Goal: Task Accomplishment & Management: Use online tool/utility

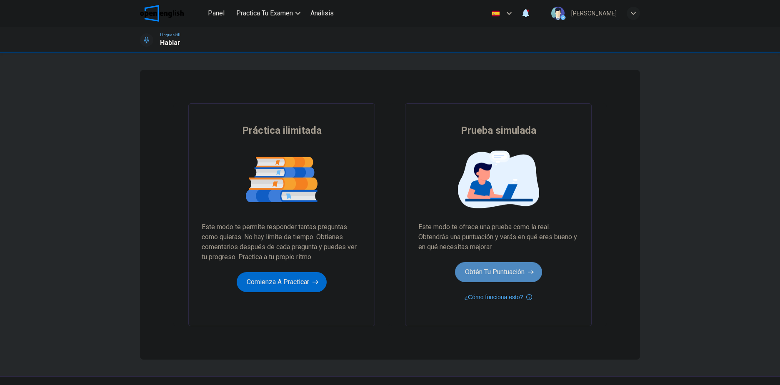
click at [466, 270] on button "Obtén tu puntuación" at bounding box center [498, 272] width 87 height 20
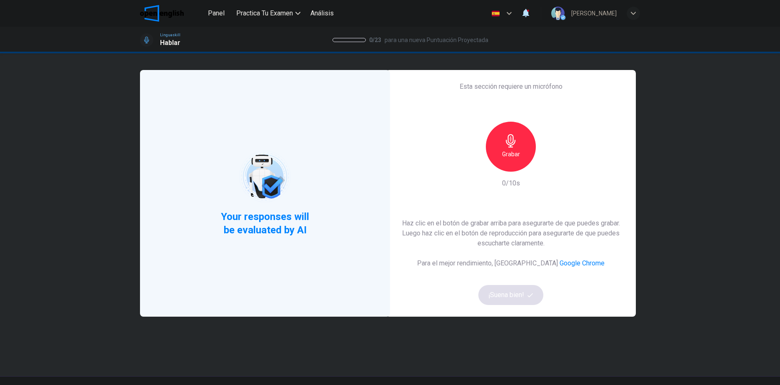
click at [500, 294] on div "Haz clic en el botón [PERSON_NAME] arriba para asegurarte de que puedes grabar.…" at bounding box center [510, 261] width 223 height 87
click at [516, 163] on div "Grabar" at bounding box center [511, 147] width 50 height 50
click at [524, 293] on div "Haz clic en el botón [PERSON_NAME] arriba para asegurarte de que puedes grabar.…" at bounding box center [510, 261] width 223 height 87
click at [494, 305] on div "Esta sección requiere un micrófono Grabar 10/10s Haz clic en el botón de grabar…" at bounding box center [511, 193] width 250 height 247
click at [495, 303] on button "¡Suena bien!" at bounding box center [511, 295] width 65 height 20
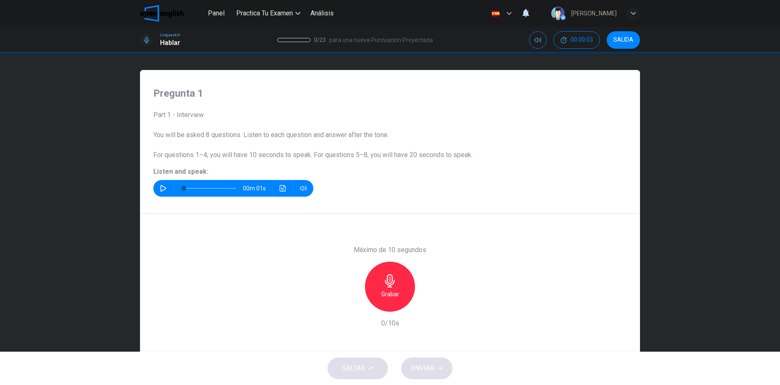
click at [158, 190] on button "button" at bounding box center [163, 188] width 13 height 17
click at [162, 190] on icon "button" at bounding box center [163, 188] width 7 height 7
click at [384, 298] on h6 "Grabar" at bounding box center [390, 294] width 18 height 10
click at [420, 369] on div "SALTAR ENVIAR" at bounding box center [390, 368] width 780 height 33
click at [398, 284] on div "Detener" at bounding box center [390, 287] width 50 height 50
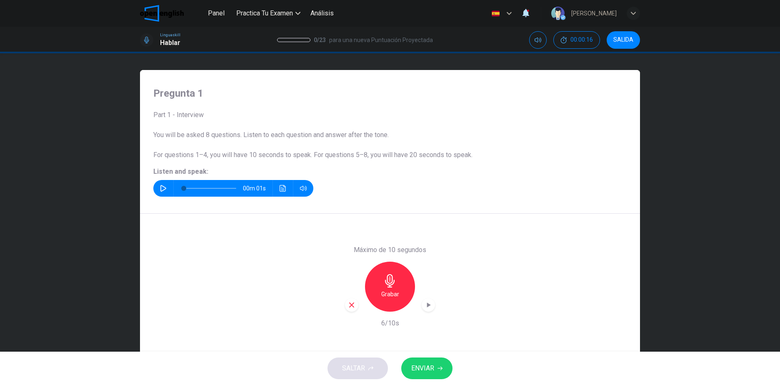
click at [420, 374] on button "ENVIAR" at bounding box center [426, 369] width 51 height 22
click at [531, 14] on icon "button" at bounding box center [526, 13] width 10 height 10
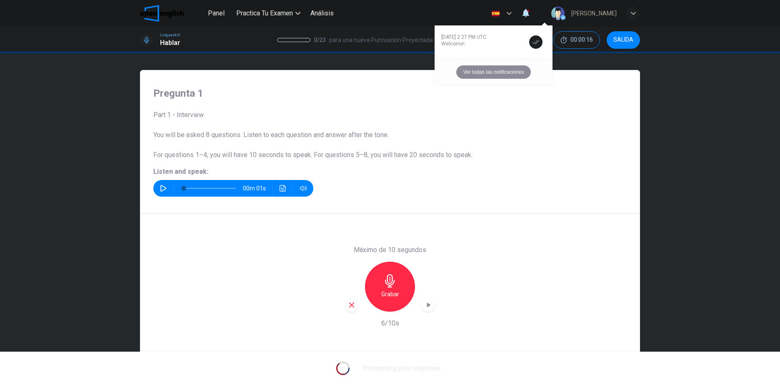
click at [514, 74] on button "Ver todas las notificaciones" at bounding box center [493, 71] width 75 height 13
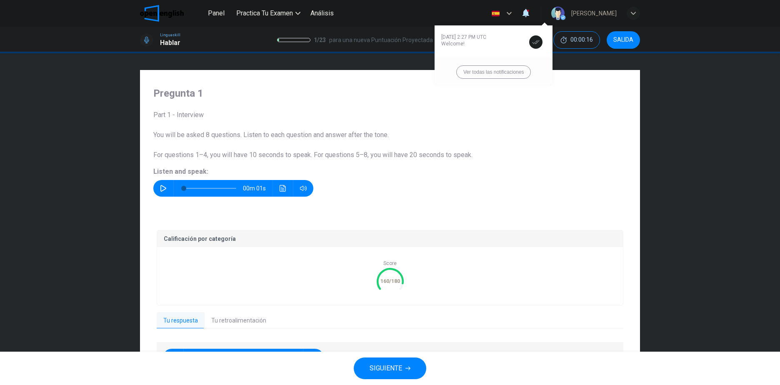
drag, startPoint x: 777, startPoint y: 207, endPoint x: 757, endPoint y: 260, distance: 56.5
click at [764, 261] on div at bounding box center [390, 192] width 780 height 385
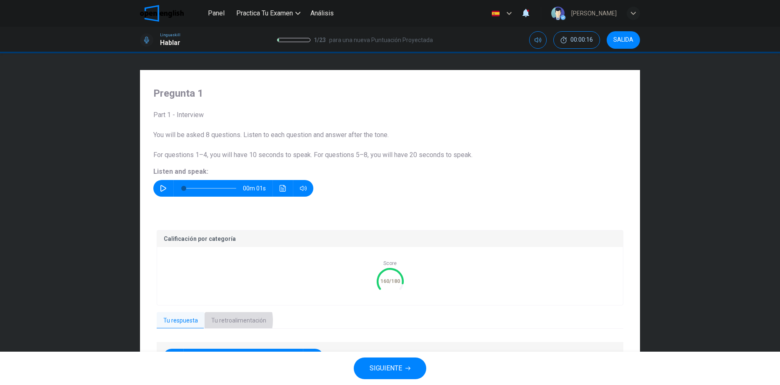
click at [224, 321] on button "Tu retroalimentación" at bounding box center [239, 321] width 68 height 18
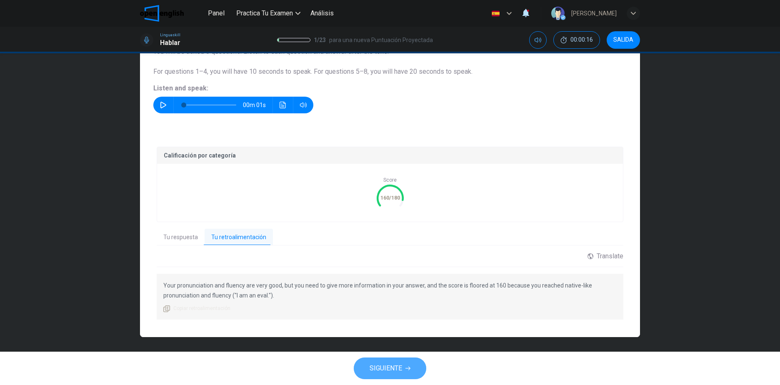
click at [389, 365] on span "SIGUIENTE" at bounding box center [386, 369] width 33 height 12
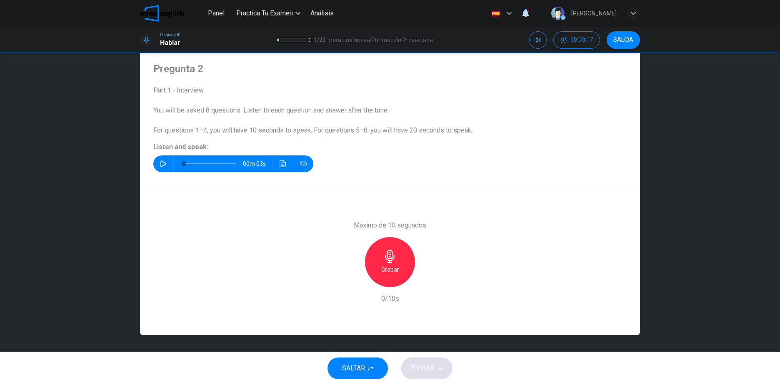
click at [162, 162] on icon "button" at bounding box center [163, 163] width 6 height 7
click at [162, 165] on icon "button" at bounding box center [163, 163] width 6 height 7
click at [388, 253] on icon "button" at bounding box center [389, 256] width 13 height 13
click at [388, 256] on icon "button" at bounding box center [390, 256] width 10 height 13
click at [418, 365] on span "ENVIAR" at bounding box center [422, 369] width 23 height 12
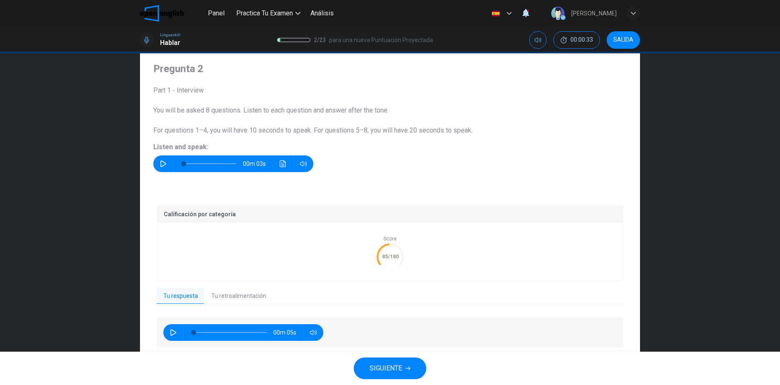
click at [215, 299] on button "Tu retroalimentación" at bounding box center [239, 297] width 68 height 18
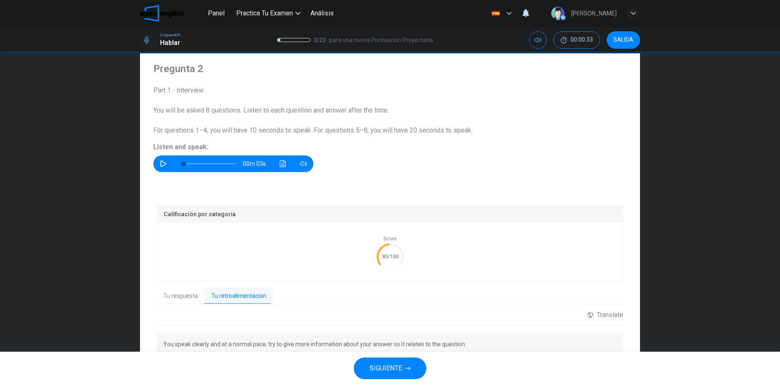
scroll to position [75, 0]
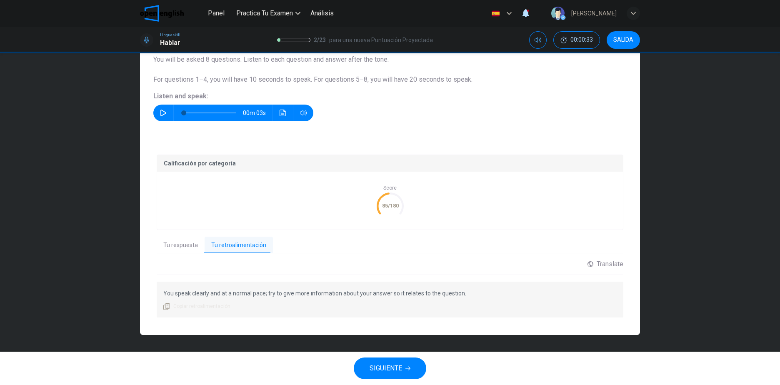
click at [391, 374] on button "SIGUIENTE" at bounding box center [390, 369] width 73 height 22
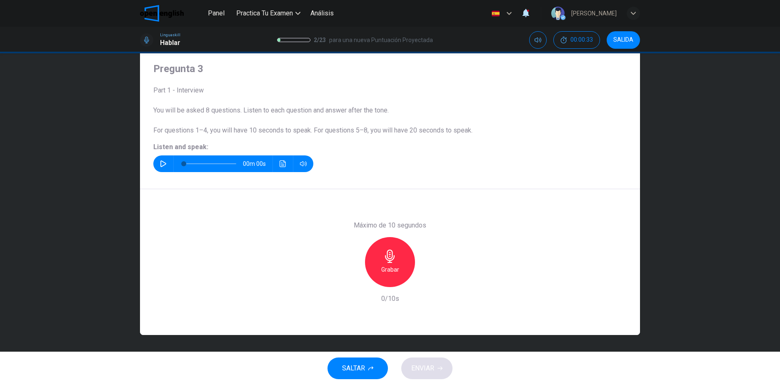
scroll to position [25, 0]
click at [160, 161] on icon "button" at bounding box center [163, 163] width 6 height 7
click at [163, 163] on icon "button" at bounding box center [163, 163] width 6 height 7
click at [281, 163] on icon "Haz clic para ver la transcripción del audio" at bounding box center [283, 163] width 7 height 7
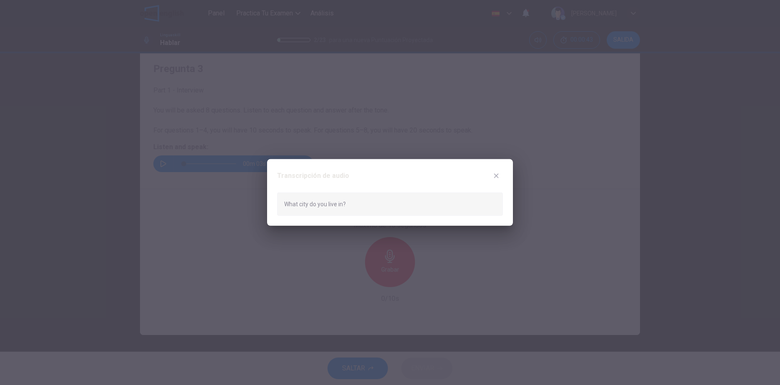
click at [494, 173] on icon "button" at bounding box center [496, 176] width 7 height 7
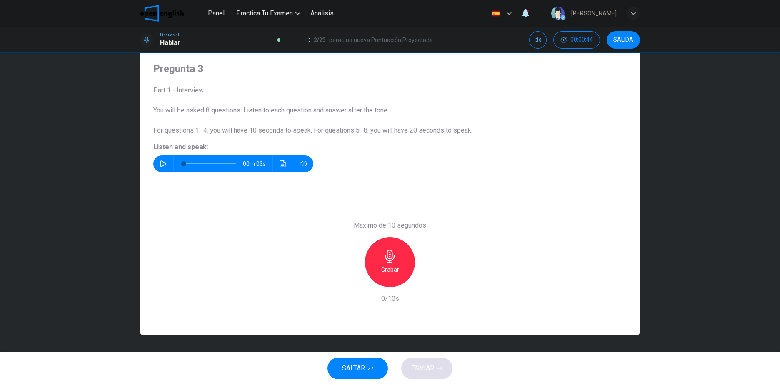
click at [394, 261] on icon "button" at bounding box center [389, 256] width 13 height 13
click at [403, 263] on div "Detener" at bounding box center [390, 262] width 50 height 50
click at [415, 360] on button "ENVIAR" at bounding box center [426, 369] width 51 height 22
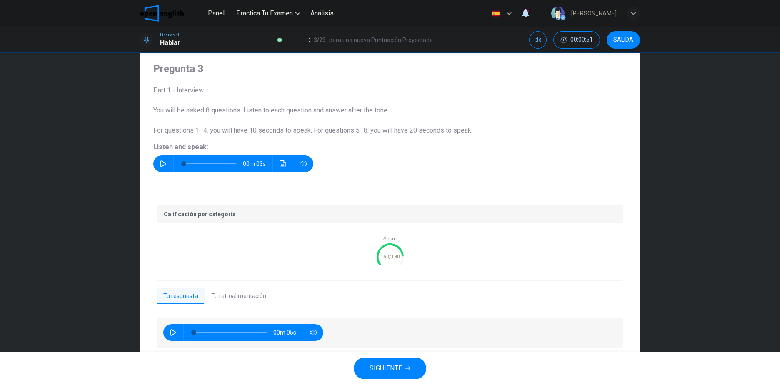
click at [395, 373] on span "SIGUIENTE" at bounding box center [386, 369] width 33 height 12
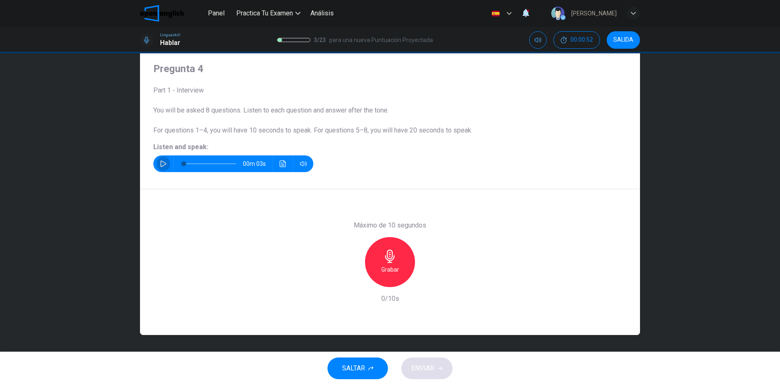
click at [160, 160] on icon "button" at bounding box center [163, 163] width 7 height 7
click at [283, 165] on icon "Haz clic para ver la transcripción del audio" at bounding box center [283, 163] width 7 height 7
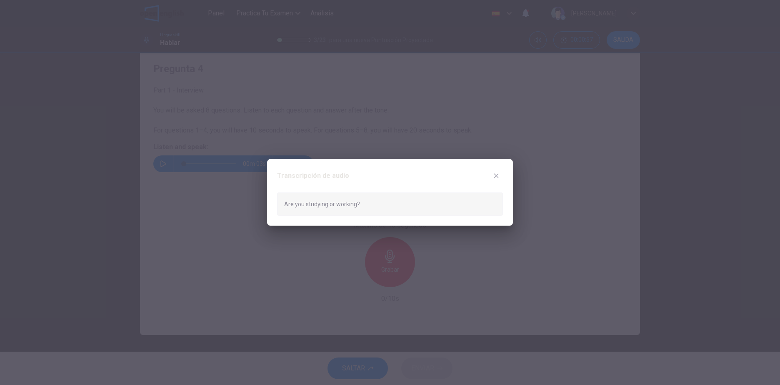
click at [497, 176] on icon "button" at bounding box center [496, 175] width 5 height 5
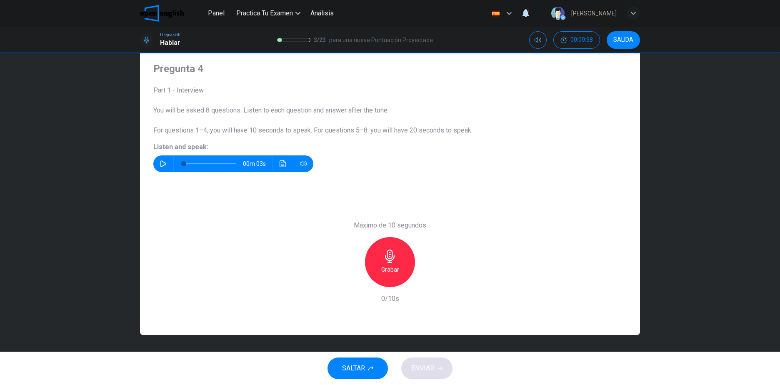
click at [387, 257] on icon "button" at bounding box center [389, 256] width 13 height 13
click at [398, 266] on h6 "Detener" at bounding box center [390, 270] width 21 height 10
click at [430, 362] on button "ENVIAR" at bounding box center [426, 369] width 51 height 22
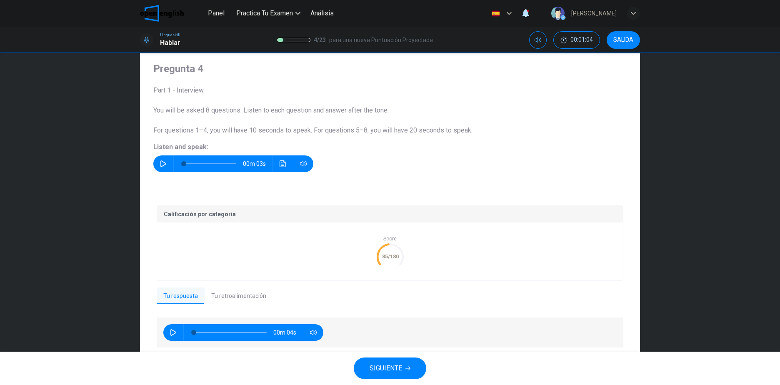
click at [250, 298] on button "Tu retroalimentación" at bounding box center [239, 297] width 68 height 18
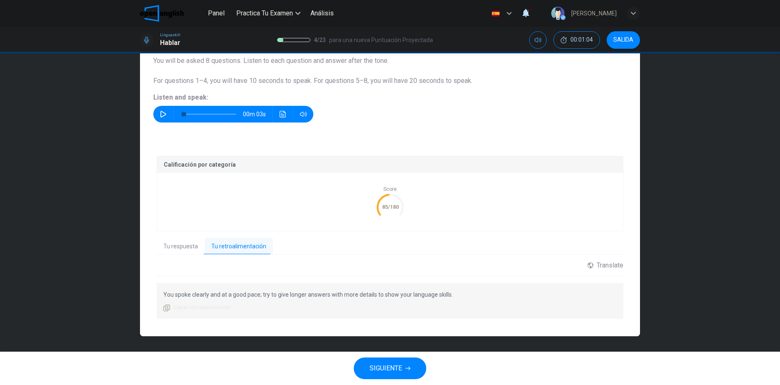
scroll to position [75, 0]
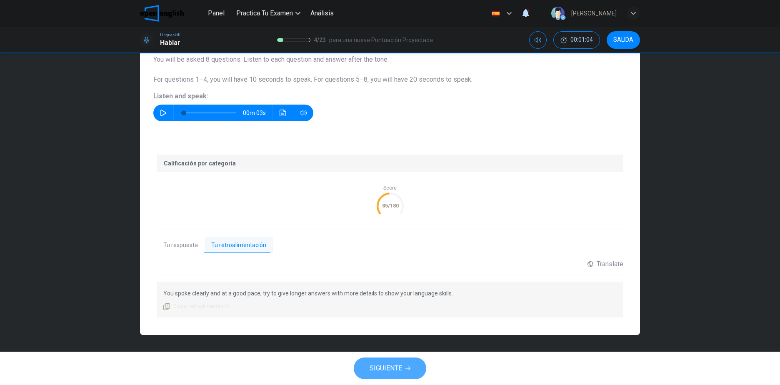
click at [379, 366] on span "SIGUIENTE" at bounding box center [386, 369] width 33 height 12
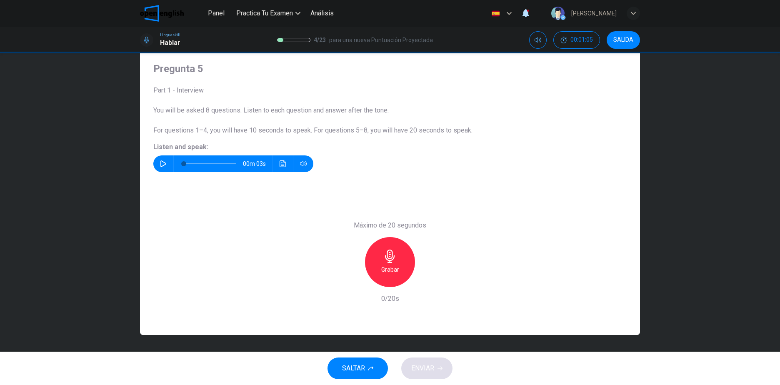
click at [160, 165] on icon "button" at bounding box center [163, 163] width 7 height 7
click at [388, 258] on icon "button" at bounding box center [389, 256] width 13 height 13
click at [419, 364] on span "ENVIAR" at bounding box center [422, 369] width 23 height 12
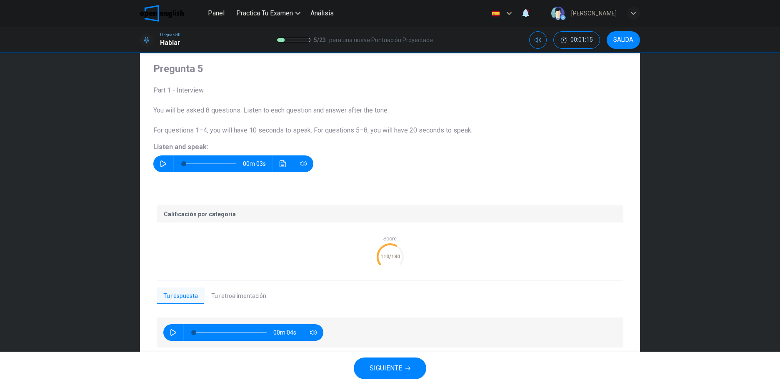
click at [393, 366] on span "SIGUIENTE" at bounding box center [386, 369] width 33 height 12
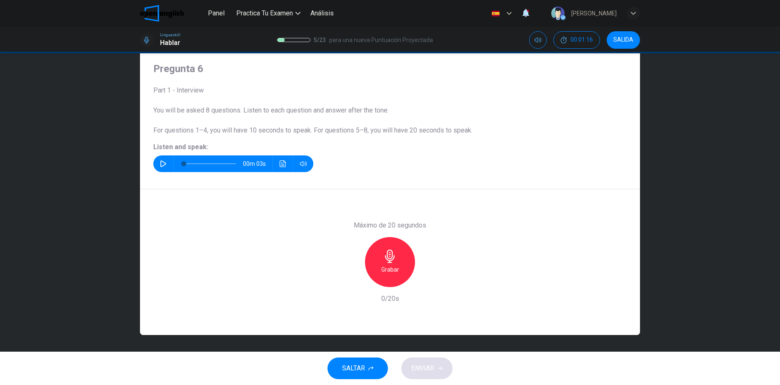
click at [160, 163] on icon "button" at bounding box center [163, 163] width 6 height 7
click at [398, 253] on div "Grabar" at bounding box center [390, 262] width 50 height 50
click at [401, 254] on div "Detener" at bounding box center [390, 262] width 50 height 50
click at [427, 366] on span "ENVIAR" at bounding box center [422, 369] width 23 height 12
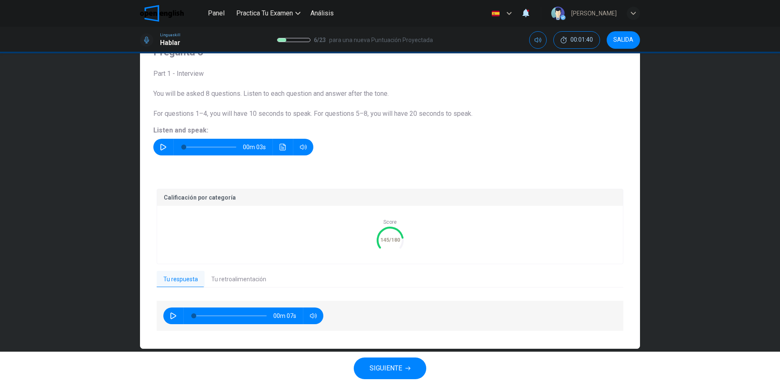
scroll to position [55, 0]
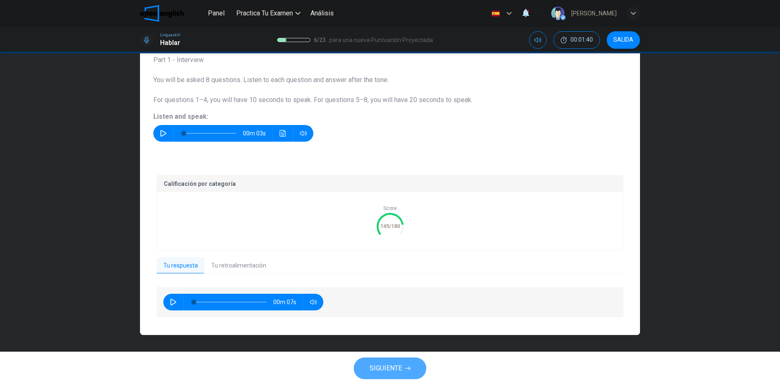
click at [397, 364] on span "SIGUIENTE" at bounding box center [386, 369] width 33 height 12
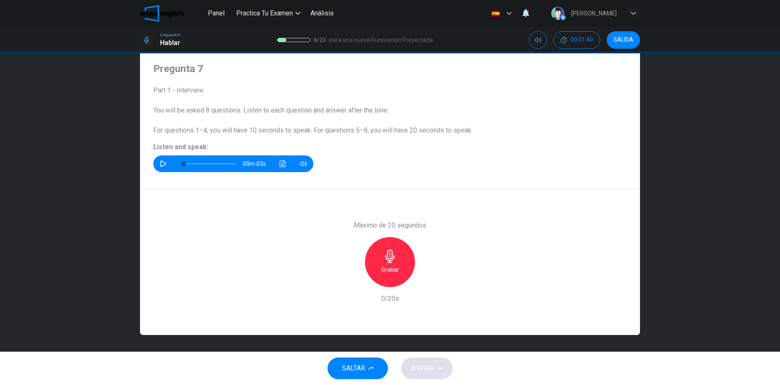
click at [161, 164] on icon "button" at bounding box center [163, 163] width 7 height 7
click at [395, 263] on div "Grabar" at bounding box center [390, 262] width 50 height 50
click at [395, 263] on div "Detener" at bounding box center [390, 262] width 50 height 50
click at [426, 364] on span "ENVIAR" at bounding box center [422, 369] width 23 height 12
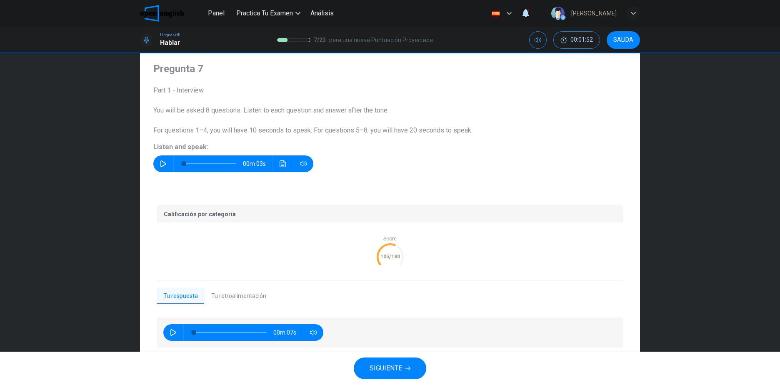
click at [391, 365] on span "SIGUIENTE" at bounding box center [386, 369] width 33 height 12
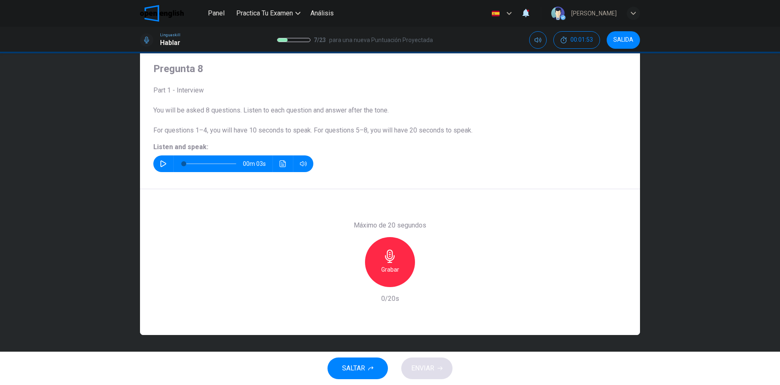
click at [157, 161] on button "button" at bounding box center [163, 163] width 13 height 17
type input "*"
click at [398, 259] on div "Grabar" at bounding box center [390, 262] width 50 height 50
click at [401, 263] on div "Detener" at bounding box center [390, 262] width 50 height 50
click at [436, 361] on button "ENVIAR" at bounding box center [426, 369] width 51 height 22
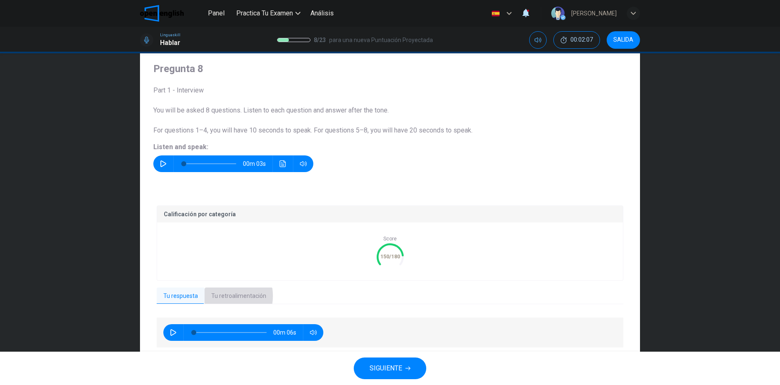
click at [219, 296] on button "Tu retroalimentación" at bounding box center [239, 297] width 68 height 18
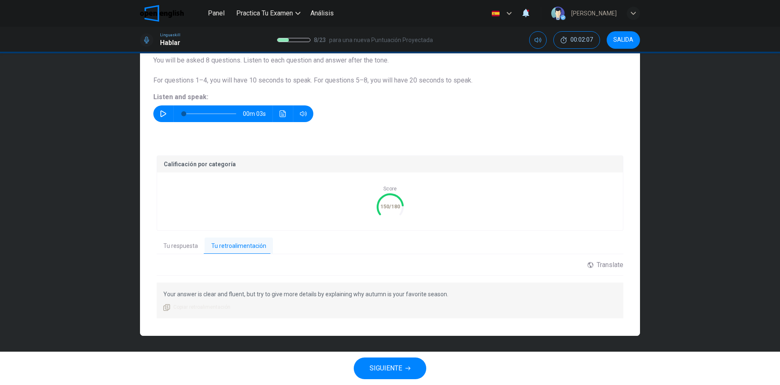
scroll to position [75, 0]
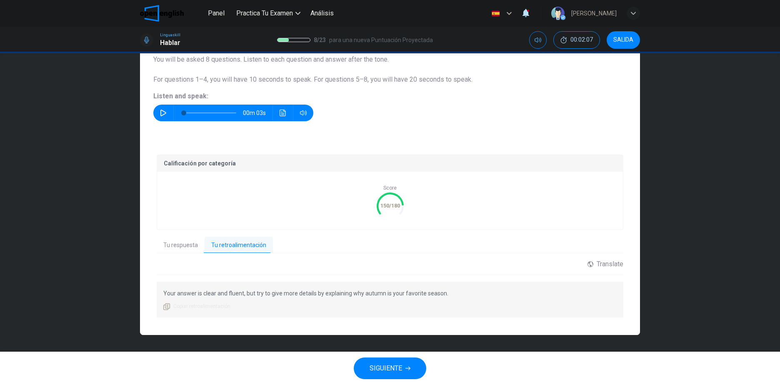
click at [381, 370] on span "SIGUIENTE" at bounding box center [386, 369] width 33 height 12
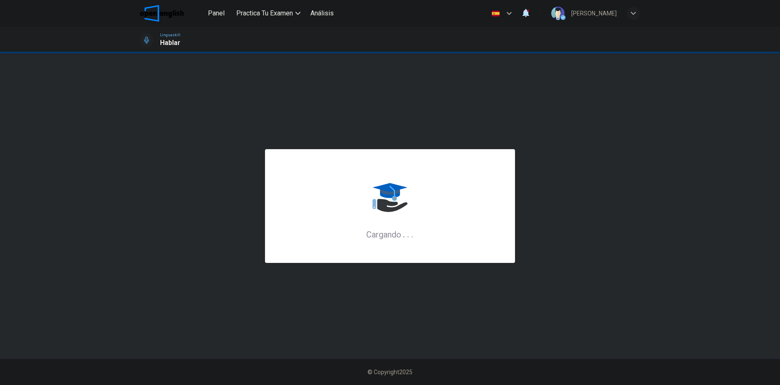
scroll to position [0, 0]
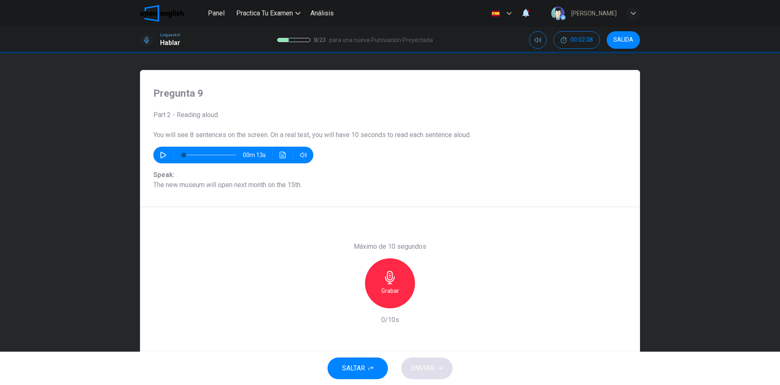
click at [161, 150] on button "button" at bounding box center [163, 155] width 13 height 17
click at [284, 157] on icon "Haz clic para ver la transcripción del audio" at bounding box center [283, 155] width 7 height 7
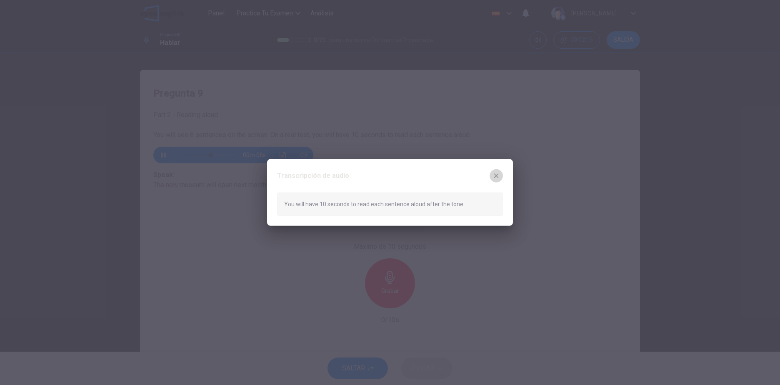
click at [497, 175] on icon "button" at bounding box center [496, 176] width 7 height 7
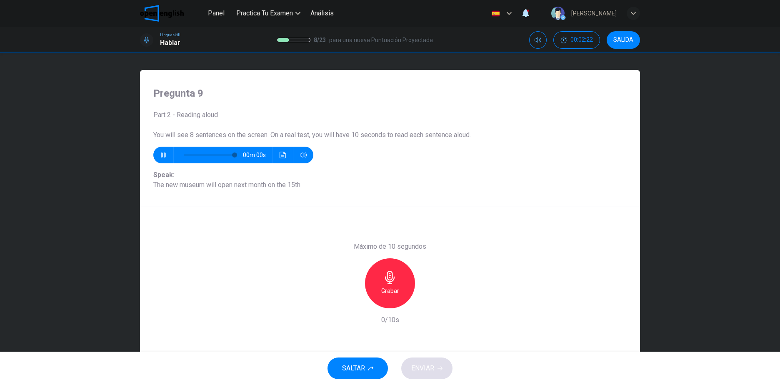
type input "*"
click at [391, 277] on icon "button" at bounding box center [390, 277] width 10 height 13
click at [395, 279] on div "Detener" at bounding box center [390, 283] width 50 height 50
click at [436, 365] on button "ENVIAR" at bounding box center [426, 369] width 51 height 22
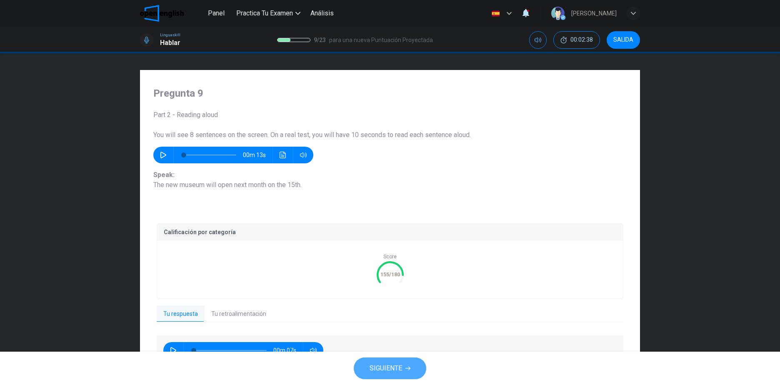
click at [399, 361] on button "SIGUIENTE" at bounding box center [390, 369] width 73 height 22
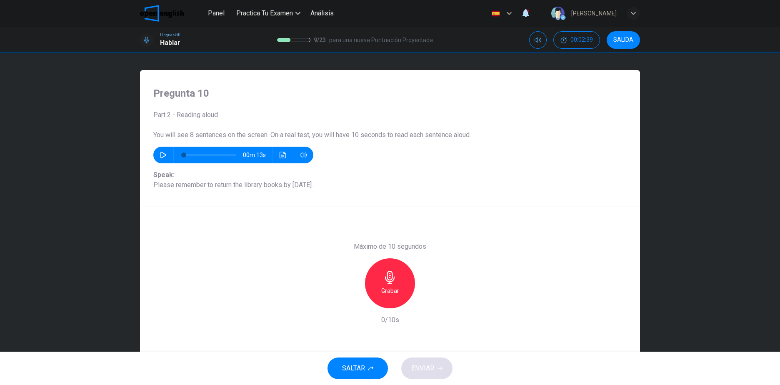
click at [384, 276] on icon "button" at bounding box center [389, 277] width 13 height 13
click at [401, 273] on div "Detener" at bounding box center [390, 283] width 50 height 50
click at [420, 365] on span "ENVIAR" at bounding box center [422, 369] width 23 height 12
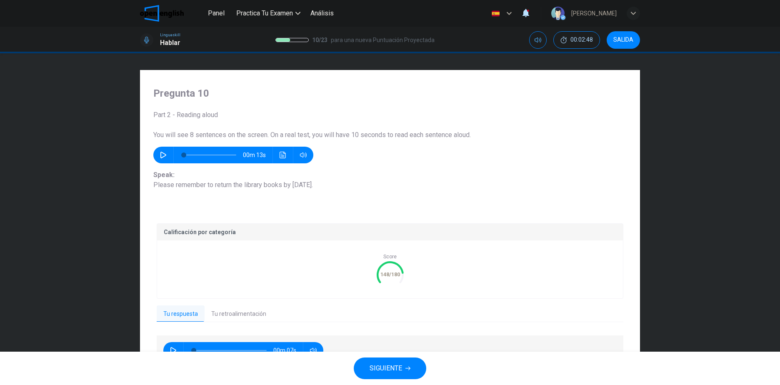
click at [244, 318] on button "Tu retroalimentación" at bounding box center [239, 315] width 68 height 18
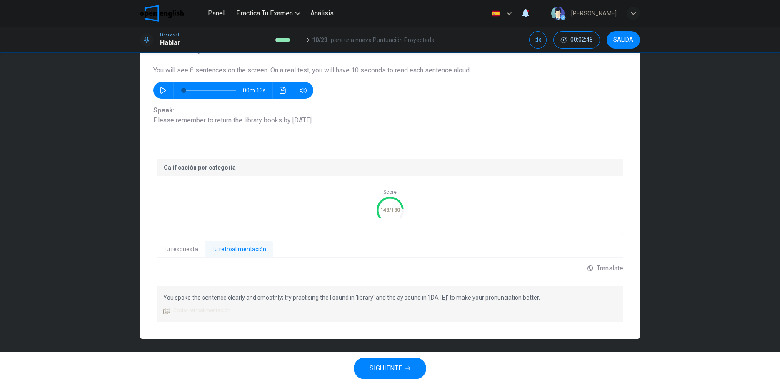
scroll to position [69, 0]
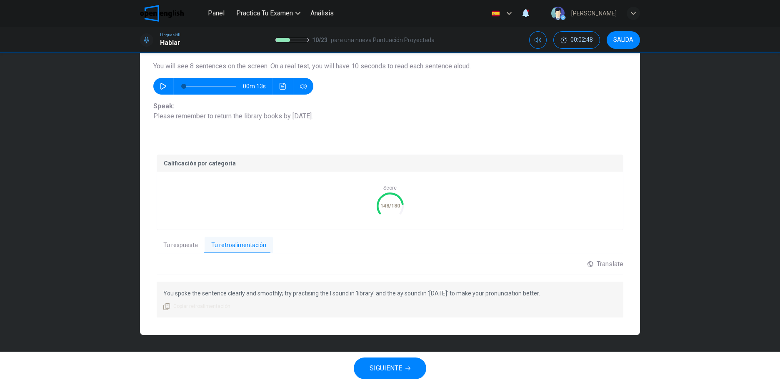
click at [388, 368] on span "SIGUIENTE" at bounding box center [386, 369] width 33 height 12
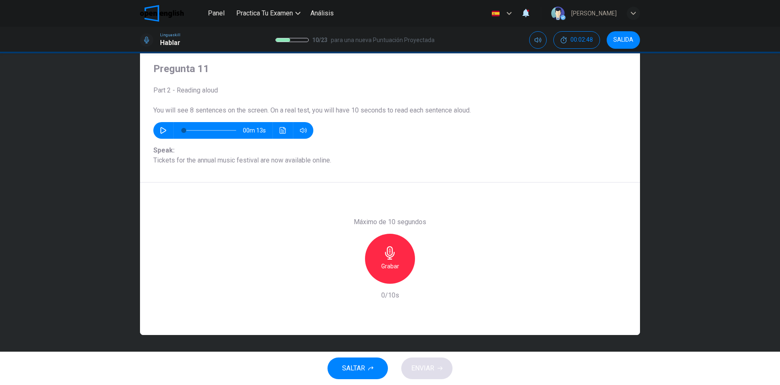
scroll to position [25, 0]
click at [397, 260] on div "Grabar" at bounding box center [390, 259] width 50 height 50
click at [397, 260] on div "Detener" at bounding box center [390, 259] width 50 height 50
click at [422, 364] on span "ENVIAR" at bounding box center [422, 369] width 23 height 12
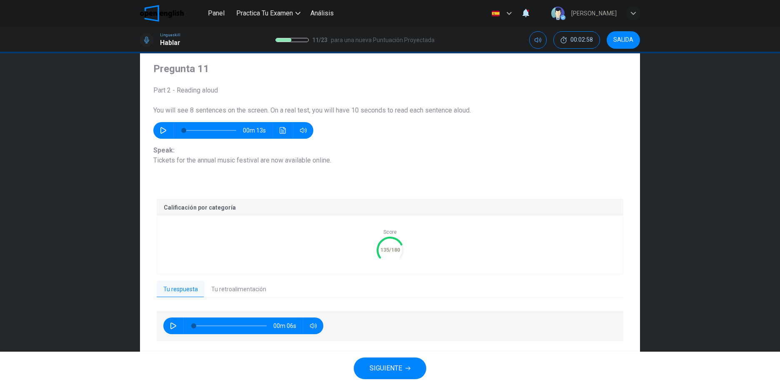
click at [386, 373] on span "SIGUIENTE" at bounding box center [386, 369] width 33 height 12
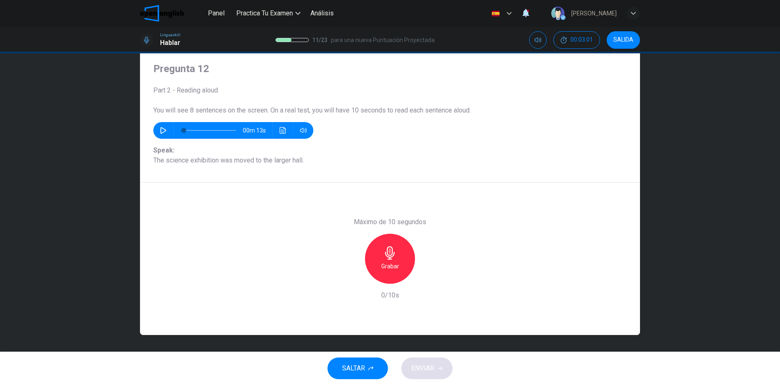
click at [395, 249] on div "Grabar" at bounding box center [390, 259] width 50 height 50
click at [395, 249] on div "Detener" at bounding box center [390, 259] width 50 height 50
click at [426, 372] on span "ENVIAR" at bounding box center [422, 369] width 23 height 12
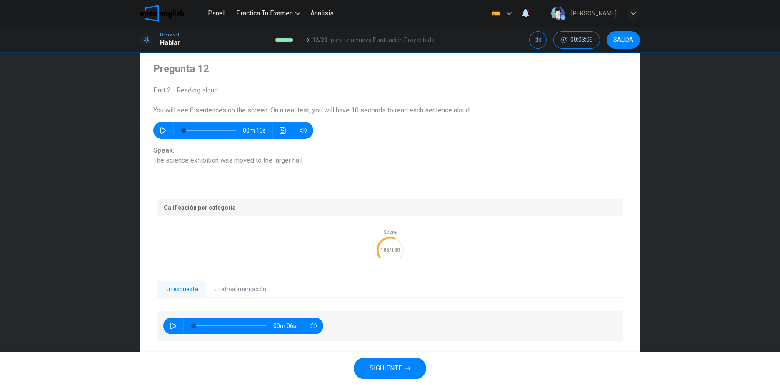
click at [390, 363] on span "SIGUIENTE" at bounding box center [386, 369] width 33 height 12
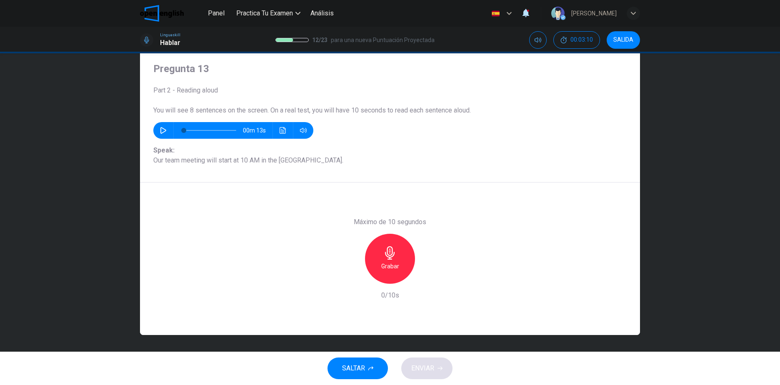
click at [394, 257] on icon "button" at bounding box center [389, 252] width 13 height 13
click at [433, 365] on span "ENVIAR" at bounding box center [422, 369] width 23 height 12
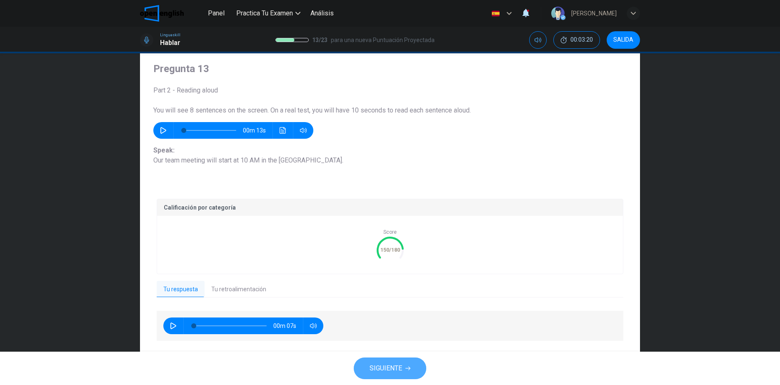
click at [390, 364] on span "SIGUIENTE" at bounding box center [386, 369] width 33 height 12
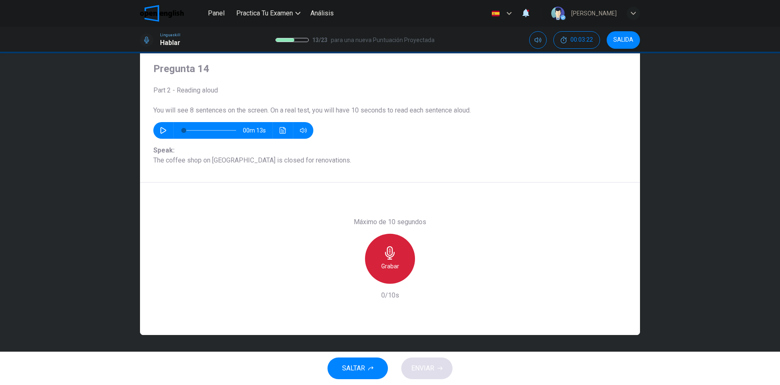
click at [391, 256] on icon "button" at bounding box center [390, 252] width 10 height 13
click at [393, 252] on icon "button" at bounding box center [389, 252] width 13 height 13
click at [429, 364] on span "ENVIAR" at bounding box center [422, 369] width 23 height 12
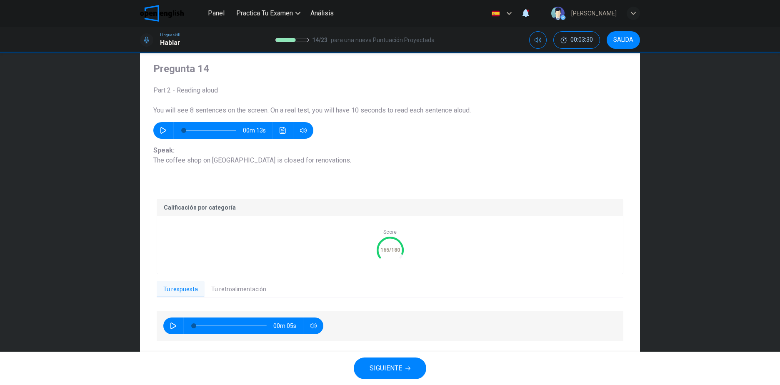
click at [387, 372] on span "SIGUIENTE" at bounding box center [386, 369] width 33 height 12
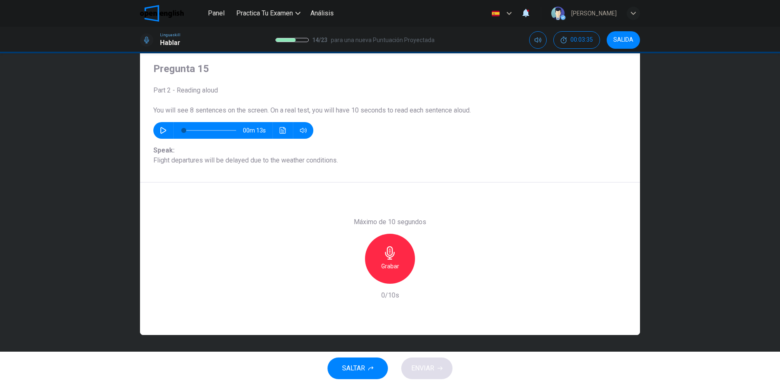
click at [391, 254] on icon "button" at bounding box center [389, 252] width 13 height 13
click at [391, 253] on icon "button" at bounding box center [389, 252] width 13 height 13
click at [420, 364] on span "ENVIAR" at bounding box center [422, 369] width 23 height 12
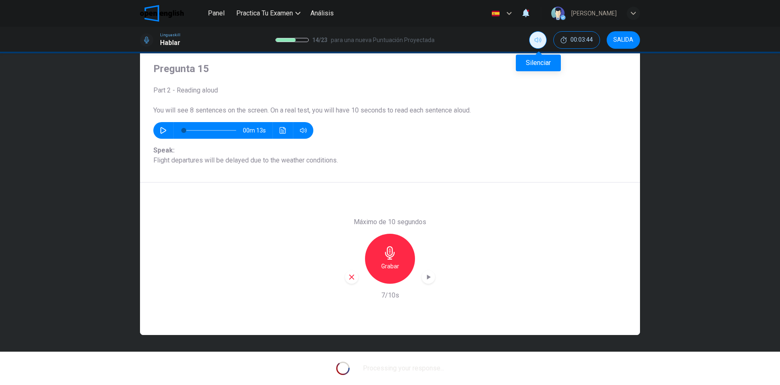
click at [542, 37] on button "Silenciar" at bounding box center [538, 40] width 18 height 18
click at [542, 37] on button "Activar sonido" at bounding box center [538, 40] width 18 height 18
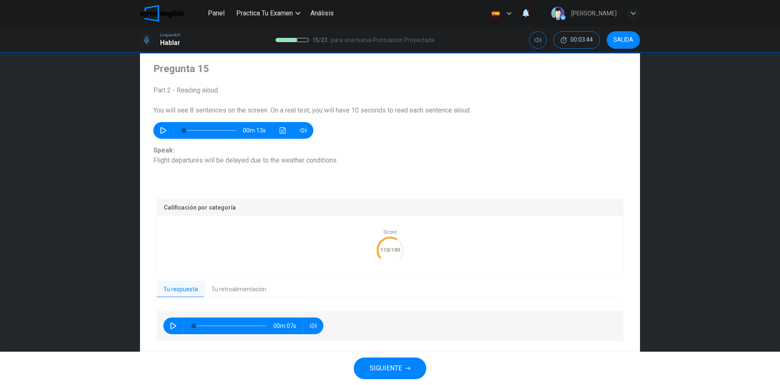
click at [389, 365] on span "SIGUIENTE" at bounding box center [386, 369] width 33 height 12
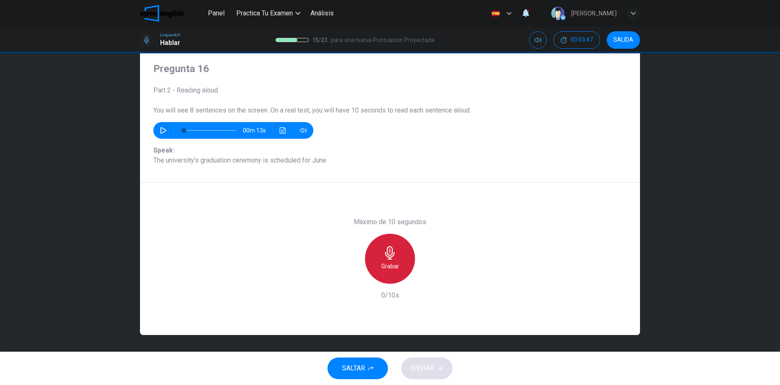
click at [394, 250] on icon "button" at bounding box center [389, 252] width 13 height 13
click at [431, 366] on span "ENVIAR" at bounding box center [422, 369] width 23 height 12
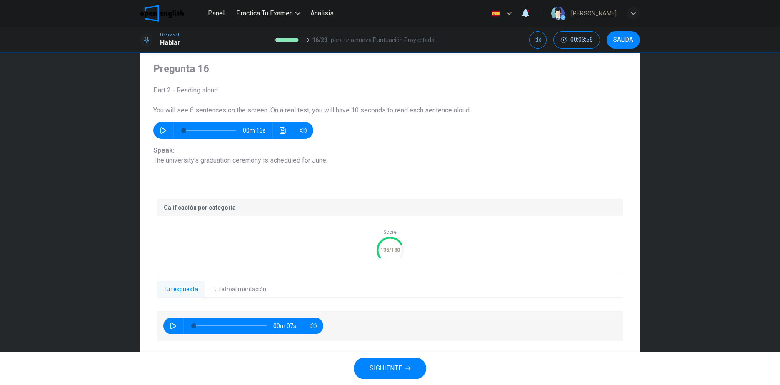
click at [379, 372] on span "SIGUIENTE" at bounding box center [386, 369] width 33 height 12
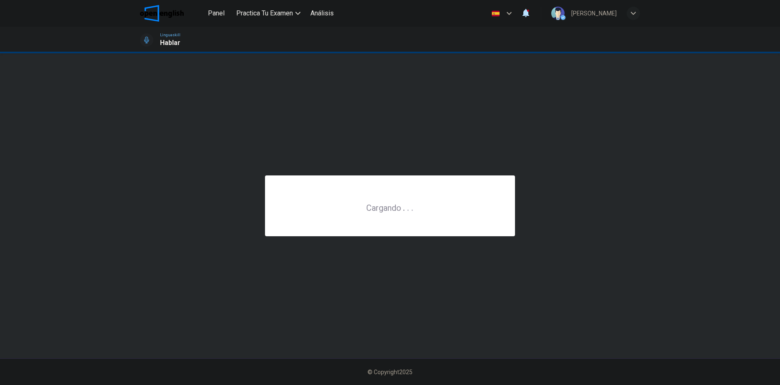
scroll to position [0, 0]
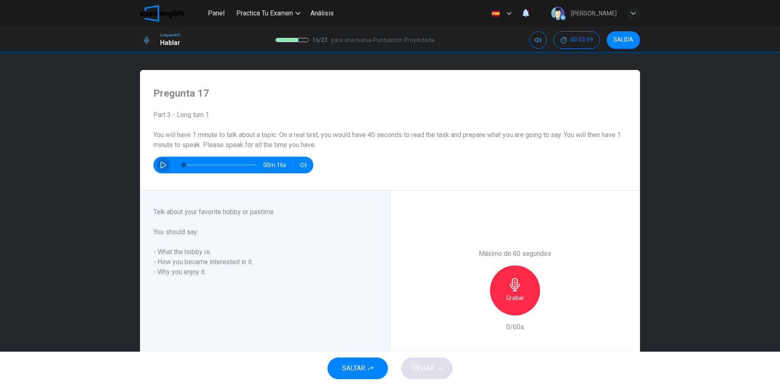
click at [157, 165] on button "button" at bounding box center [163, 165] width 13 height 17
type input "*"
click at [505, 290] on div "Grabar" at bounding box center [515, 291] width 50 height 50
click at [505, 290] on div "Detener" at bounding box center [515, 291] width 50 height 50
click at [432, 363] on span "ENVIAR" at bounding box center [422, 369] width 23 height 12
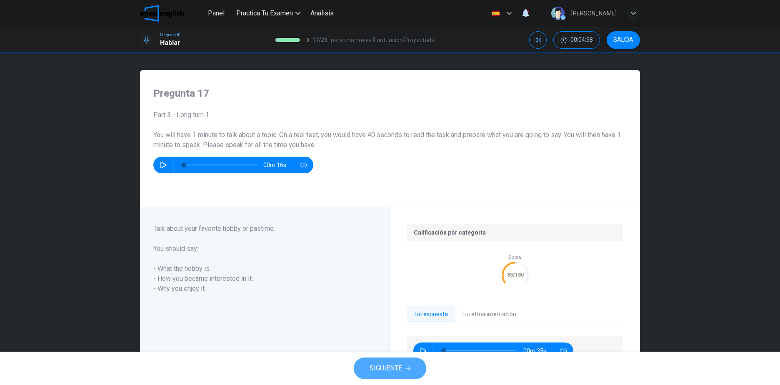
click at [392, 367] on span "SIGUIENTE" at bounding box center [386, 369] width 33 height 12
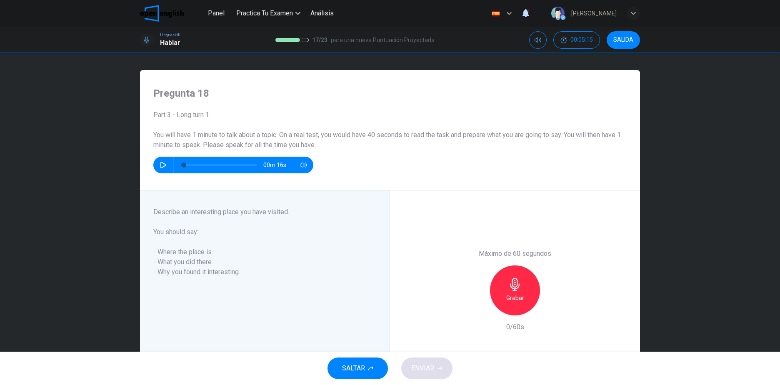
click at [518, 286] on icon "button" at bounding box center [515, 284] width 13 height 13
click at [431, 365] on span "ENVIAR" at bounding box center [422, 369] width 23 height 12
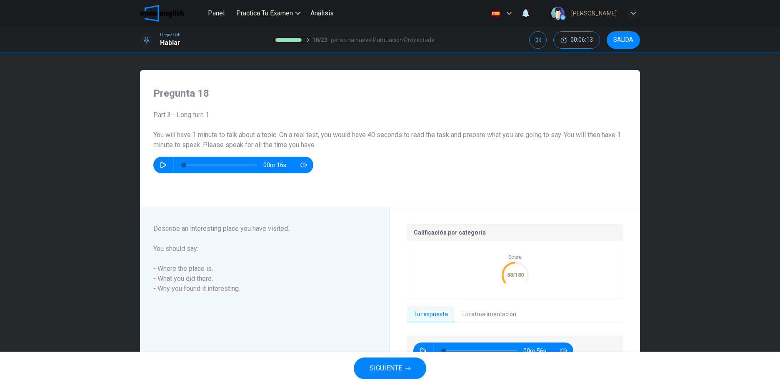
click at [380, 366] on span "SIGUIENTE" at bounding box center [386, 369] width 33 height 12
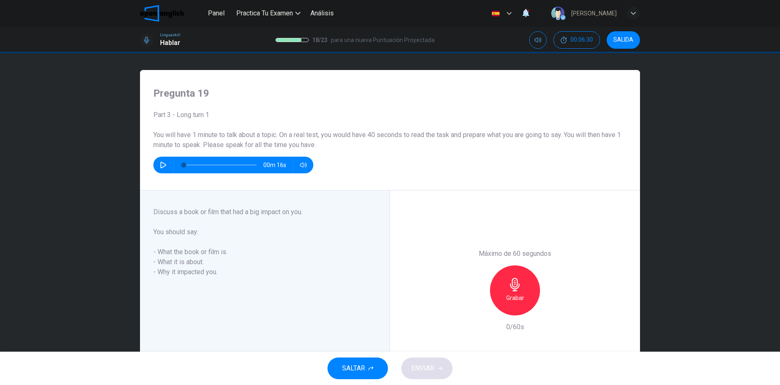
click at [523, 295] on div "Grabar" at bounding box center [515, 291] width 50 height 50
click at [413, 368] on span "ENVIAR" at bounding box center [422, 369] width 23 height 12
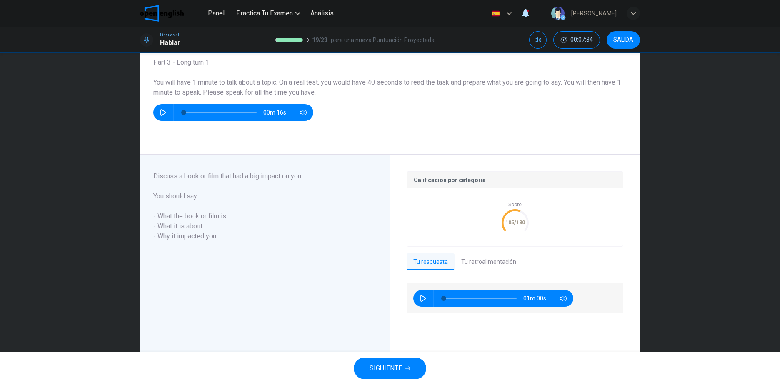
scroll to position [72, 0]
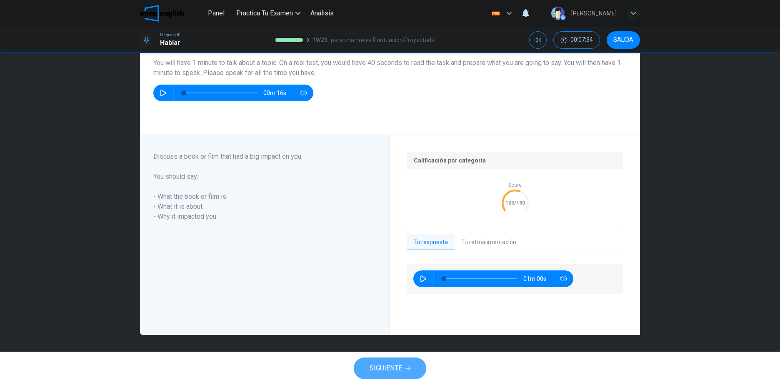
click at [397, 366] on span "SIGUIENTE" at bounding box center [386, 369] width 33 height 12
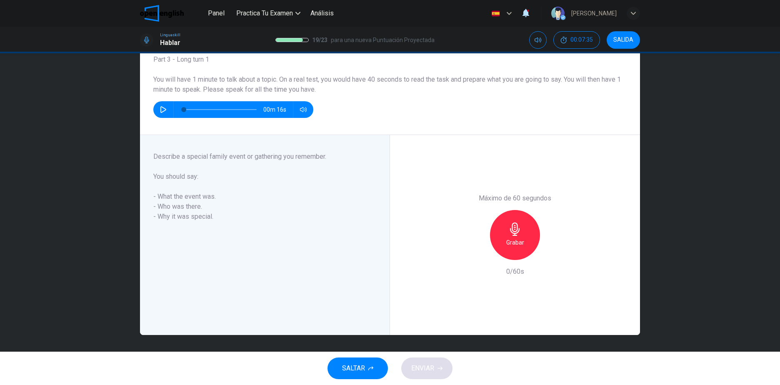
scroll to position [14, 0]
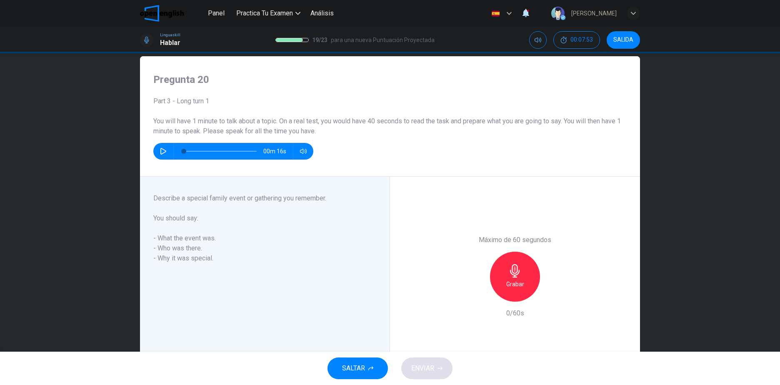
click at [516, 276] on icon "button" at bounding box center [515, 270] width 13 height 13
click at [443, 363] on button "ENVIAR" at bounding box center [426, 369] width 51 height 22
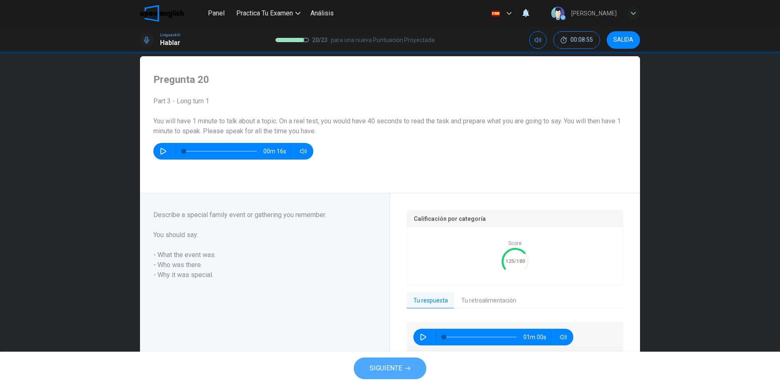
click at [393, 365] on span "SIGUIENTE" at bounding box center [386, 369] width 33 height 12
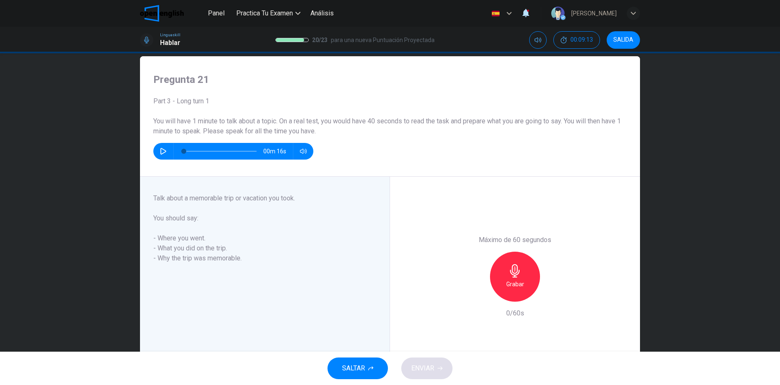
click at [519, 272] on icon "button" at bounding box center [515, 270] width 13 height 13
click at [421, 375] on button "ENVIAR" at bounding box center [426, 369] width 51 height 22
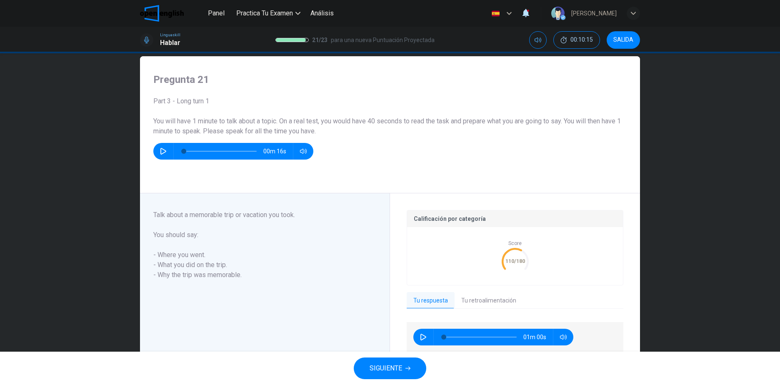
click at [398, 367] on span "SIGUIENTE" at bounding box center [386, 369] width 33 height 12
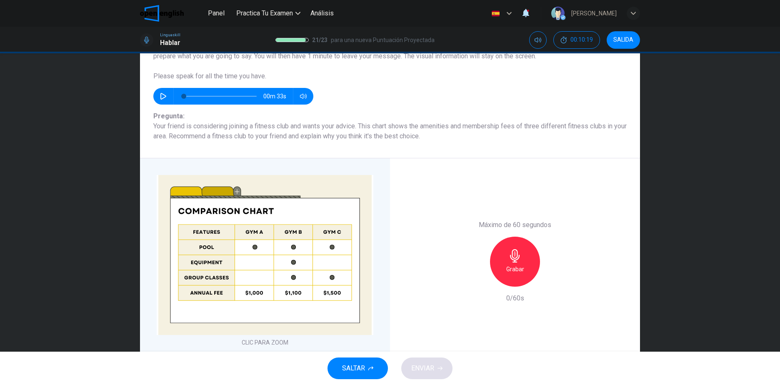
scroll to position [83, 0]
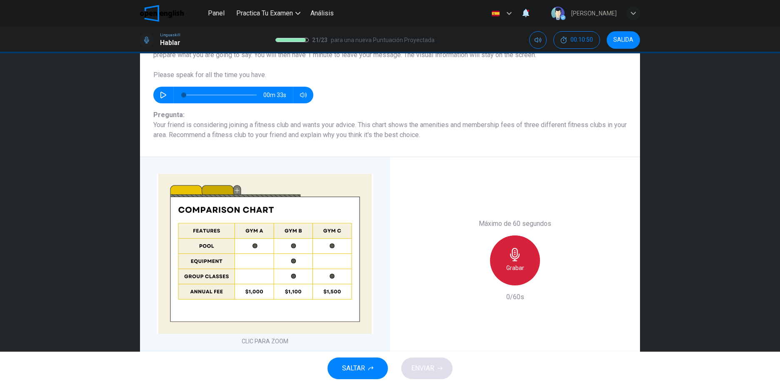
click at [515, 255] on icon "button" at bounding box center [515, 254] width 13 height 13
click at [425, 367] on span "ENVIAR" at bounding box center [422, 369] width 23 height 12
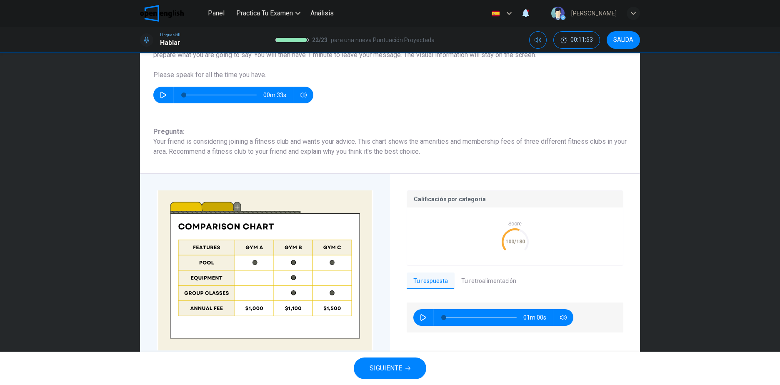
click at [405, 366] on button "SIGUIENTE" at bounding box center [390, 369] width 73 height 22
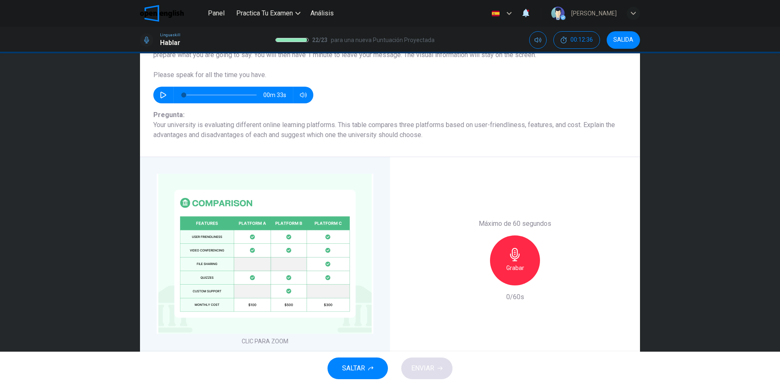
click at [525, 259] on div "Grabar" at bounding box center [515, 261] width 50 height 50
click at [424, 357] on div "SALTAR ENVIAR" at bounding box center [390, 368] width 780 height 33
click at [426, 365] on span "ENVIAR" at bounding box center [422, 369] width 23 height 12
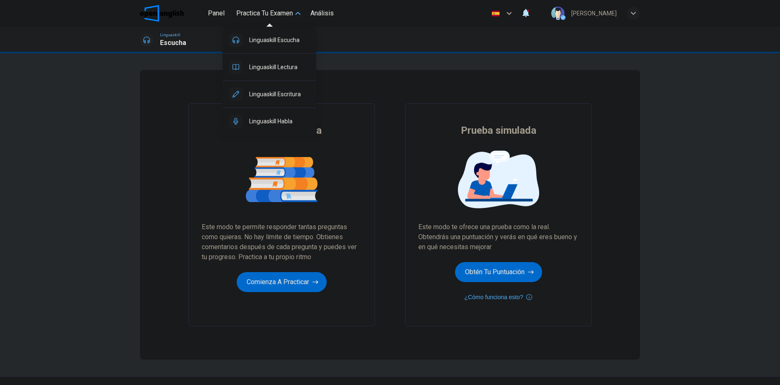
click at [265, 9] on span "Practica tu examen" at bounding box center [264, 13] width 57 height 10
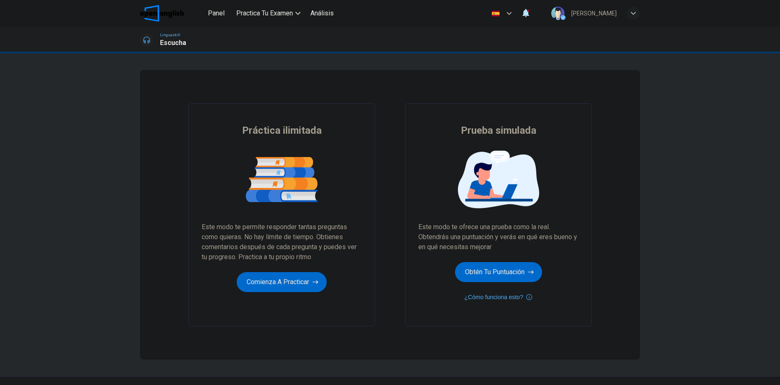
click at [327, 18] on span "Análisis" at bounding box center [322, 13] width 23 height 10
click at [511, 298] on button "¿Cómo funciona esto?" at bounding box center [499, 297] width 68 height 10
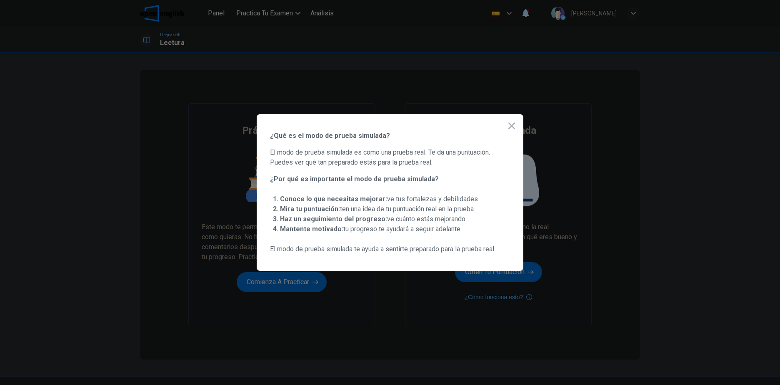
click at [432, 275] on div at bounding box center [390, 192] width 780 height 385
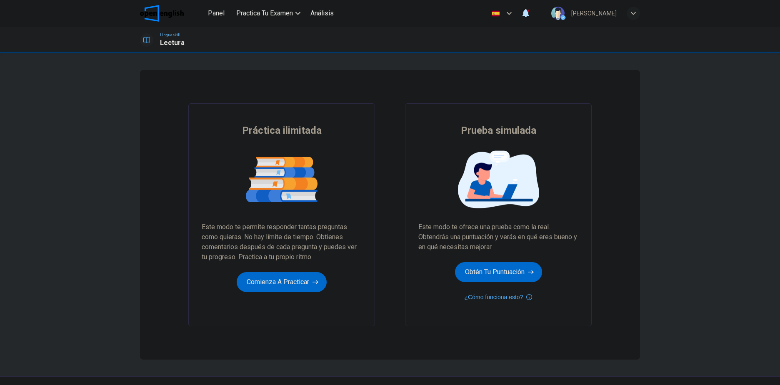
click at [218, 18] on button "Panel" at bounding box center [216, 13] width 27 height 15
click at [494, 275] on button "Obtén tu puntuación" at bounding box center [498, 272] width 87 height 20
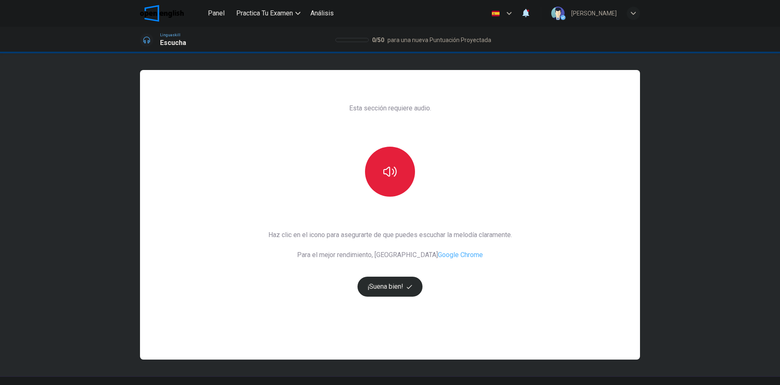
click at [399, 172] on button "button" at bounding box center [390, 172] width 50 height 50
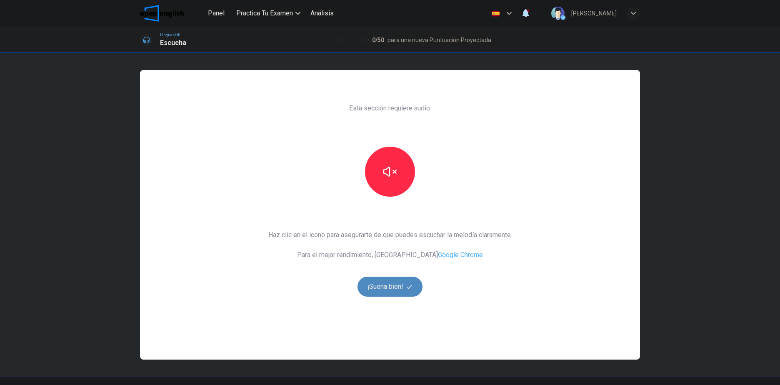
click at [400, 282] on button "¡Suena bien!" at bounding box center [390, 287] width 65 height 20
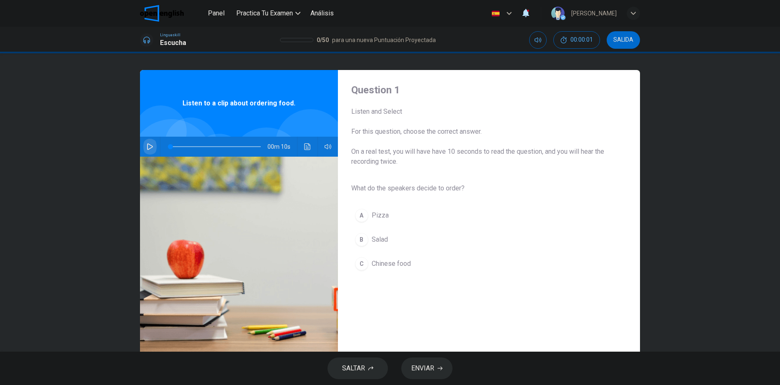
click at [147, 147] on icon "button" at bounding box center [150, 146] width 7 height 7
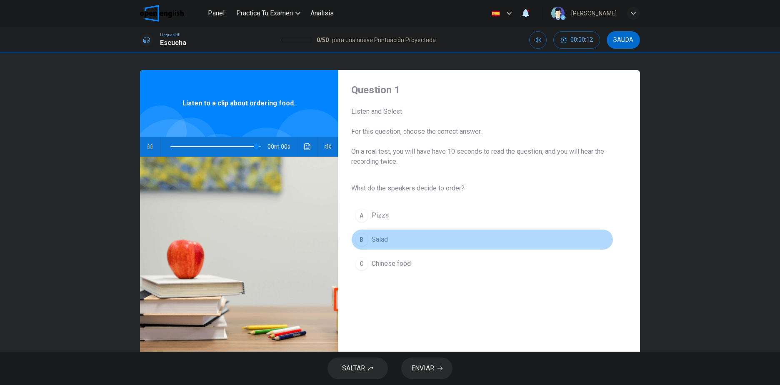
click at [381, 238] on span "Salad" at bounding box center [380, 240] width 16 height 10
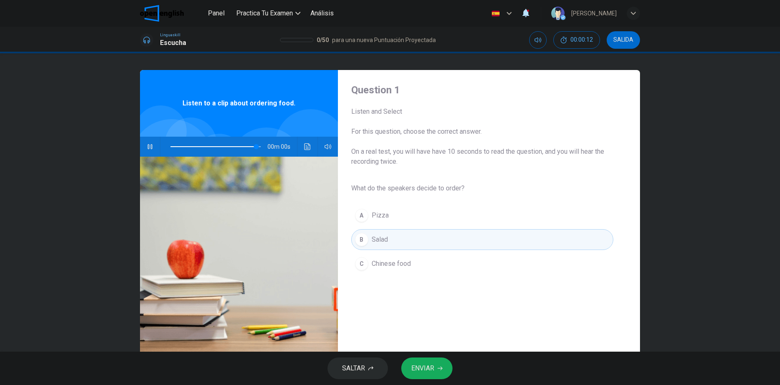
type input "*"
click at [414, 363] on span "ENVIAR" at bounding box center [422, 369] width 23 height 12
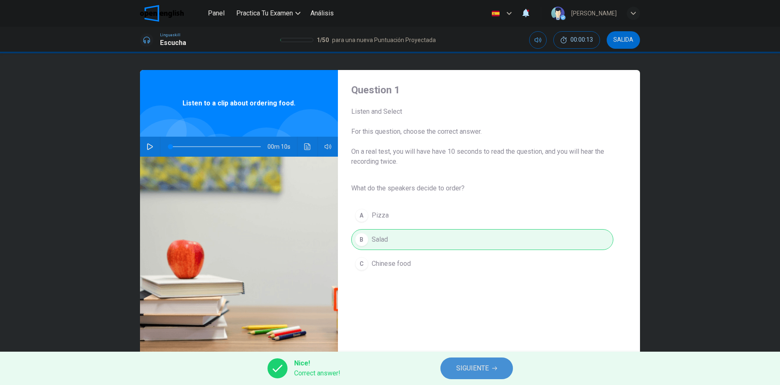
click at [470, 368] on span "SIGUIENTE" at bounding box center [472, 369] width 33 height 12
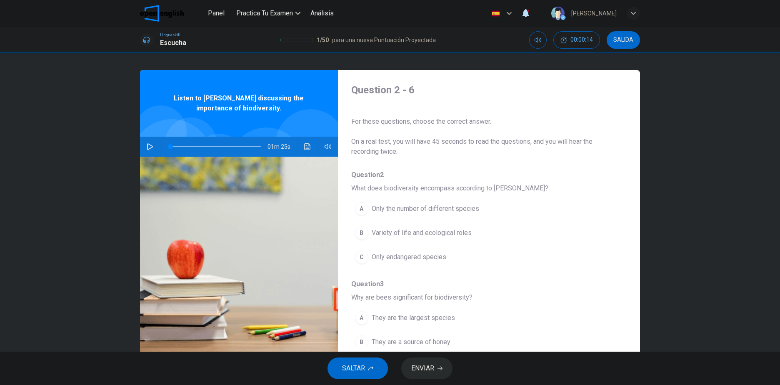
click at [147, 145] on icon "button" at bounding box center [150, 146] width 7 height 7
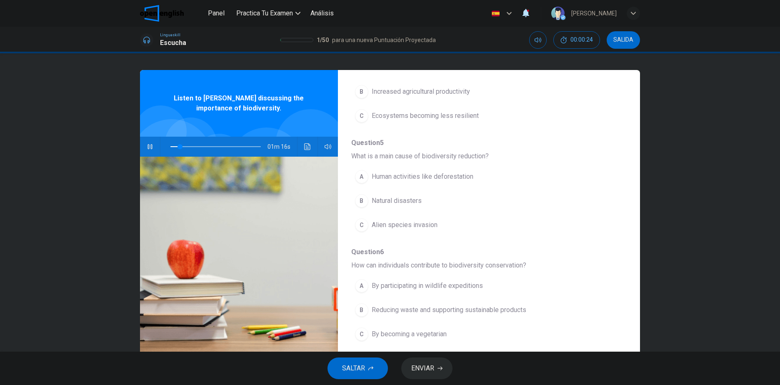
scroll to position [68, 0]
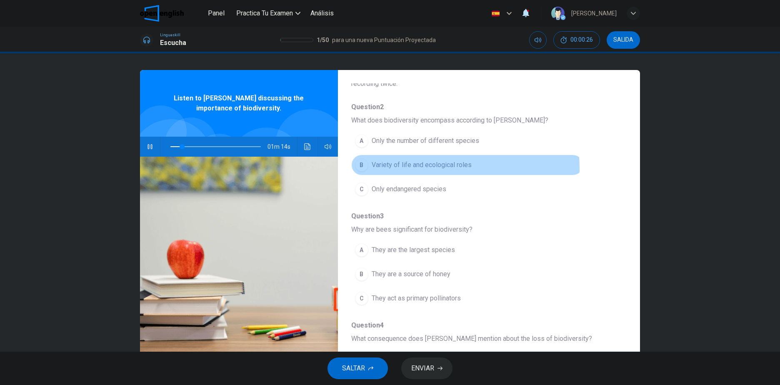
click at [435, 168] on span "Variety of life and ecological roles" at bounding box center [422, 165] width 100 height 10
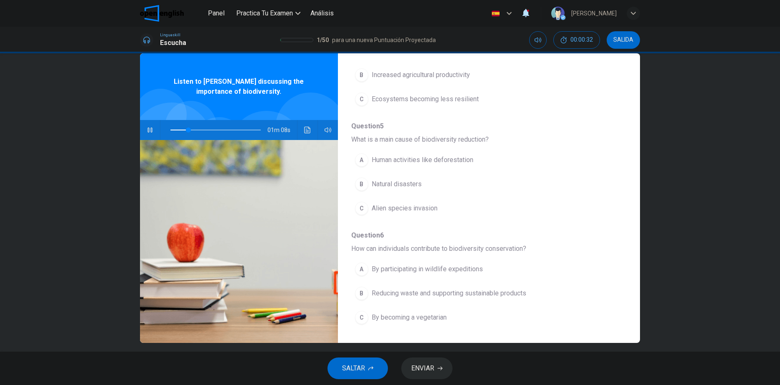
scroll to position [25, 0]
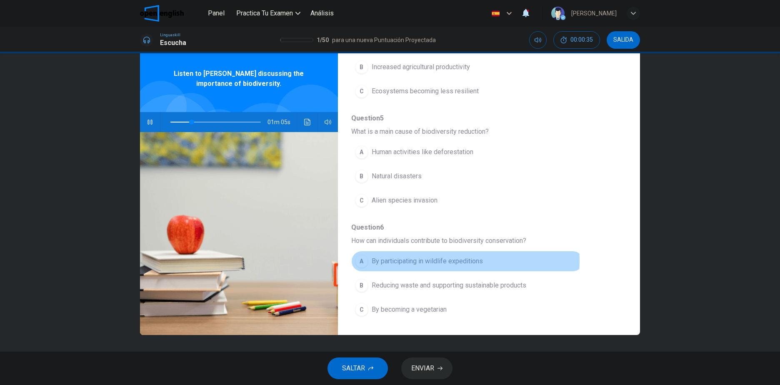
click at [436, 261] on span "By participating in wildlife expeditions" at bounding box center [427, 261] width 111 height 10
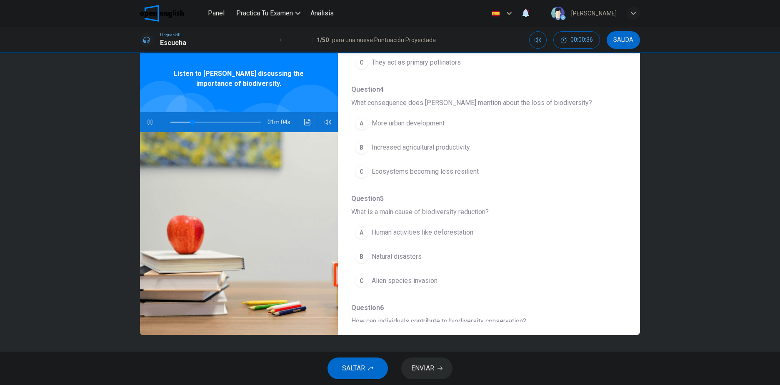
scroll to position [276, 0]
click at [404, 260] on span "Natural disasters" at bounding box center [397, 260] width 50 height 10
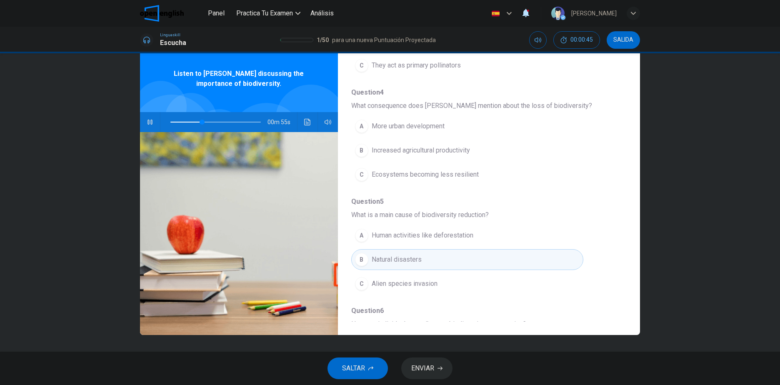
scroll to position [235, 0]
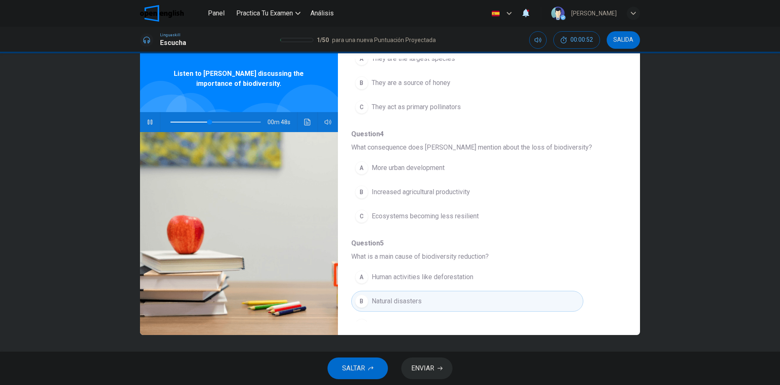
click at [436, 216] on span "Ecosystems becoming less resilient" at bounding box center [425, 216] width 107 height 10
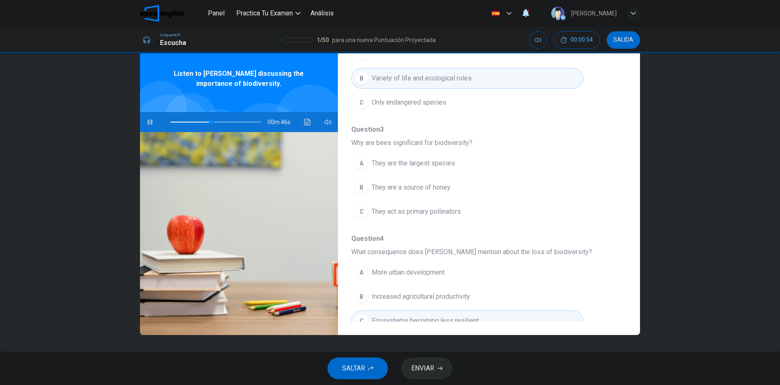
scroll to position [110, 0]
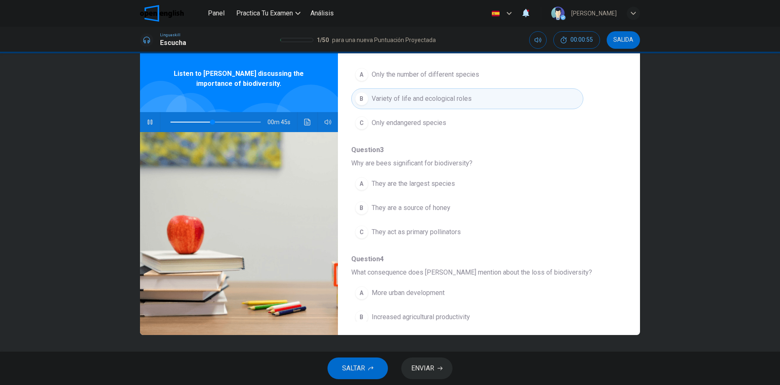
click at [438, 184] on span "They are the largest species" at bounding box center [413, 184] width 83 height 10
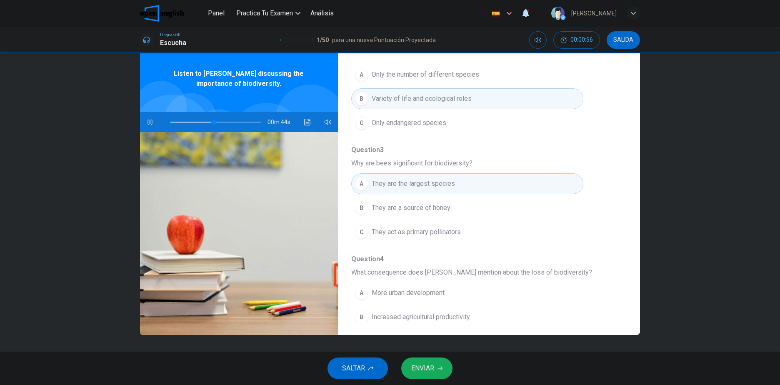
click at [418, 375] on button "ENVIAR" at bounding box center [426, 369] width 51 height 22
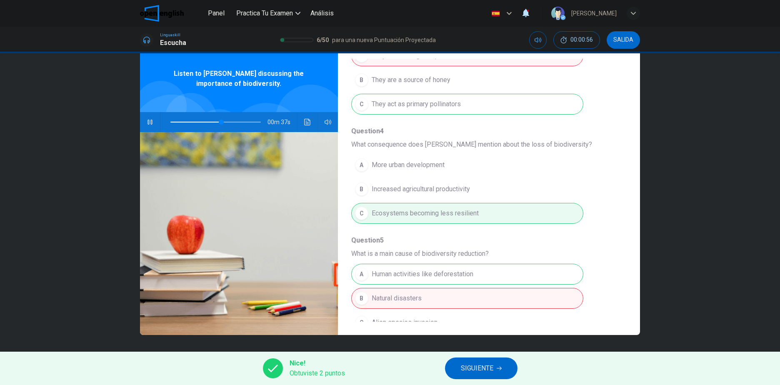
scroll to position [235, 0]
type input "**"
click at [635, 43] on button "SALIDA" at bounding box center [623, 40] width 33 height 18
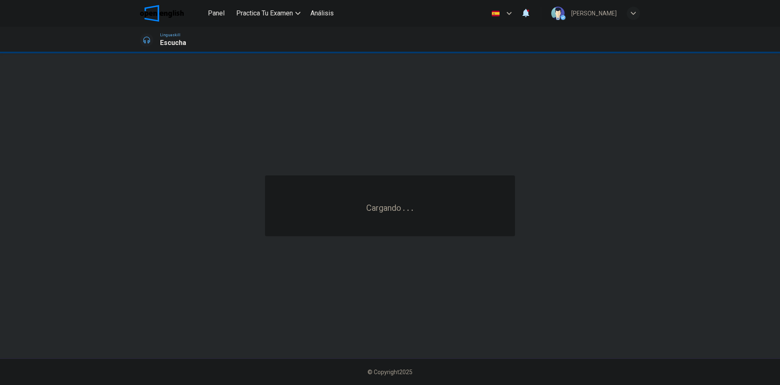
scroll to position [0, 0]
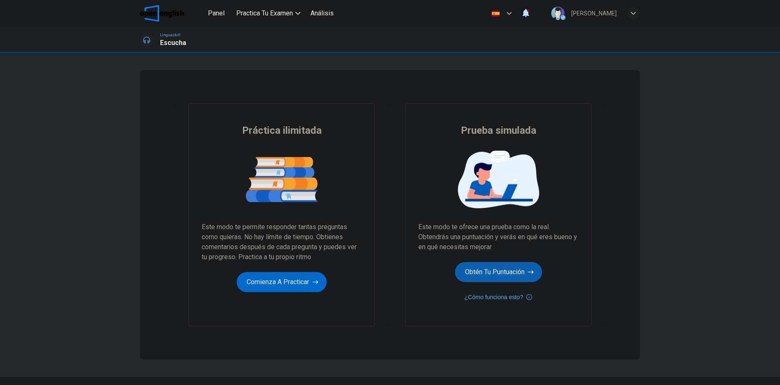
click at [499, 281] on button "Obtén tu puntuación" at bounding box center [498, 272] width 87 height 20
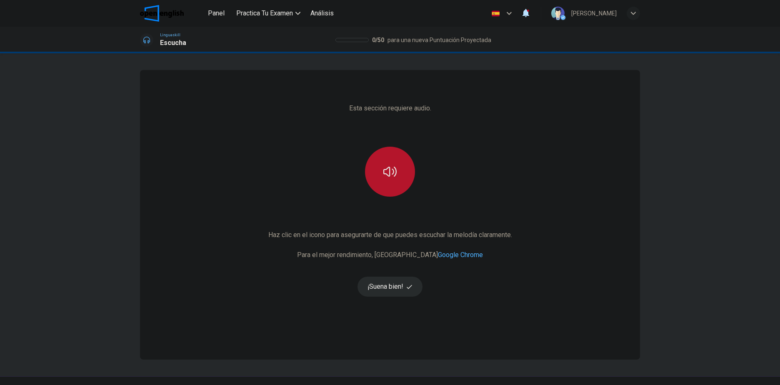
click at [387, 185] on button "button" at bounding box center [390, 172] width 50 height 50
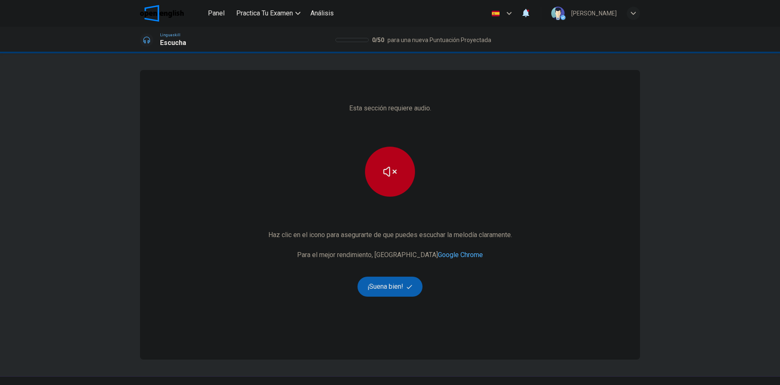
click at [397, 282] on button "¡Suena bien!" at bounding box center [390, 287] width 65 height 20
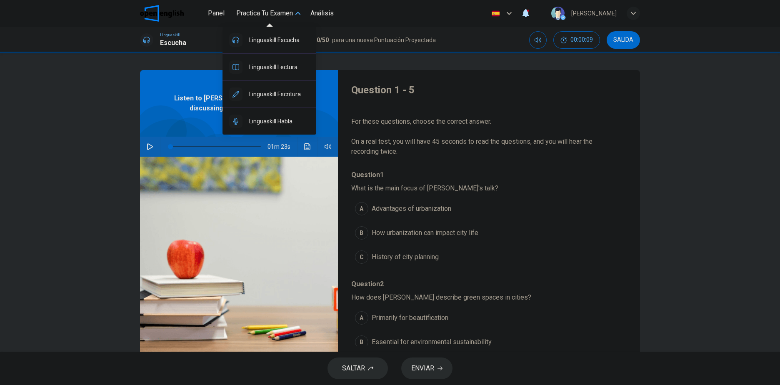
click at [271, 13] on span "Practica tu examen" at bounding box center [264, 13] width 57 height 10
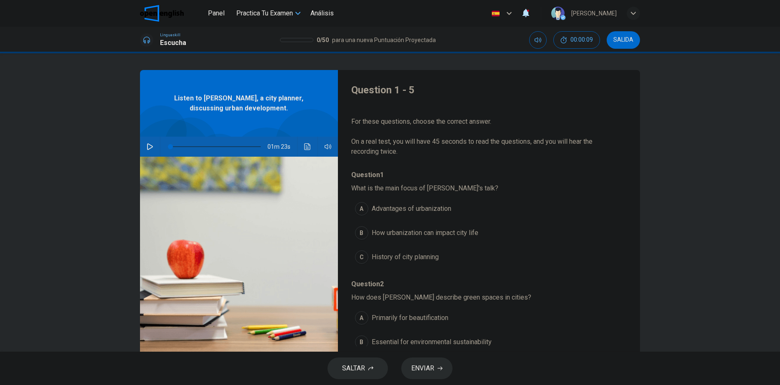
click at [271, 13] on span "Practica tu examen" at bounding box center [264, 13] width 57 height 10
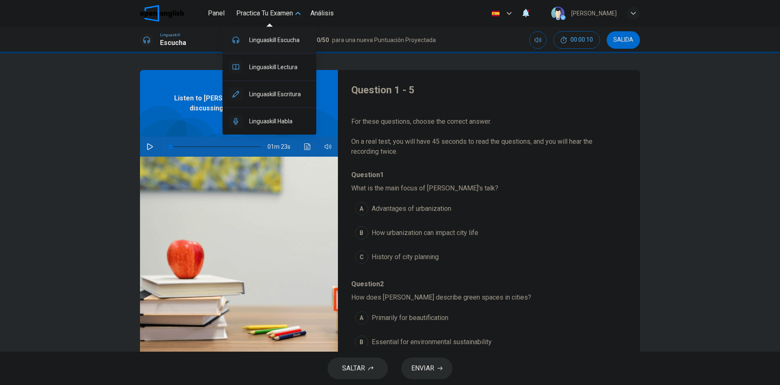
click at [263, 33] on div "Linguaskill Escucha" at bounding box center [270, 40] width 94 height 27
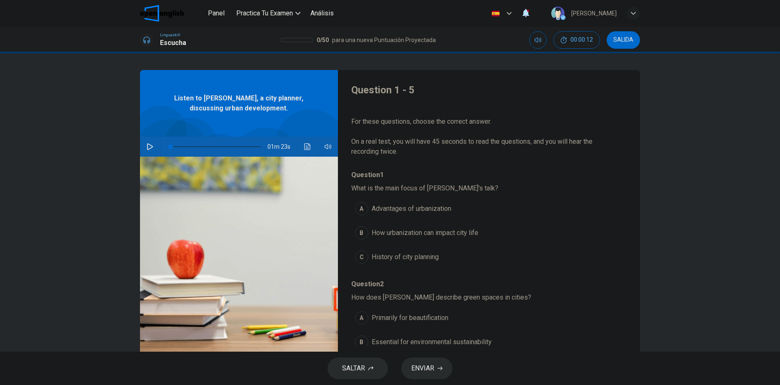
click at [176, 39] on h1 "Escucha" at bounding box center [173, 43] width 26 height 10
click at [148, 142] on button "button" at bounding box center [149, 147] width 13 height 20
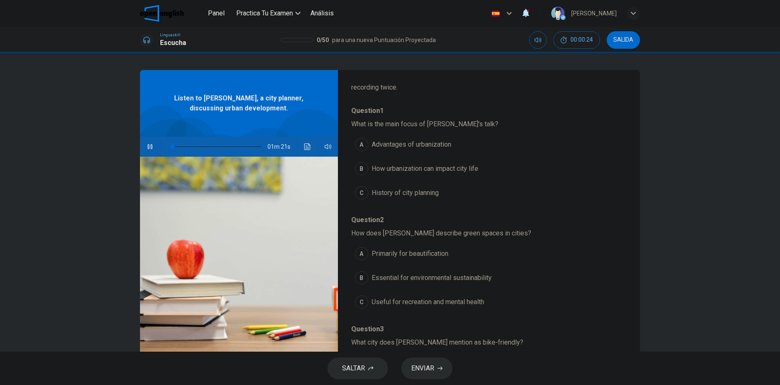
scroll to position [83, 0]
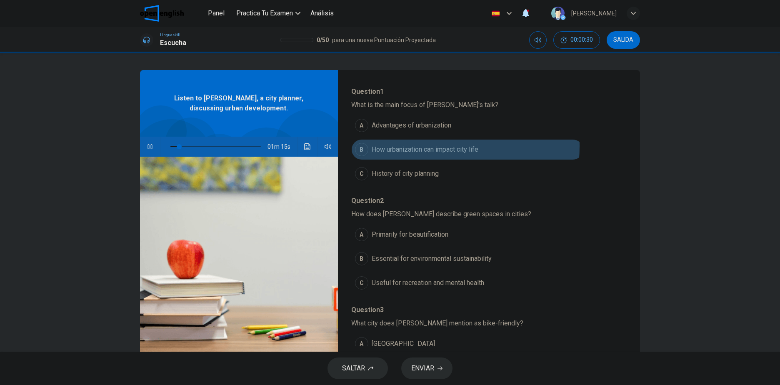
click at [411, 146] on span "How urbanization can impact city life" at bounding box center [425, 150] width 107 height 10
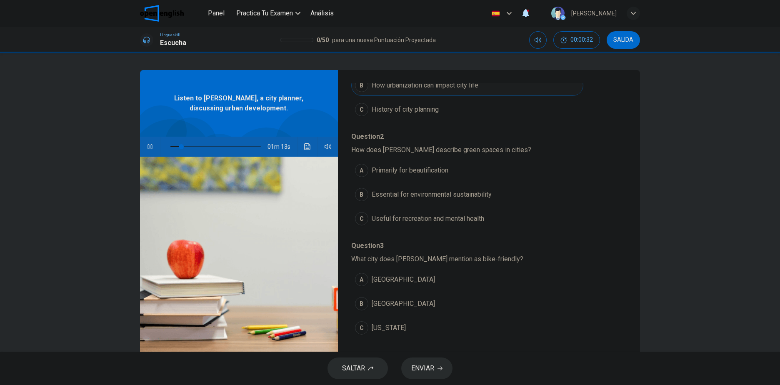
scroll to position [167, 0]
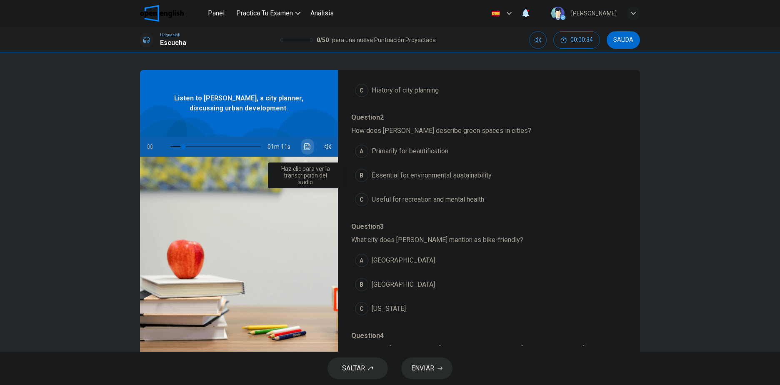
click at [310, 147] on button "Haz clic para ver la transcripción del audio" at bounding box center [307, 147] width 13 height 20
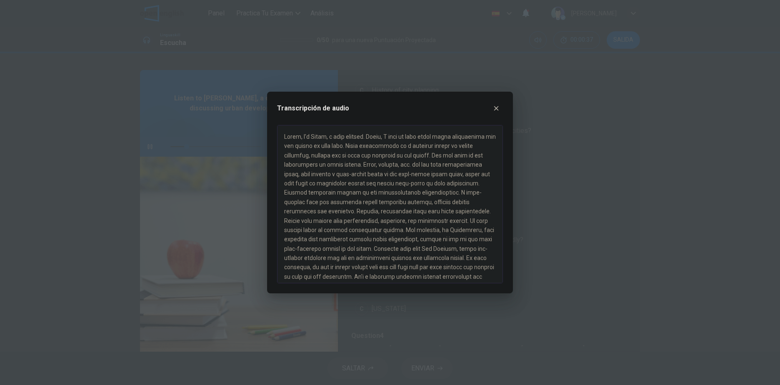
scroll to position [15, 0]
click at [498, 109] on icon "button" at bounding box center [496, 108] width 5 height 5
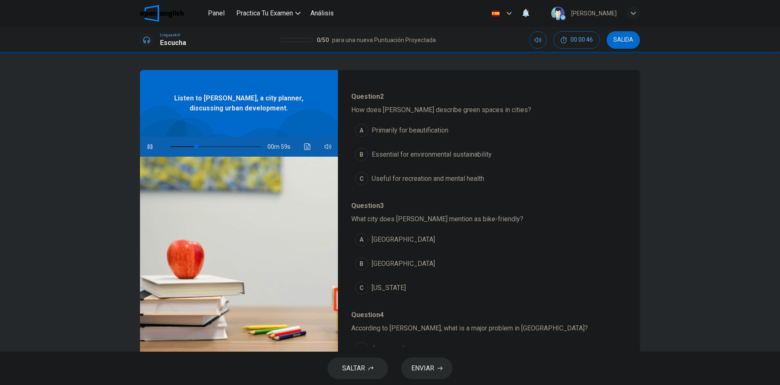
scroll to position [190, 0]
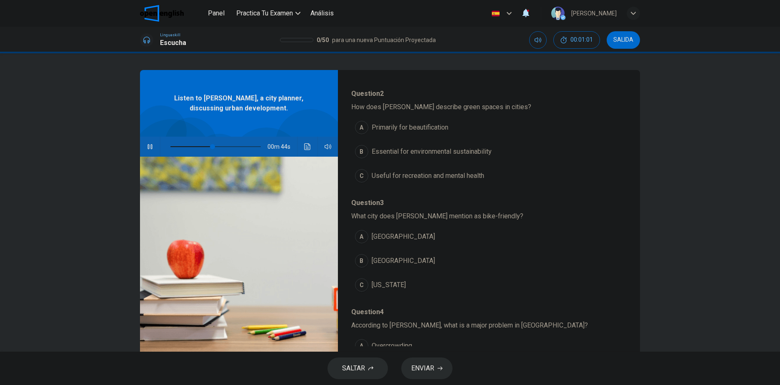
click at [415, 155] on span "Essential for environmental sustainability" at bounding box center [432, 152] width 120 height 10
click at [401, 255] on button "B Copenhagen" at bounding box center [467, 261] width 232 height 21
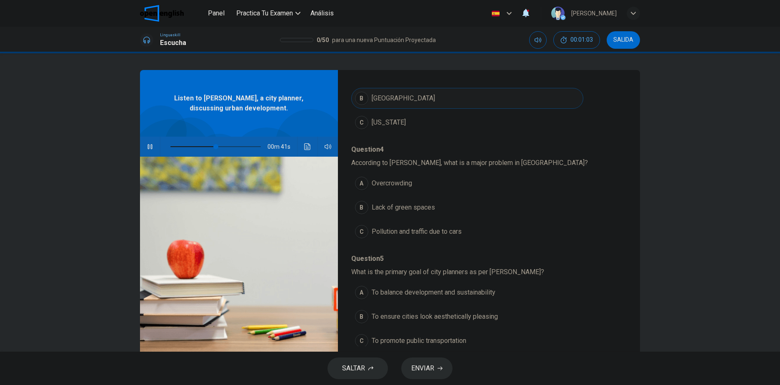
scroll to position [357, 0]
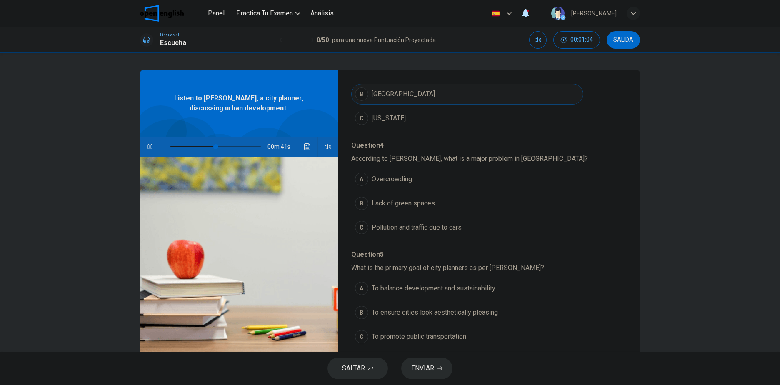
click at [399, 175] on span "Overcrowding" at bounding box center [392, 179] width 40 height 10
click at [397, 194] on button "B Lack of green spaces" at bounding box center [467, 203] width 232 height 21
click at [393, 217] on div "A Overcrowding B Lack of green spaces C Pollution and traffic due to cars" at bounding box center [482, 203] width 262 height 73
click at [393, 230] on span "Pollution and traffic due to cars" at bounding box center [417, 228] width 90 height 10
click at [410, 294] on button "A To balance development and sustainability" at bounding box center [467, 288] width 232 height 21
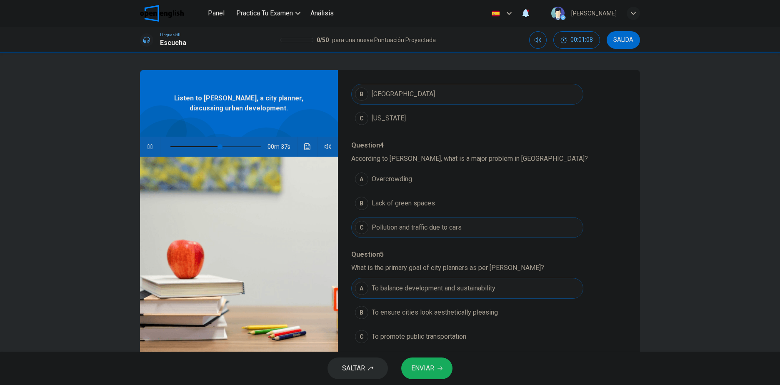
click at [422, 368] on span "ENVIAR" at bounding box center [422, 369] width 23 height 12
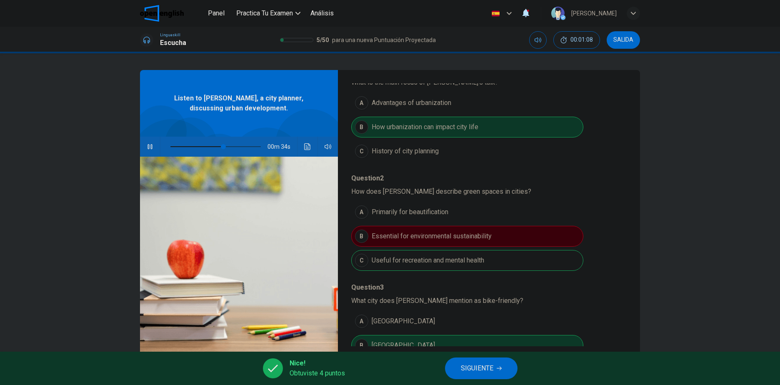
scroll to position [208, 0]
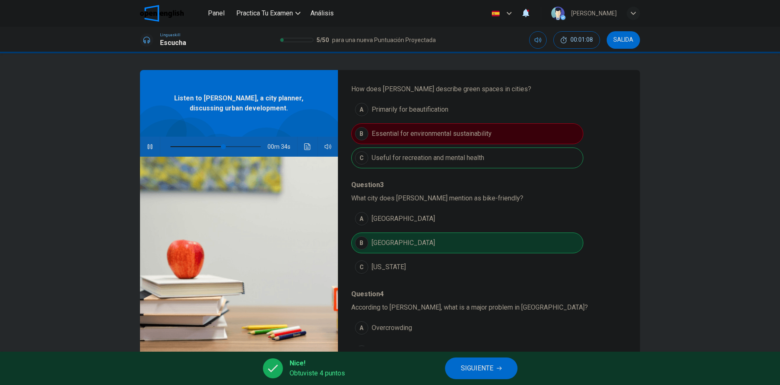
type input "**"
click at [505, 372] on button "SIGUIENTE" at bounding box center [481, 369] width 73 height 22
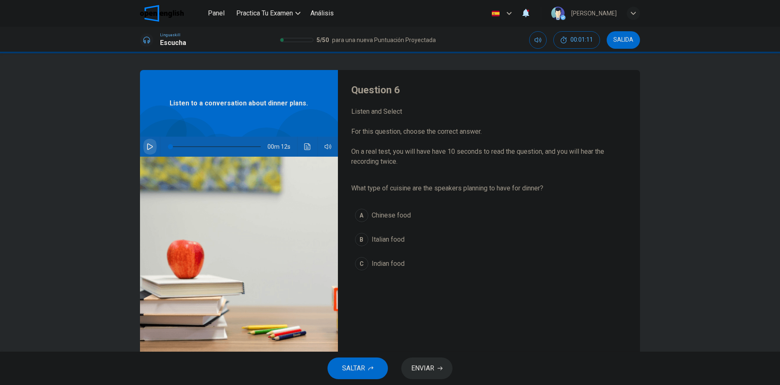
click at [147, 146] on icon "button" at bounding box center [150, 146] width 7 height 7
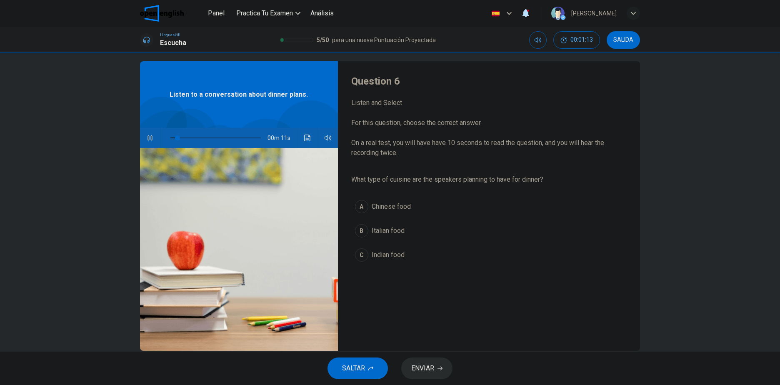
scroll to position [0, 0]
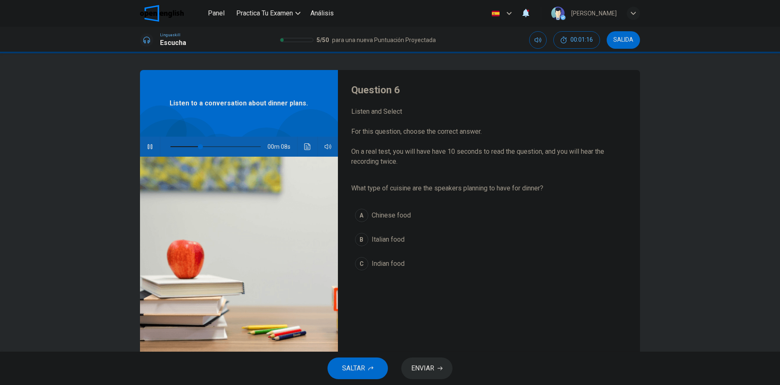
click at [404, 235] on button "B Italian food" at bounding box center [482, 239] width 262 height 21
type input "*"
click at [431, 363] on span "ENVIAR" at bounding box center [422, 369] width 23 height 12
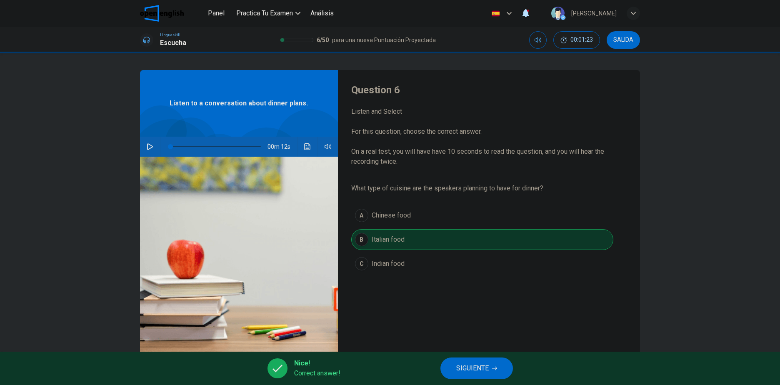
click at [461, 362] on button "SIGUIENTE" at bounding box center [477, 369] width 73 height 22
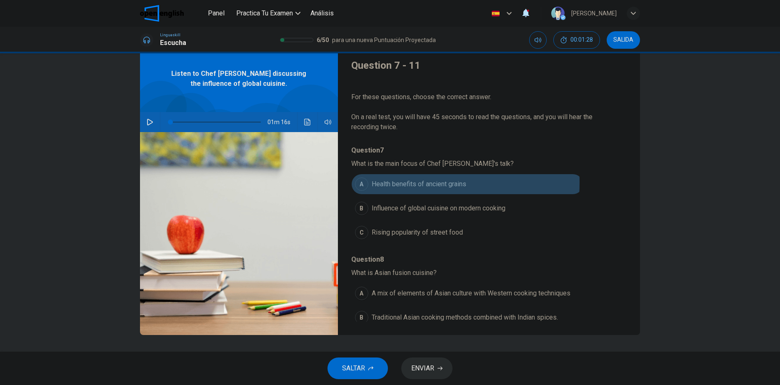
click at [358, 182] on div "A" at bounding box center [361, 184] width 13 height 13
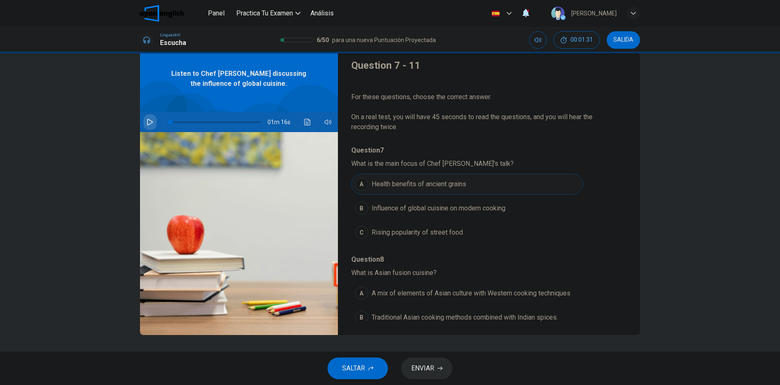
click at [151, 116] on button "button" at bounding box center [149, 122] width 13 height 20
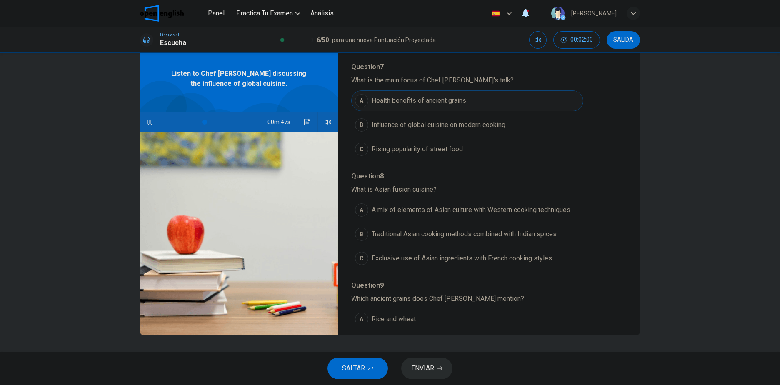
scroll to position [125, 0]
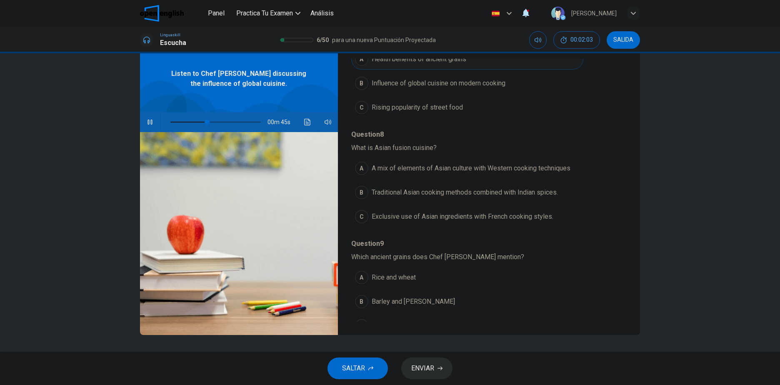
click at [546, 193] on span "Traditional Asian cooking methods combined with Indian spices." at bounding box center [465, 193] width 186 height 10
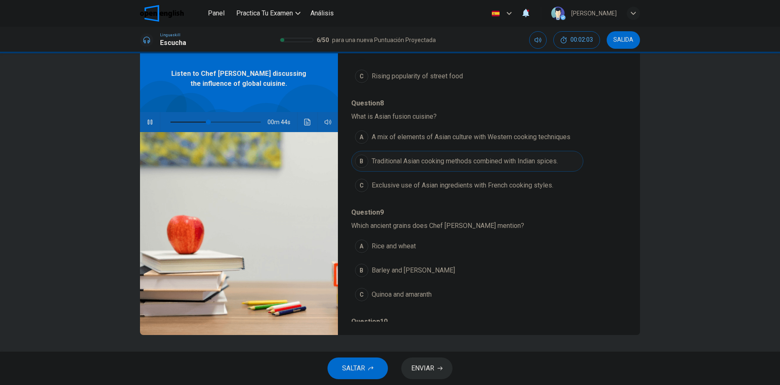
scroll to position [250, 0]
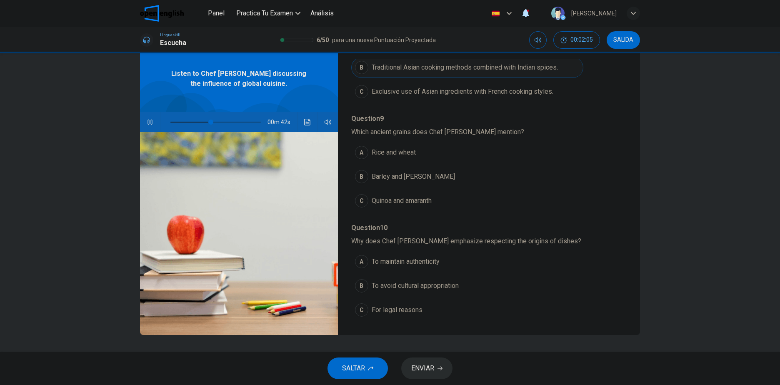
click at [398, 155] on span "Rice and wheat" at bounding box center [394, 153] width 44 height 10
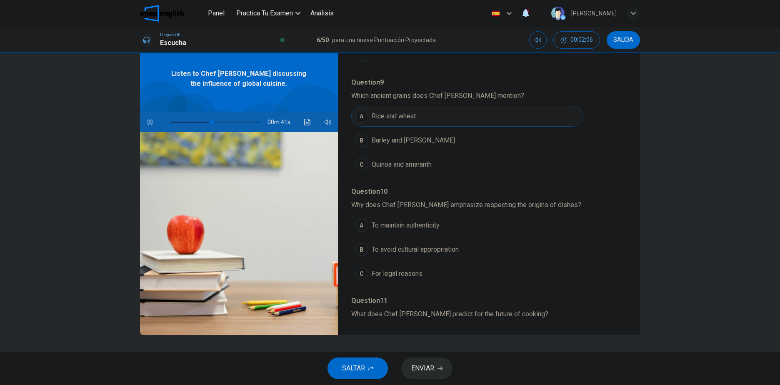
scroll to position [333, 0]
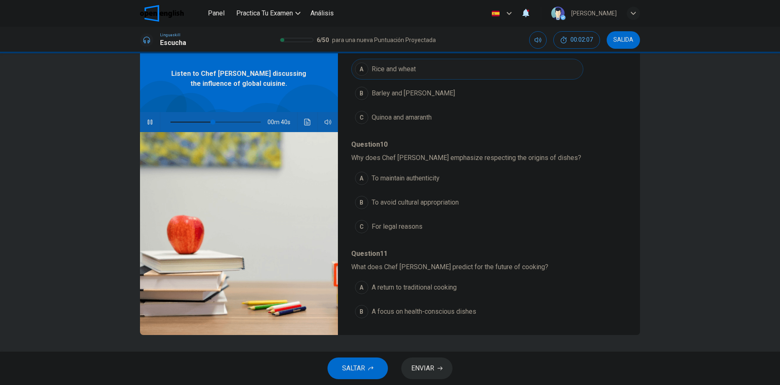
click at [427, 208] on button "B To avoid cultural appropriation" at bounding box center [467, 202] width 232 height 21
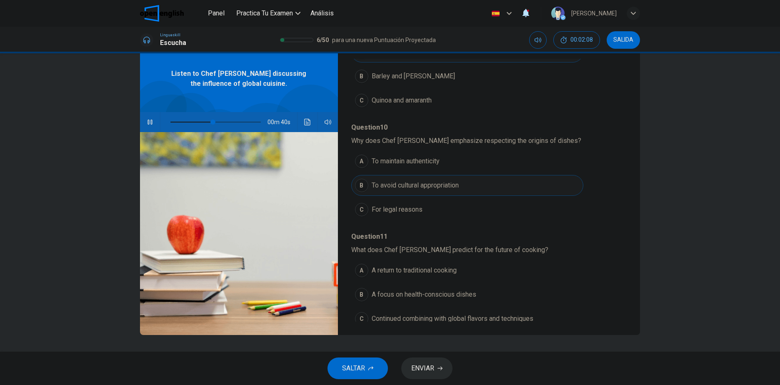
scroll to position [360, 0]
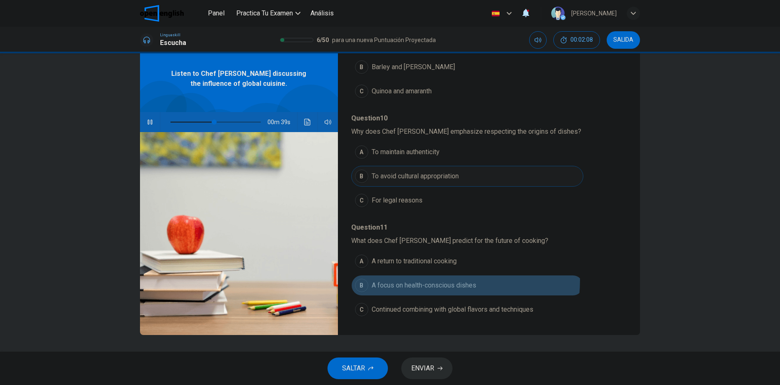
click at [437, 281] on span "A focus on health-conscious dishes" at bounding box center [424, 286] width 105 height 10
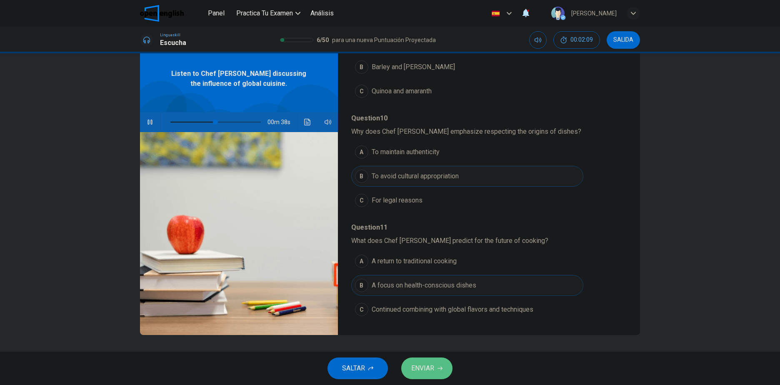
click at [429, 363] on span "ENVIAR" at bounding box center [422, 369] width 23 height 12
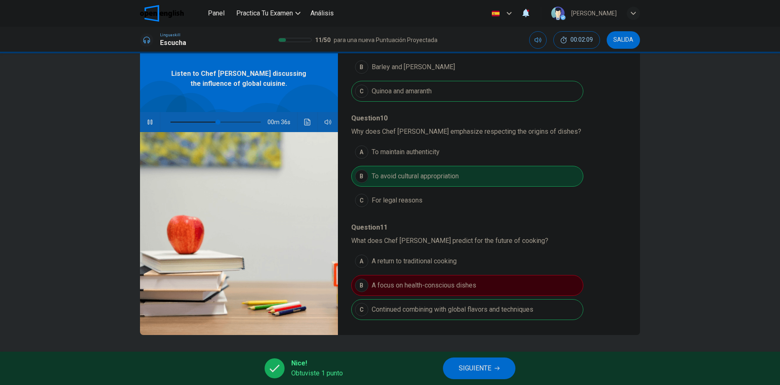
type input "**"
click at [494, 368] on button "SIGUIENTE" at bounding box center [479, 369] width 73 height 22
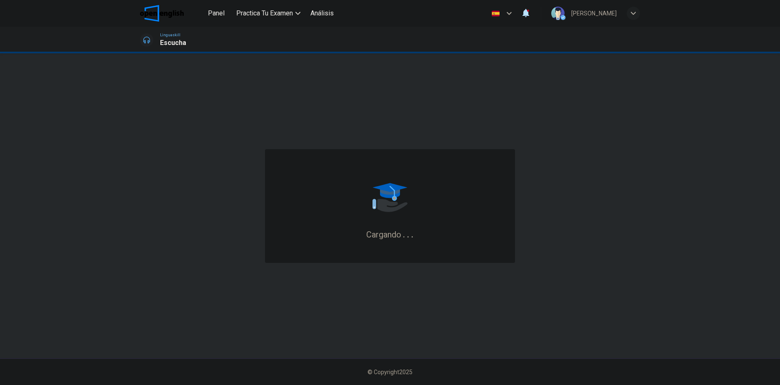
scroll to position [0, 0]
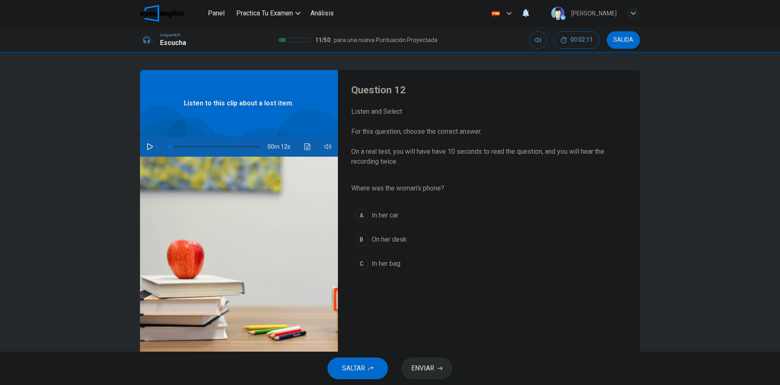
click at [147, 146] on icon "button" at bounding box center [150, 146] width 7 height 7
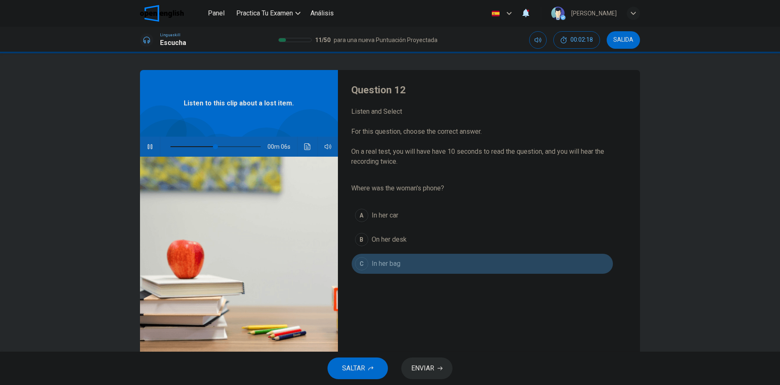
click at [374, 266] on span "In her bag" at bounding box center [386, 264] width 29 height 10
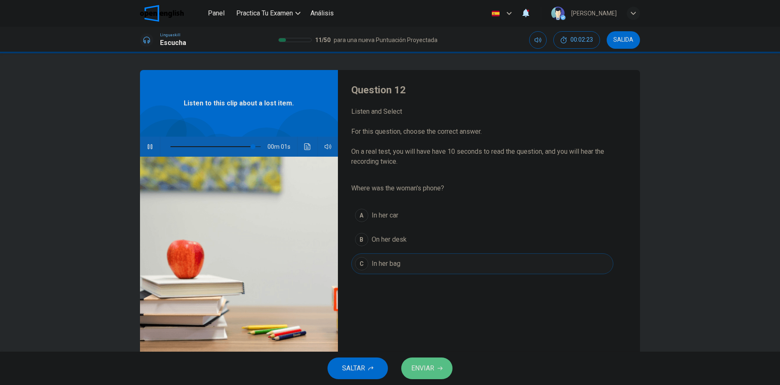
click at [432, 368] on span "ENVIAR" at bounding box center [422, 369] width 23 height 12
type input "*"
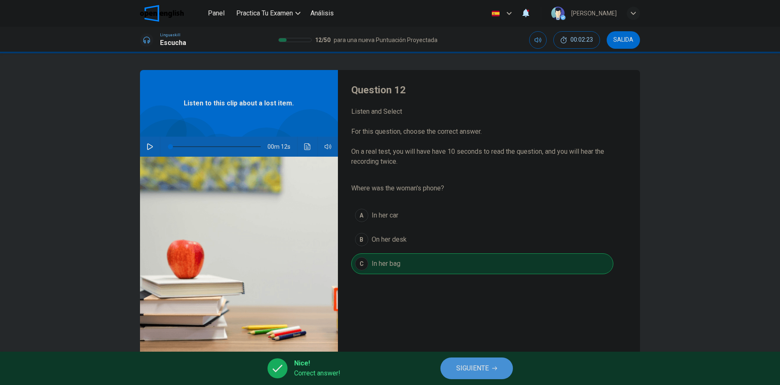
click at [477, 363] on span "SIGUIENTE" at bounding box center [472, 369] width 33 height 12
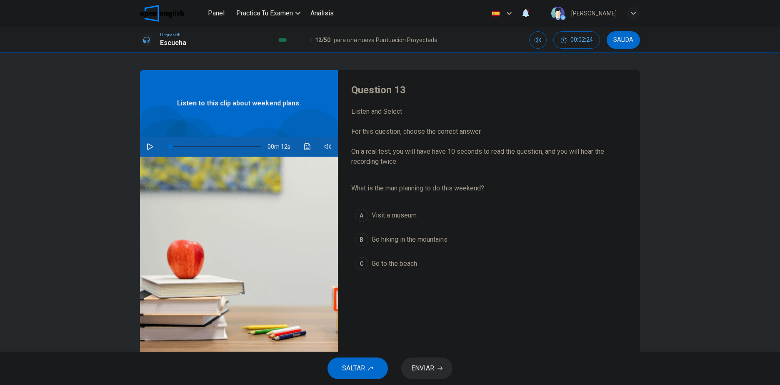
click at [148, 143] on button "button" at bounding box center [149, 147] width 13 height 20
click at [417, 235] on span "Go hiking in the mountains" at bounding box center [410, 240] width 76 height 10
type input "*"
click at [416, 362] on button "ENVIAR" at bounding box center [426, 369] width 51 height 22
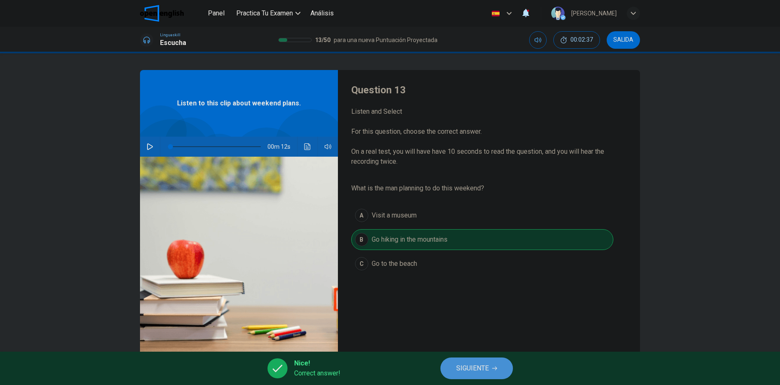
click at [467, 361] on button "SIGUIENTE" at bounding box center [477, 369] width 73 height 22
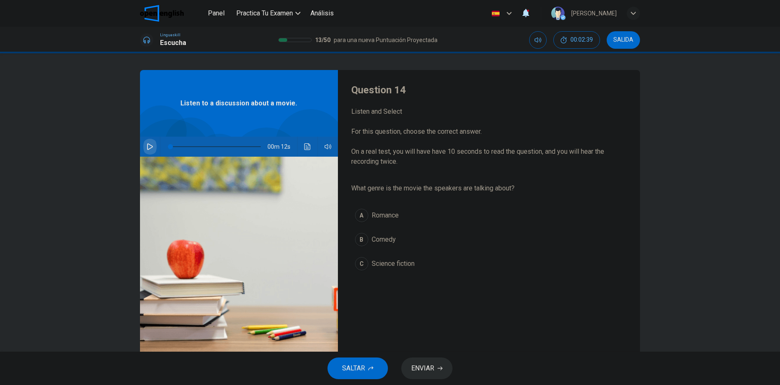
click at [147, 148] on icon "button" at bounding box center [150, 146] width 7 height 7
type input "*"
click at [378, 265] on span "Science fiction" at bounding box center [393, 264] width 43 height 10
click at [422, 369] on span "ENVIAR" at bounding box center [422, 369] width 23 height 12
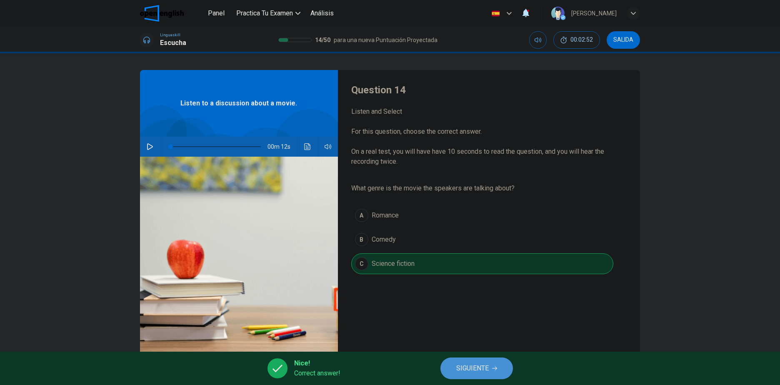
click at [459, 365] on span "SIGUIENTE" at bounding box center [472, 369] width 33 height 12
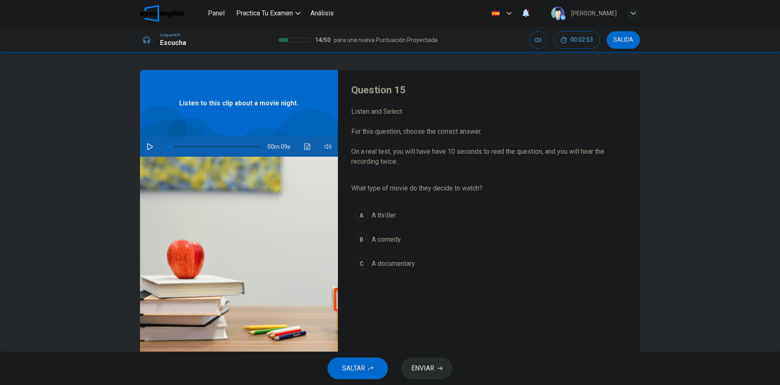
click at [149, 143] on icon "button" at bounding box center [150, 146] width 7 height 7
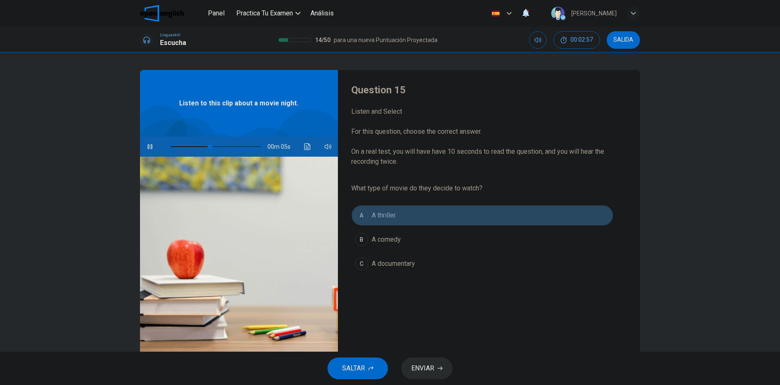
click at [397, 218] on button "A A thriller" at bounding box center [482, 215] width 262 height 21
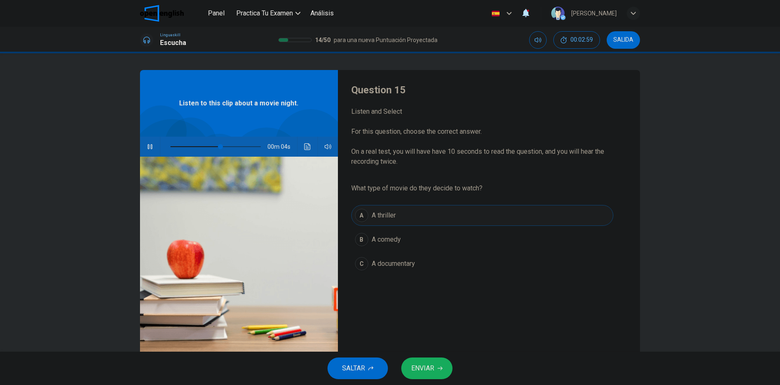
click at [400, 236] on button "B A comedy" at bounding box center [482, 239] width 262 height 21
click at [421, 369] on span "ENVIAR" at bounding box center [422, 369] width 23 height 12
type input "*"
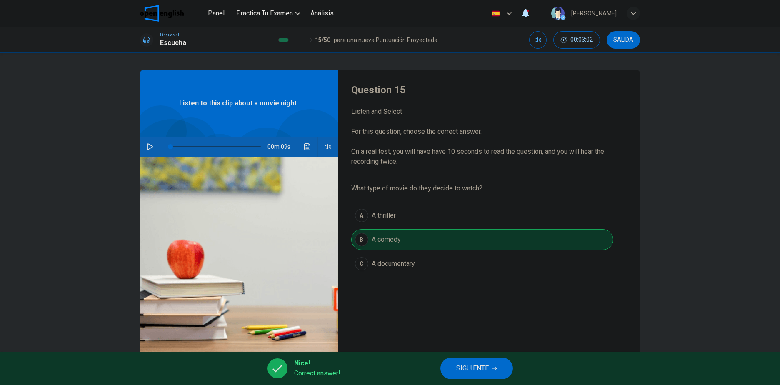
click at [459, 366] on span "SIGUIENTE" at bounding box center [472, 369] width 33 height 12
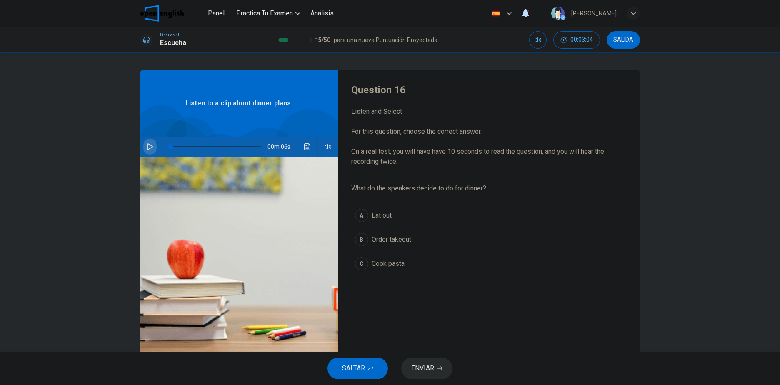
click at [148, 147] on icon "button" at bounding box center [150, 146] width 7 height 7
type input "*"
click at [397, 214] on button "A Eat out" at bounding box center [482, 215] width 262 height 21
click at [446, 370] on button "ENVIAR" at bounding box center [426, 369] width 51 height 22
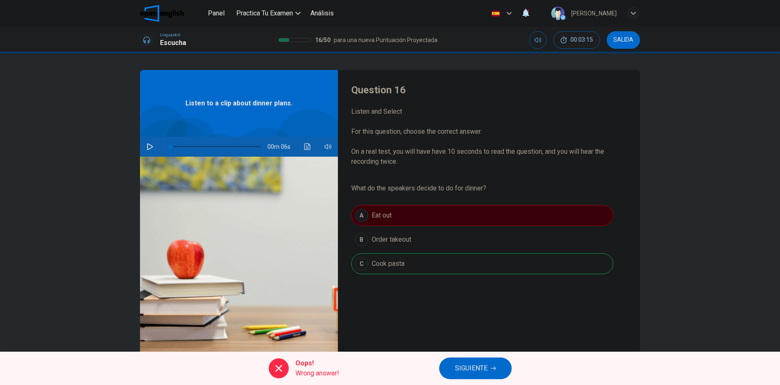
click at [474, 363] on span "SIGUIENTE" at bounding box center [471, 369] width 33 height 12
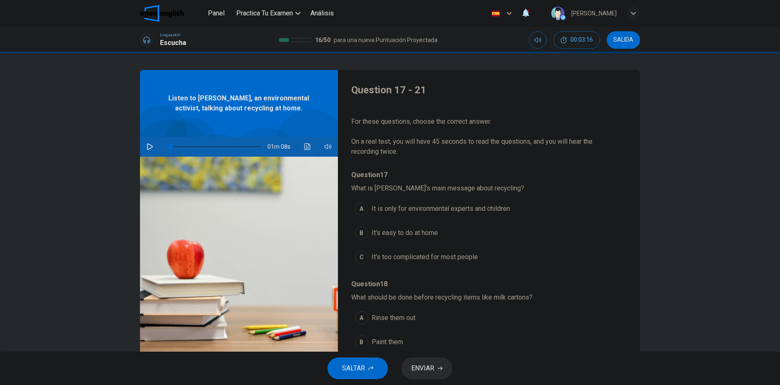
click at [153, 148] on button "button" at bounding box center [149, 147] width 13 height 20
click at [585, 39] on span "00:03:23" at bounding box center [582, 40] width 23 height 7
click at [571, 39] on icon "Silenciar" at bounding box center [567, 40] width 7 height 5
click at [571, 39] on icon "Activar sonido" at bounding box center [567, 40] width 7 height 5
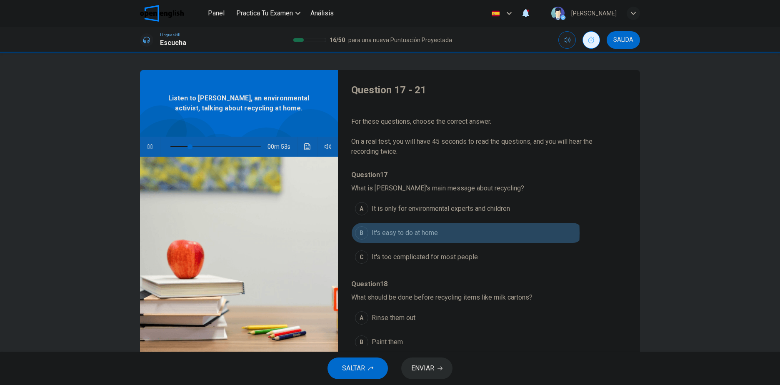
click at [426, 233] on span "It's easy to do at home" at bounding box center [405, 233] width 66 height 10
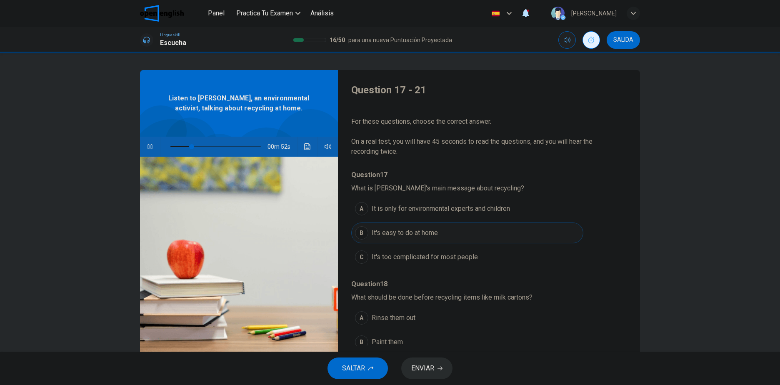
click at [442, 217] on button "A It is only for environmental experts and children" at bounding box center [467, 208] width 232 height 21
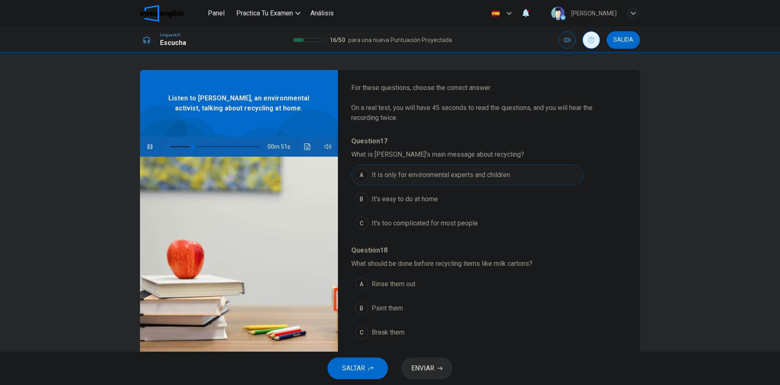
scroll to position [83, 0]
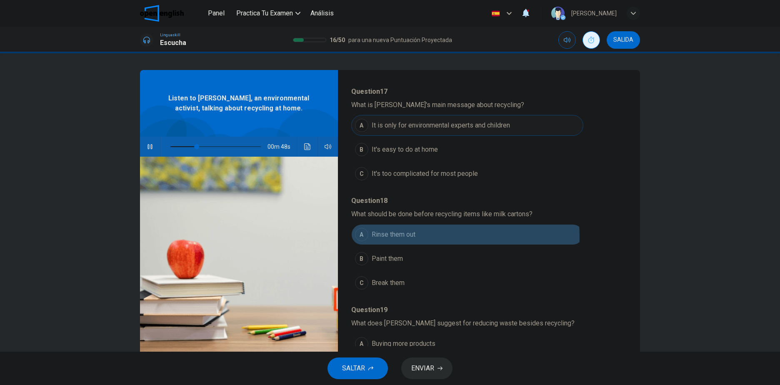
click at [415, 236] on button "A Rinse them out" at bounding box center [467, 234] width 232 height 21
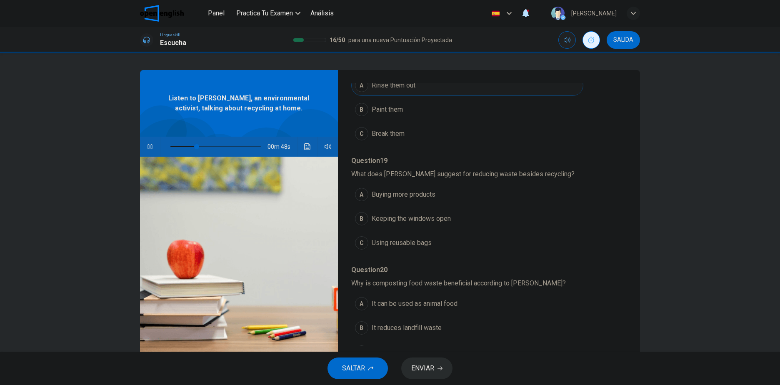
scroll to position [250, 0]
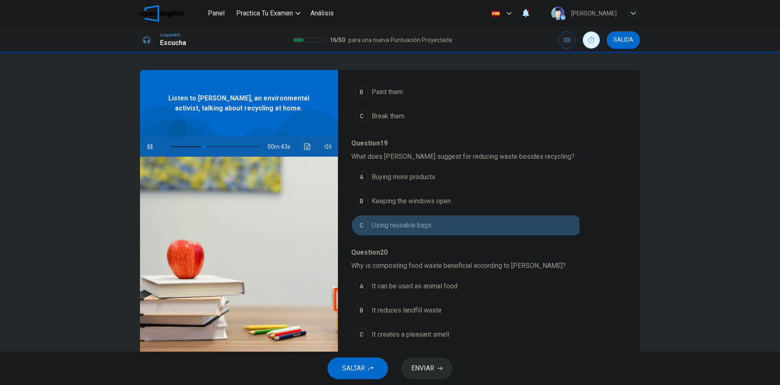
click at [414, 228] on span "Using reusable bags" at bounding box center [402, 226] width 60 height 10
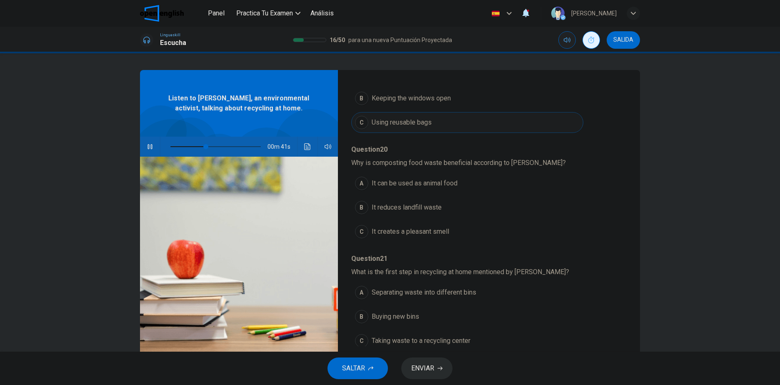
scroll to position [360, 0]
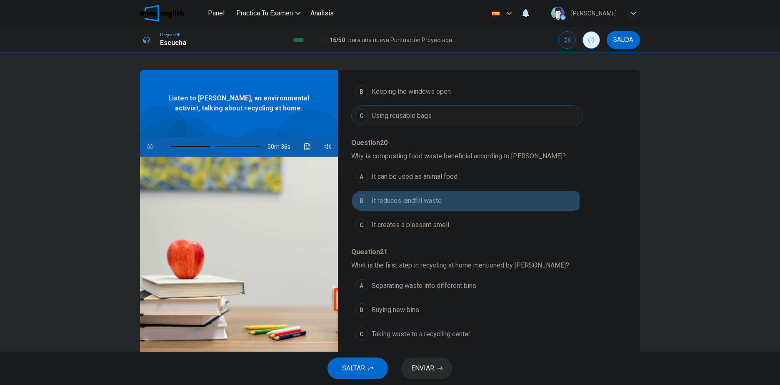
click at [407, 201] on span "It reduces landfill waste" at bounding box center [407, 201] width 70 height 10
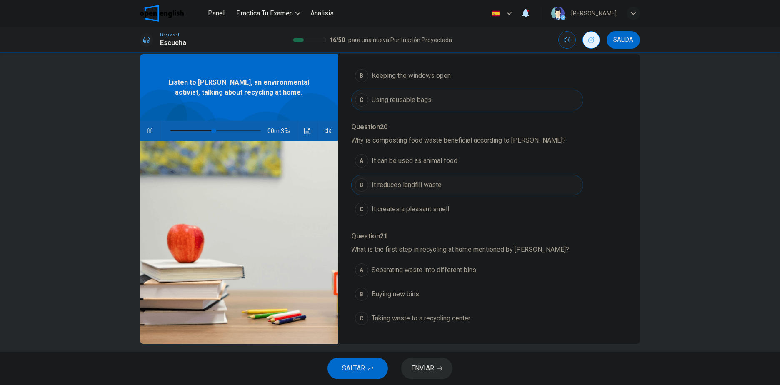
scroll to position [25, 0]
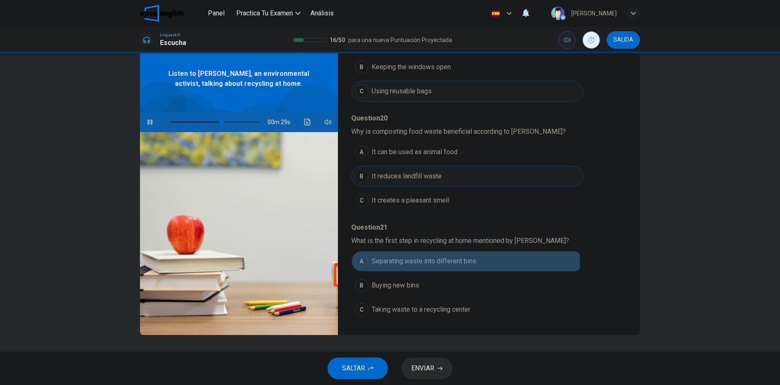
click at [444, 264] on span "Separating waste into different bins" at bounding box center [424, 261] width 105 height 10
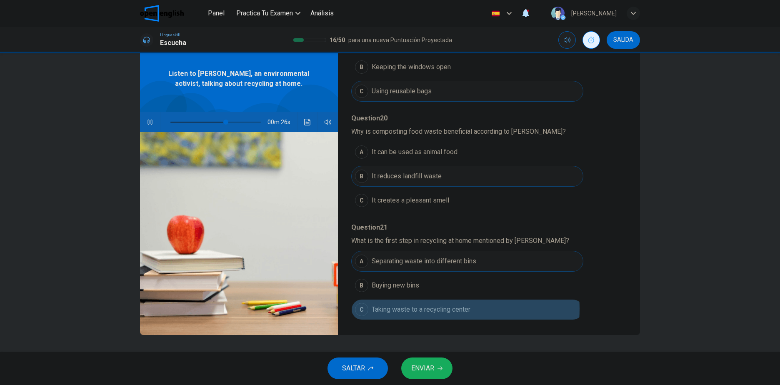
click at [439, 309] on span "Taking waste to a recycling center" at bounding box center [421, 310] width 99 height 10
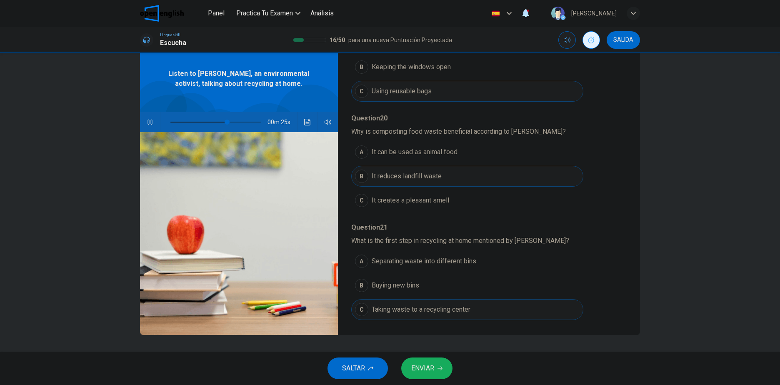
click at [466, 267] on button "A Separating waste into different bins" at bounding box center [467, 261] width 232 height 21
click at [441, 374] on button "ENVIAR" at bounding box center [426, 369] width 51 height 22
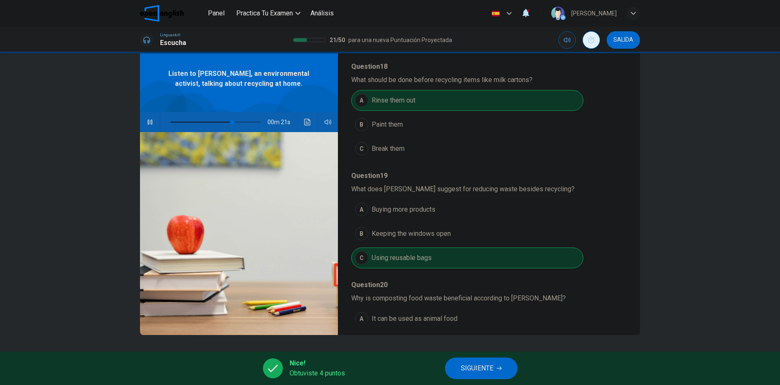
scroll to position [0, 0]
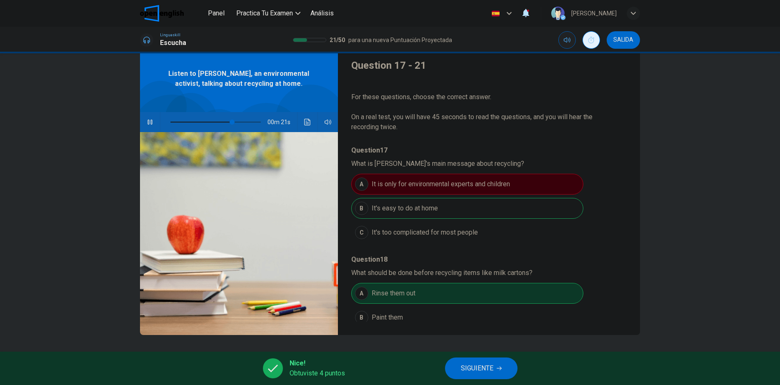
type input "**"
click at [478, 373] on span "SIGUIENTE" at bounding box center [477, 369] width 33 height 12
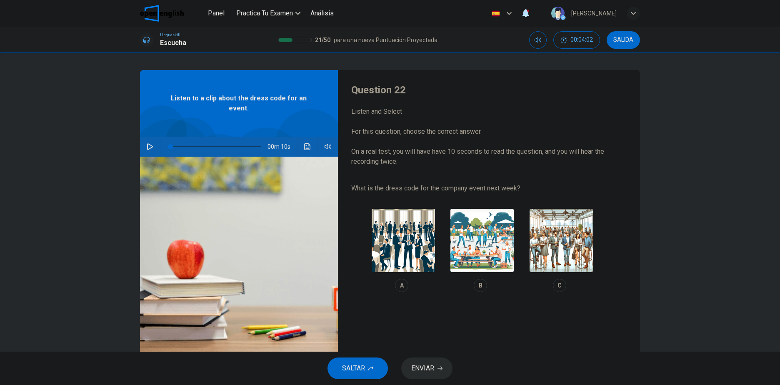
click at [149, 145] on icon "button" at bounding box center [150, 146] width 7 height 7
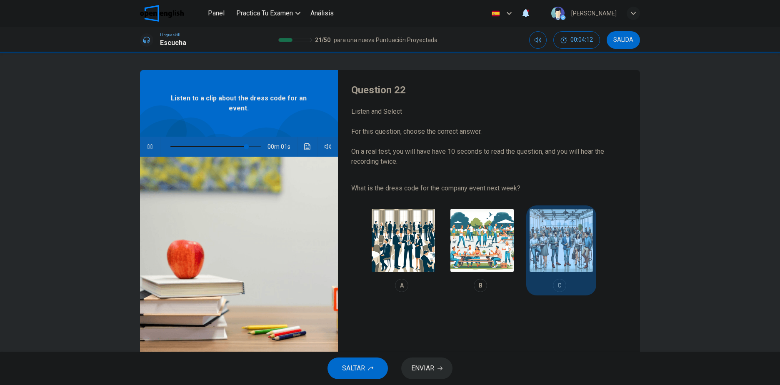
click at [569, 254] on img "button" at bounding box center [561, 240] width 63 height 63
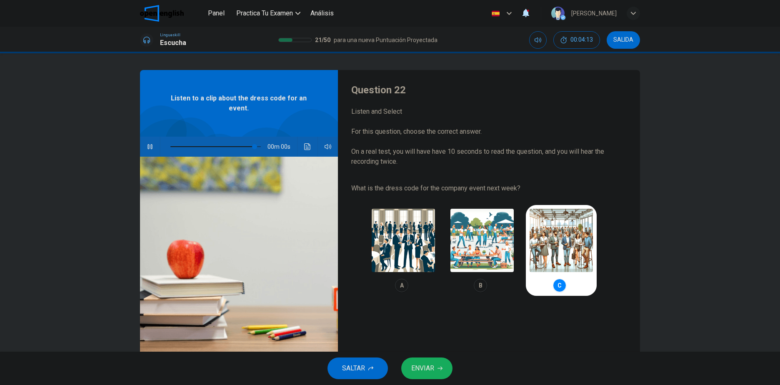
type input "*"
click at [428, 368] on span "ENVIAR" at bounding box center [422, 369] width 23 height 12
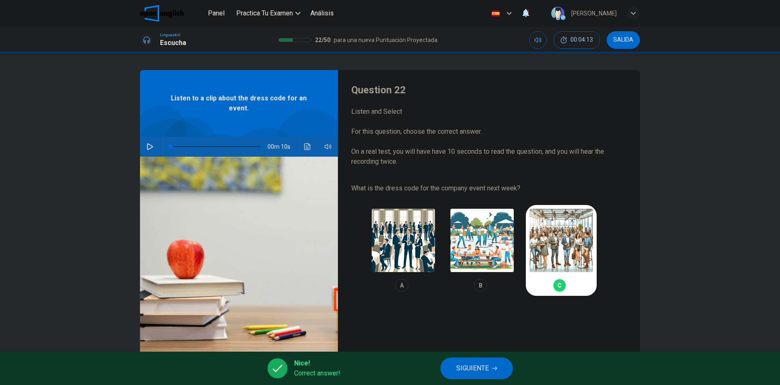
click at [466, 371] on span "SIGUIENTE" at bounding box center [472, 369] width 33 height 12
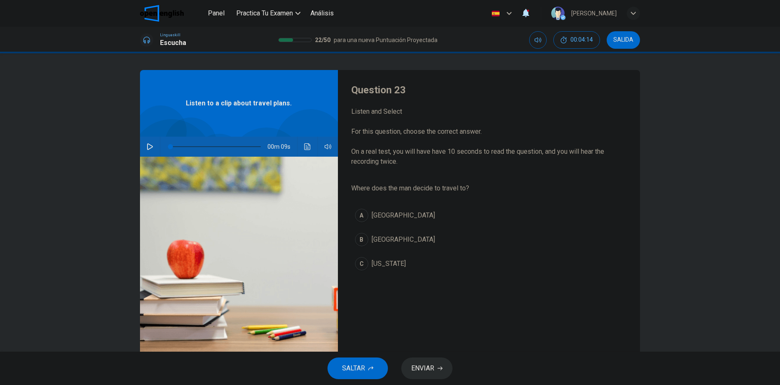
click at [147, 143] on button "button" at bounding box center [149, 147] width 13 height 20
type input "*"
click at [414, 243] on button "B Rome" at bounding box center [482, 239] width 262 height 21
click at [435, 368] on button "ENVIAR" at bounding box center [426, 369] width 51 height 22
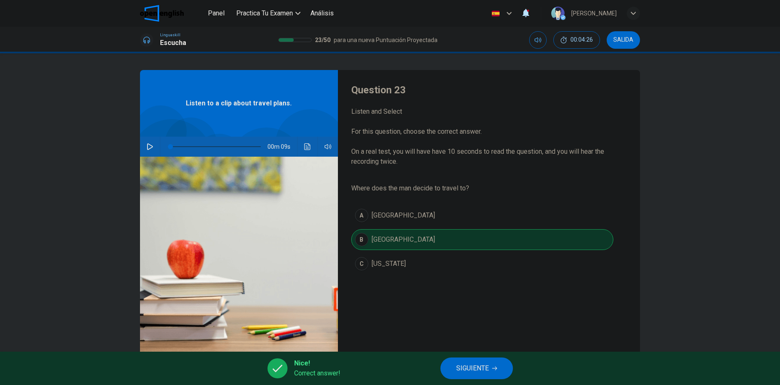
click at [454, 371] on button "SIGUIENTE" at bounding box center [477, 369] width 73 height 22
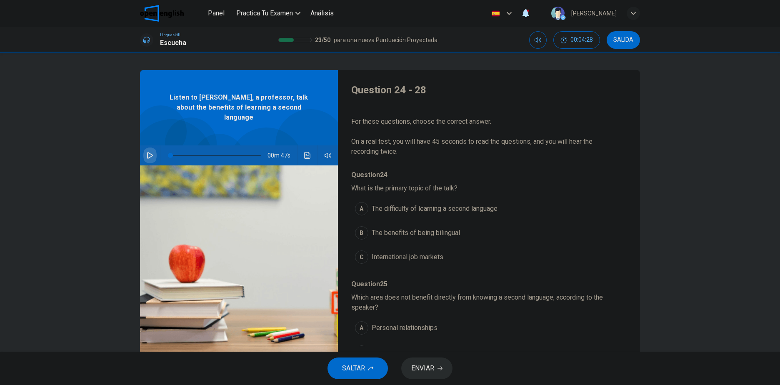
click at [153, 145] on button "button" at bounding box center [149, 155] width 13 height 20
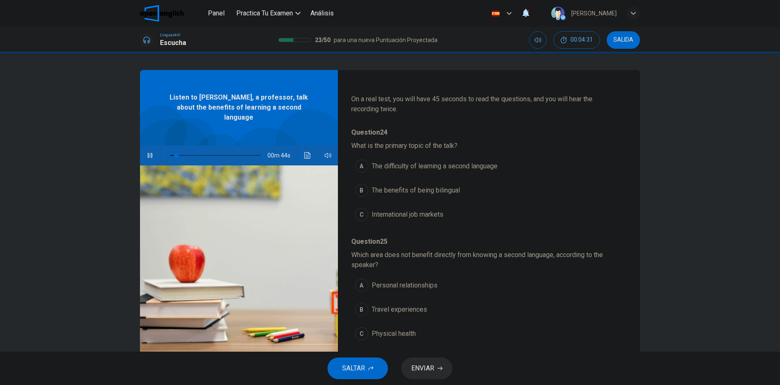
scroll to position [83, 0]
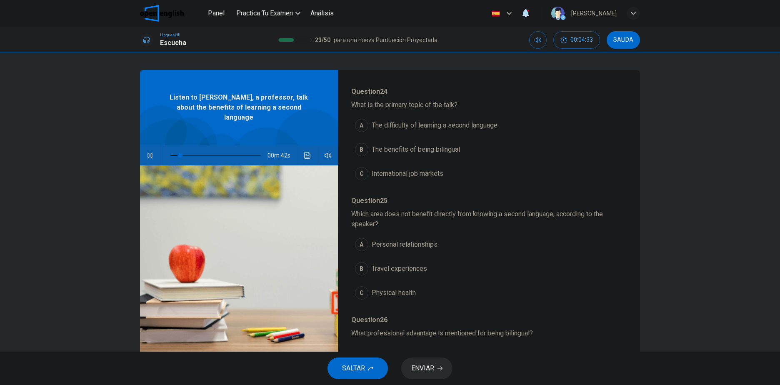
click at [431, 147] on span "The benefits of being bilingual" at bounding box center [416, 150] width 88 height 10
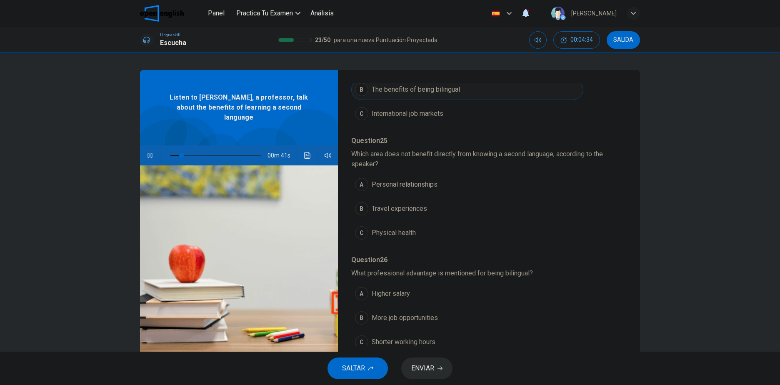
scroll to position [167, 0]
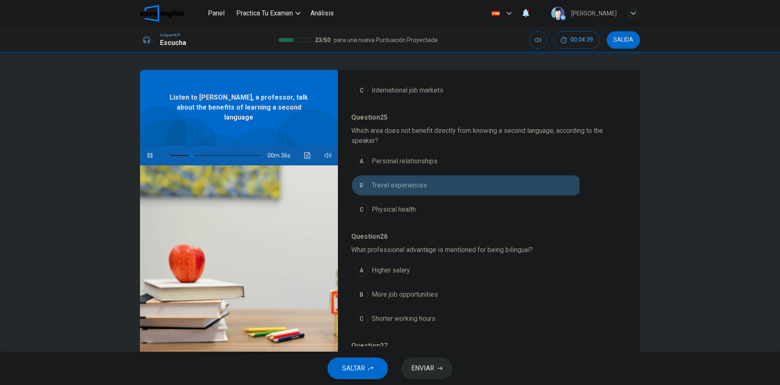
click at [383, 187] on span "Travel experiences" at bounding box center [399, 185] width 55 height 10
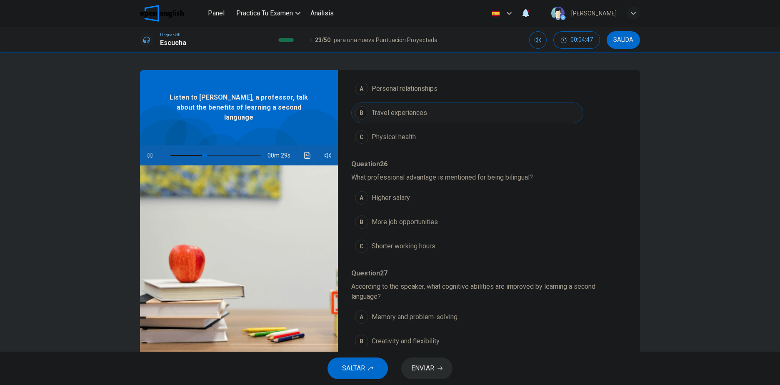
scroll to position [292, 0]
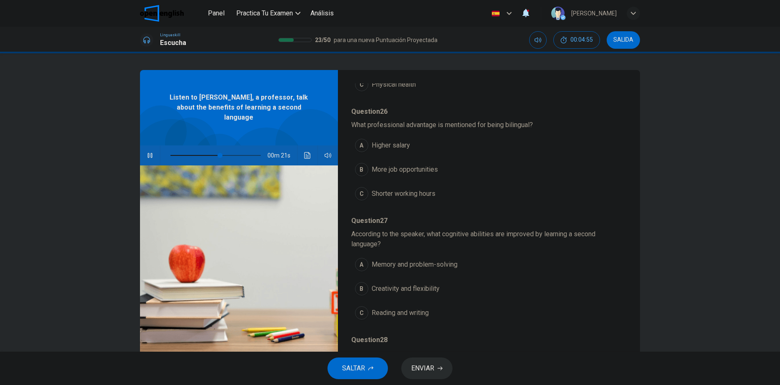
click at [426, 169] on span "More job opportunities" at bounding box center [405, 170] width 66 height 10
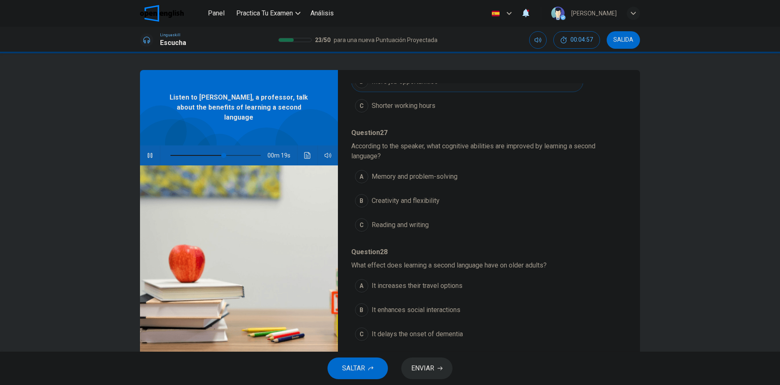
scroll to position [25, 0]
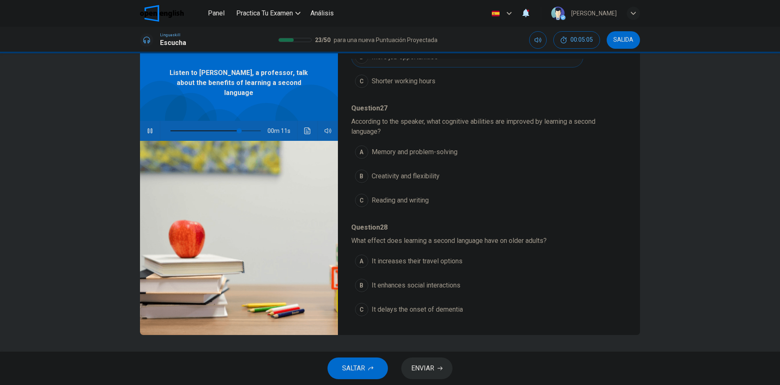
click at [438, 156] on span "Memory and problem-solving" at bounding box center [415, 152] width 86 height 10
type input "*"
click at [441, 310] on span "It delays the onset of dementia" at bounding box center [417, 310] width 91 height 10
click at [425, 370] on span "ENVIAR" at bounding box center [422, 369] width 23 height 12
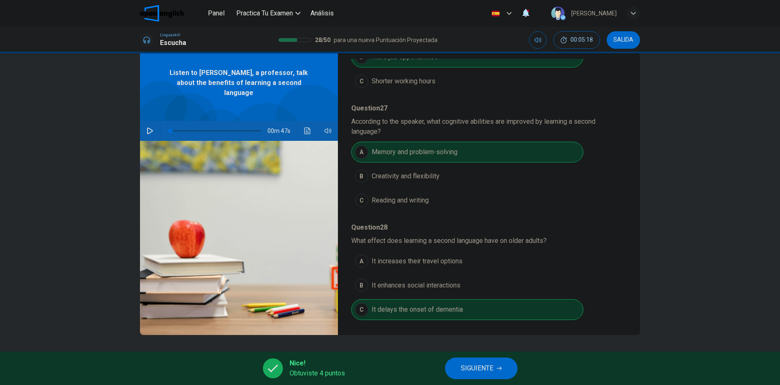
click at [457, 366] on button "SIGUIENTE" at bounding box center [481, 369] width 73 height 22
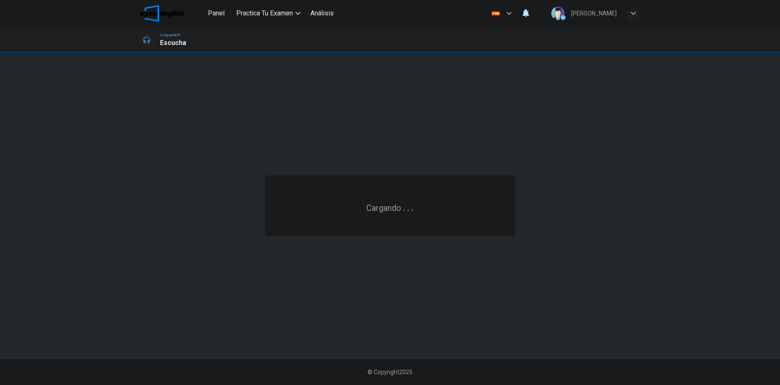
scroll to position [0, 0]
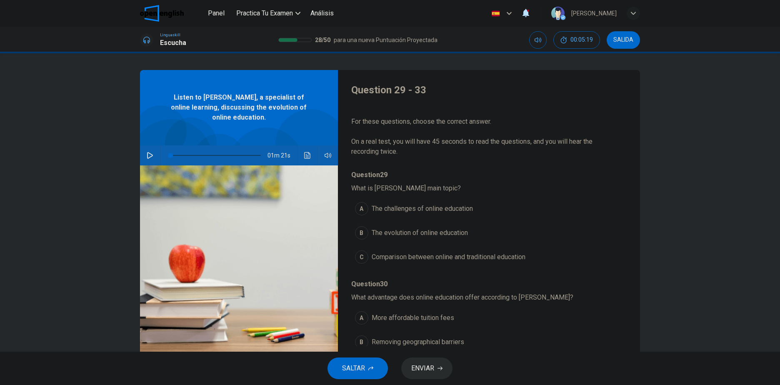
click at [144, 154] on button "button" at bounding box center [149, 155] width 13 height 20
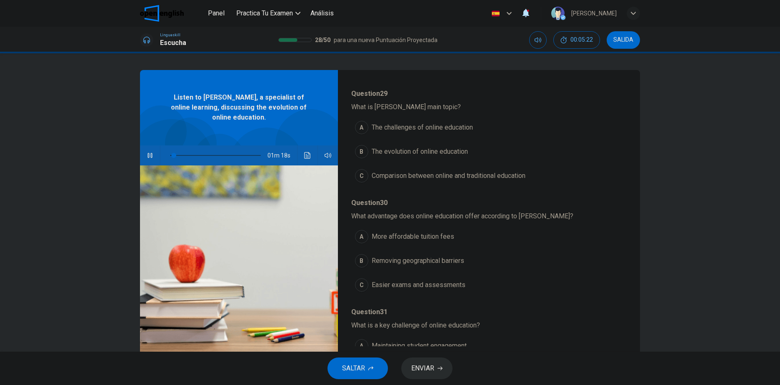
scroll to position [83, 0]
click at [473, 147] on button "B The evolution of online education" at bounding box center [467, 149] width 232 height 21
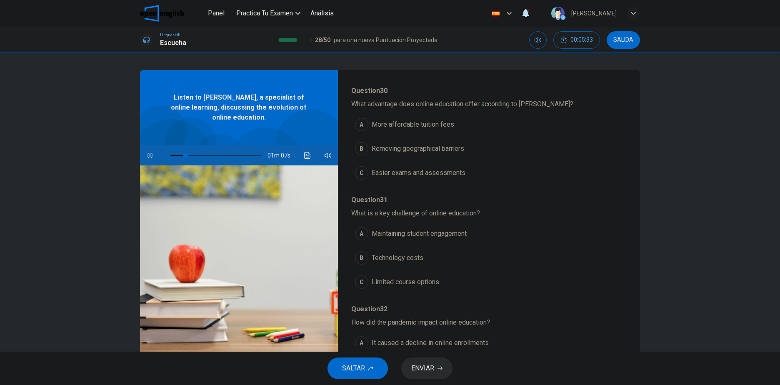
scroll to position [208, 0]
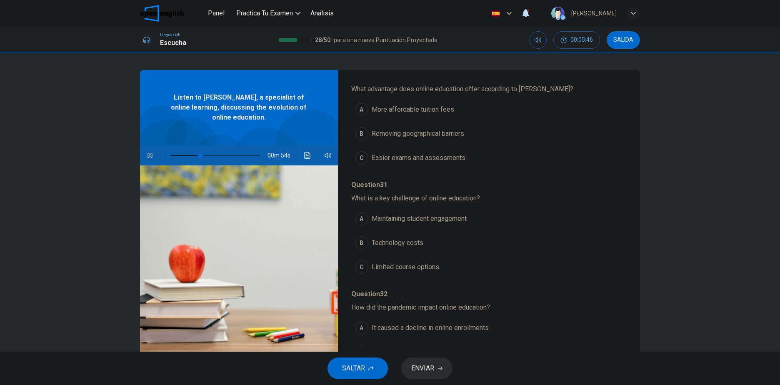
click at [455, 108] on button "A More affordable tuition fees" at bounding box center [467, 109] width 232 height 21
click at [400, 268] on span "Limited course options" at bounding box center [406, 267] width 68 height 10
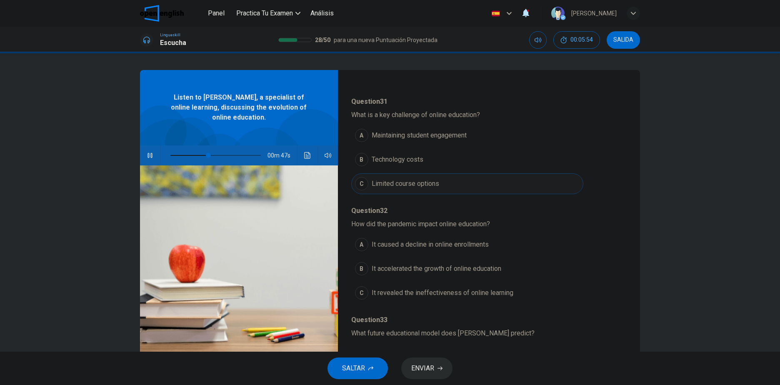
scroll to position [333, 0]
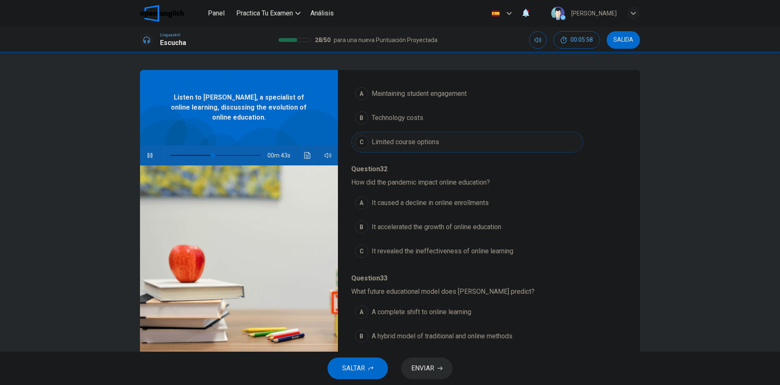
click at [460, 250] on span "It revealed the ineffectiveness of online learning" at bounding box center [443, 251] width 142 height 10
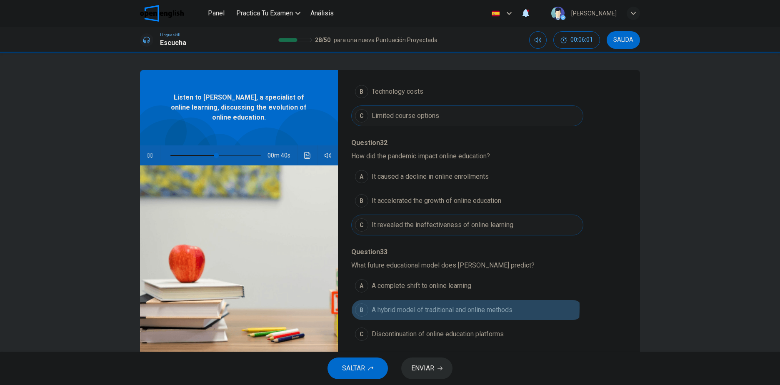
click at [401, 308] on span "A hybrid model of traditional and online methods" at bounding box center [442, 310] width 141 height 10
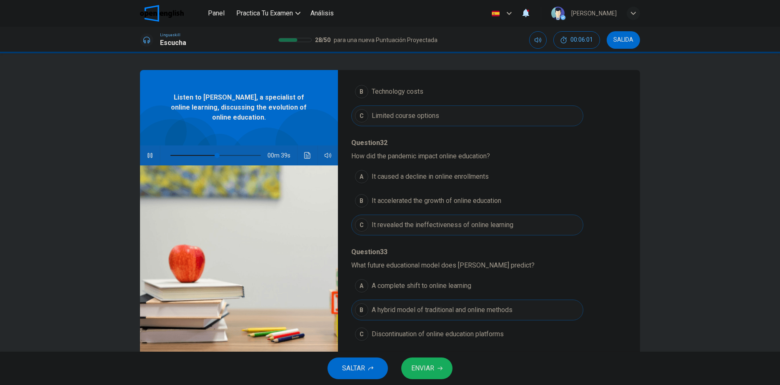
click at [425, 368] on span "ENVIAR" at bounding box center [422, 369] width 23 height 12
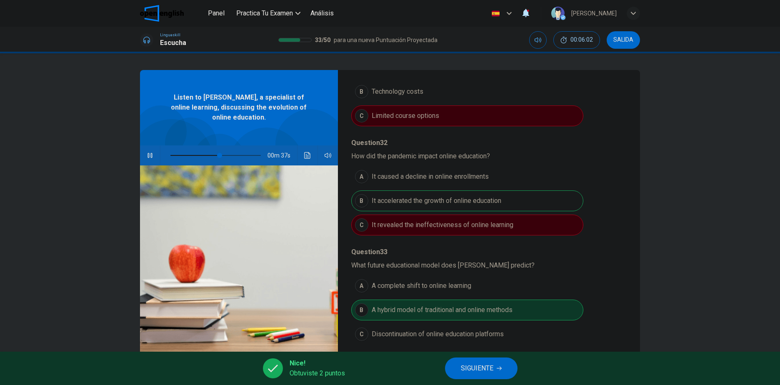
type input "**"
click at [471, 369] on span "SIGUIENTE" at bounding box center [477, 369] width 33 height 12
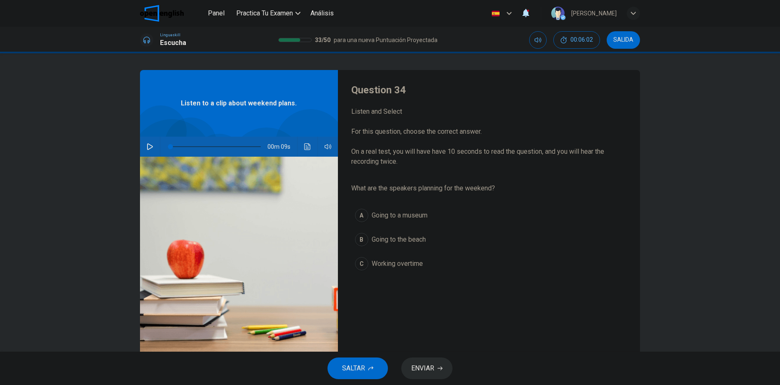
click at [147, 145] on icon "button" at bounding box center [150, 146] width 7 height 7
type input "*"
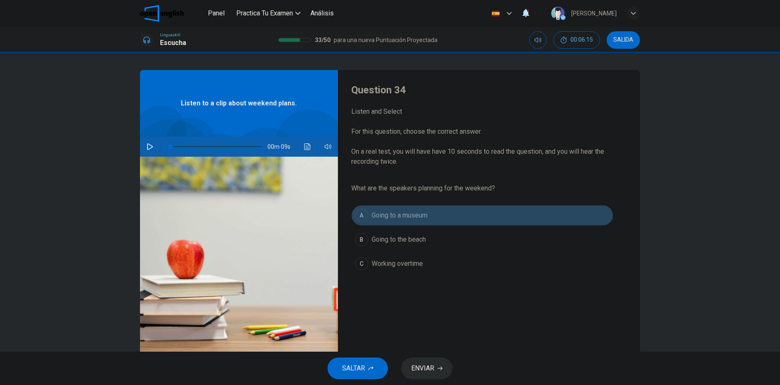
click at [416, 213] on span "Going to a museum" at bounding box center [400, 216] width 56 height 10
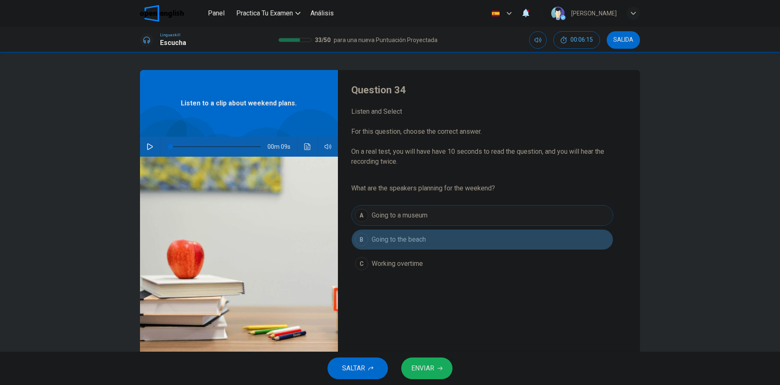
click at [423, 243] on span "Going to the beach" at bounding box center [399, 240] width 54 height 10
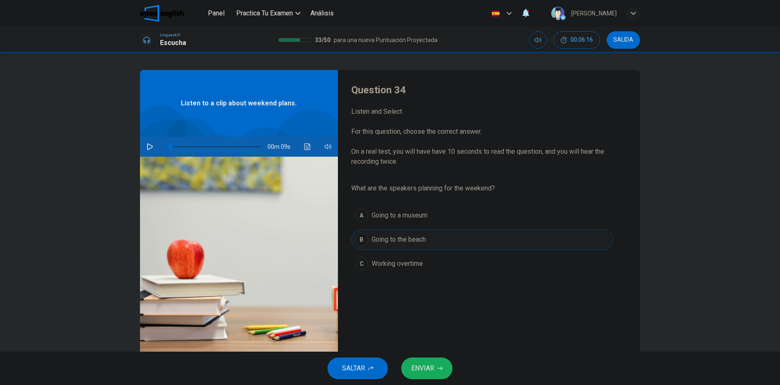
click at [428, 365] on span "ENVIAR" at bounding box center [422, 369] width 23 height 12
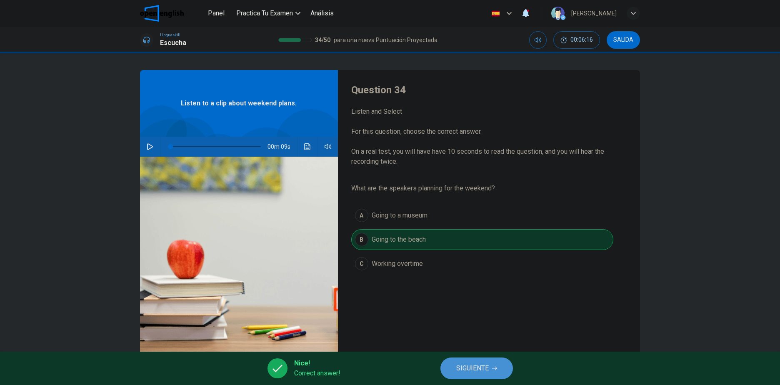
click at [464, 369] on span "SIGUIENTE" at bounding box center [472, 369] width 33 height 12
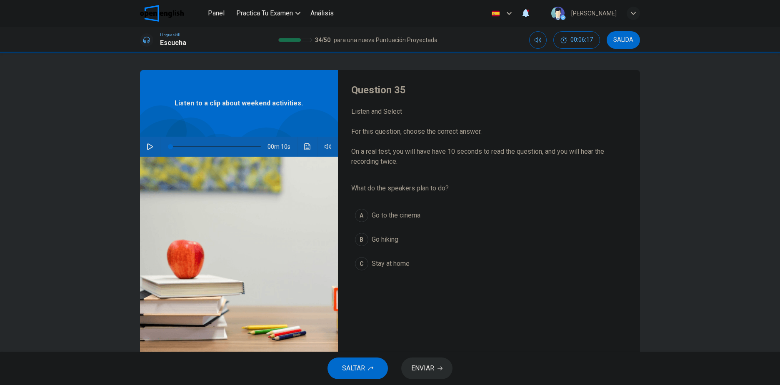
click at [150, 143] on icon "button" at bounding box center [150, 146] width 7 height 7
click at [422, 243] on button "B Go hiking" at bounding box center [482, 239] width 262 height 21
type input "*"
click at [436, 365] on button "ENVIAR" at bounding box center [426, 369] width 51 height 22
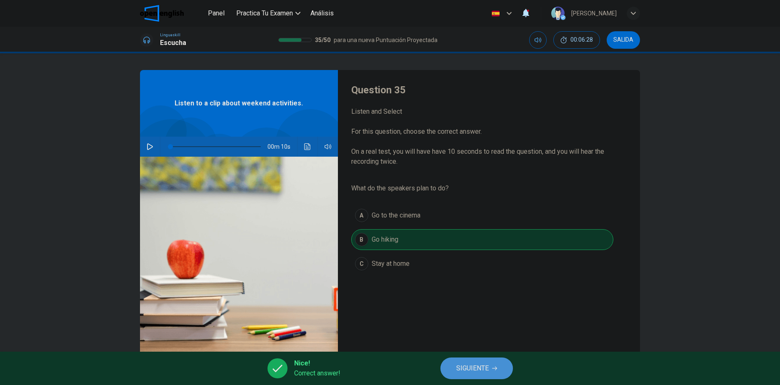
click at [464, 363] on span "SIGUIENTE" at bounding box center [472, 369] width 33 height 12
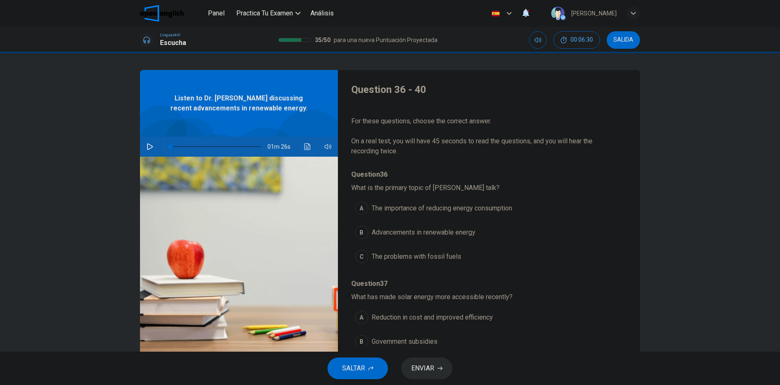
scroll to position [0, 0]
click at [150, 148] on icon "button" at bounding box center [150, 146] width 7 height 7
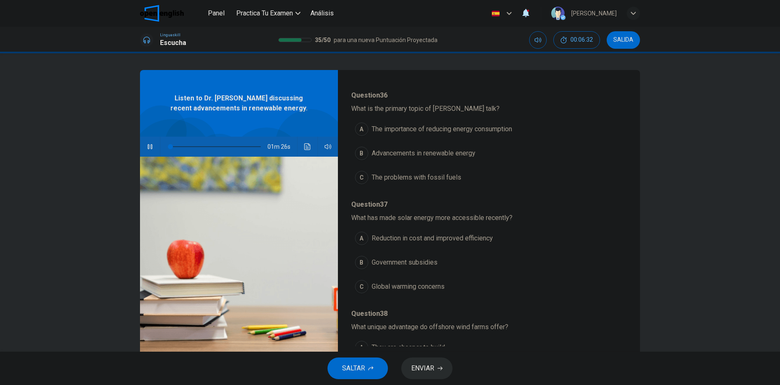
scroll to position [83, 0]
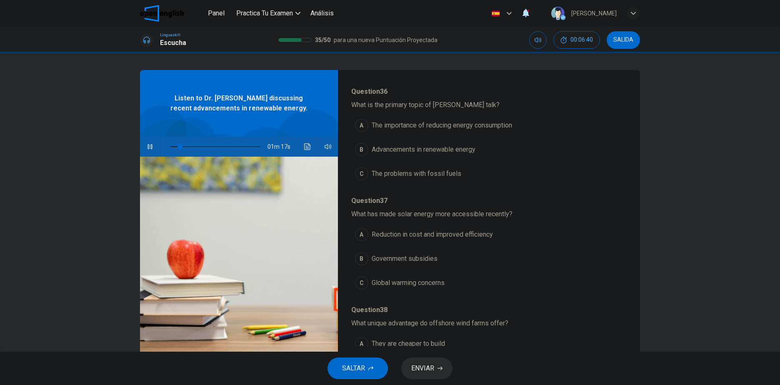
click at [478, 146] on button "B Advancements in renewable energy" at bounding box center [467, 149] width 232 height 21
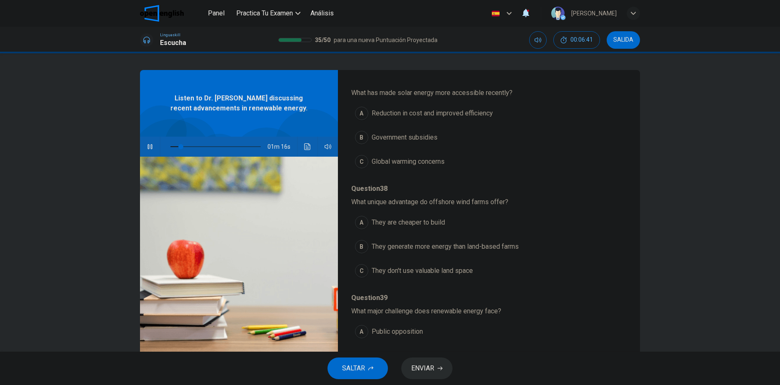
scroll to position [208, 0]
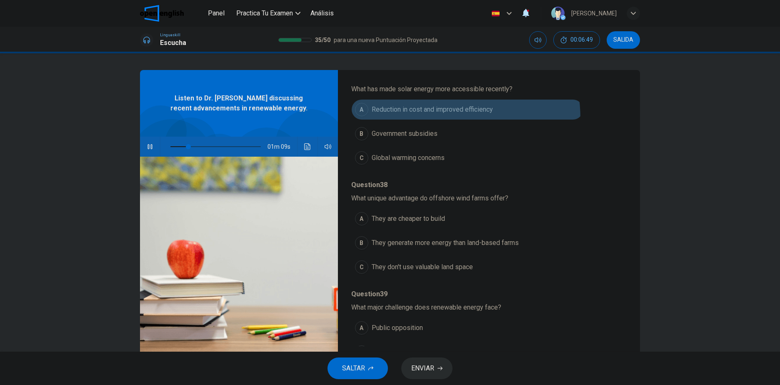
click at [438, 118] on button "A Reduction in cost and improved efficiency" at bounding box center [467, 109] width 232 height 21
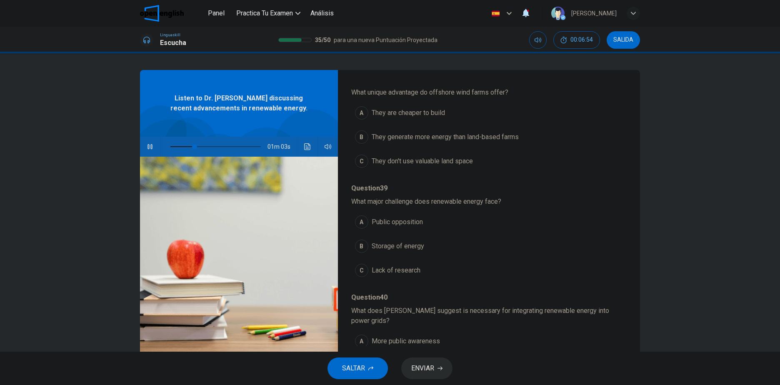
scroll to position [333, 0]
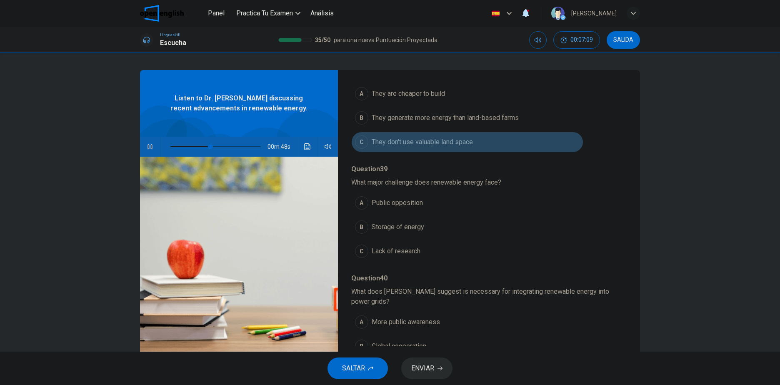
click at [466, 143] on span "They don't use valuable land space" at bounding box center [422, 142] width 101 height 10
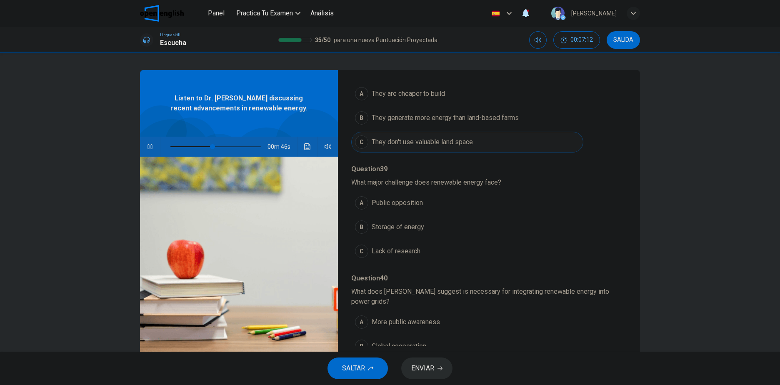
click at [493, 120] on span "They generate more energy than land-based farms" at bounding box center [445, 118] width 147 height 10
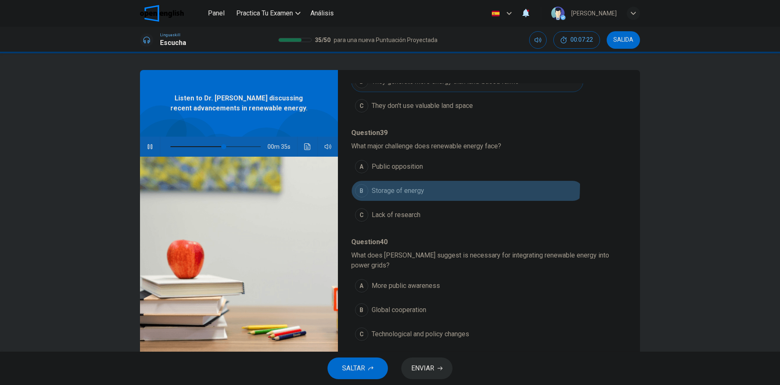
click at [400, 185] on button "B Storage of energy" at bounding box center [467, 190] width 232 height 21
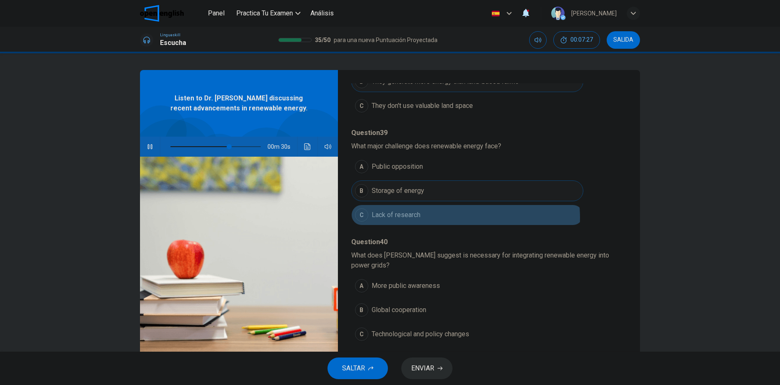
click at [463, 218] on button "C Lack of research" at bounding box center [467, 215] width 232 height 21
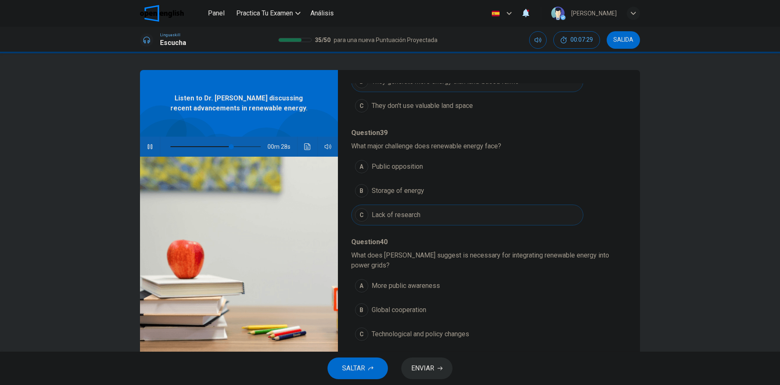
click at [465, 199] on button "B Storage of energy" at bounding box center [467, 190] width 232 height 21
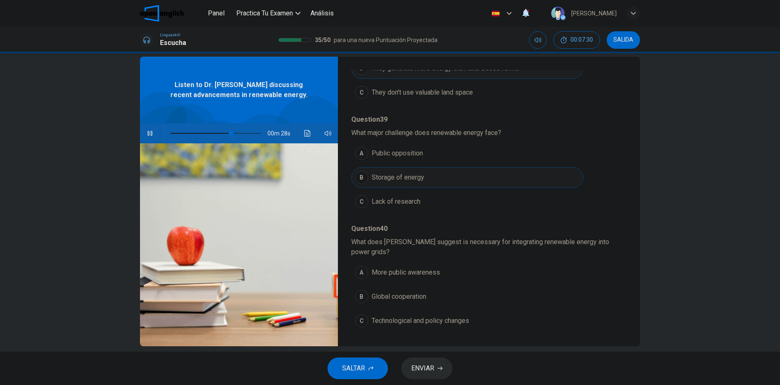
scroll to position [25, 0]
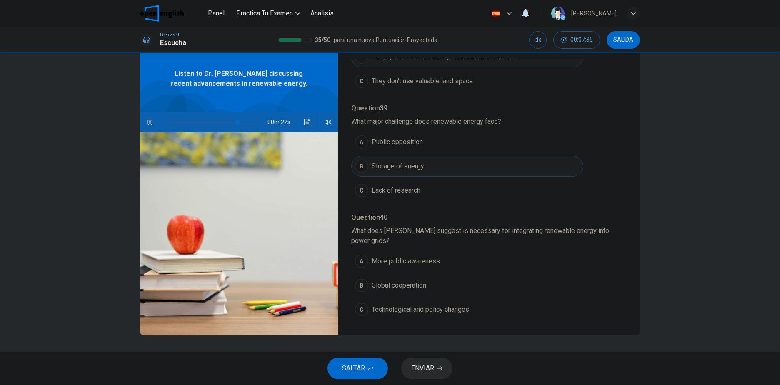
click at [486, 304] on button "C Technological and policy changes" at bounding box center [467, 309] width 232 height 21
click at [414, 368] on span "ENVIAR" at bounding box center [422, 369] width 23 height 12
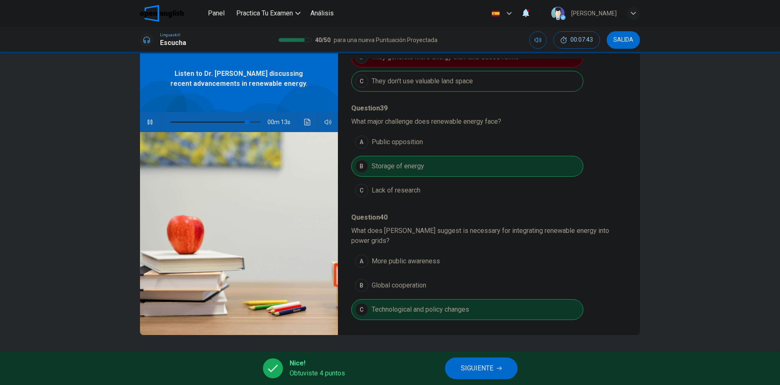
type input "**"
click at [469, 368] on span "SIGUIENTE" at bounding box center [477, 369] width 33 height 12
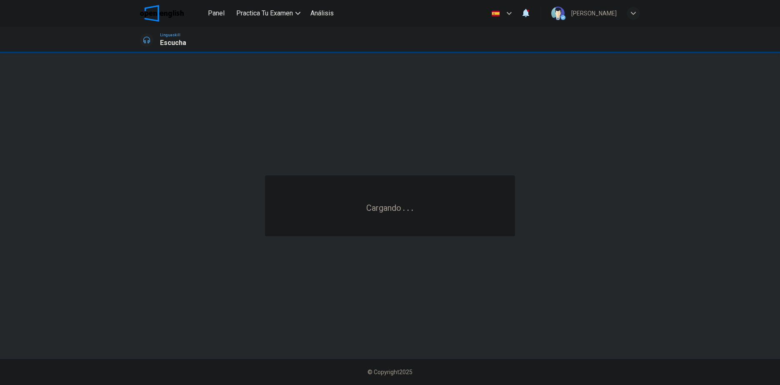
scroll to position [0, 0]
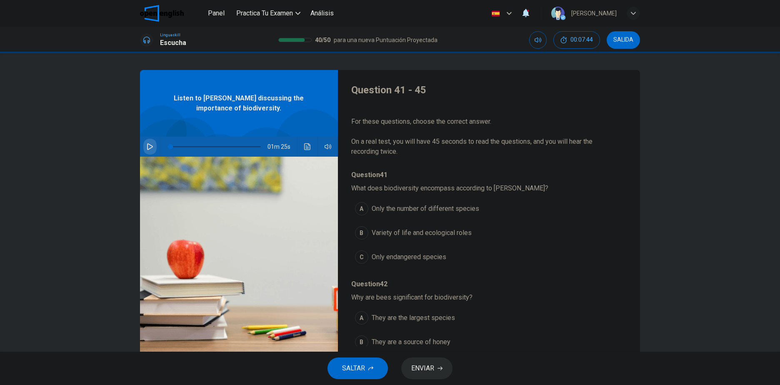
click at [147, 145] on icon "button" at bounding box center [150, 146] width 7 height 7
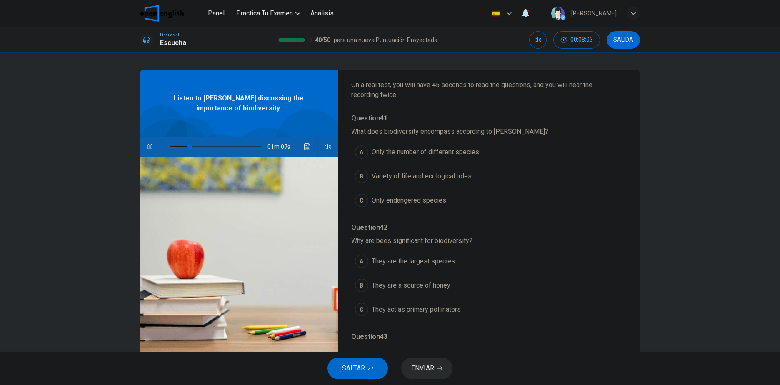
scroll to position [42, 0]
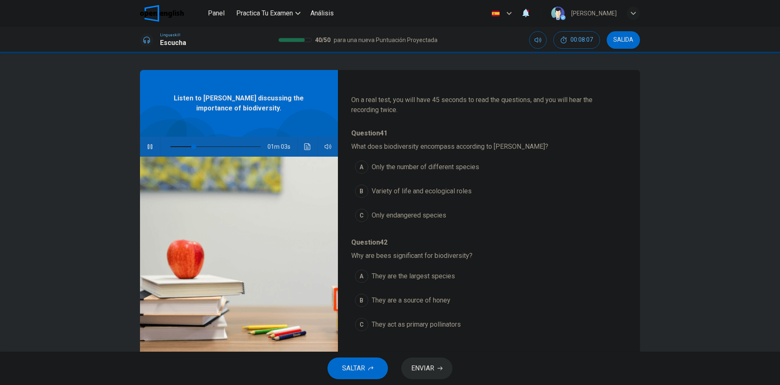
click at [434, 194] on span "Variety of life and ecological roles" at bounding box center [422, 191] width 100 height 10
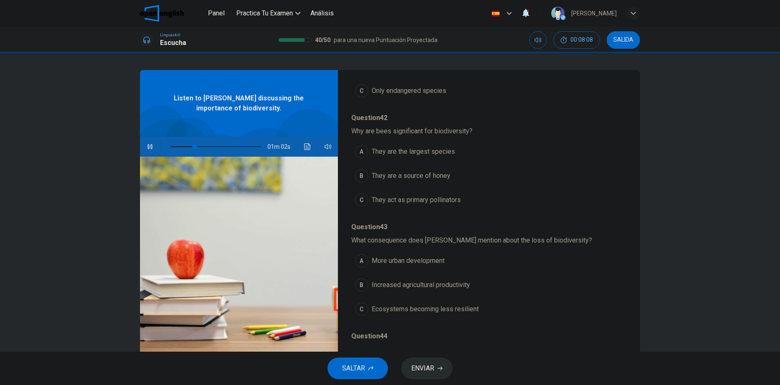
scroll to position [167, 0]
click at [435, 200] on span "They act as primary pollinators" at bounding box center [416, 200] width 89 height 10
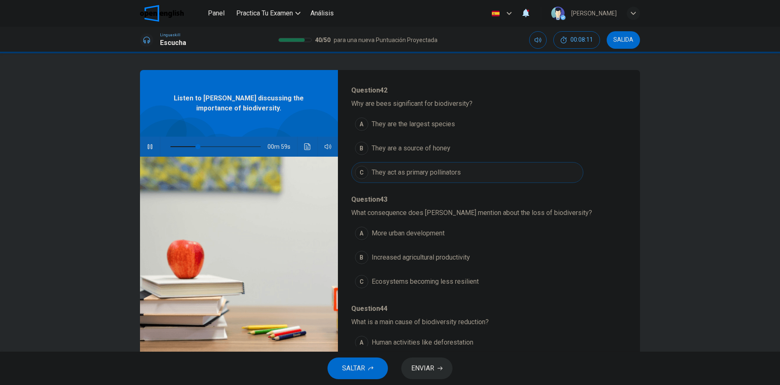
scroll to position [250, 0]
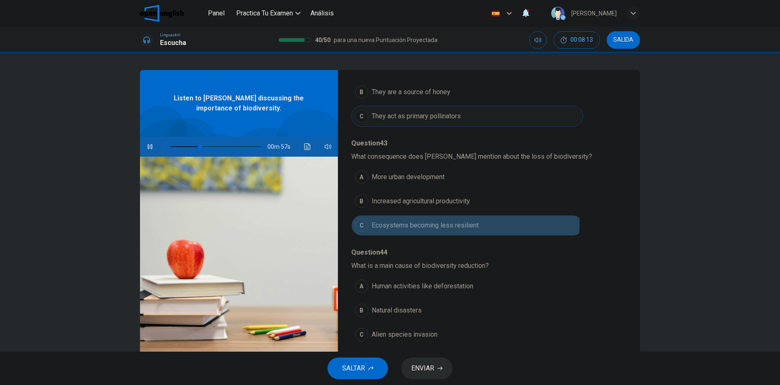
click at [411, 224] on span "Ecosystems becoming less resilient" at bounding box center [425, 226] width 107 height 10
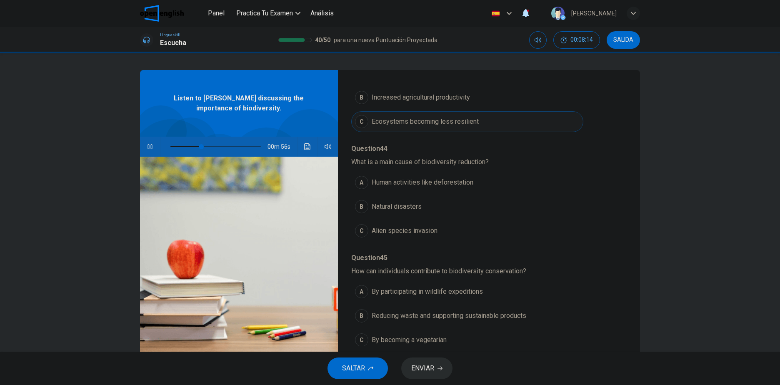
scroll to position [360, 0]
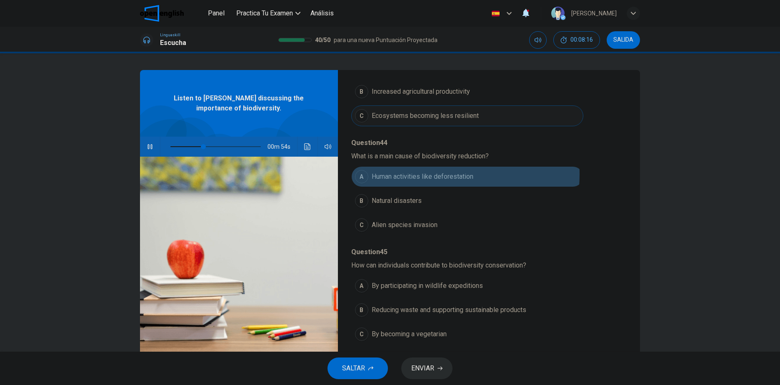
click at [406, 174] on span "Human activities like deforestation" at bounding box center [423, 177] width 102 height 10
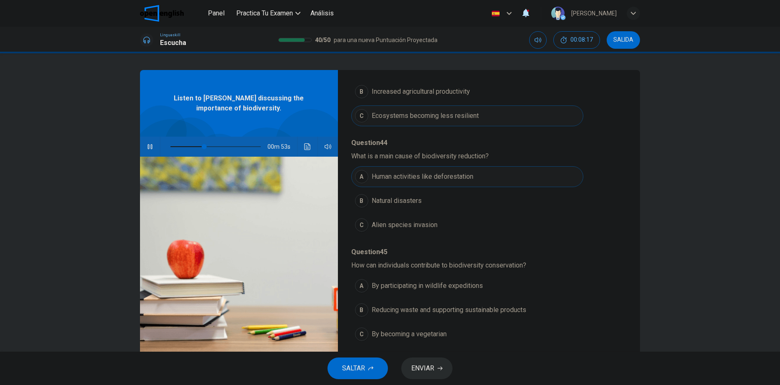
scroll to position [25, 0]
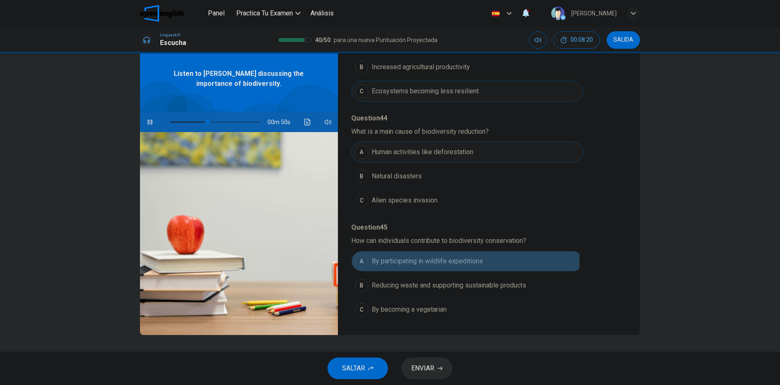
click at [437, 261] on span "By participating in wildlife expeditions" at bounding box center [427, 261] width 111 height 10
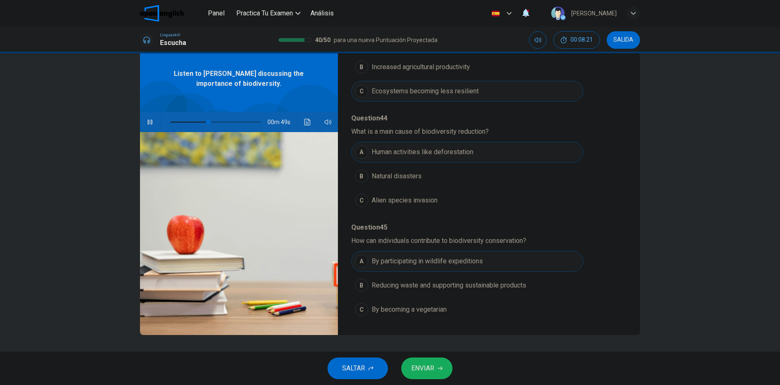
click at [428, 372] on span "ENVIAR" at bounding box center [422, 369] width 23 height 12
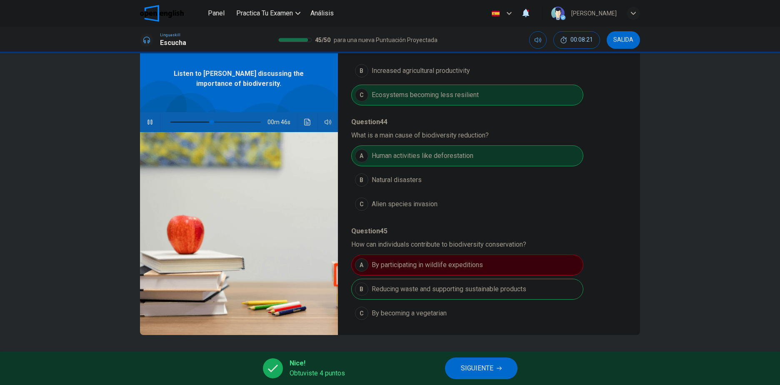
scroll to position [360, 0]
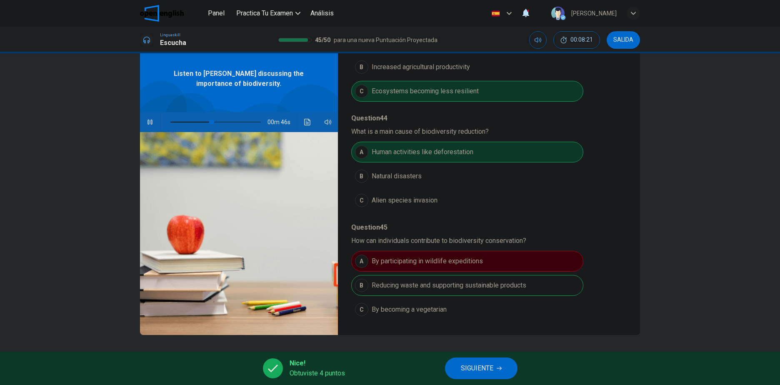
type input "**"
click at [461, 375] on button "SIGUIENTE" at bounding box center [481, 369] width 73 height 22
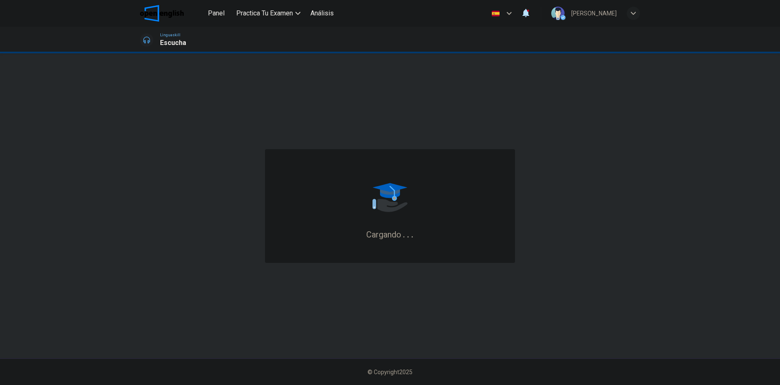
scroll to position [0, 0]
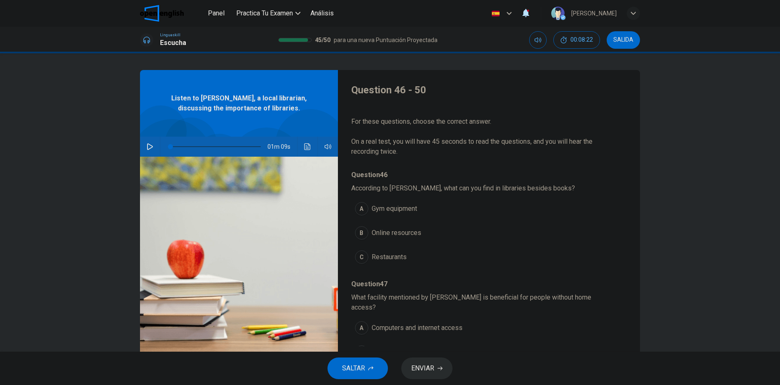
click at [144, 145] on button "button" at bounding box center [149, 147] width 13 height 20
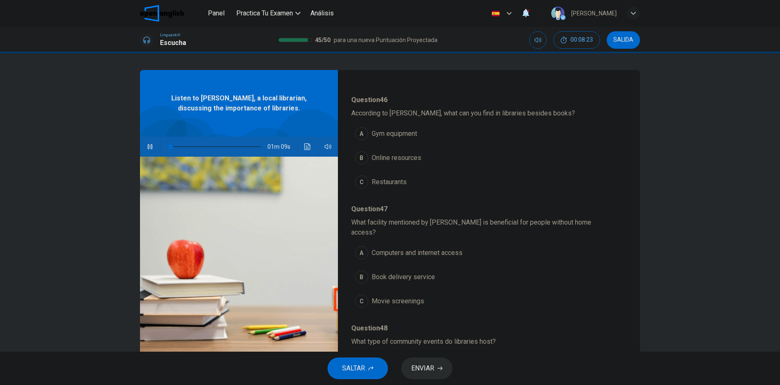
scroll to position [83, 0]
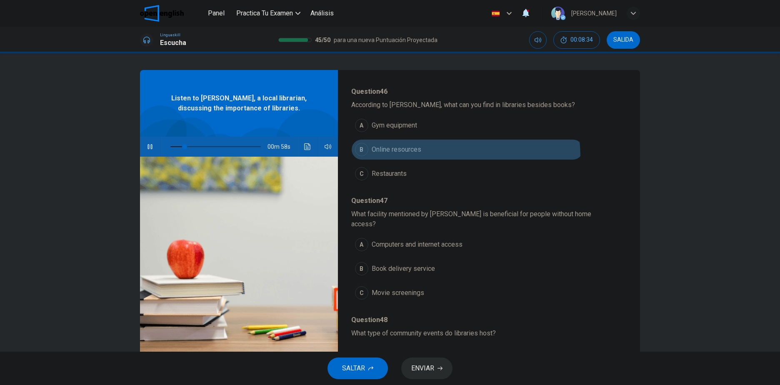
click at [448, 156] on button "B Online resources" at bounding box center [467, 149] width 232 height 21
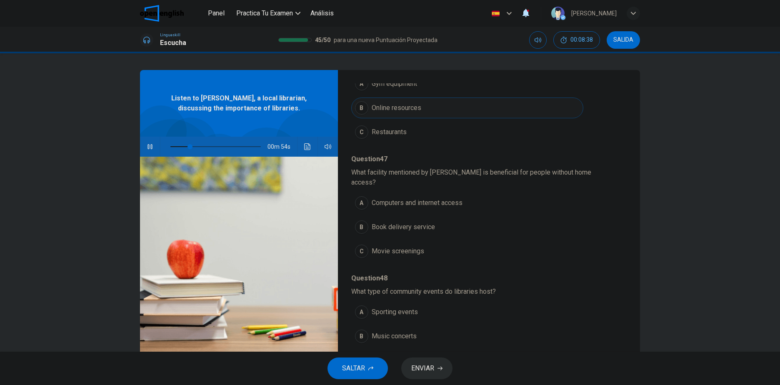
scroll to position [167, 0]
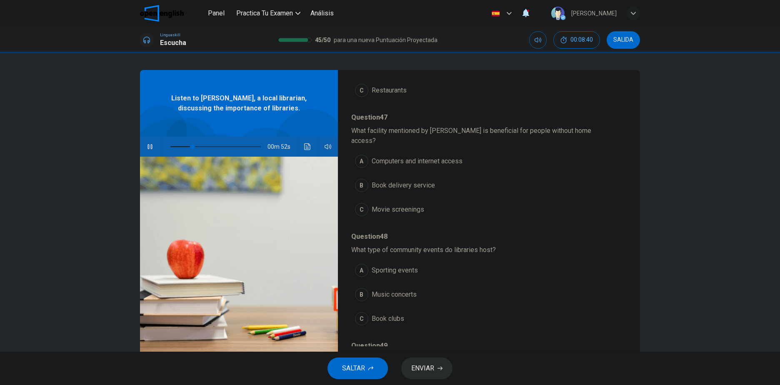
click at [436, 175] on button "B Book delivery service" at bounding box center [467, 185] width 232 height 21
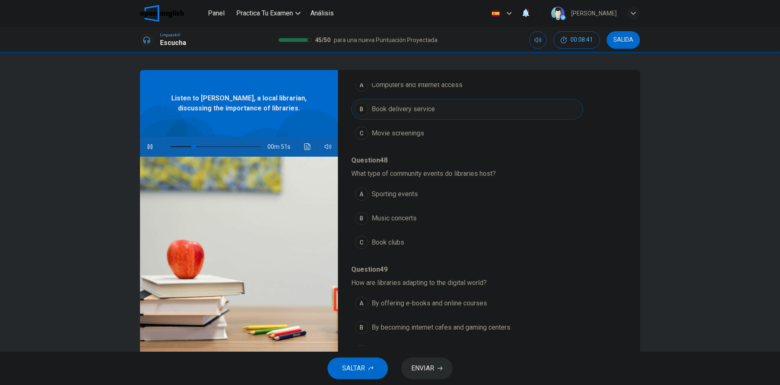
scroll to position [250, 0]
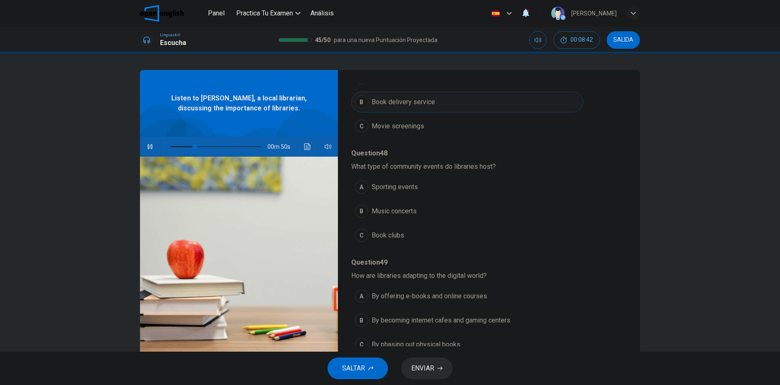
click at [381, 231] on span "Book clubs" at bounding box center [388, 236] width 33 height 10
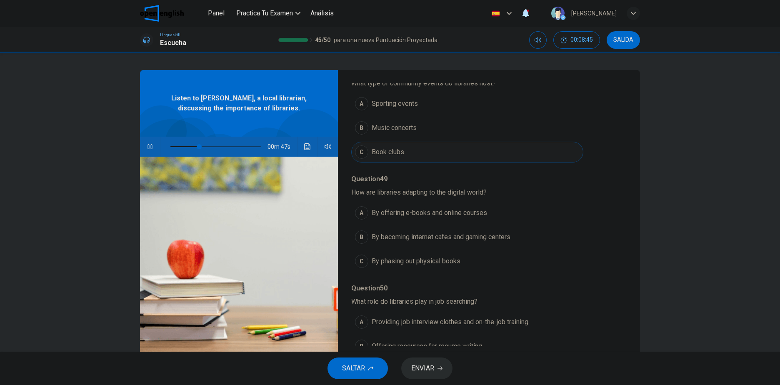
click at [485, 208] on button "A By offering e-books and online courses" at bounding box center [467, 213] width 232 height 21
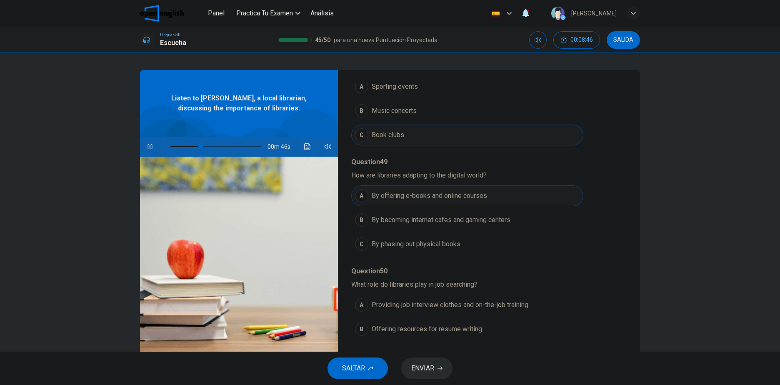
scroll to position [360, 0]
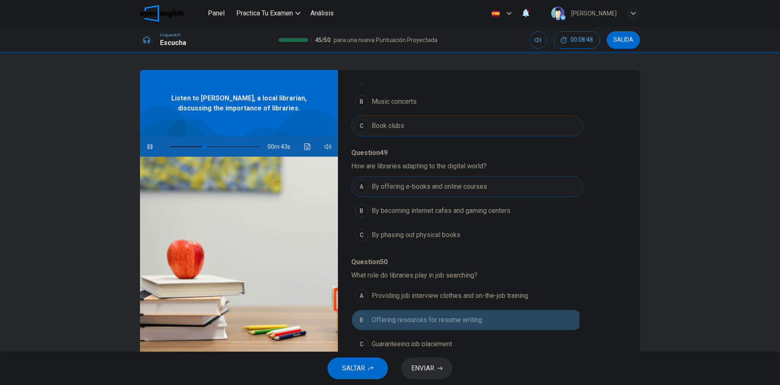
click at [438, 315] on span "Offering resources for resume writing" at bounding box center [427, 320] width 110 height 10
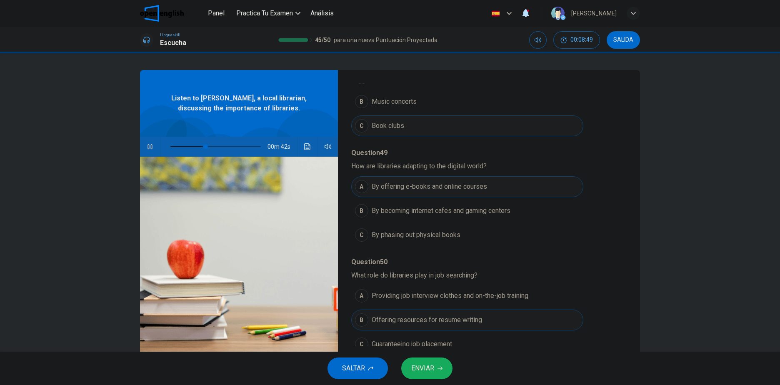
click at [431, 377] on button "ENVIAR" at bounding box center [426, 369] width 51 height 22
type input "**"
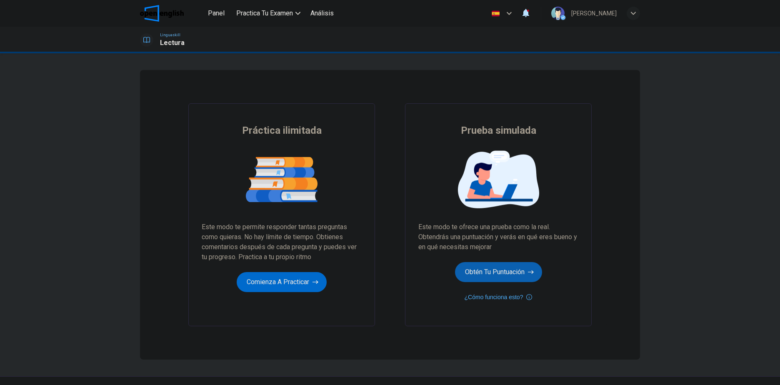
click at [517, 263] on button "Obtén tu puntuación" at bounding box center [498, 272] width 87 height 20
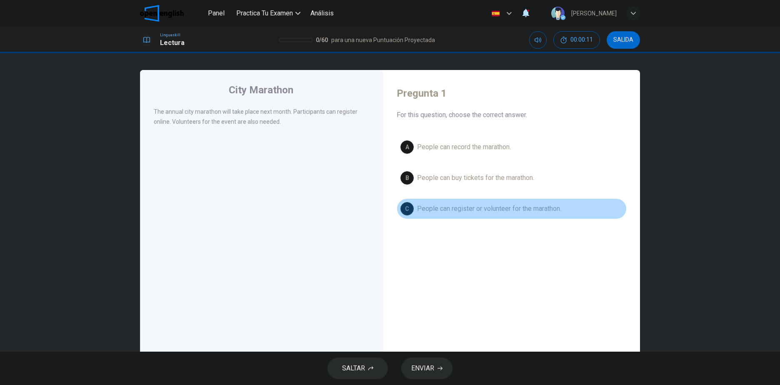
click at [540, 211] on span "People can register or volunteer for the marathon." at bounding box center [489, 209] width 144 height 10
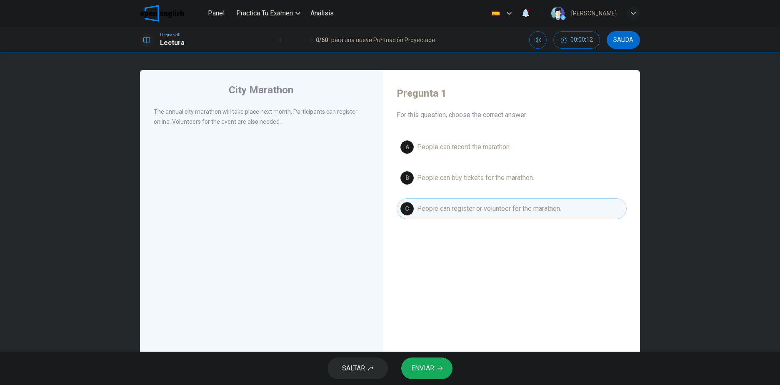
click at [431, 376] on button "ENVIAR" at bounding box center [426, 369] width 51 height 22
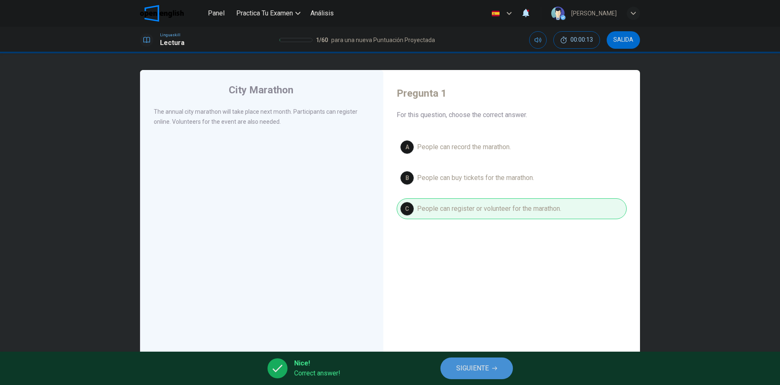
click at [480, 371] on span "SIGUIENTE" at bounding box center [472, 369] width 33 height 12
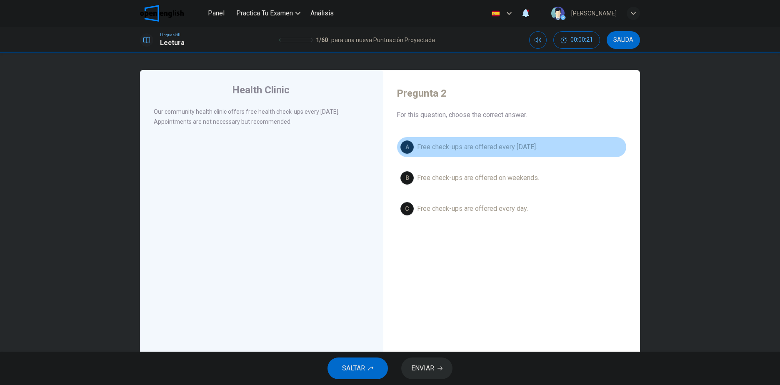
click at [441, 143] on span "Free check-ups are offered every [DATE]." at bounding box center [477, 147] width 120 height 10
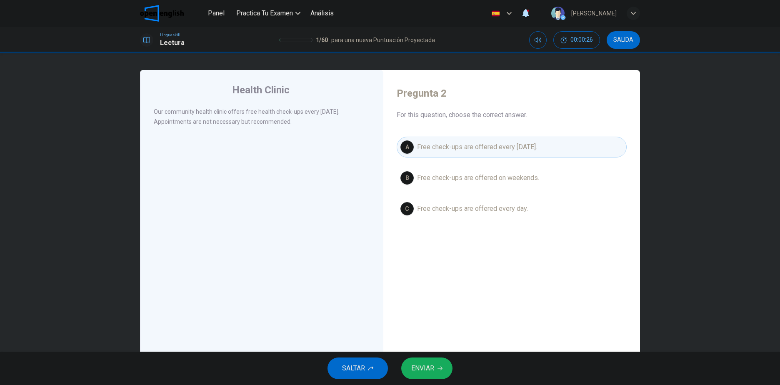
click at [446, 367] on button "ENVIAR" at bounding box center [426, 369] width 51 height 22
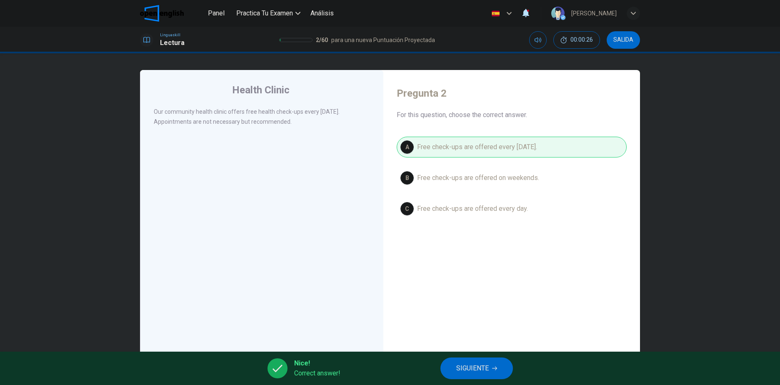
click at [446, 367] on button "SIGUIENTE" at bounding box center [477, 369] width 73 height 22
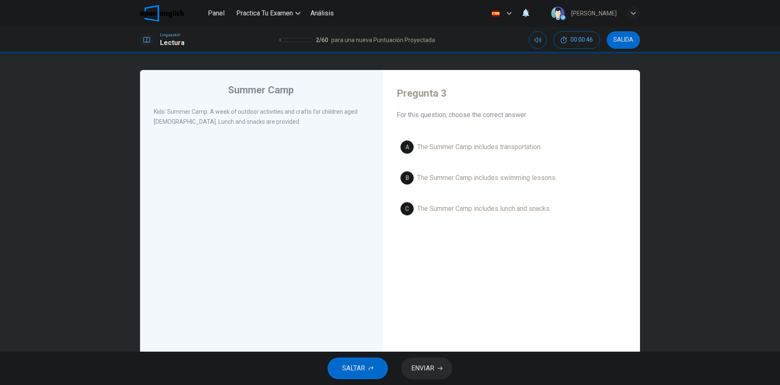
click at [474, 212] on span "The Summer Camp includes lunch and snacks." at bounding box center [484, 209] width 134 height 10
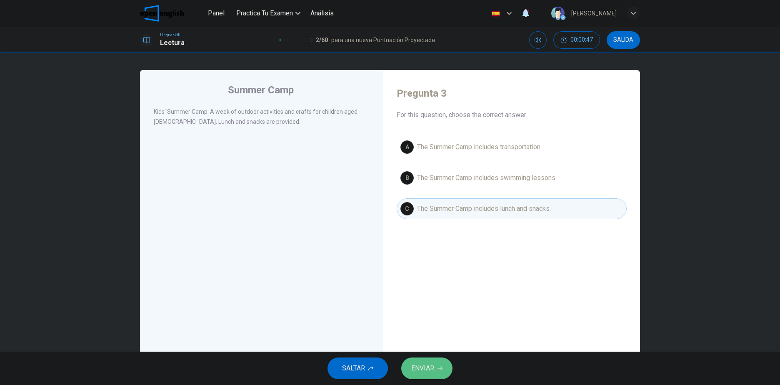
click at [434, 372] on span "ENVIAR" at bounding box center [422, 369] width 23 height 12
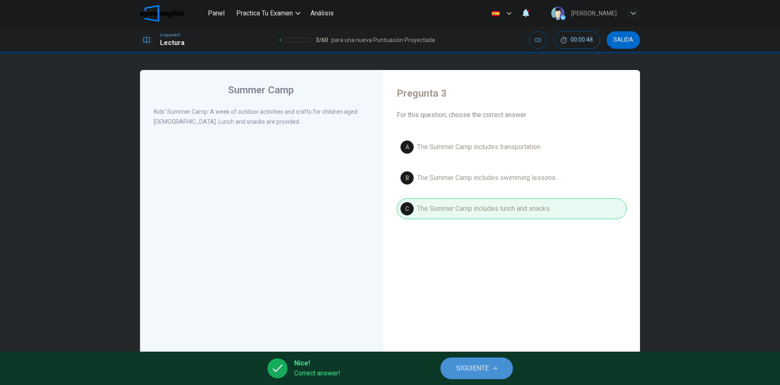
click at [455, 372] on button "SIGUIENTE" at bounding box center [477, 369] width 73 height 22
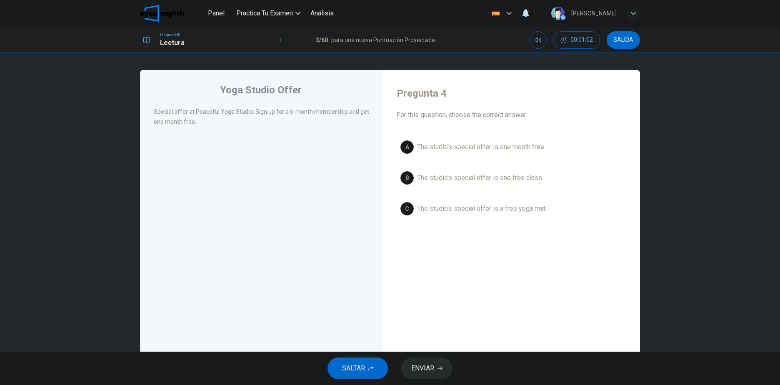
click at [519, 208] on span "The studio's special offer is a free yoga mat." at bounding box center [482, 209] width 130 height 10
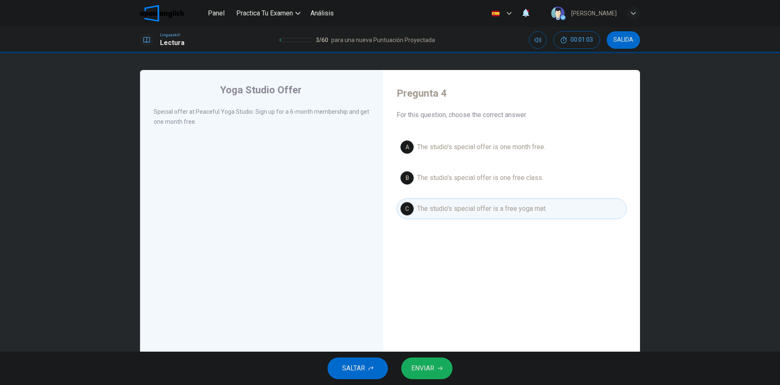
click at [423, 371] on span "ENVIAR" at bounding box center [422, 369] width 23 height 12
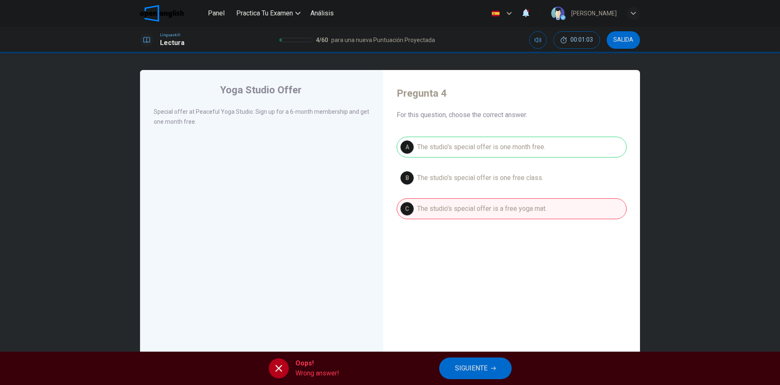
click at [461, 359] on button "SIGUIENTE" at bounding box center [475, 369] width 73 height 22
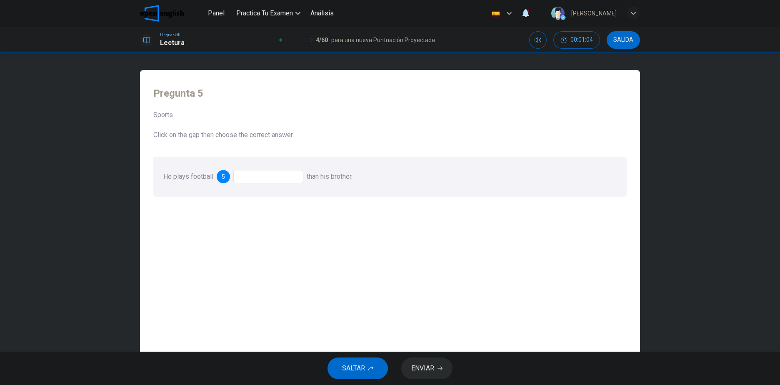
click at [261, 178] on div at bounding box center [268, 176] width 70 height 13
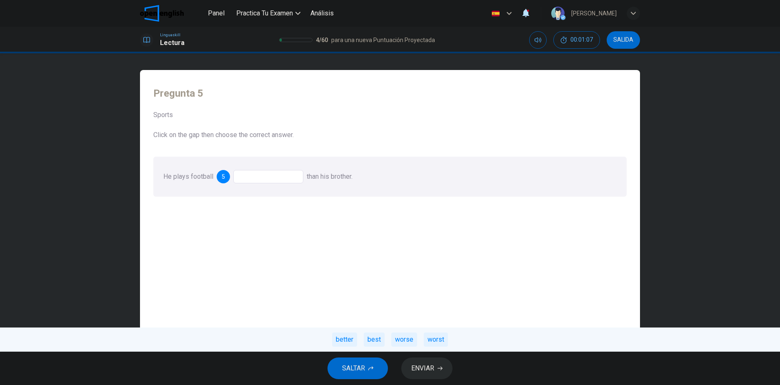
click at [262, 171] on div at bounding box center [268, 176] width 70 height 13
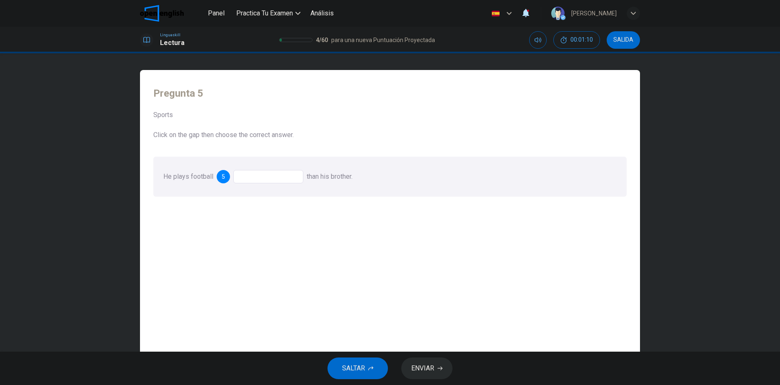
click at [262, 171] on div at bounding box center [268, 176] width 70 height 13
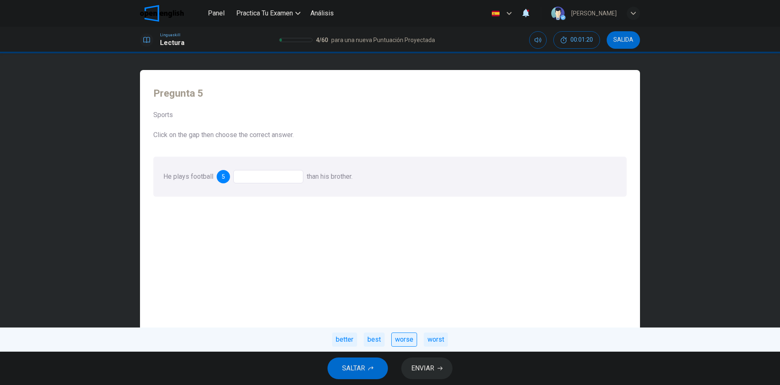
click at [409, 342] on div "worse" at bounding box center [404, 340] width 26 height 14
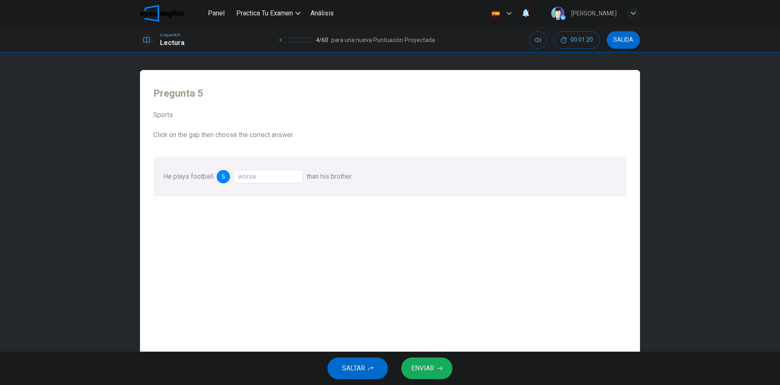
click at [426, 370] on span "ENVIAR" at bounding box center [422, 369] width 23 height 12
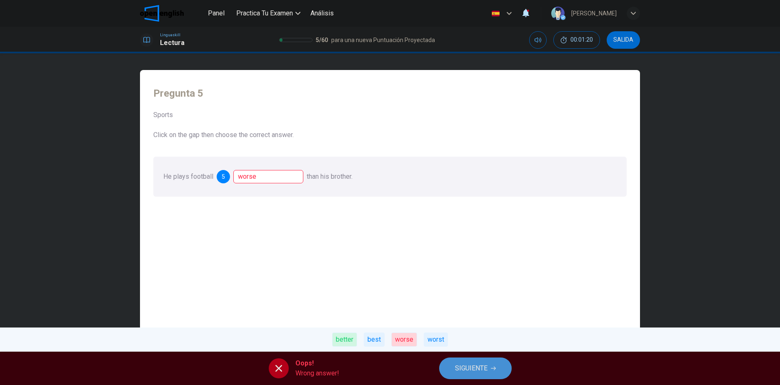
click at [452, 368] on button "SIGUIENTE" at bounding box center [475, 369] width 73 height 22
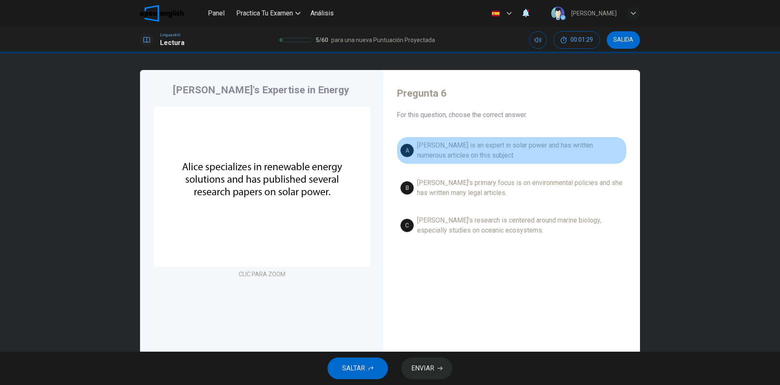
click at [577, 143] on span "Alice is an expert in solar power and has written numerous articles on this sub…" at bounding box center [520, 150] width 206 height 20
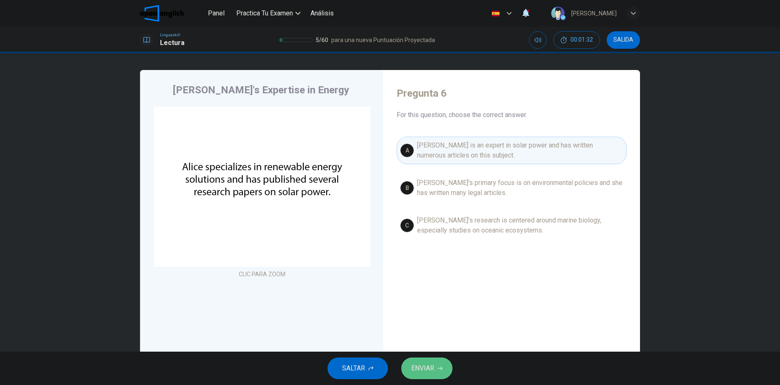
click at [416, 362] on button "ENVIAR" at bounding box center [426, 369] width 51 height 22
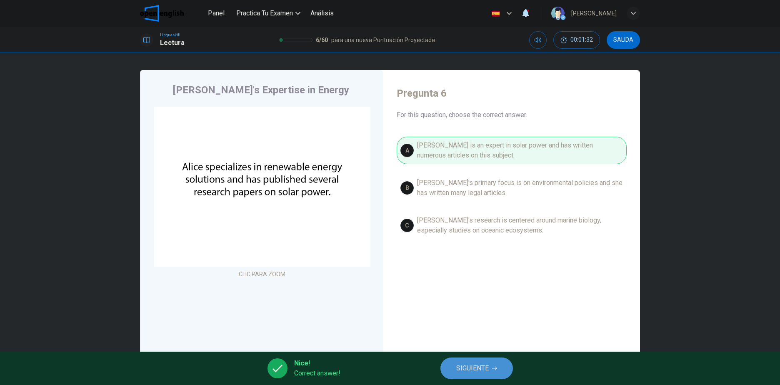
click at [458, 363] on button "SIGUIENTE" at bounding box center [477, 369] width 73 height 22
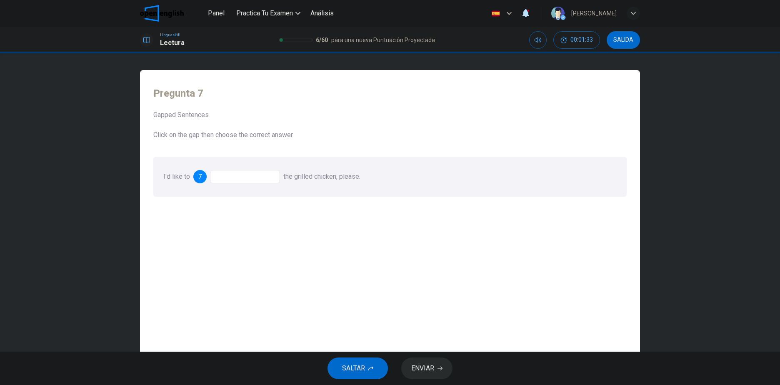
click at [230, 178] on div at bounding box center [245, 176] width 70 height 13
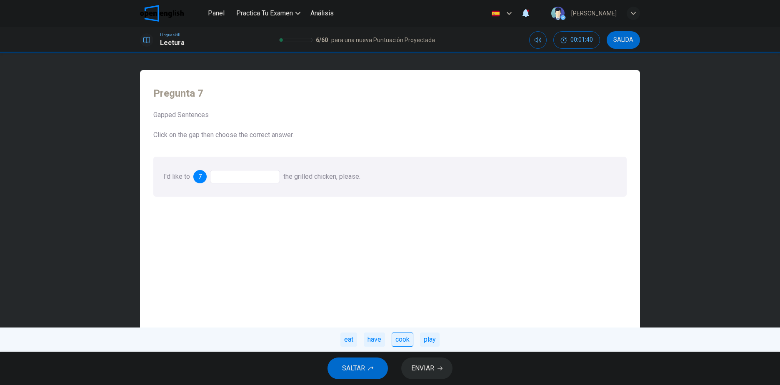
click at [409, 339] on div "cook" at bounding box center [403, 340] width 22 height 14
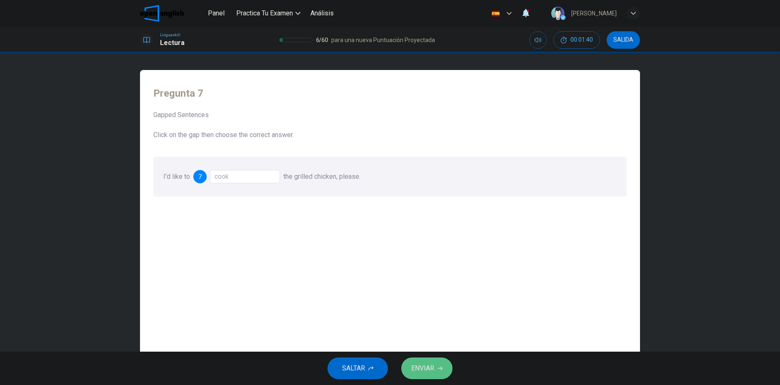
click at [415, 362] on button "ENVIAR" at bounding box center [426, 369] width 51 height 22
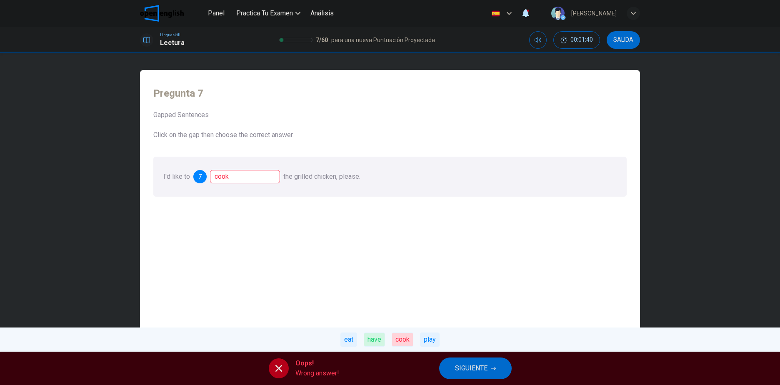
click at [461, 373] on span "SIGUIENTE" at bounding box center [471, 369] width 33 height 12
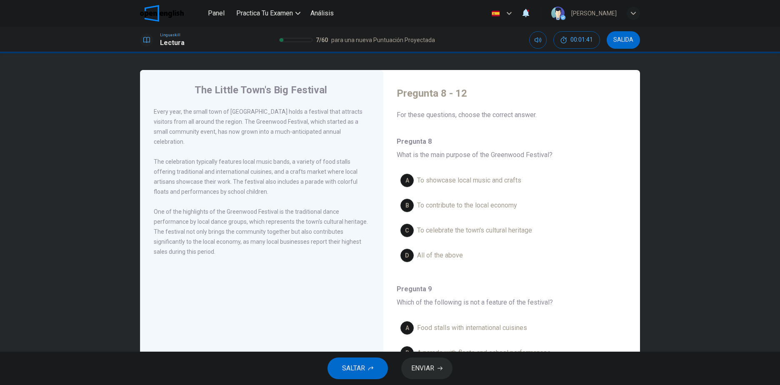
click at [479, 178] on span "To showcase local music and crafts" at bounding box center [469, 180] width 104 height 10
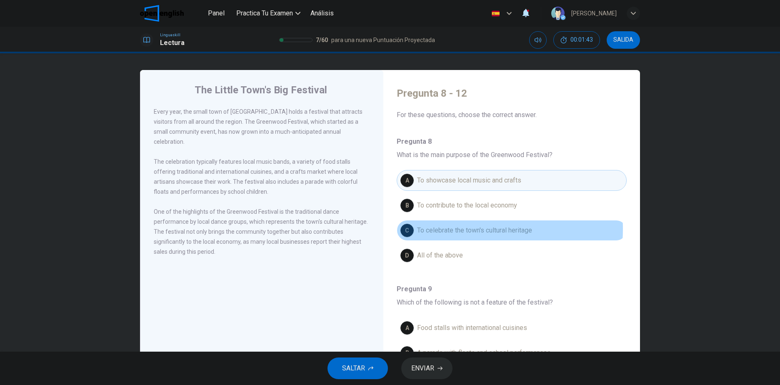
click at [439, 229] on span "To celebrate the town's cultural heritage" at bounding box center [474, 231] width 115 height 10
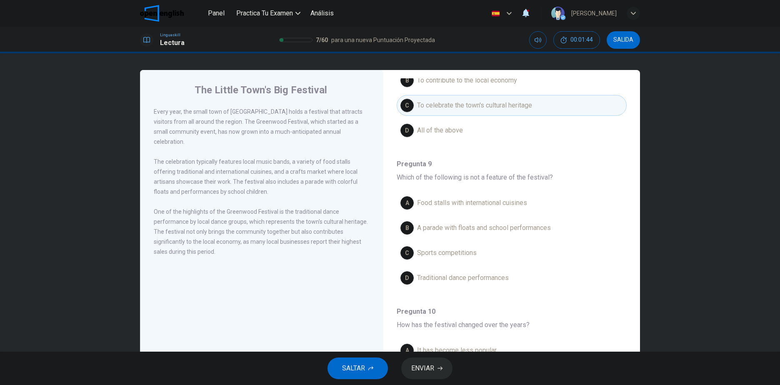
click at [465, 223] on span "A parade with floats and school performances" at bounding box center [484, 228] width 134 height 10
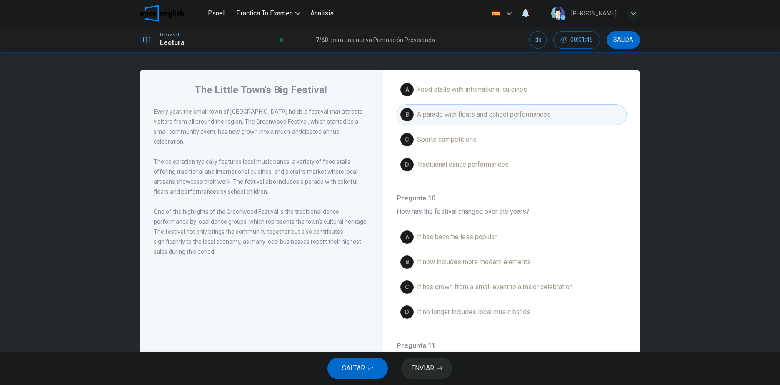
scroll to position [250, 0]
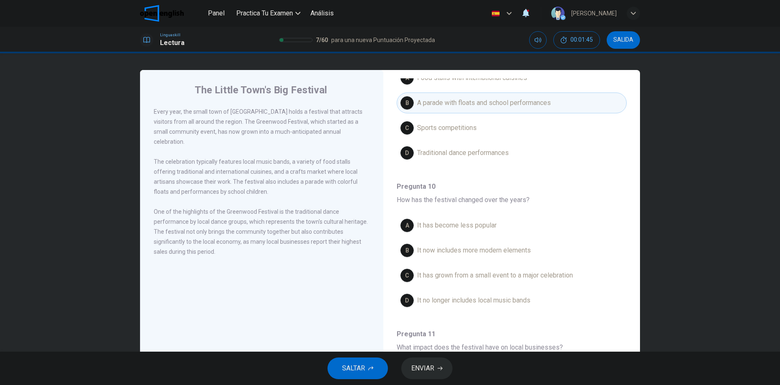
click at [441, 265] on button "C It has grown from a small event to a major celebration" at bounding box center [512, 275] width 230 height 21
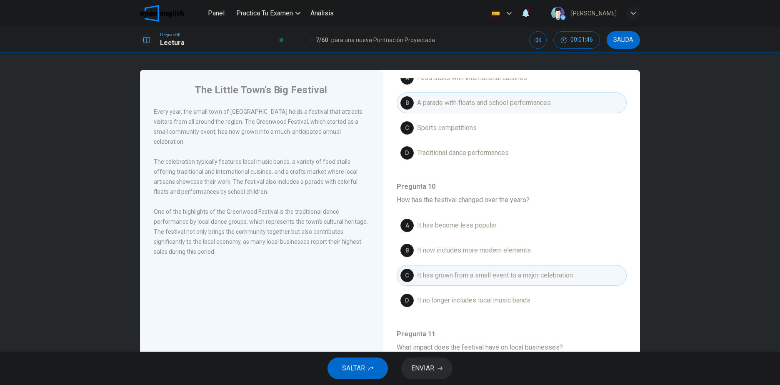
scroll to position [375, 0]
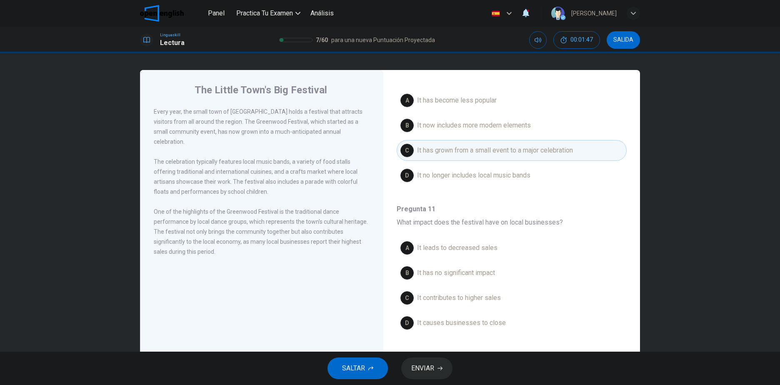
click at [449, 278] on span "It has no significant impact" at bounding box center [456, 273] width 78 height 10
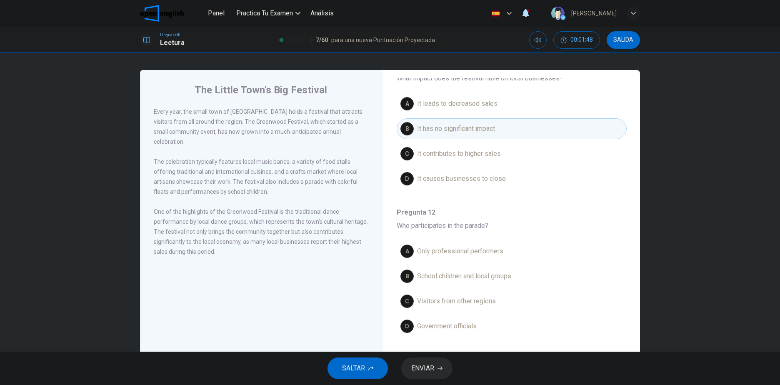
scroll to position [521, 0]
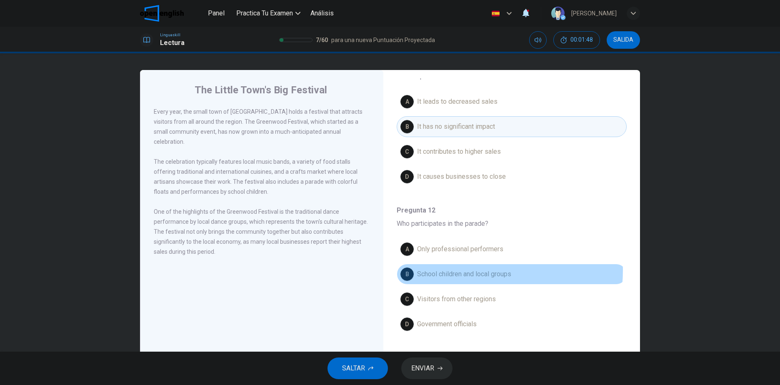
click at [440, 270] on span "School children and local groups" at bounding box center [464, 274] width 94 height 10
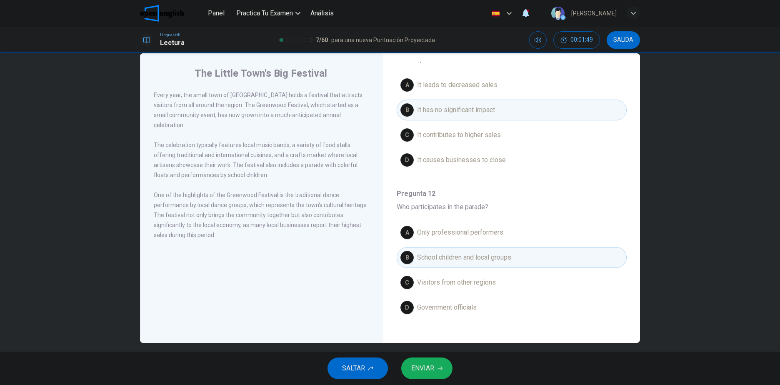
scroll to position [25, 0]
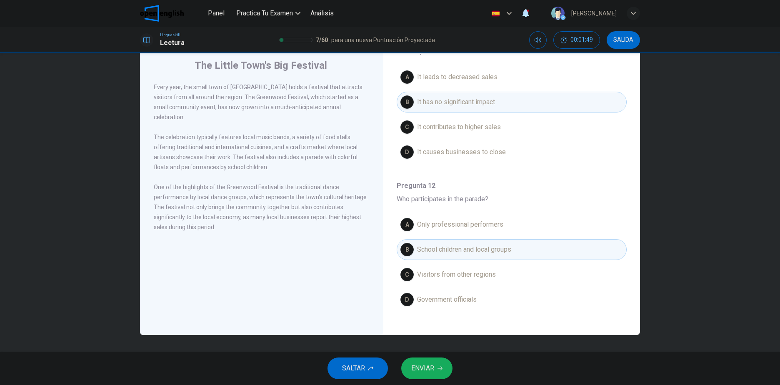
click at [421, 355] on div "SALTAR ENVIAR" at bounding box center [390, 368] width 780 height 33
click at [419, 363] on span "ENVIAR" at bounding box center [422, 369] width 23 height 12
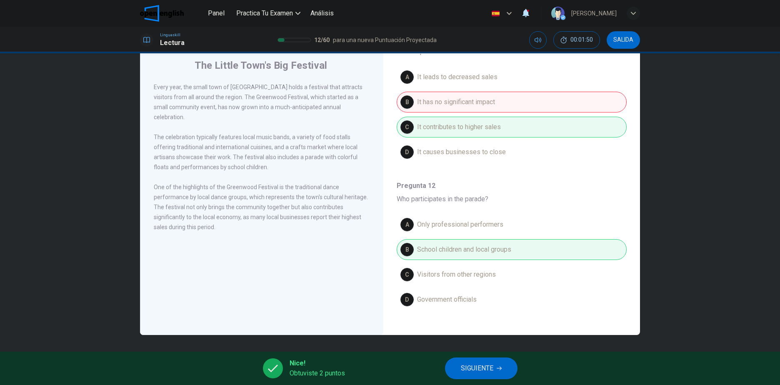
click at [481, 372] on span "SIGUIENTE" at bounding box center [477, 369] width 33 height 12
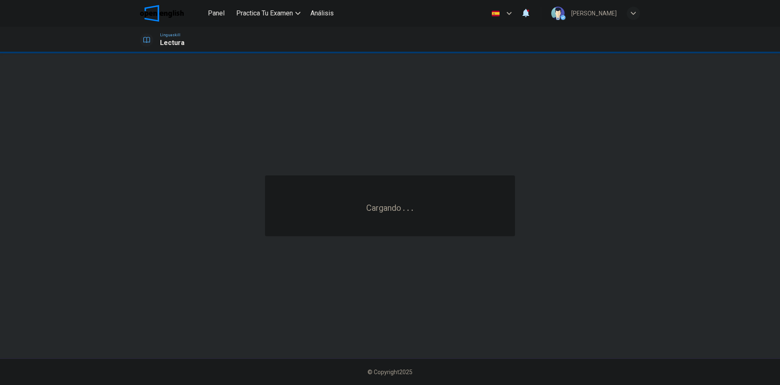
scroll to position [0, 0]
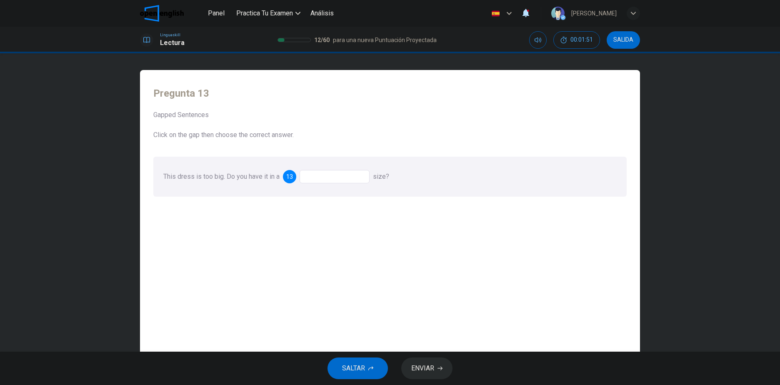
click at [334, 176] on div at bounding box center [335, 176] width 70 height 13
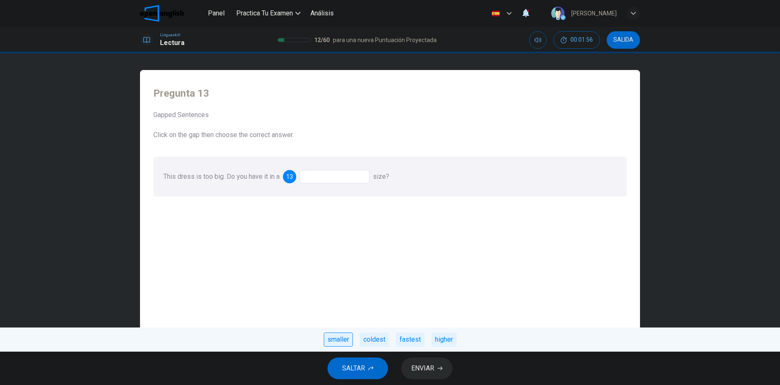
click at [337, 340] on div "smaller" at bounding box center [338, 340] width 29 height 14
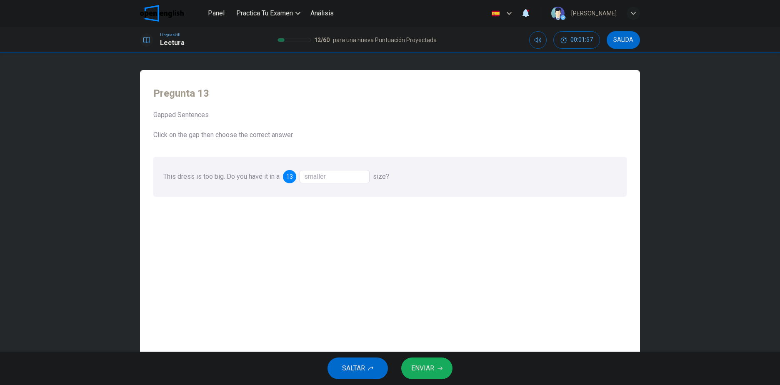
click at [419, 371] on span "ENVIAR" at bounding box center [422, 369] width 23 height 12
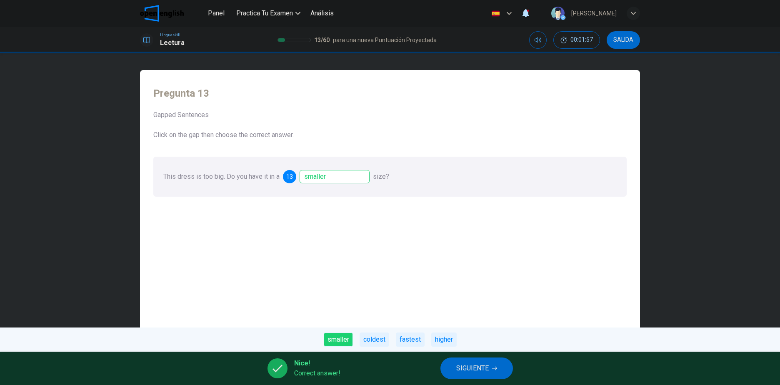
click at [460, 370] on span "SIGUIENTE" at bounding box center [472, 369] width 33 height 12
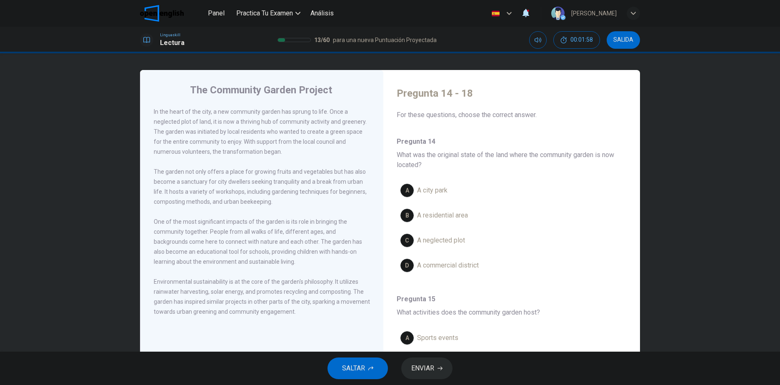
click at [438, 189] on span "A city park" at bounding box center [432, 190] width 30 height 10
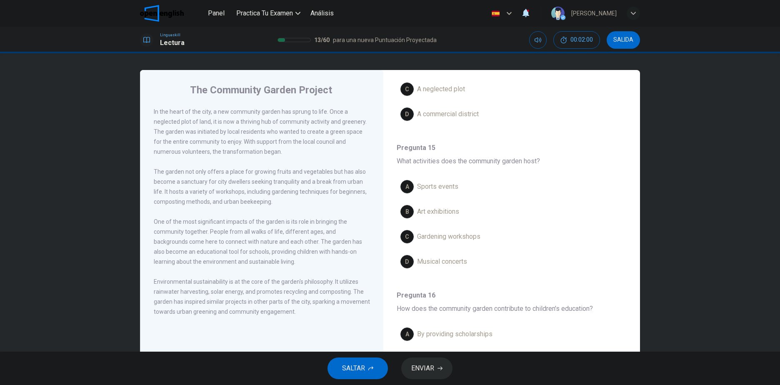
scroll to position [167, 0]
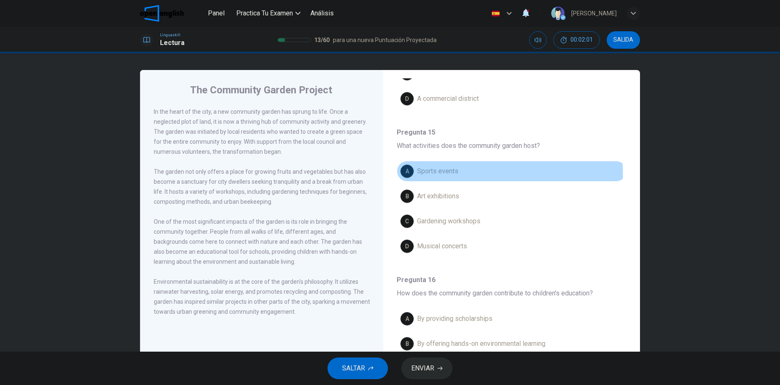
click at [438, 174] on span "Sports events" at bounding box center [437, 171] width 41 height 10
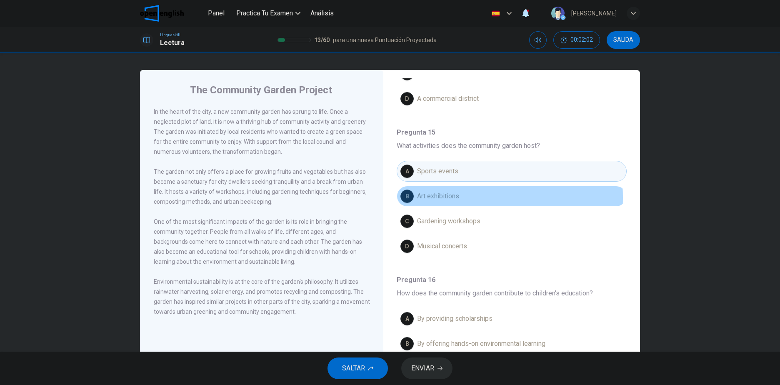
click at [447, 198] on span "Art exhibitions" at bounding box center [438, 196] width 42 height 10
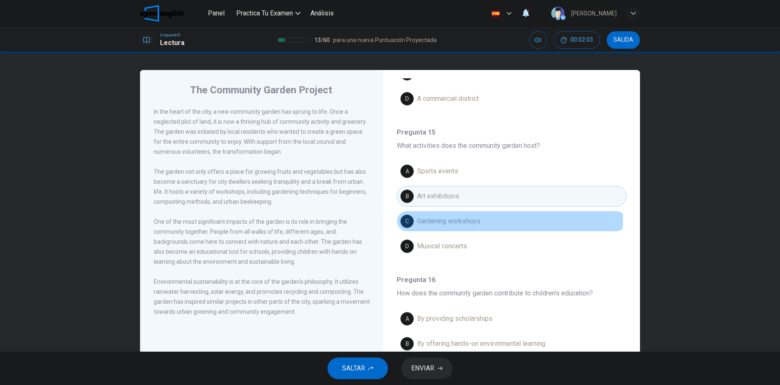
click at [444, 220] on span "Gardening workshops" at bounding box center [448, 221] width 63 height 10
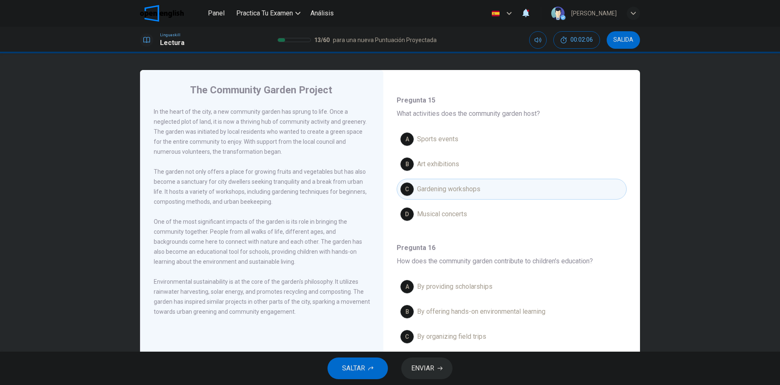
scroll to position [250, 0]
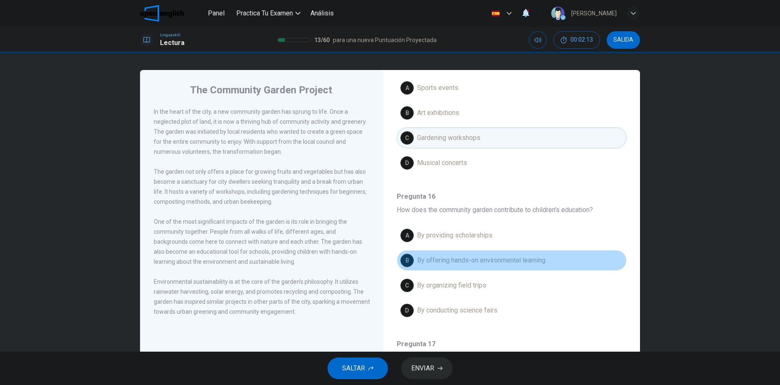
click at [546, 260] on button "B By offering hands-on environmental learning" at bounding box center [512, 260] width 230 height 21
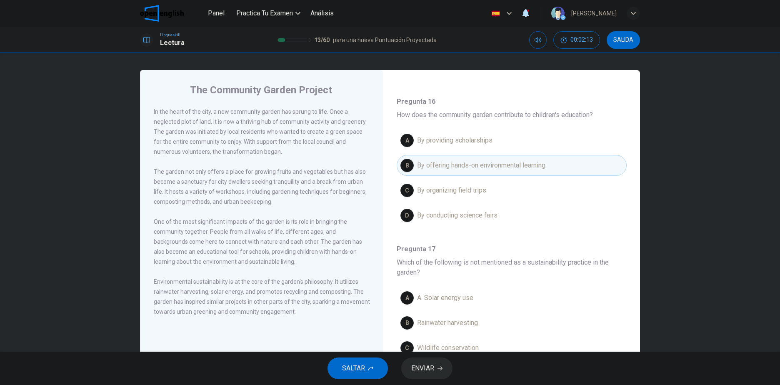
scroll to position [417, 0]
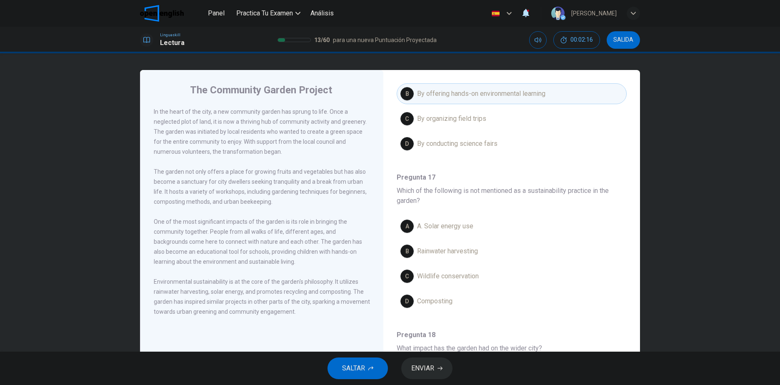
click at [485, 224] on button "A A. Solar energy use" at bounding box center [512, 226] width 230 height 21
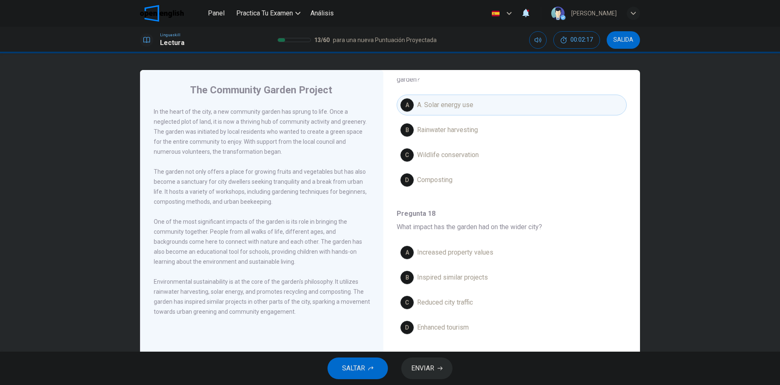
scroll to position [541, 0]
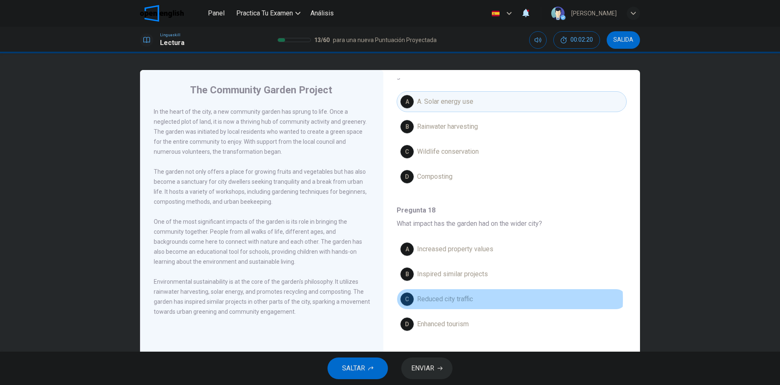
click at [459, 299] on span "Reduced city traffic" at bounding box center [445, 299] width 56 height 10
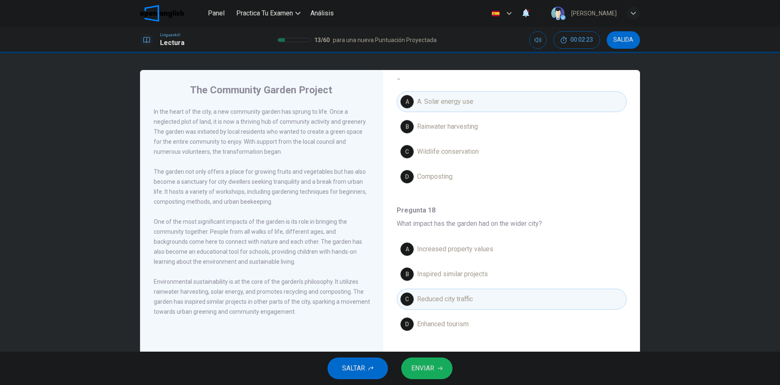
click at [489, 247] on span "Increased property values" at bounding box center [455, 249] width 76 height 10
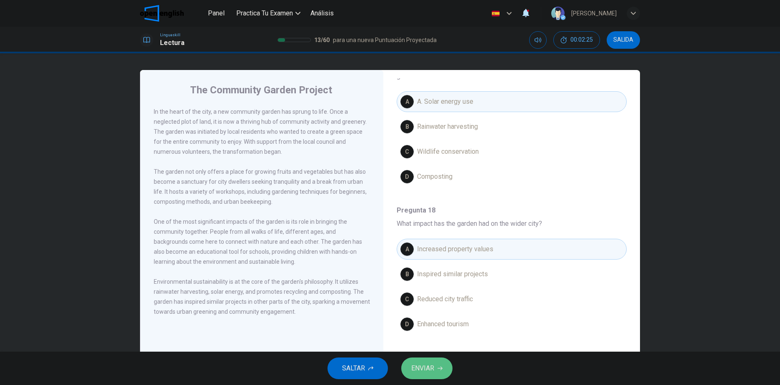
click at [415, 369] on span "ENVIAR" at bounding box center [422, 369] width 23 height 12
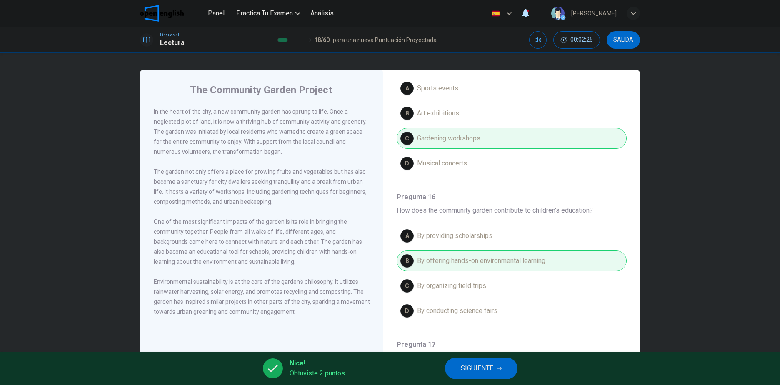
scroll to position [0, 0]
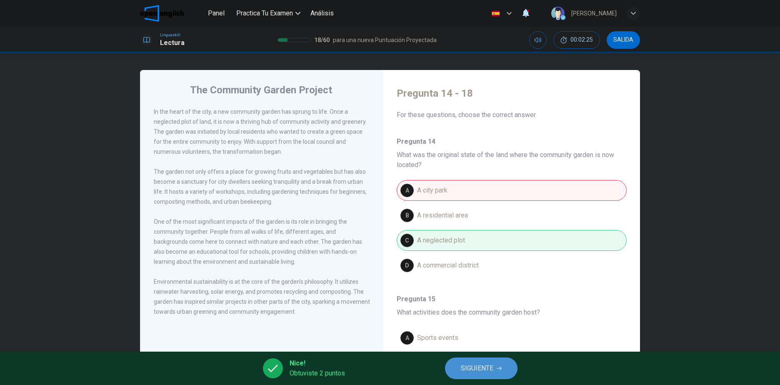
click at [474, 363] on span "SIGUIENTE" at bounding box center [477, 369] width 33 height 12
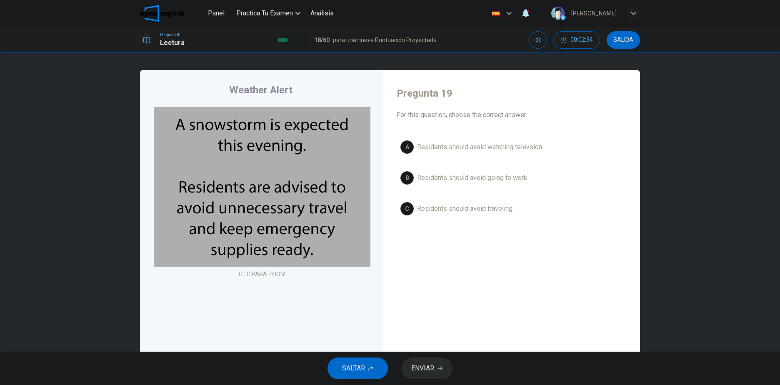
click at [466, 177] on span "Residents should avoid going to work." at bounding box center [472, 178] width 111 height 10
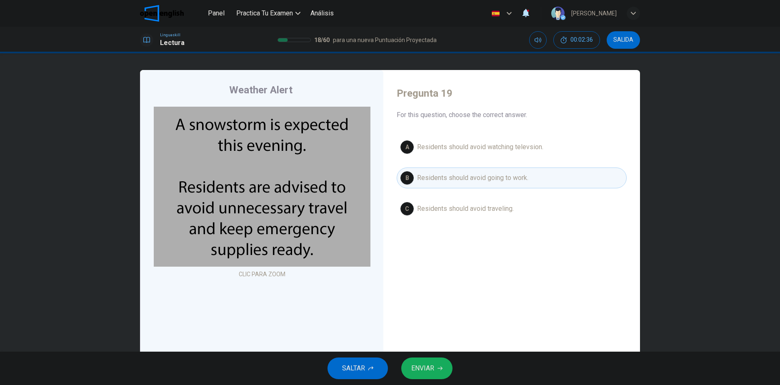
click at [476, 211] on span "Residents should avoid traveling." at bounding box center [465, 209] width 97 height 10
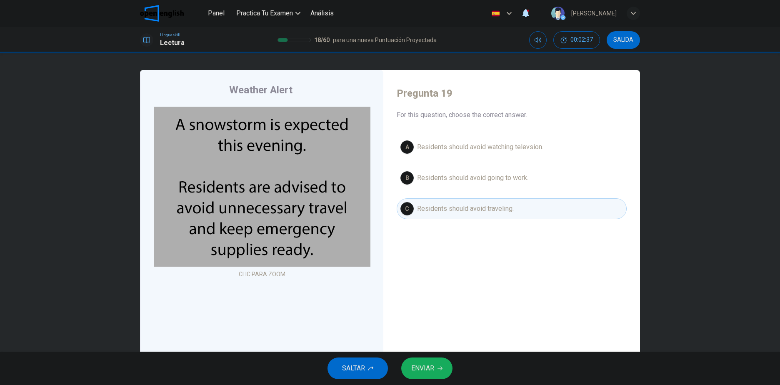
click at [426, 374] on button "ENVIAR" at bounding box center [426, 369] width 51 height 22
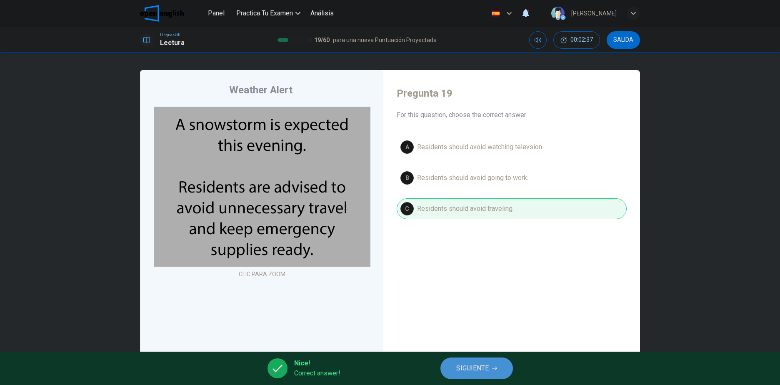
click at [455, 371] on button "SIGUIENTE" at bounding box center [477, 369] width 73 height 22
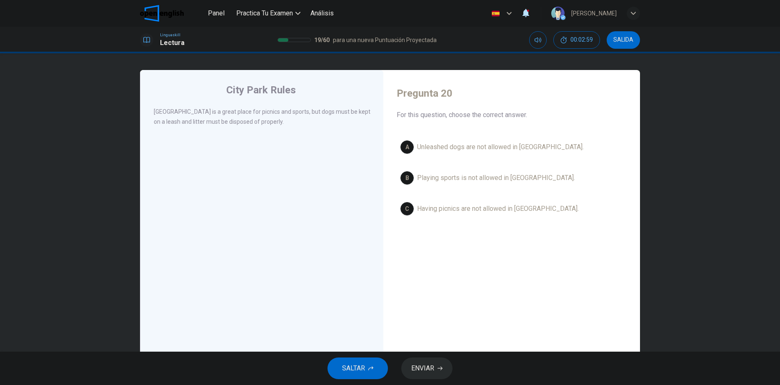
click at [499, 151] on span "Unleashed dogs are not allowed in City Park." at bounding box center [500, 147] width 167 height 10
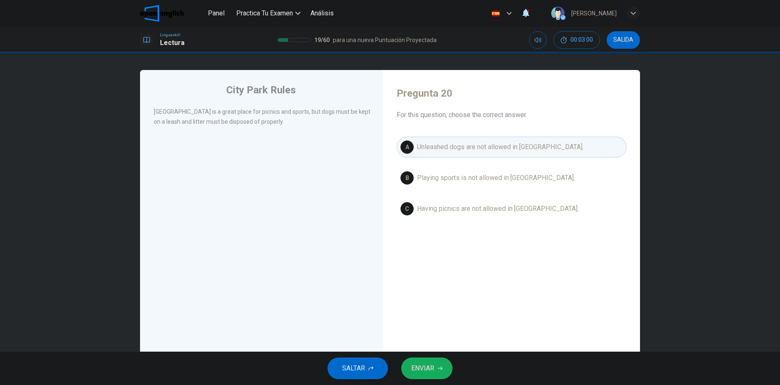
click at [419, 369] on span "ENVIAR" at bounding box center [422, 369] width 23 height 12
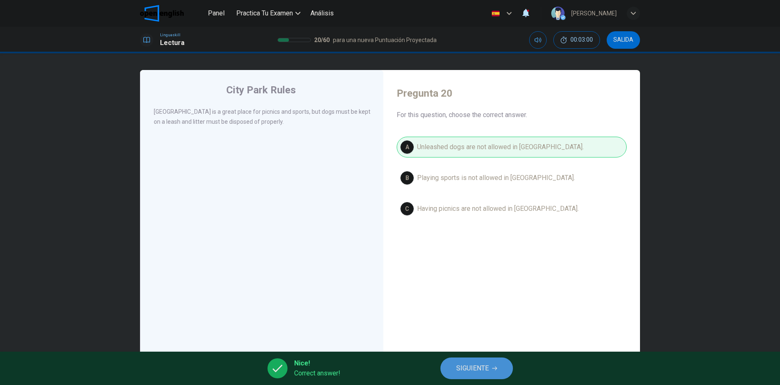
click at [464, 369] on span "SIGUIENTE" at bounding box center [472, 369] width 33 height 12
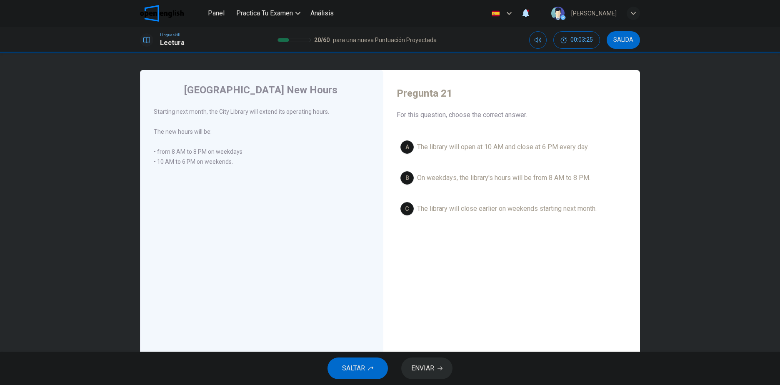
click at [427, 188] on div "A The library will open at 10 AM and close at 6 PM every day. B On weekdays, th…" at bounding box center [512, 178] width 230 height 83
click at [468, 152] on span "The library will open at 10 AM and close at 6 PM every day." at bounding box center [503, 147] width 172 height 10
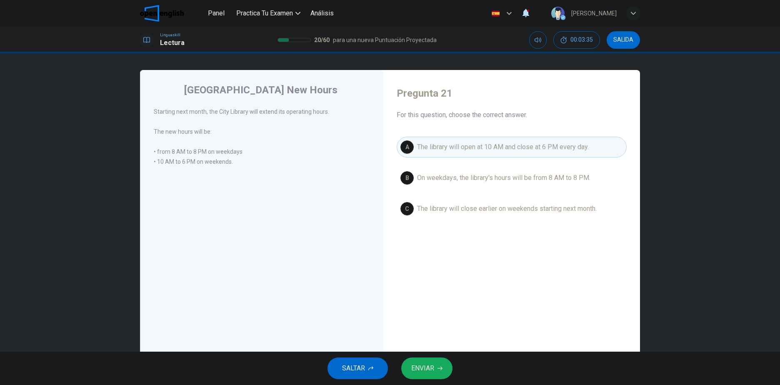
click at [478, 204] on span "The library will close earlier on weekends starting next month." at bounding box center [507, 209] width 180 height 10
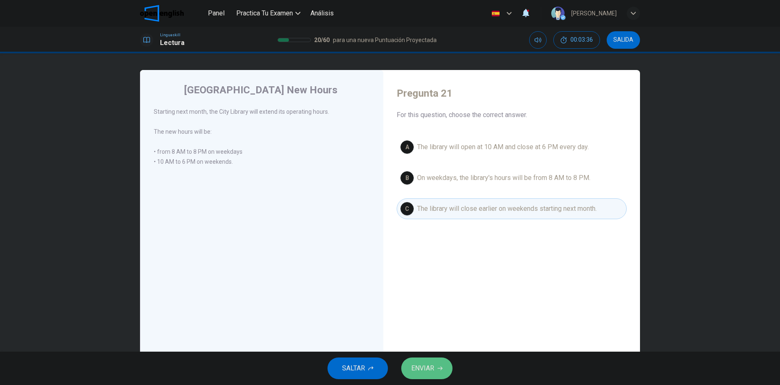
click at [432, 373] on span "ENVIAR" at bounding box center [422, 369] width 23 height 12
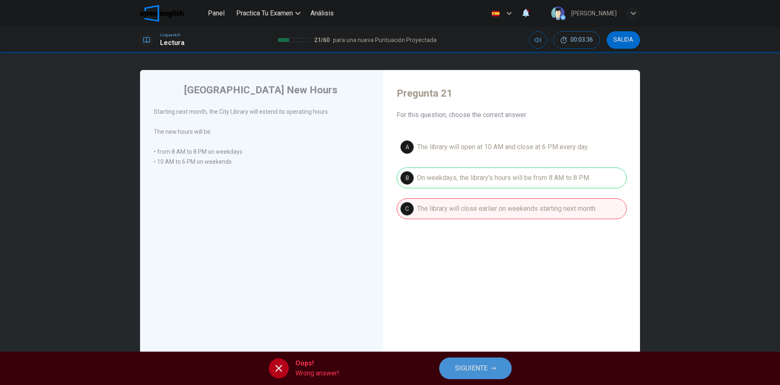
click at [462, 358] on button "SIGUIENTE" at bounding box center [475, 369] width 73 height 22
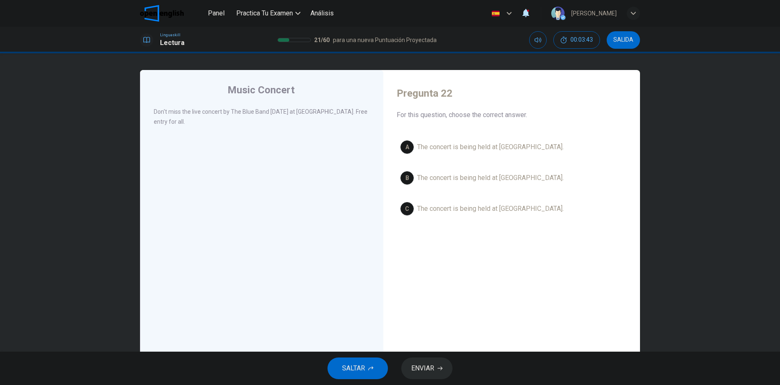
click at [507, 203] on button "C The concert is being held at City Park." at bounding box center [512, 208] width 230 height 21
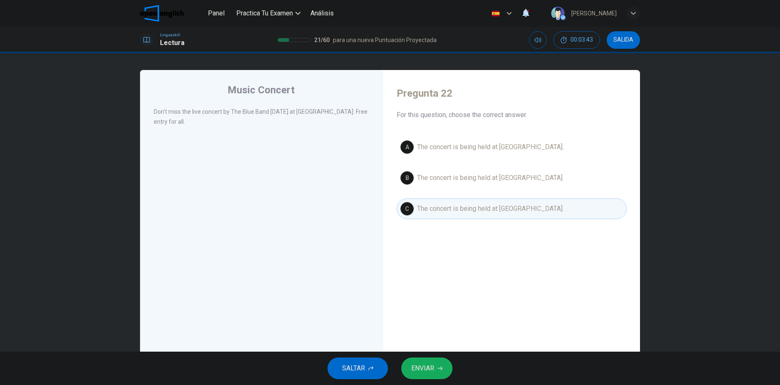
click at [419, 364] on span "ENVIAR" at bounding box center [422, 369] width 23 height 12
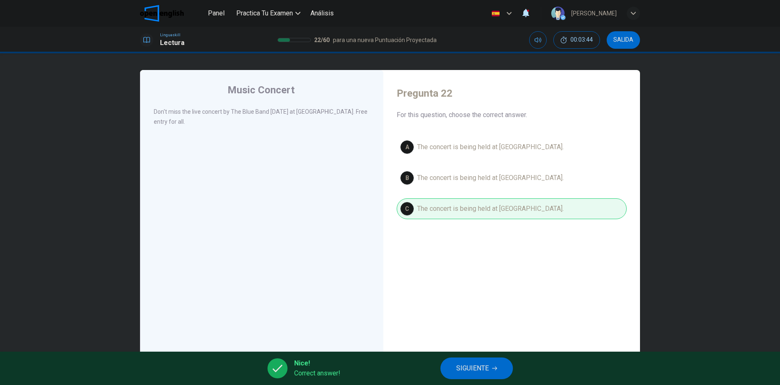
click at [459, 365] on span "SIGUIENTE" at bounding box center [472, 369] width 33 height 12
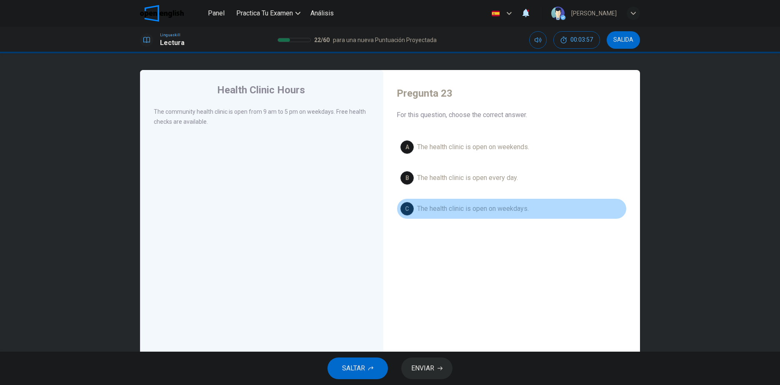
click at [485, 210] on span "The health clinic is open on weekdays." at bounding box center [473, 209] width 112 height 10
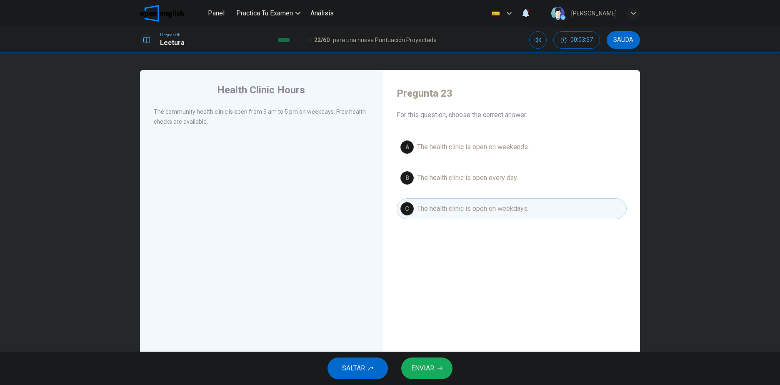
click at [423, 368] on span "ENVIAR" at bounding box center [422, 369] width 23 height 12
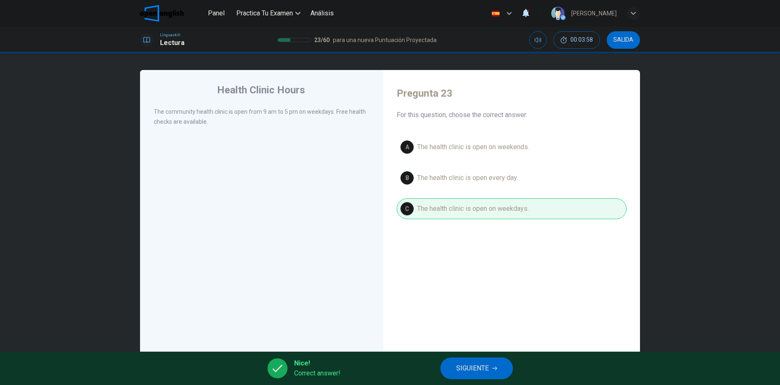
click at [478, 376] on button "SIGUIENTE" at bounding box center [477, 369] width 73 height 22
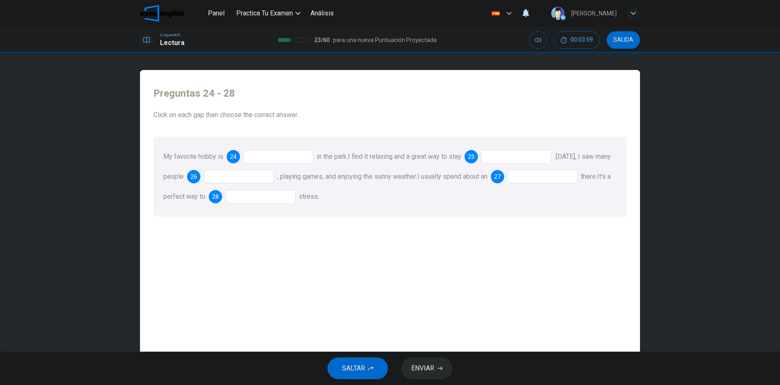
click at [280, 157] on div at bounding box center [278, 156] width 70 height 13
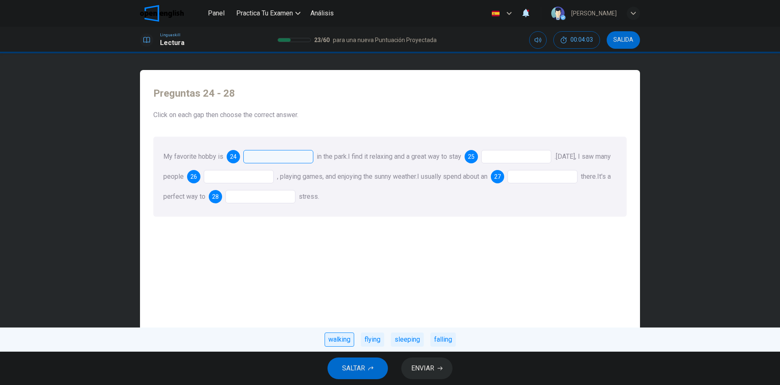
click at [333, 340] on div "walking" at bounding box center [340, 340] width 30 height 14
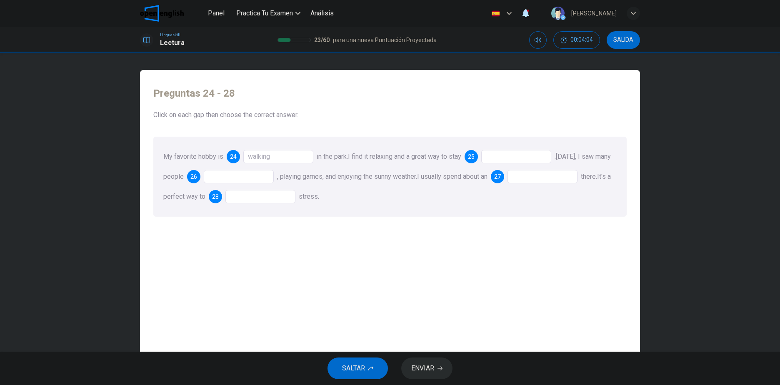
click at [503, 156] on div at bounding box center [516, 156] width 70 height 13
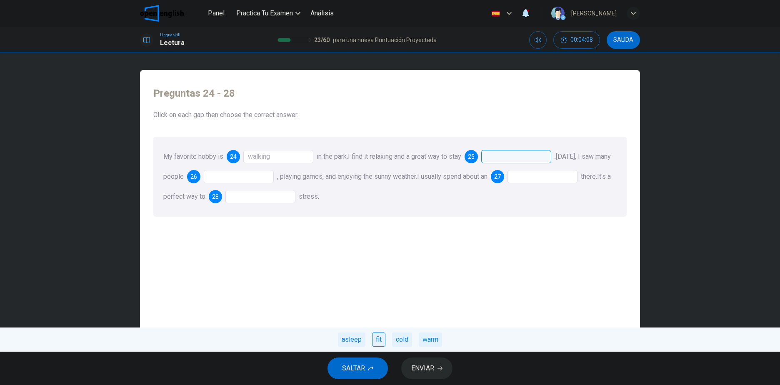
click at [376, 341] on div "fit" at bounding box center [378, 340] width 13 height 14
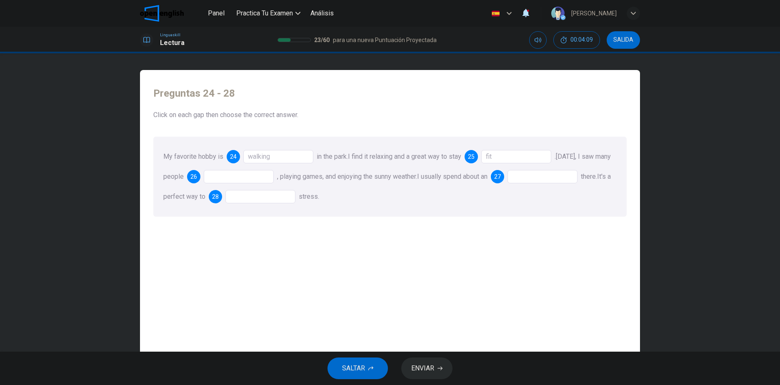
click at [245, 178] on div at bounding box center [239, 176] width 70 height 13
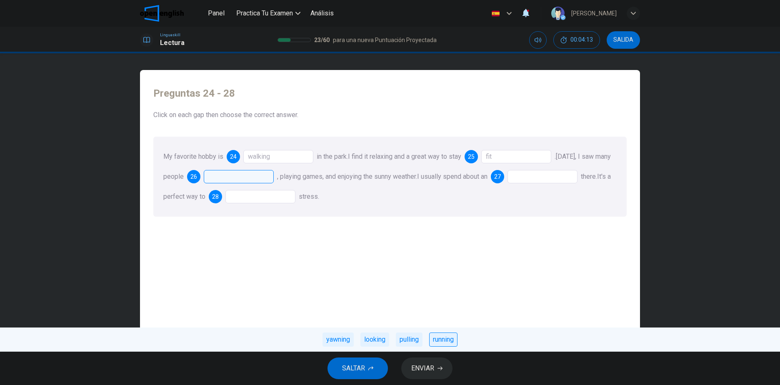
click at [449, 345] on div "running" at bounding box center [443, 340] width 28 height 14
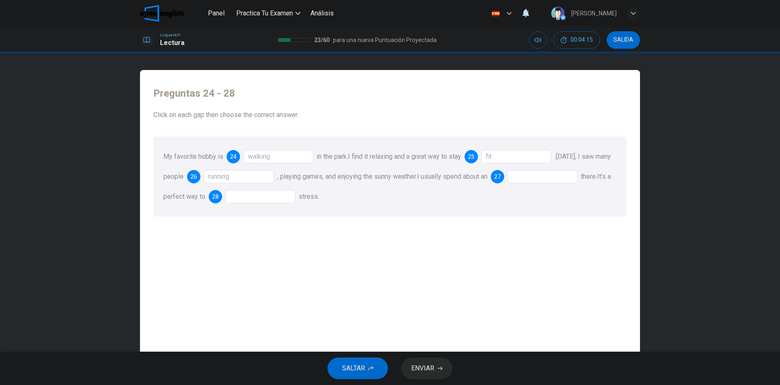
click at [564, 176] on div at bounding box center [543, 176] width 70 height 13
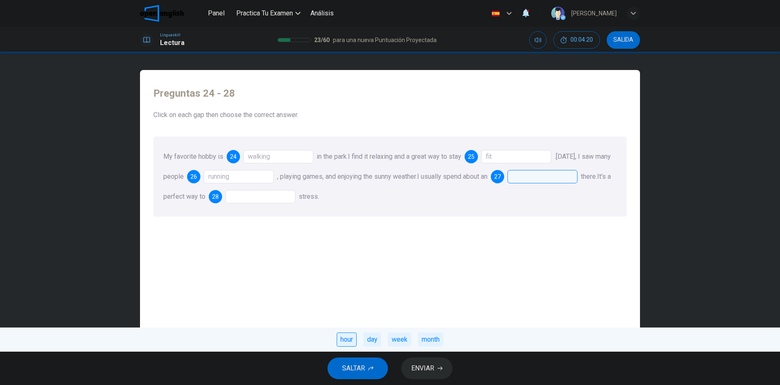
click at [341, 344] on div "hour" at bounding box center [347, 340] width 20 height 14
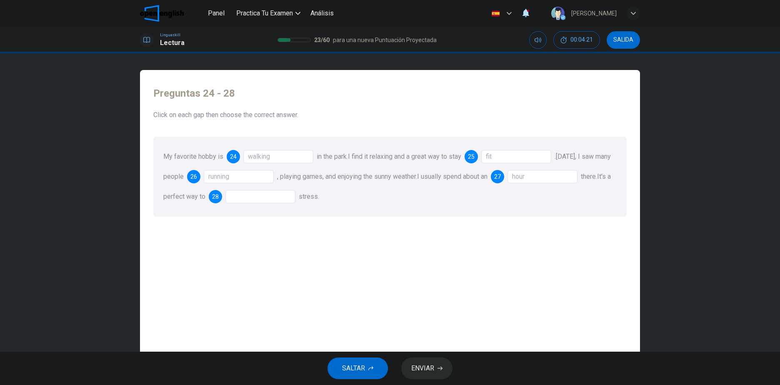
click at [282, 201] on div at bounding box center [261, 196] width 70 height 13
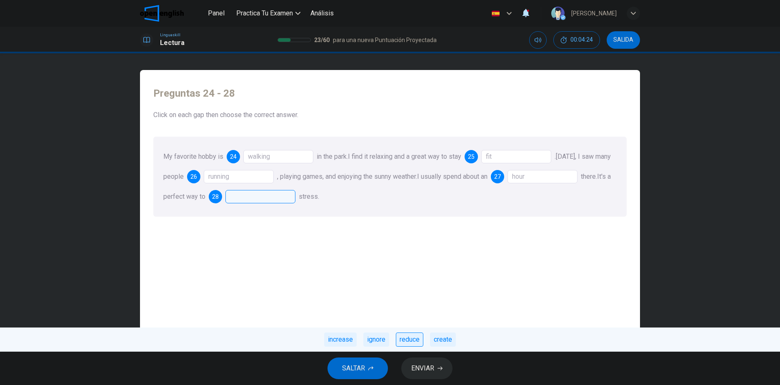
click at [415, 339] on div "reduce" at bounding box center [410, 340] width 28 height 14
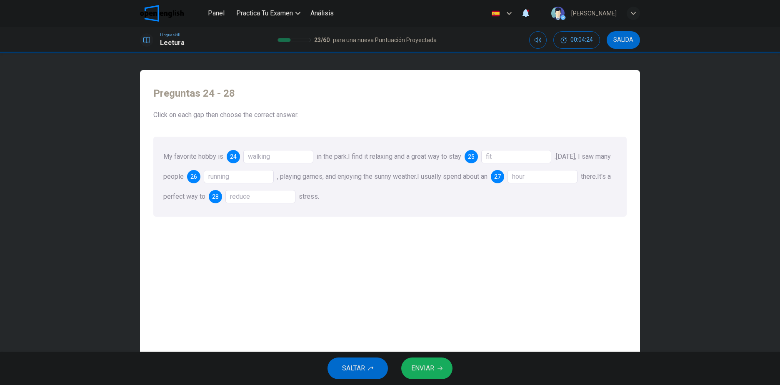
click at [425, 373] on span "ENVIAR" at bounding box center [422, 369] width 23 height 12
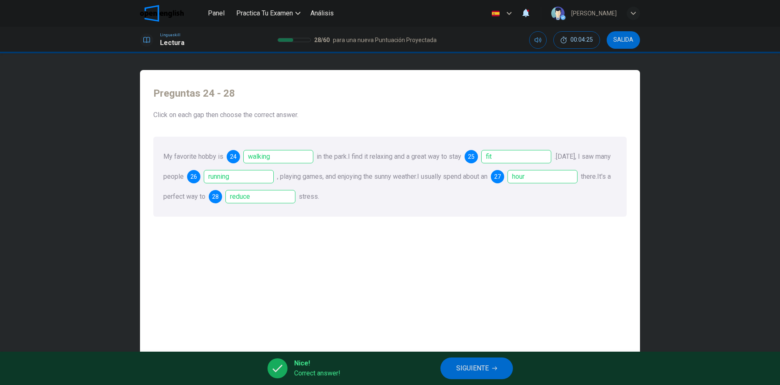
click at [454, 367] on button "SIGUIENTE" at bounding box center [477, 369] width 73 height 22
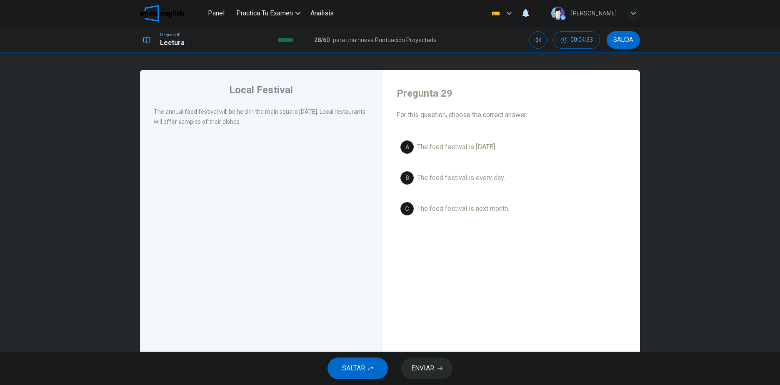
click at [456, 143] on span "The food festival is next Saturday." at bounding box center [456, 147] width 79 height 10
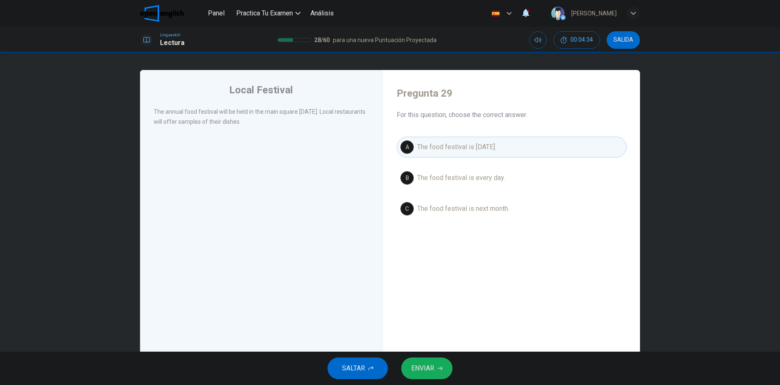
click at [424, 366] on span "ENVIAR" at bounding box center [422, 369] width 23 height 12
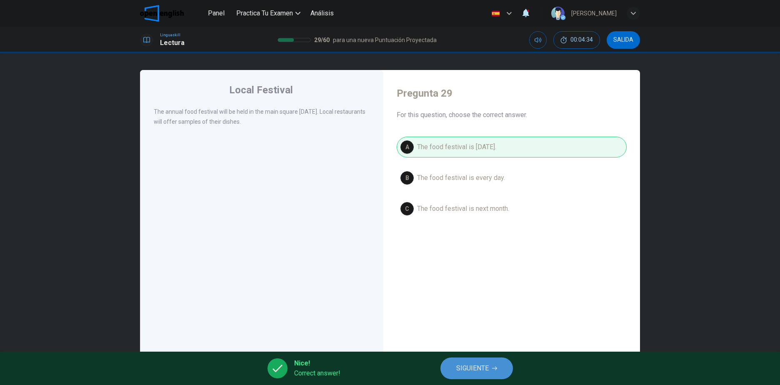
click at [494, 362] on button "SIGUIENTE" at bounding box center [477, 369] width 73 height 22
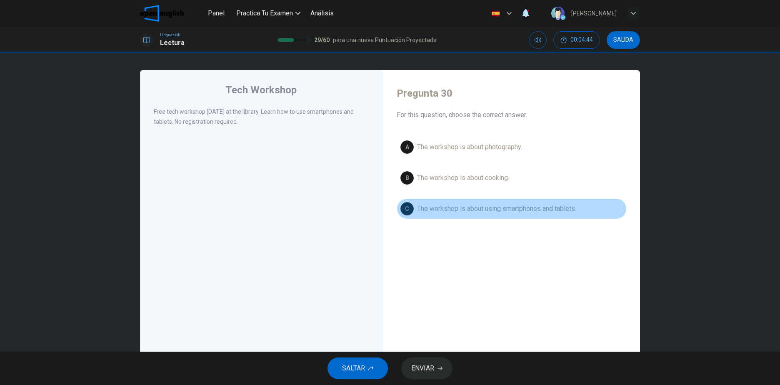
click at [470, 205] on span "The workshop is about using smartphones and tablets." at bounding box center [496, 209] width 159 height 10
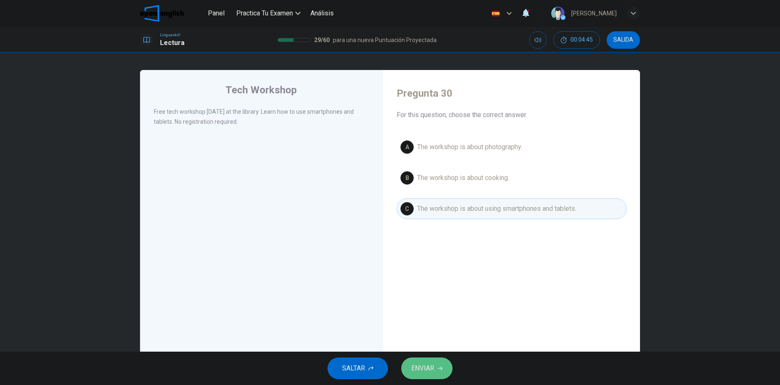
click at [428, 366] on span "ENVIAR" at bounding box center [422, 369] width 23 height 12
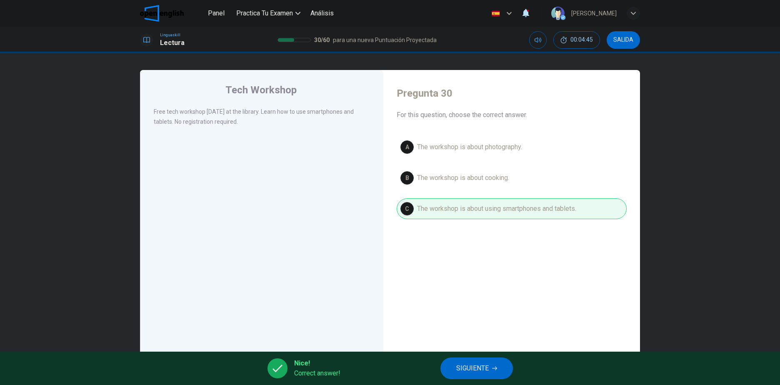
click at [463, 363] on span "SIGUIENTE" at bounding box center [472, 369] width 33 height 12
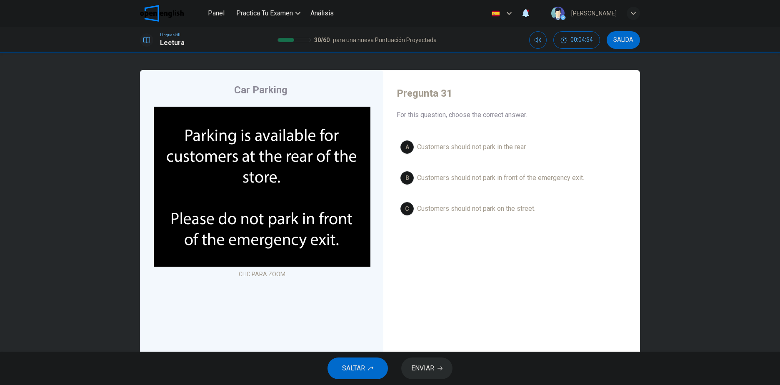
click at [490, 149] on span "Customers should not park in the rear." at bounding box center [472, 147] width 110 height 10
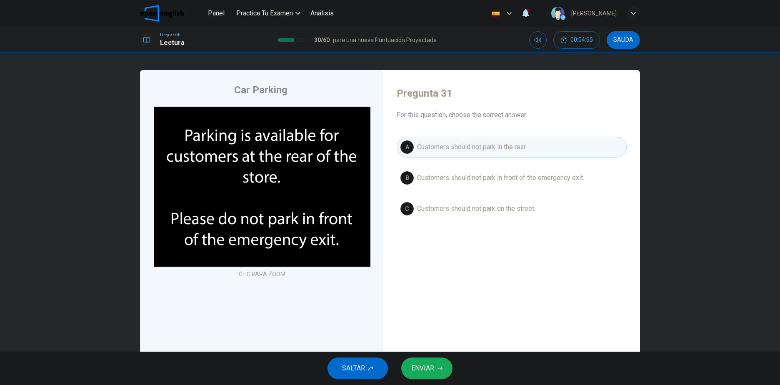
click at [424, 367] on span "ENVIAR" at bounding box center [422, 369] width 23 height 12
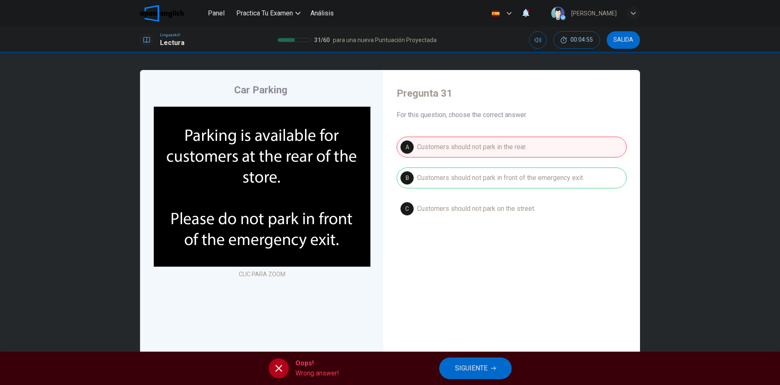
click at [459, 367] on span "SIGUIENTE" at bounding box center [471, 369] width 33 height 12
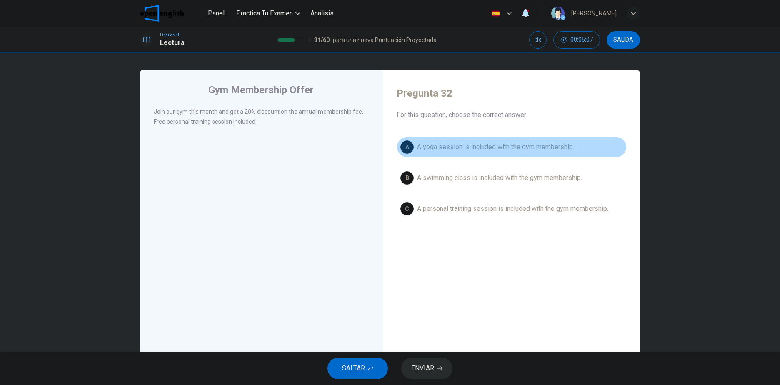
click at [445, 141] on button "A A yoga session is included with the gym membership." at bounding box center [512, 147] width 230 height 21
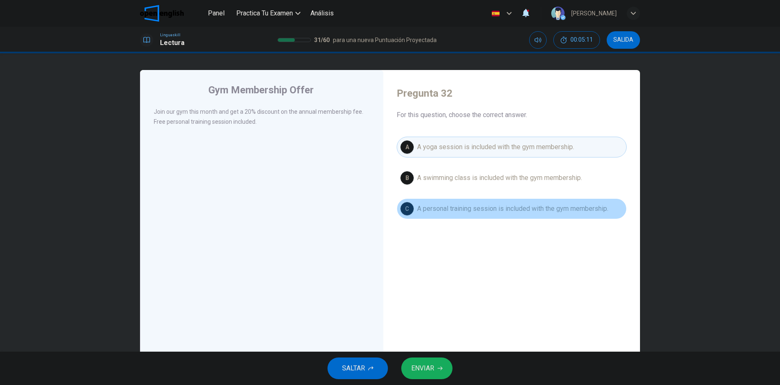
click at [481, 207] on span "A personal training session is included with the gym membership." at bounding box center [512, 209] width 191 height 10
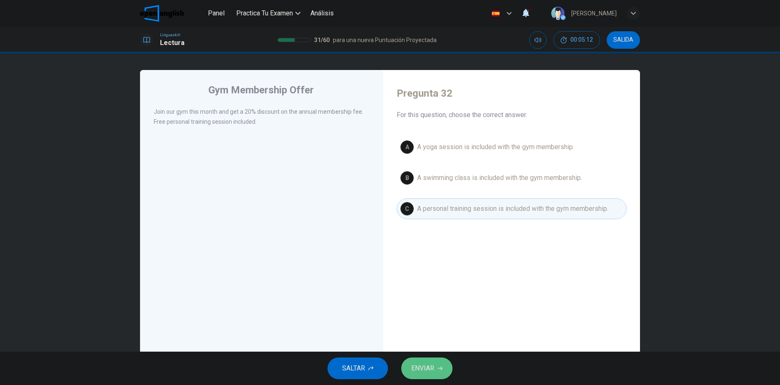
click at [429, 362] on button "ENVIAR" at bounding box center [426, 369] width 51 height 22
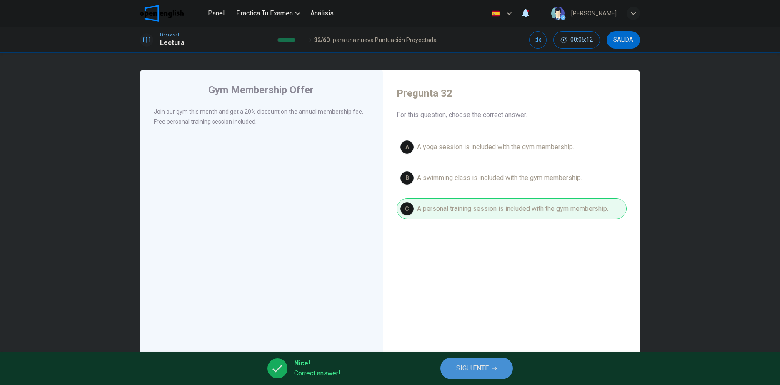
click at [476, 367] on span "SIGUIENTE" at bounding box center [472, 369] width 33 height 12
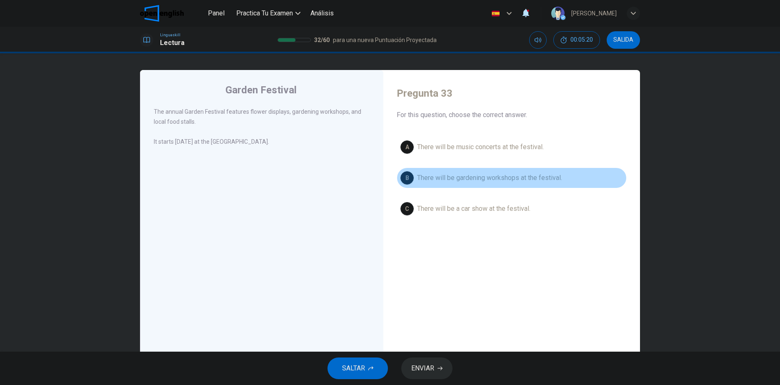
click at [460, 178] on span "There will be gardening workshops at the festival." at bounding box center [489, 178] width 145 height 10
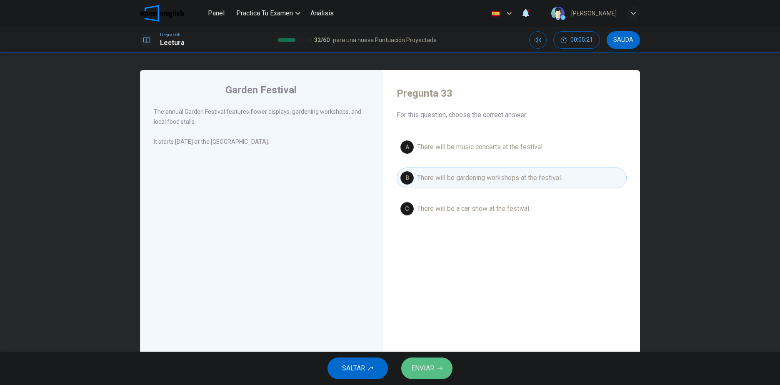
click at [446, 363] on button "ENVIAR" at bounding box center [426, 369] width 51 height 22
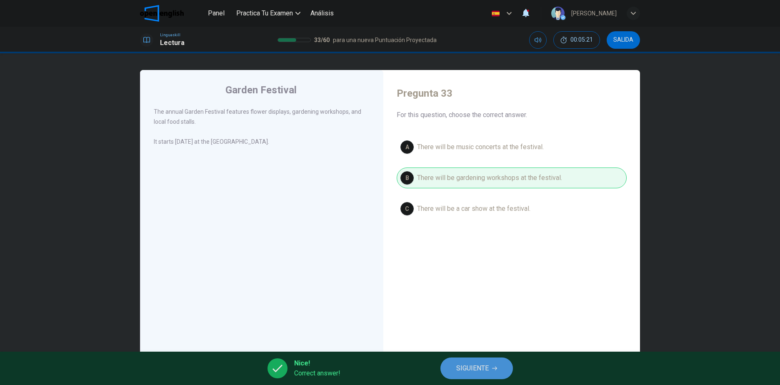
click at [465, 363] on span "SIGUIENTE" at bounding box center [472, 369] width 33 height 12
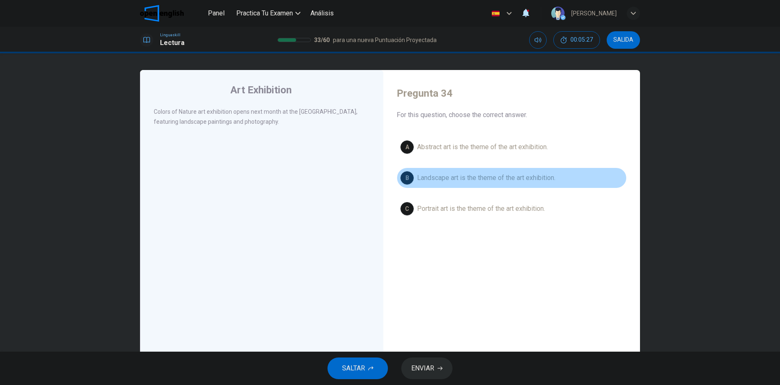
click at [467, 177] on span "Landscape art is the theme of the art exhibition." at bounding box center [486, 178] width 138 height 10
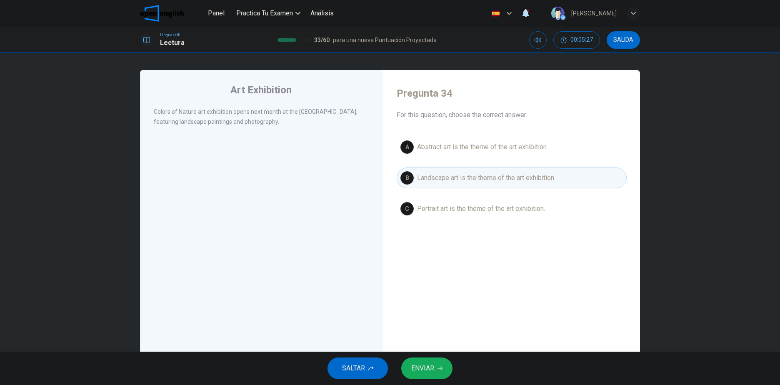
click at [435, 368] on button "ENVIAR" at bounding box center [426, 369] width 51 height 22
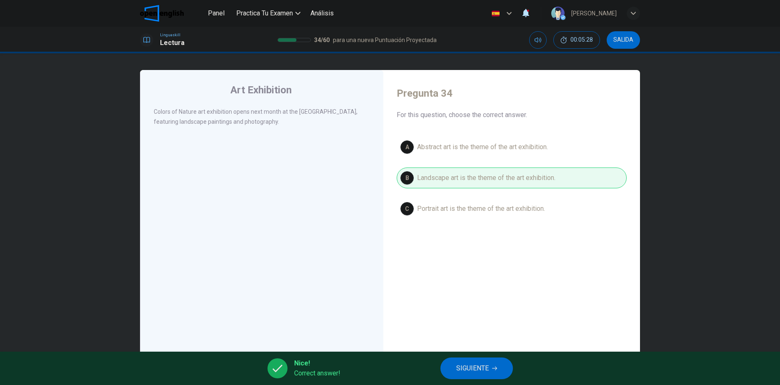
click at [478, 363] on span "SIGUIENTE" at bounding box center [472, 369] width 33 height 12
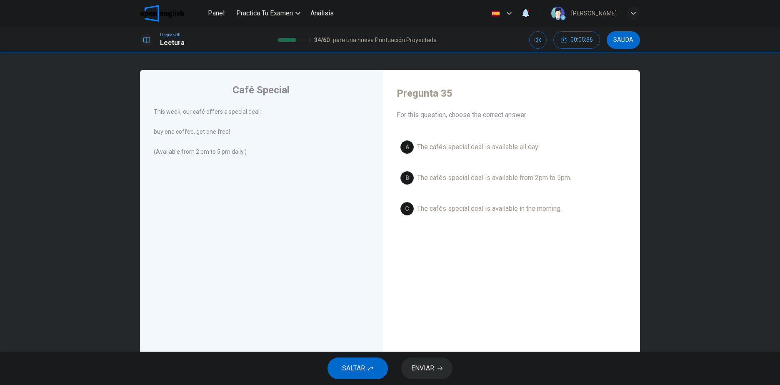
click at [506, 175] on span "The cafés special deal is available from 2pm to 5pm." at bounding box center [494, 178] width 154 height 10
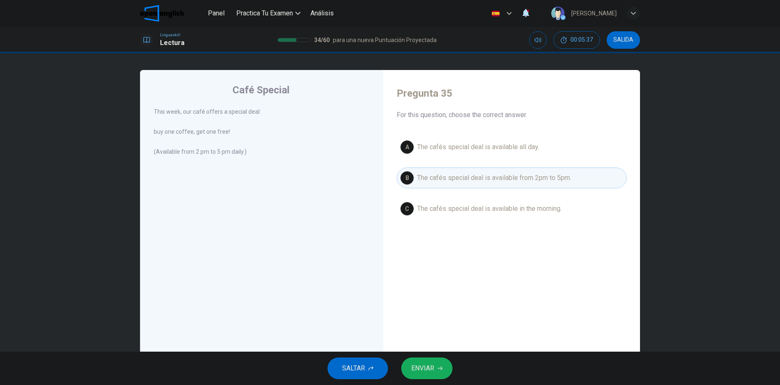
click at [418, 372] on span "ENVIAR" at bounding box center [422, 369] width 23 height 12
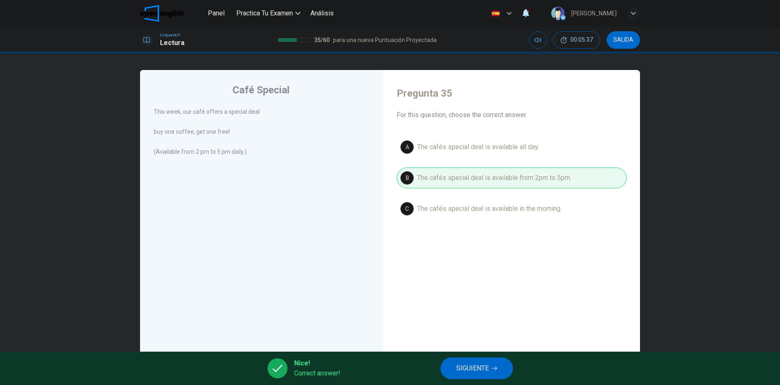
click at [462, 359] on button "SIGUIENTE" at bounding box center [477, 369] width 73 height 22
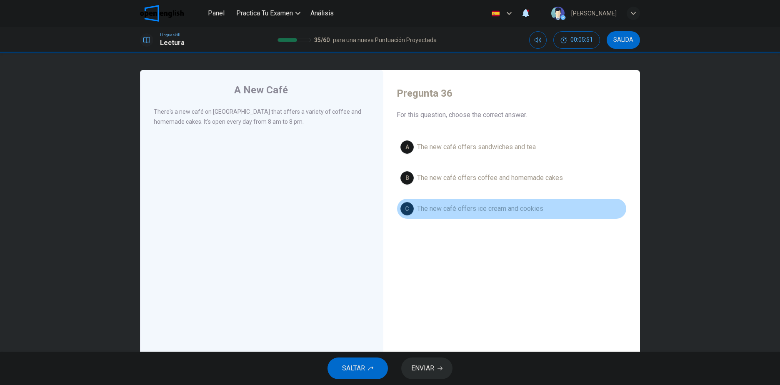
click at [432, 205] on span "The new café offers ice cream and cookies" at bounding box center [480, 209] width 126 height 10
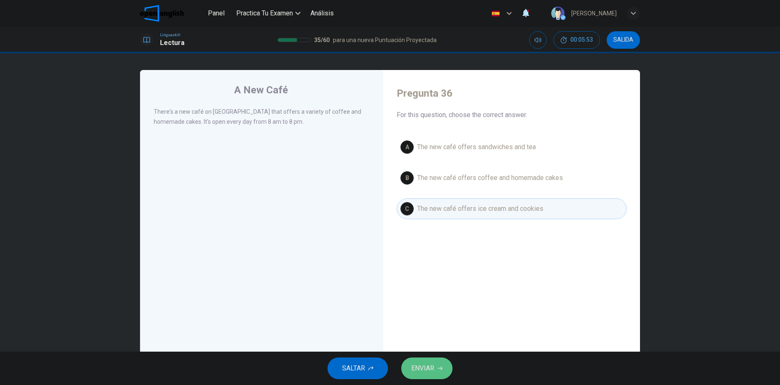
click at [421, 368] on span "ENVIAR" at bounding box center [422, 369] width 23 height 12
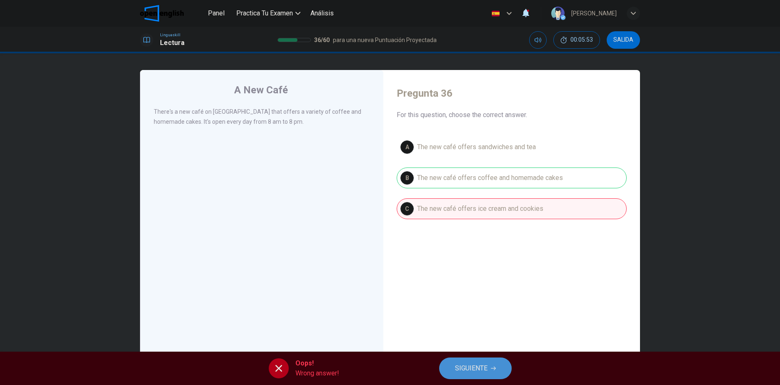
click at [474, 373] on span "SIGUIENTE" at bounding box center [471, 369] width 33 height 12
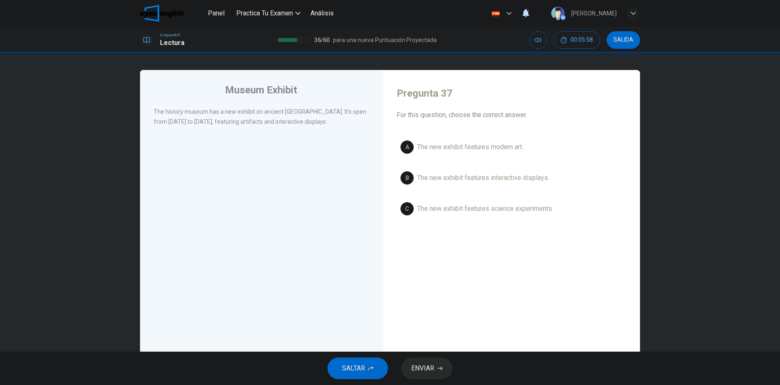
click at [426, 143] on span "The new exhibit features modern art." at bounding box center [470, 147] width 106 height 10
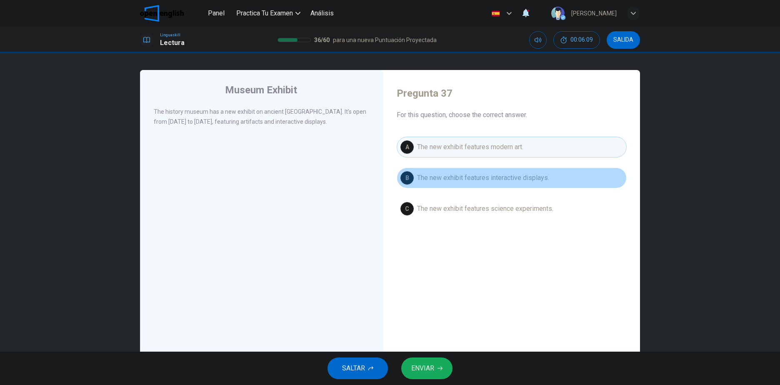
click at [475, 182] on span "The new exhibit features interactive displays." at bounding box center [483, 178] width 132 height 10
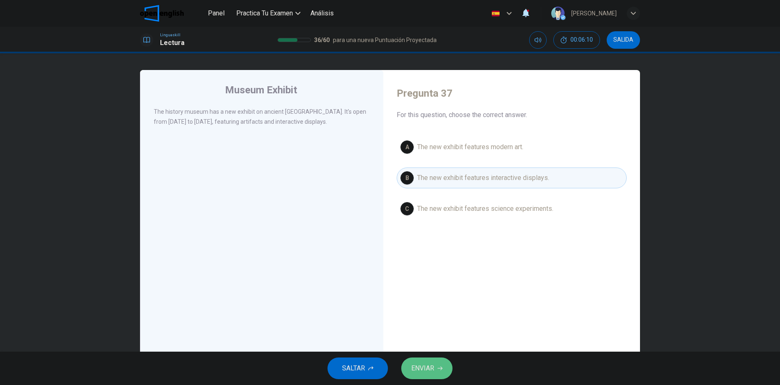
click at [431, 368] on span "ENVIAR" at bounding box center [422, 369] width 23 height 12
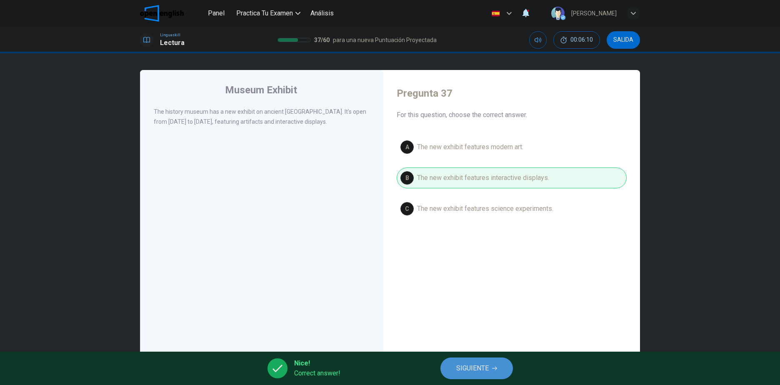
click at [469, 367] on span "SIGUIENTE" at bounding box center [472, 369] width 33 height 12
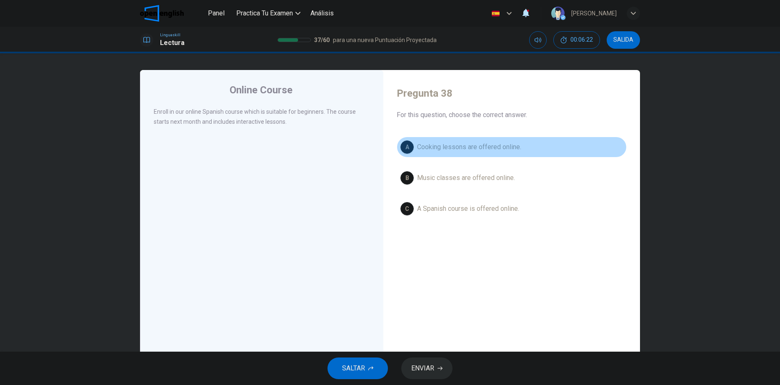
click at [503, 146] on span "Cooking lessons are offered online." at bounding box center [469, 147] width 104 height 10
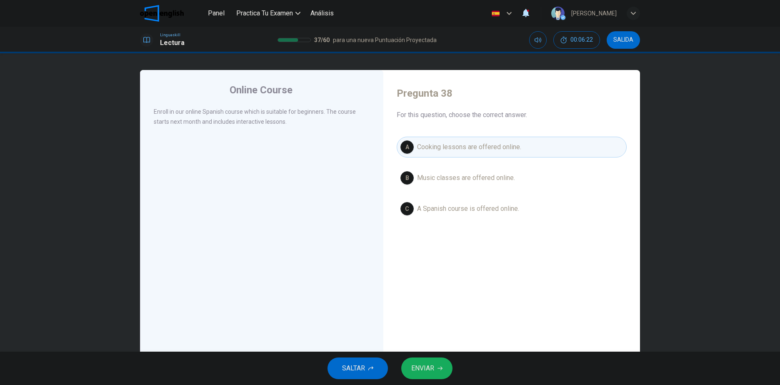
click at [426, 364] on span "ENVIAR" at bounding box center [422, 369] width 23 height 12
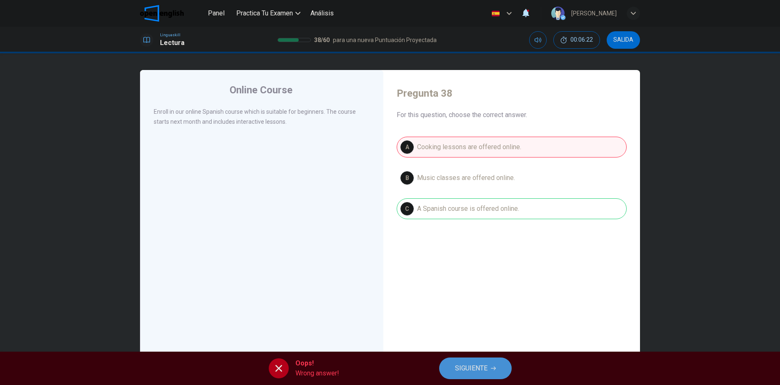
click at [481, 366] on span "SIGUIENTE" at bounding box center [471, 369] width 33 height 12
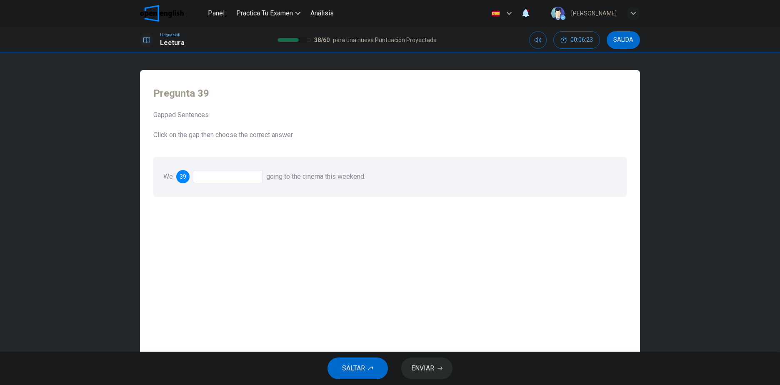
click at [209, 177] on div at bounding box center [228, 176] width 70 height 13
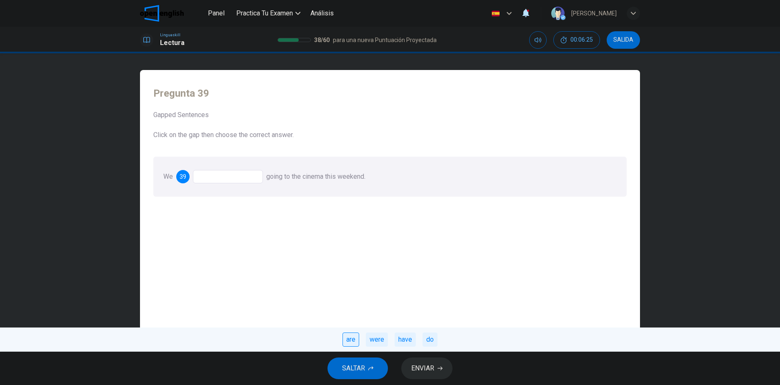
click at [350, 342] on div "are" at bounding box center [351, 340] width 17 height 14
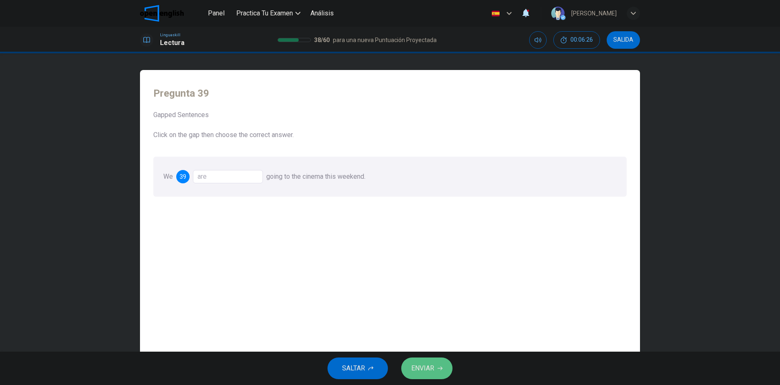
click at [440, 366] on icon "button" at bounding box center [440, 368] width 5 height 5
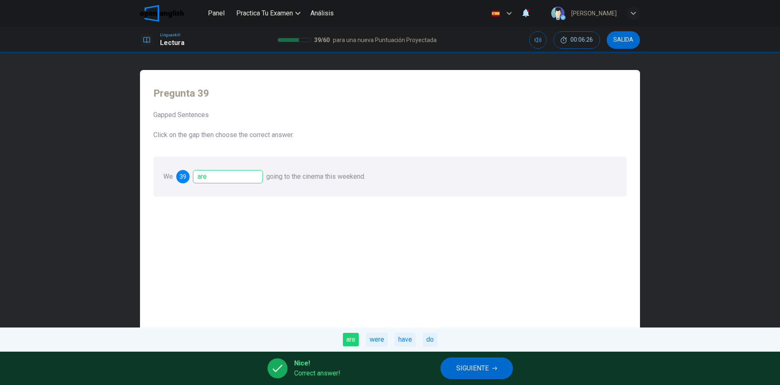
click at [451, 382] on div "Nice! Correct answer! SIGUIENTE" at bounding box center [390, 368] width 780 height 33
click at [453, 378] on button "SIGUIENTE" at bounding box center [477, 369] width 73 height 22
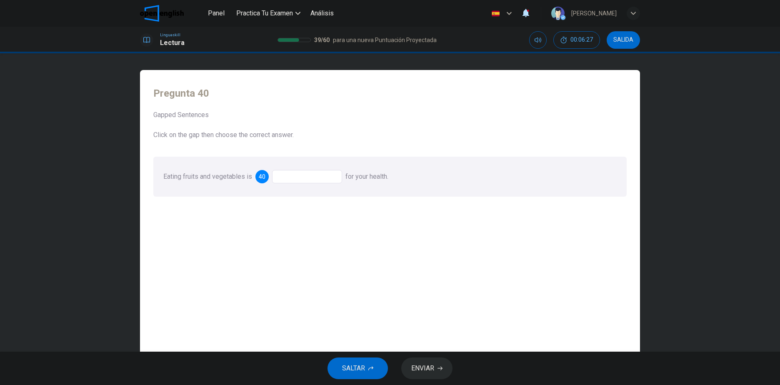
click at [305, 180] on div at bounding box center [307, 176] width 70 height 13
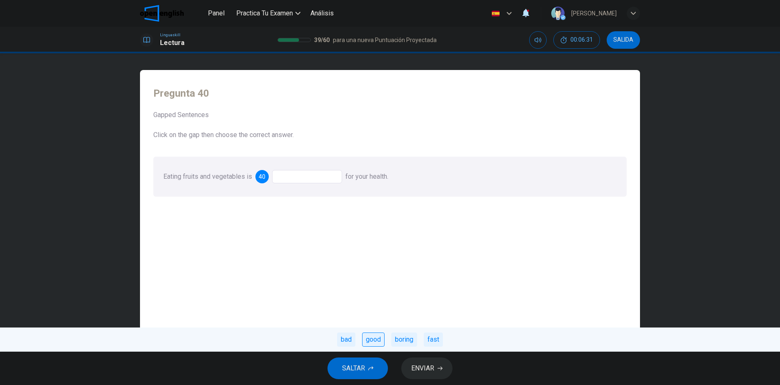
click at [380, 340] on div "good" at bounding box center [373, 340] width 23 height 14
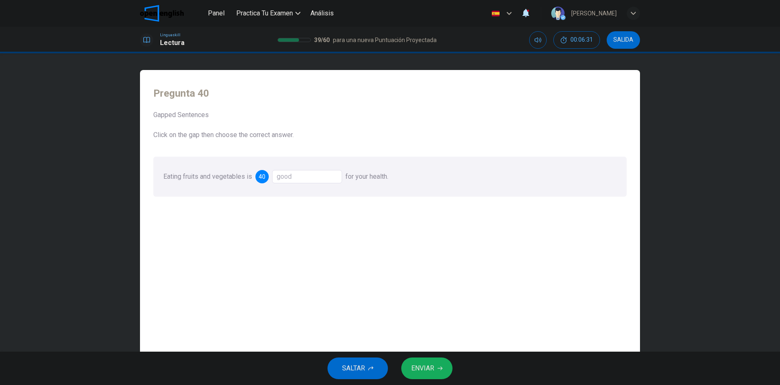
click at [427, 373] on span "ENVIAR" at bounding box center [422, 369] width 23 height 12
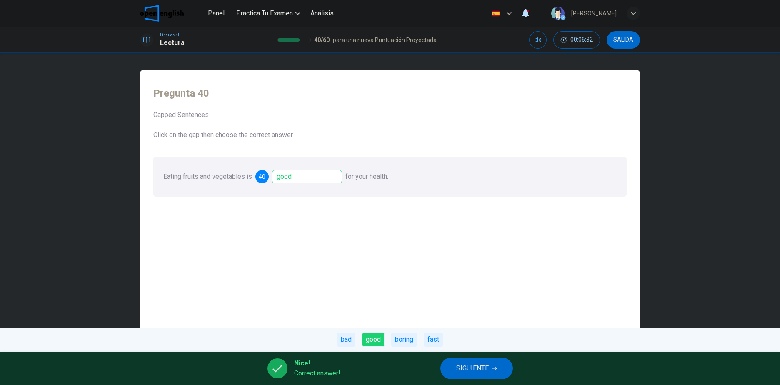
click at [459, 372] on span "SIGUIENTE" at bounding box center [472, 369] width 33 height 12
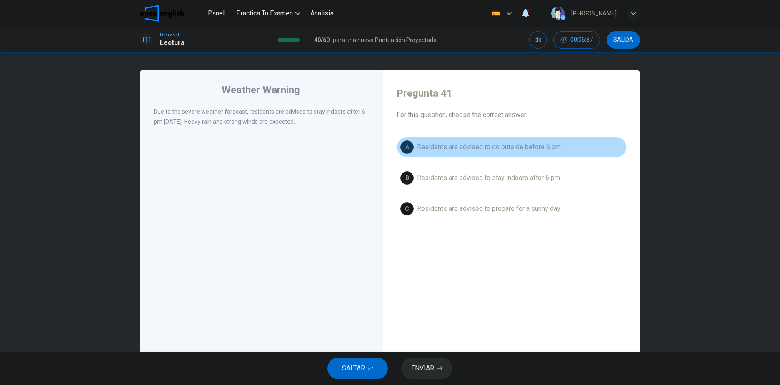
click at [502, 149] on span "Residents are advised to go outside before 6 pm" at bounding box center [489, 147] width 144 height 10
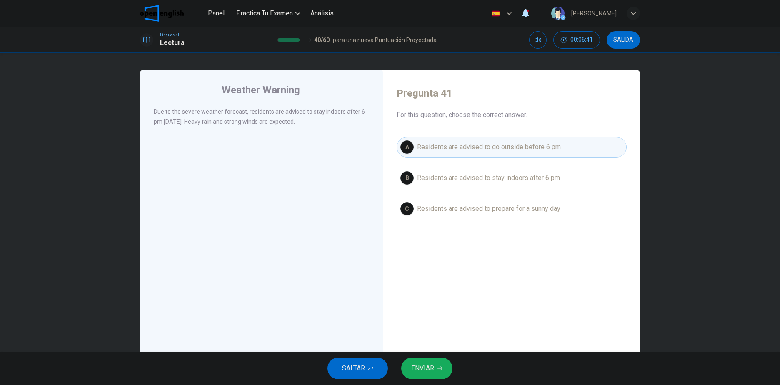
click at [531, 178] on span "Residents are advised to stay indoors after 6 pm" at bounding box center [488, 178] width 143 height 10
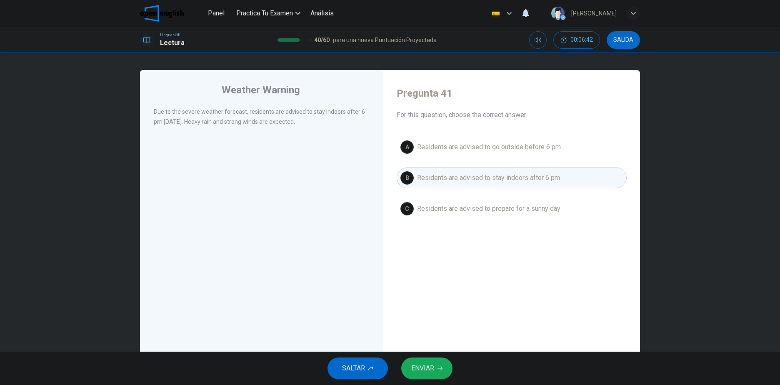
click at [429, 363] on span "ENVIAR" at bounding box center [422, 369] width 23 height 12
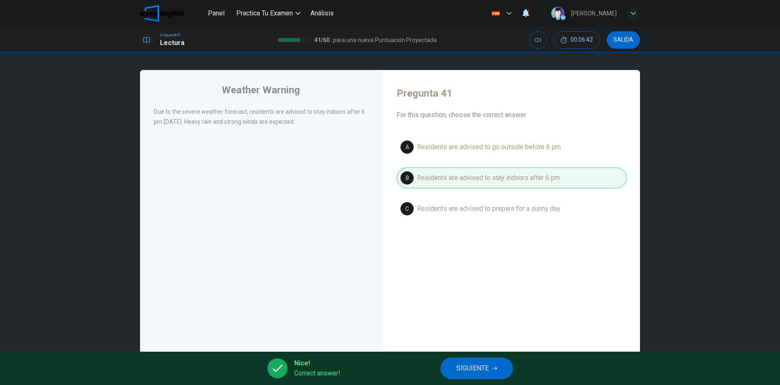
click at [469, 363] on span "SIGUIENTE" at bounding box center [472, 369] width 33 height 12
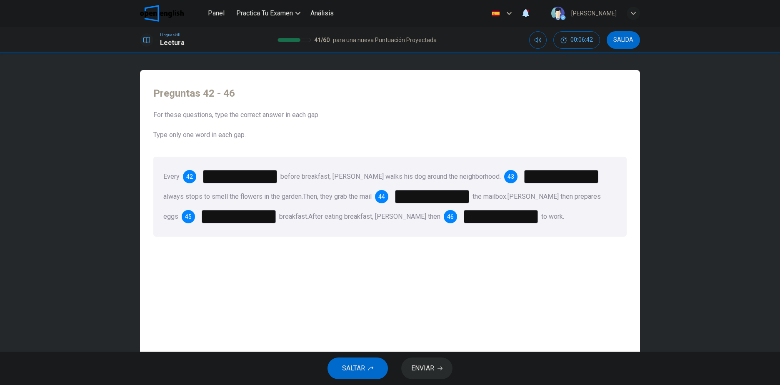
click at [212, 183] on input at bounding box center [240, 176] width 74 height 13
click at [271, 180] on input at bounding box center [240, 176] width 74 height 13
click at [269, 174] on input at bounding box center [240, 176] width 74 height 13
click at [266, 174] on input at bounding box center [240, 176] width 74 height 13
click at [436, 199] on input at bounding box center [432, 196] width 74 height 13
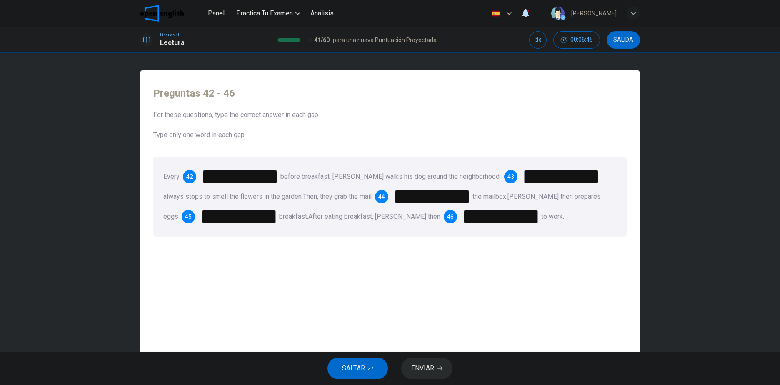
click at [435, 198] on input at bounding box center [432, 196] width 74 height 13
click at [228, 179] on input at bounding box center [240, 176] width 74 height 13
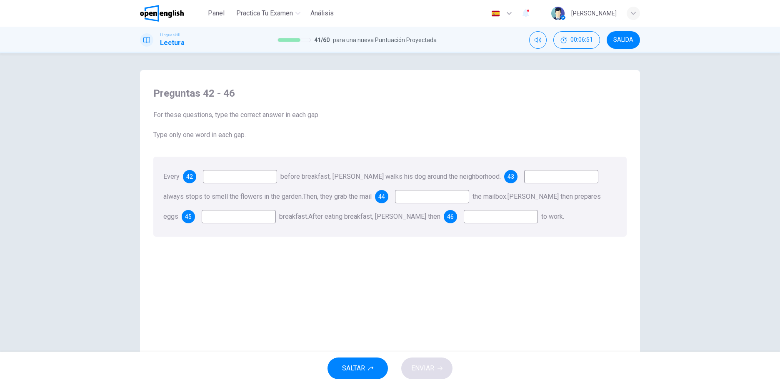
click at [243, 179] on input at bounding box center [240, 176] width 74 height 13
click at [483, 214] on input at bounding box center [501, 216] width 74 height 13
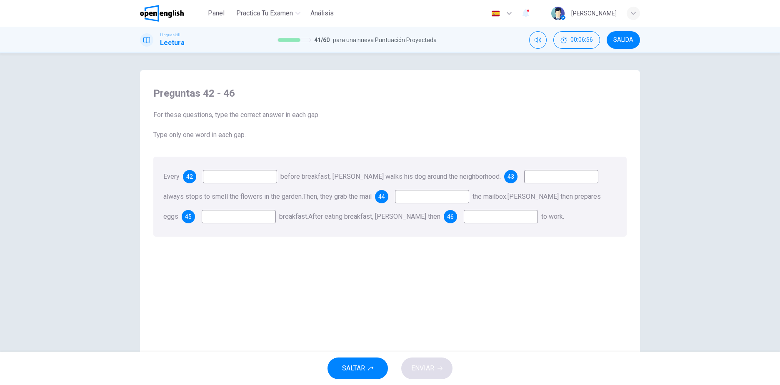
drag, startPoint x: 472, startPoint y: 219, endPoint x: 468, endPoint y: 218, distance: 4.2
click at [471, 219] on input at bounding box center [501, 216] width 74 height 13
click at [272, 183] on input at bounding box center [240, 176] width 74 height 13
type input "*"
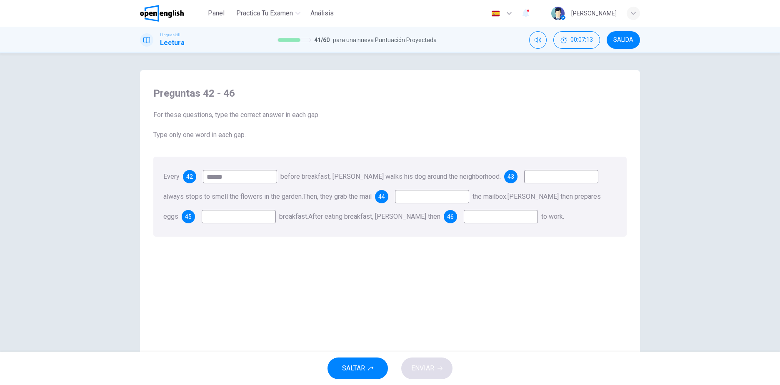
type input "******"
click at [551, 180] on input at bounding box center [561, 176] width 74 height 13
type input "*****"
click at [233, 221] on input at bounding box center [239, 216] width 74 height 13
type input "*"
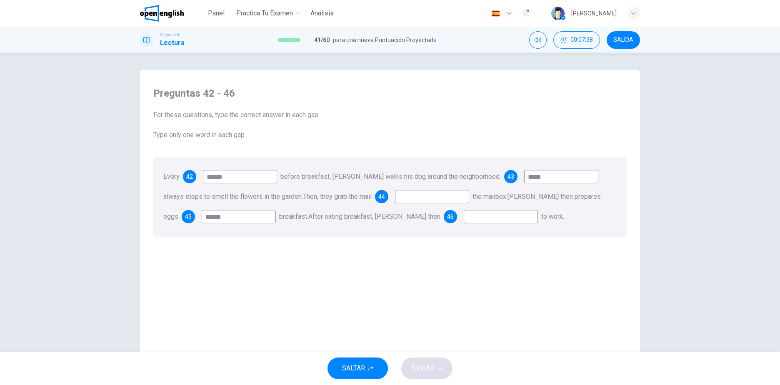
type input "******"
click at [477, 218] on input at bounding box center [501, 216] width 74 height 13
type input "**"
click at [440, 196] on input at bounding box center [432, 196] width 74 height 13
type input "****"
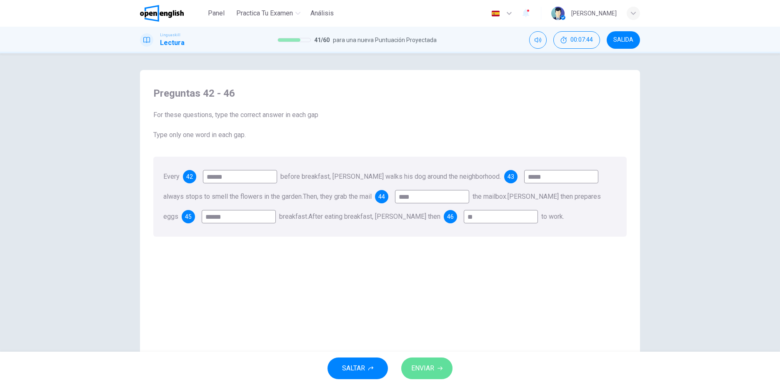
click at [427, 371] on span "ENVIAR" at bounding box center [422, 369] width 23 height 12
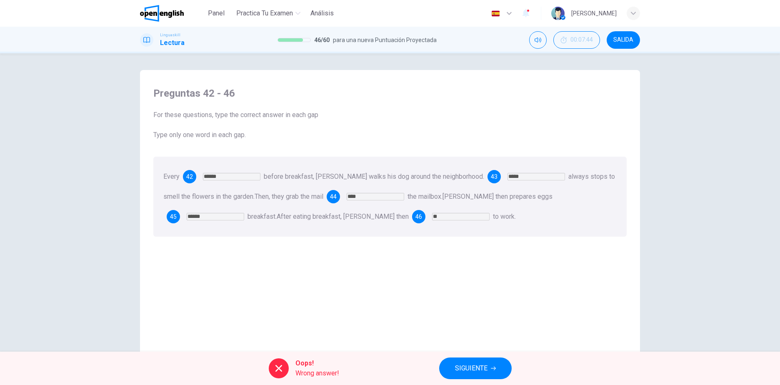
click at [448, 368] on button "SIGUIENTE" at bounding box center [475, 369] width 73 height 22
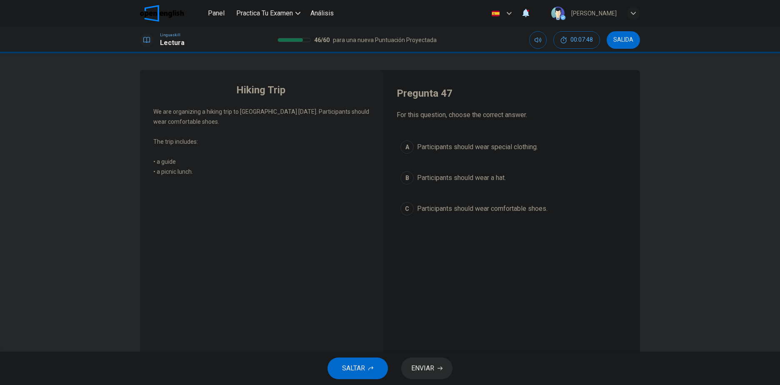
click at [529, 303] on div "Pregunta 47 For this question, choose the correct answer. A Participants should…" at bounding box center [511, 218] width 243 height 281
click at [506, 206] on span "Participants should wear comfortable shoes." at bounding box center [482, 209] width 130 height 10
click at [422, 366] on span "ENVIAR" at bounding box center [422, 369] width 23 height 12
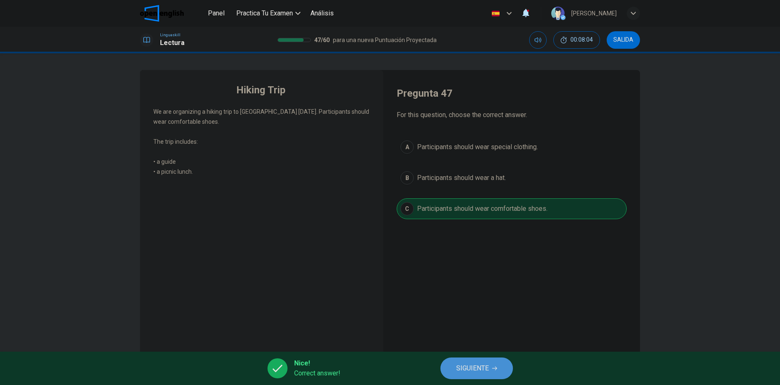
click at [483, 368] on span "SIGUIENTE" at bounding box center [472, 369] width 33 height 12
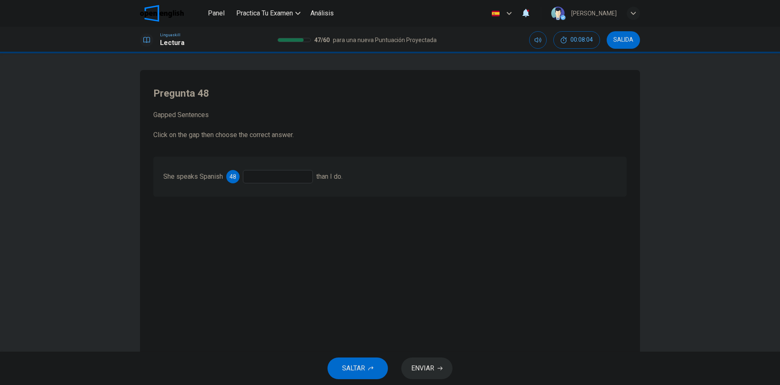
click at [286, 173] on div at bounding box center [278, 176] width 70 height 13
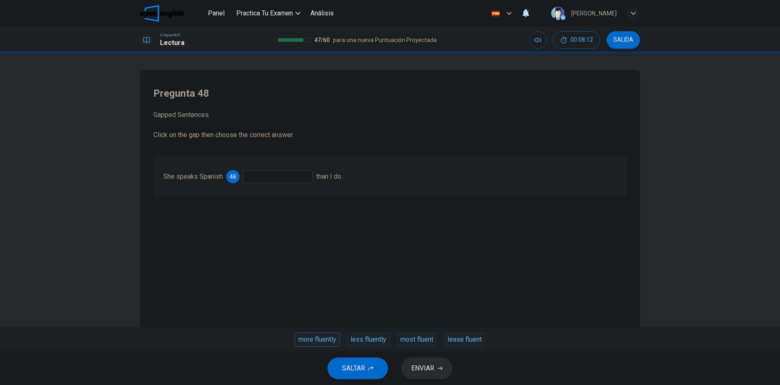
click at [321, 337] on div "more fluently" at bounding box center [317, 340] width 45 height 14
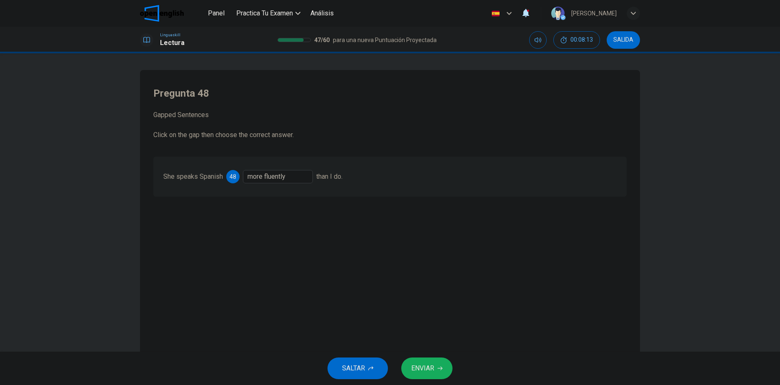
click at [422, 363] on span "ENVIAR" at bounding box center [422, 369] width 23 height 12
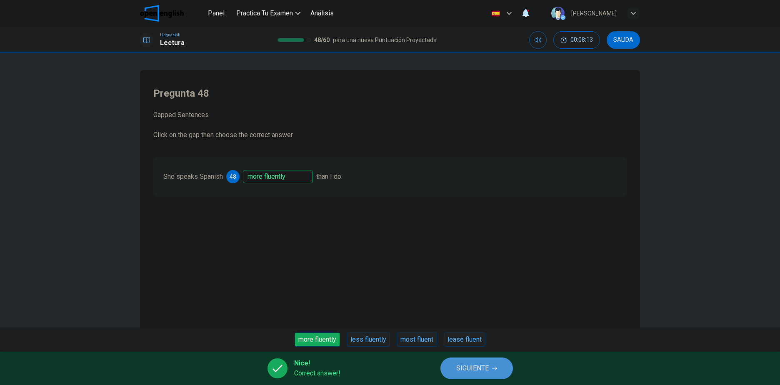
click at [446, 364] on button "SIGUIENTE" at bounding box center [477, 369] width 73 height 22
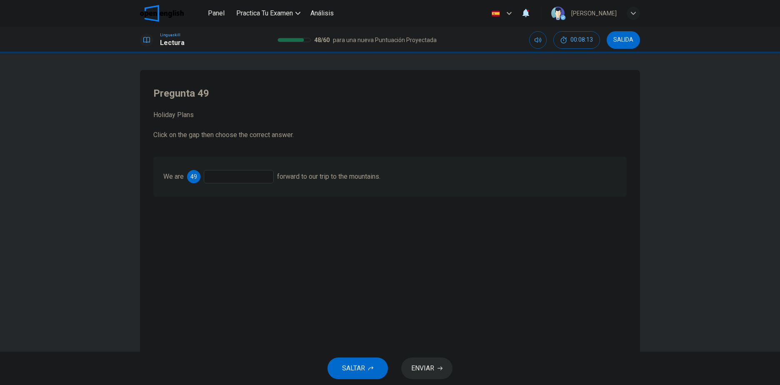
click at [259, 182] on div at bounding box center [239, 176] width 70 height 13
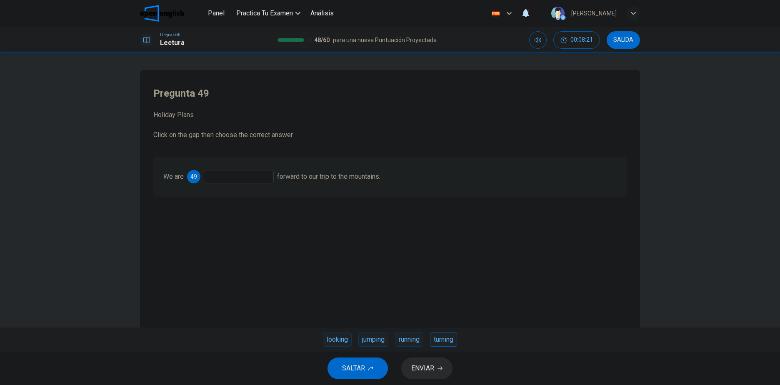
click at [438, 340] on div "turning" at bounding box center [443, 340] width 27 height 14
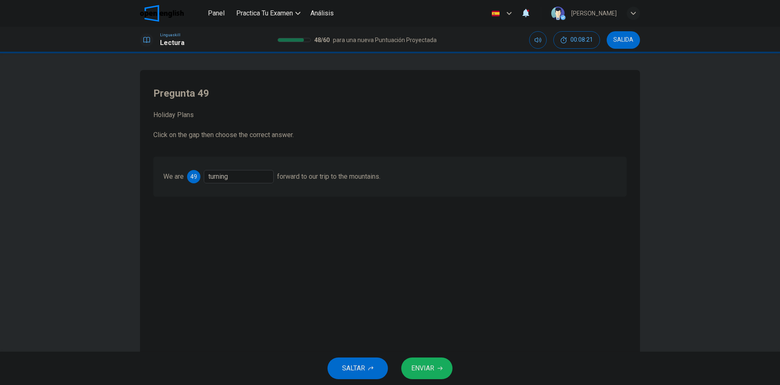
click at [418, 374] on button "ENVIAR" at bounding box center [426, 369] width 51 height 22
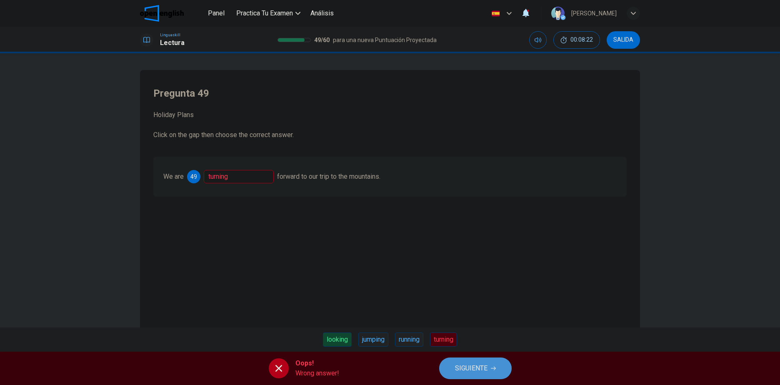
click at [449, 364] on button "SIGUIENTE" at bounding box center [475, 369] width 73 height 22
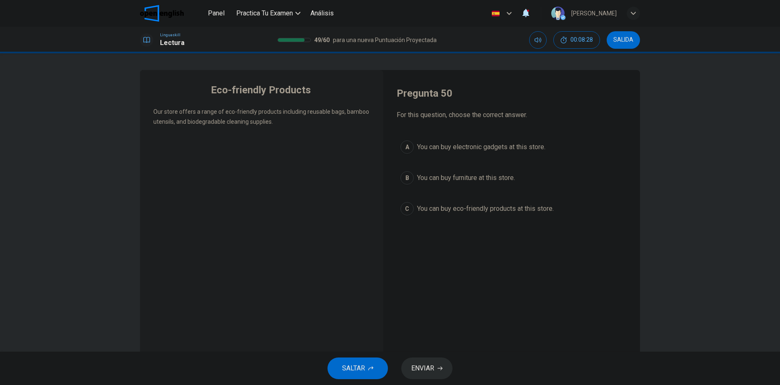
click at [517, 207] on span "You can buy eco-friendly products at this store." at bounding box center [485, 209] width 137 height 10
click at [415, 375] on button "ENVIAR" at bounding box center [426, 369] width 51 height 22
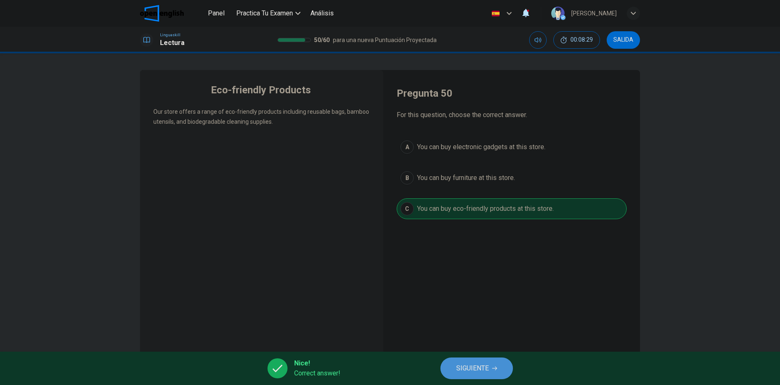
click at [451, 370] on button "SIGUIENTE" at bounding box center [477, 369] width 73 height 22
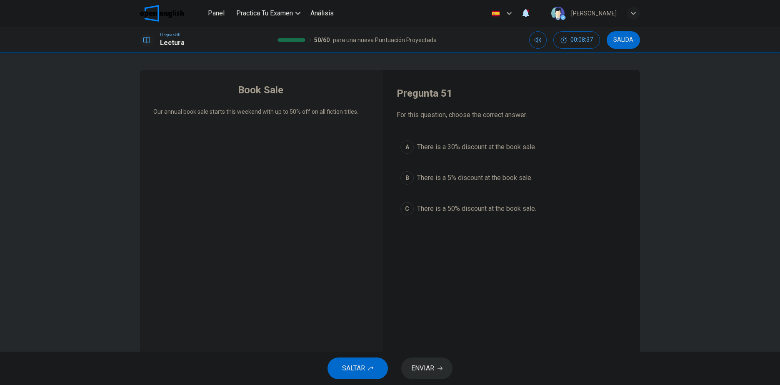
click at [496, 205] on span "There is a 50% discount at the book sale." at bounding box center [476, 209] width 119 height 10
click at [417, 363] on span "ENVIAR" at bounding box center [422, 369] width 23 height 12
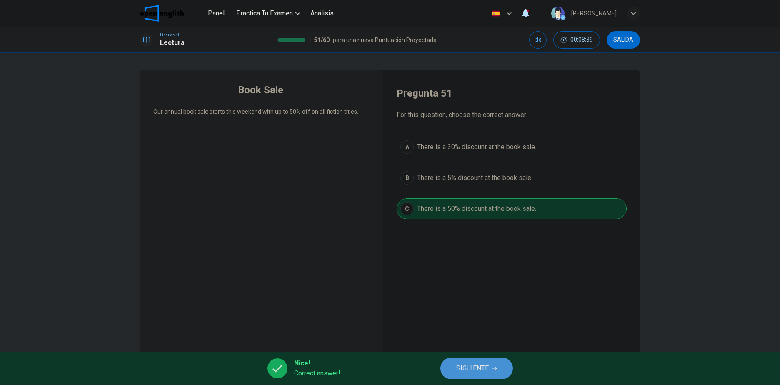
click at [489, 363] on button "SIGUIENTE" at bounding box center [477, 369] width 73 height 22
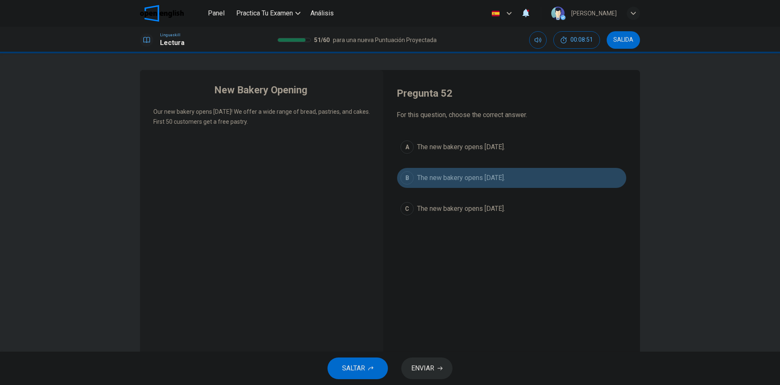
click at [505, 178] on span "The new bakery opens next Monday." at bounding box center [461, 178] width 88 height 10
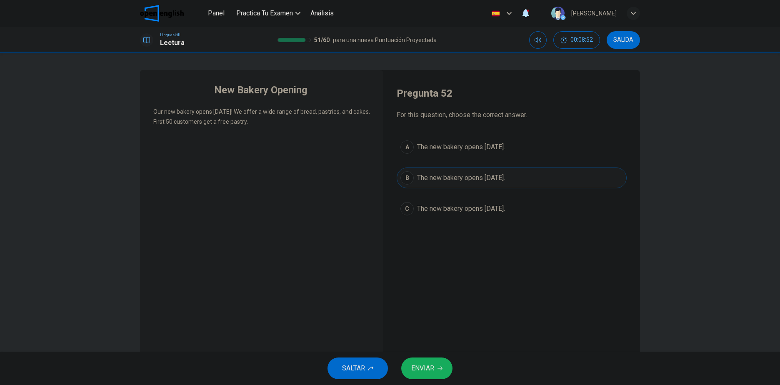
click at [434, 368] on span "ENVIAR" at bounding box center [422, 369] width 23 height 12
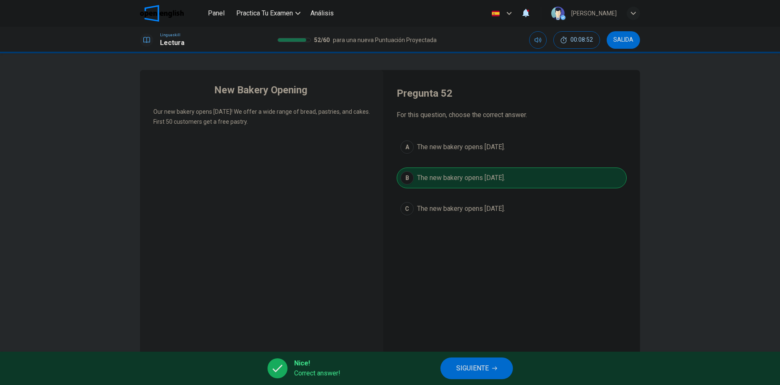
click at [484, 368] on span "SIGUIENTE" at bounding box center [472, 369] width 33 height 12
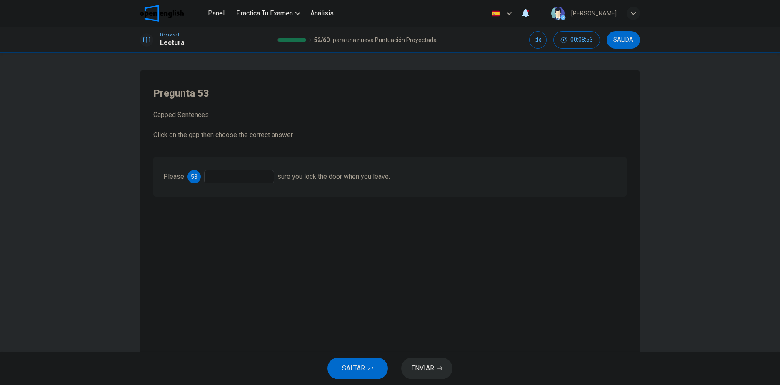
click at [215, 179] on div at bounding box center [239, 176] width 70 height 13
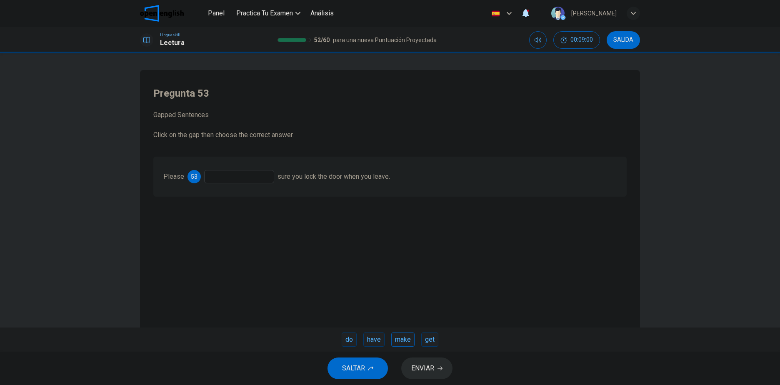
click at [410, 336] on div "make" at bounding box center [402, 340] width 23 height 14
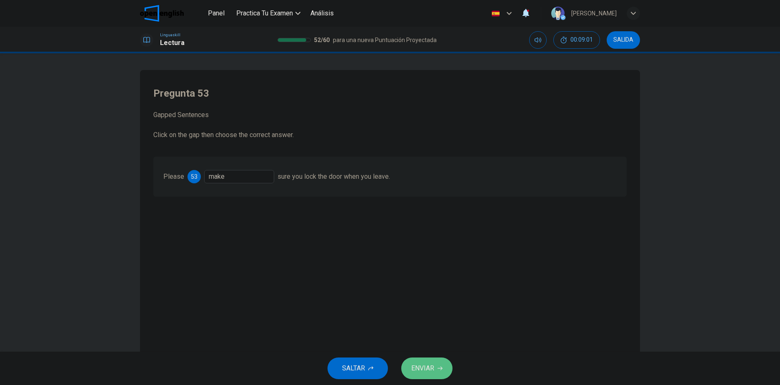
click at [426, 367] on span "ENVIAR" at bounding box center [422, 369] width 23 height 12
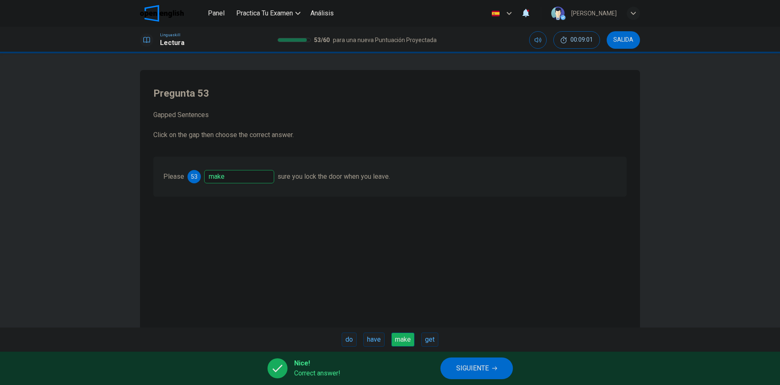
click at [452, 367] on button "SIGUIENTE" at bounding box center [477, 369] width 73 height 22
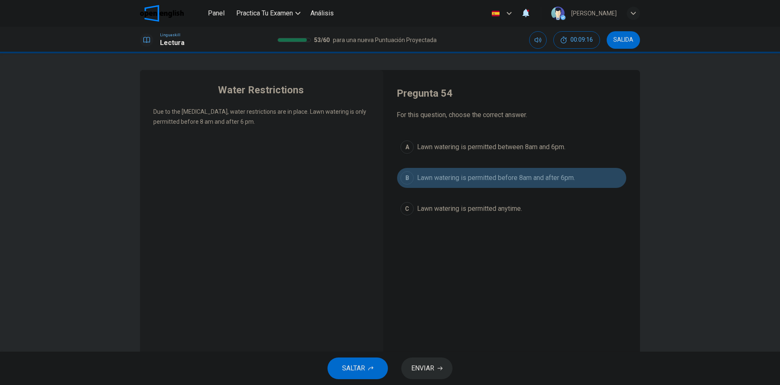
click at [556, 180] on span "Lawn watering is permitted before 8am and after 6pm." at bounding box center [496, 178] width 158 height 10
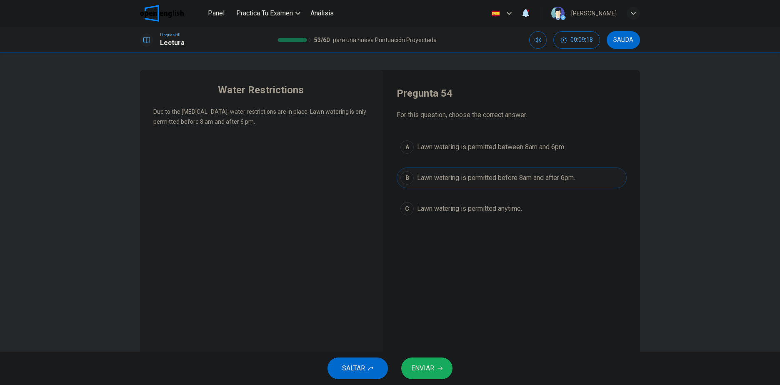
click at [551, 152] on span "Lawn watering is permitted between 8am and 6pm." at bounding box center [491, 147] width 148 height 10
click at [437, 358] on button "ENVIAR" at bounding box center [426, 369] width 51 height 22
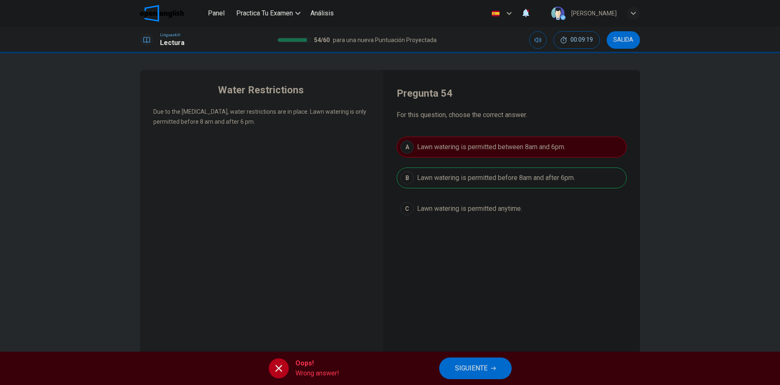
click at [478, 358] on button "SIGUIENTE" at bounding box center [475, 369] width 73 height 22
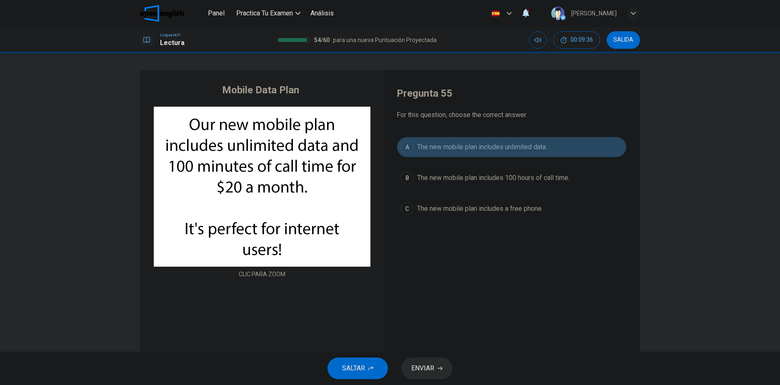
click at [499, 144] on span "The new mobile plan includes unlimited data." at bounding box center [482, 147] width 130 height 10
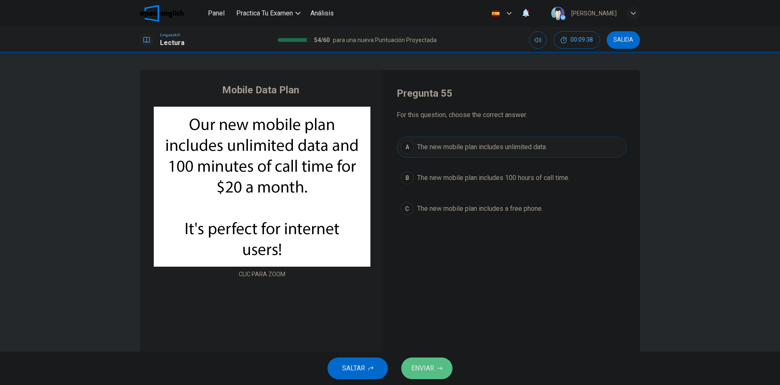
click at [426, 375] on button "ENVIAR" at bounding box center [426, 369] width 51 height 22
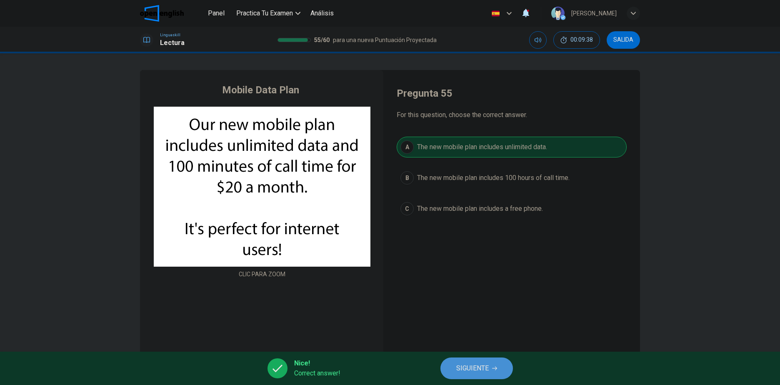
click at [467, 364] on span "SIGUIENTE" at bounding box center [472, 369] width 33 height 12
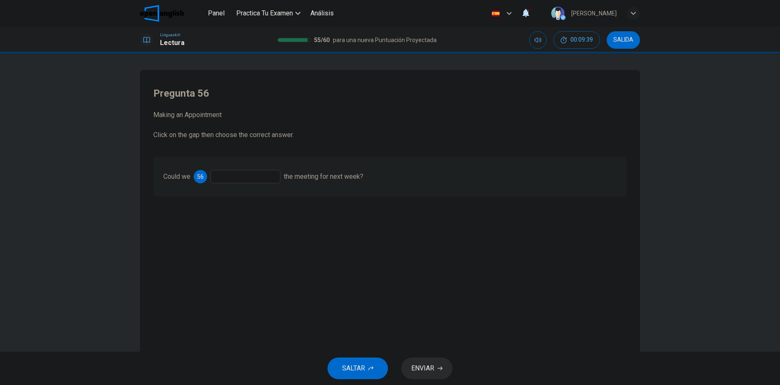
click at [238, 174] on div at bounding box center [246, 176] width 70 height 13
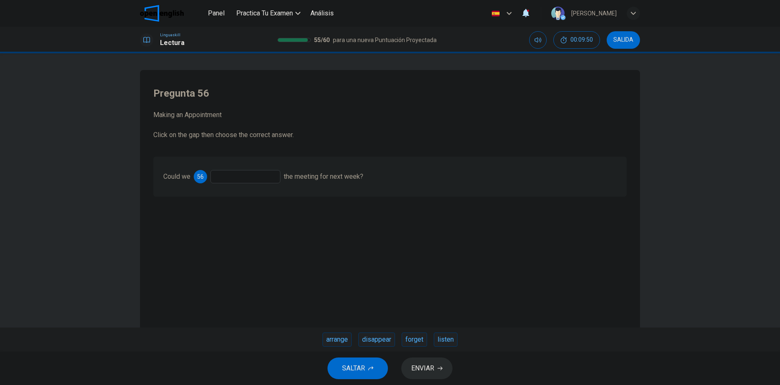
click at [419, 339] on div "forget" at bounding box center [414, 340] width 25 height 14
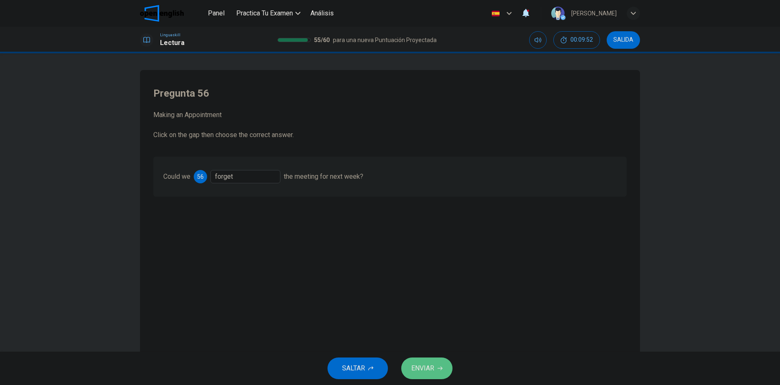
click at [426, 358] on button "ENVIAR" at bounding box center [426, 369] width 51 height 22
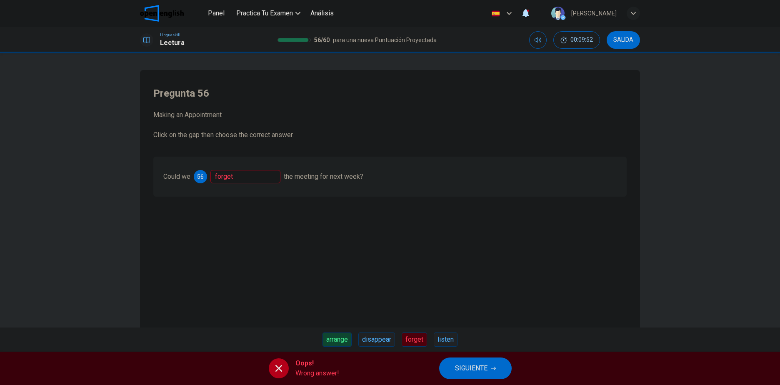
click at [471, 366] on span "SIGUIENTE" at bounding box center [471, 369] width 33 height 12
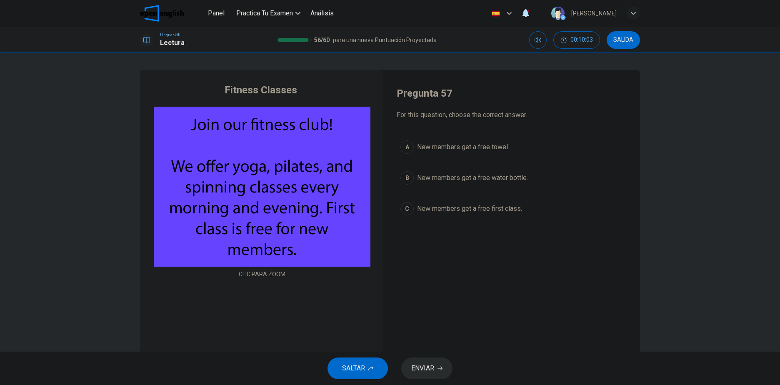
click at [509, 211] on span "New members get a free first class." at bounding box center [469, 209] width 105 height 10
click at [424, 370] on span "ENVIAR" at bounding box center [422, 369] width 23 height 12
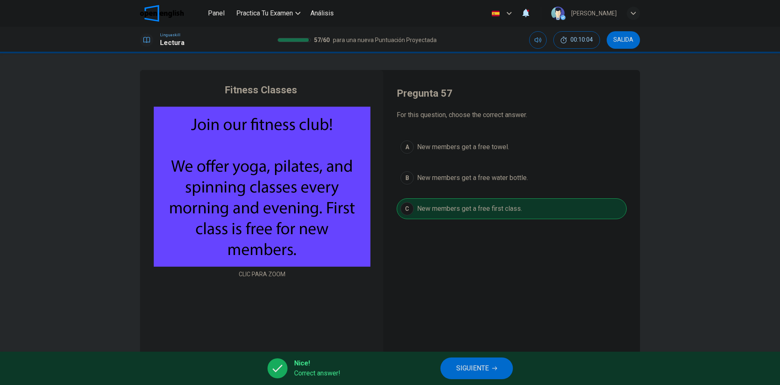
click at [473, 361] on button "SIGUIENTE" at bounding box center [477, 369] width 73 height 22
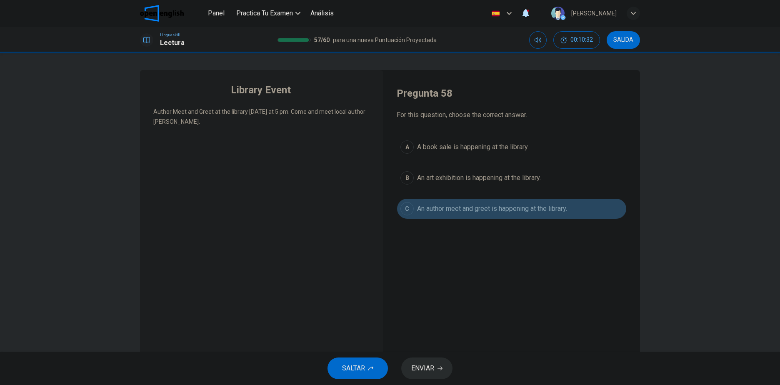
click at [520, 213] on span "An author meet and greet is happening at the library." at bounding box center [492, 209] width 150 height 10
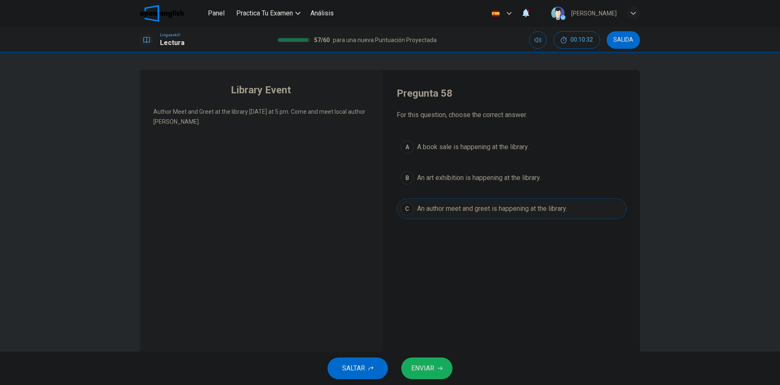
click at [424, 371] on span "ENVIAR" at bounding box center [422, 369] width 23 height 12
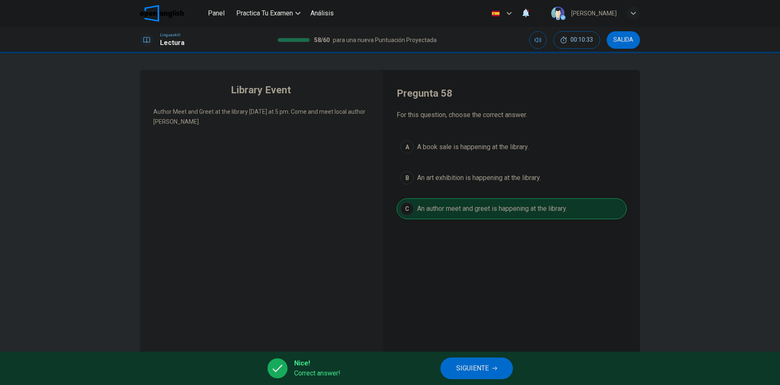
click at [483, 366] on span "SIGUIENTE" at bounding box center [472, 369] width 33 height 12
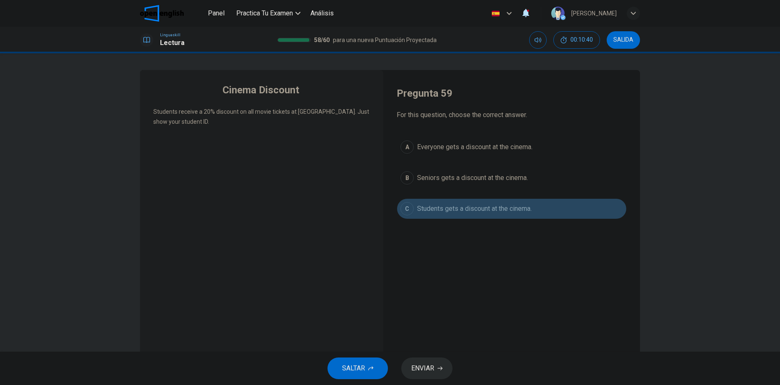
click at [519, 212] on span "Students gets a discount at the cinema." at bounding box center [474, 209] width 115 height 10
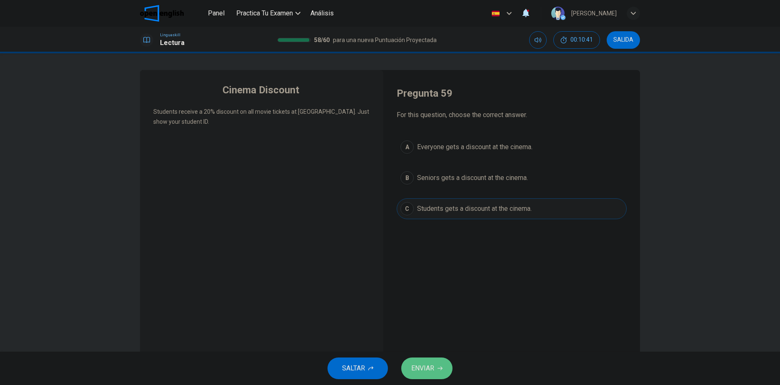
click at [422, 369] on span "ENVIAR" at bounding box center [422, 369] width 23 height 12
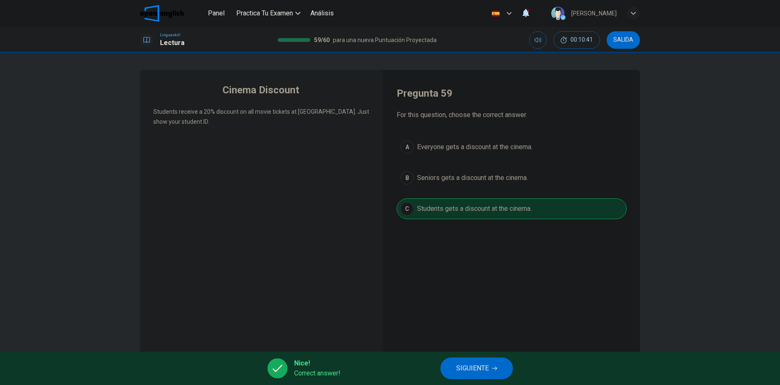
click at [473, 367] on span "SIGUIENTE" at bounding box center [472, 369] width 33 height 12
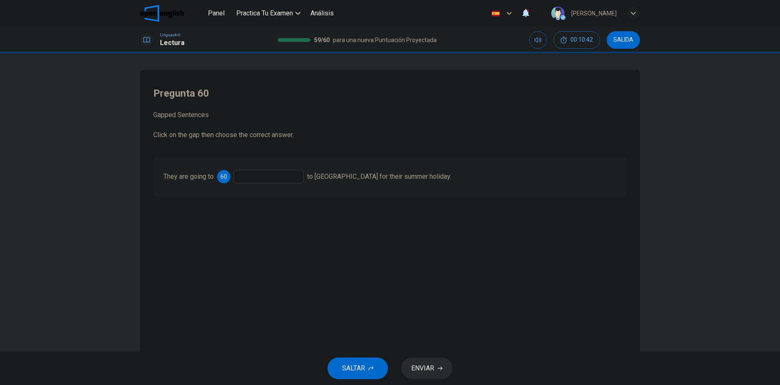
click at [272, 179] on div at bounding box center [269, 176] width 70 height 13
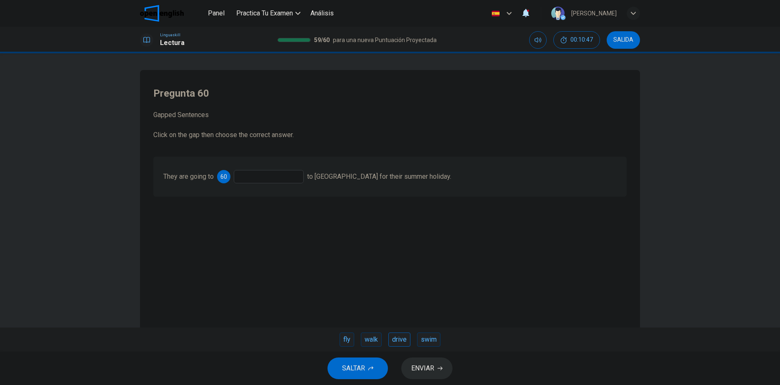
click at [405, 342] on div "drive" at bounding box center [399, 340] width 22 height 14
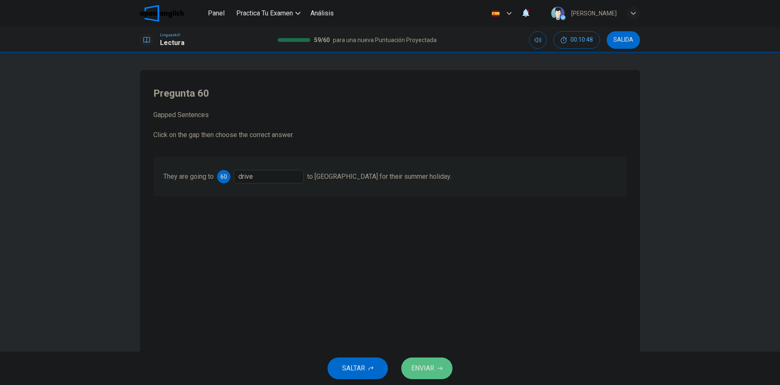
click at [418, 371] on span "ENVIAR" at bounding box center [422, 369] width 23 height 12
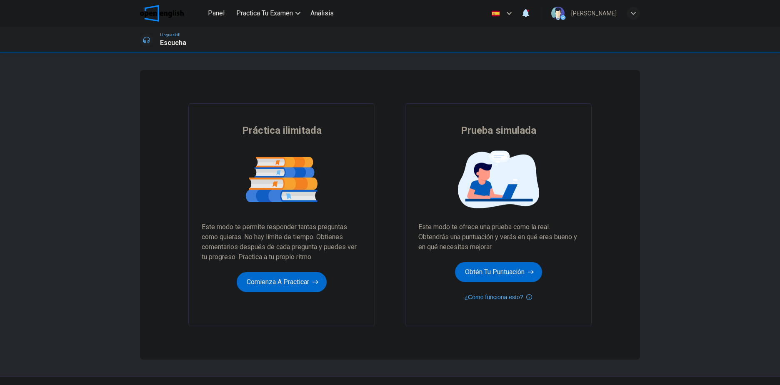
click at [216, 15] on span "Panel" at bounding box center [216, 13] width 17 height 10
click at [482, 271] on button "Obtén tu puntuación" at bounding box center [498, 272] width 87 height 20
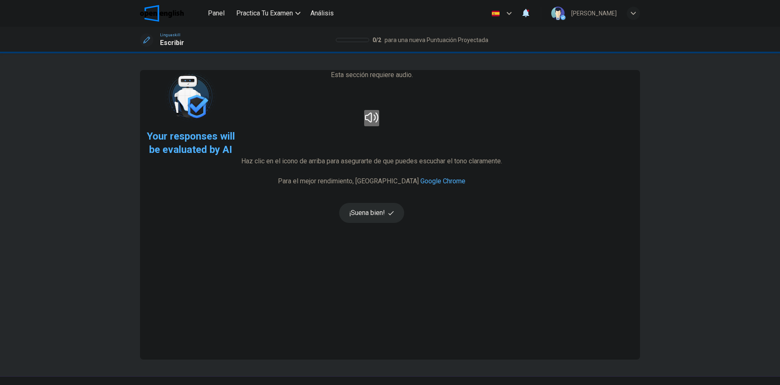
click at [379, 126] on button "button" at bounding box center [371, 118] width 15 height 16
click at [404, 223] on button "¡Suena bien!" at bounding box center [371, 213] width 65 height 20
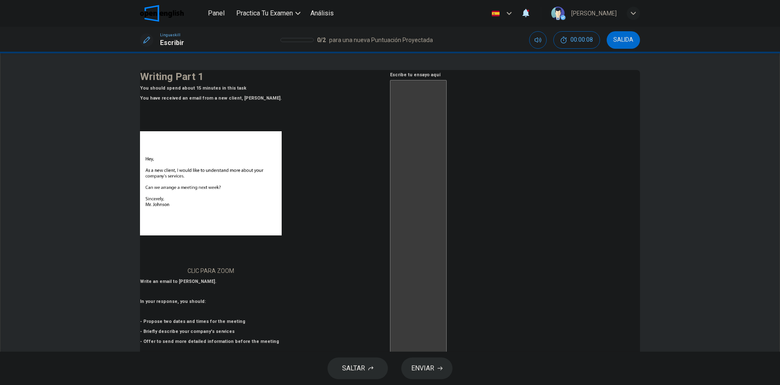
click at [447, 164] on textarea at bounding box center [418, 235] width 57 height 311
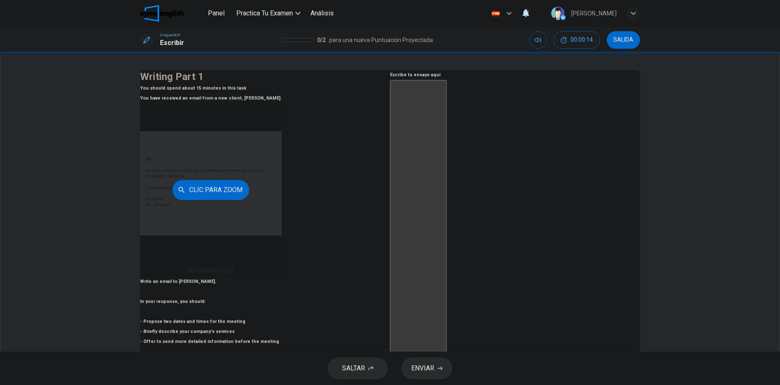
drag, startPoint x: 226, startPoint y: 256, endPoint x: 174, endPoint y: 250, distance: 52.5
click at [174, 250] on div "Clic para zoom" at bounding box center [211, 189] width 142 height 173
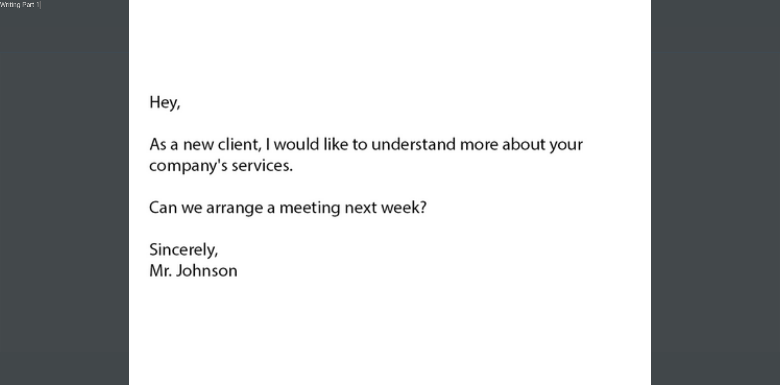
drag, startPoint x: 291, startPoint y: 249, endPoint x: 226, endPoint y: 224, distance: 69.7
click at [228, 228] on img at bounding box center [390, 192] width 780 height 385
click at [609, 191] on div at bounding box center [390, 192] width 780 height 385
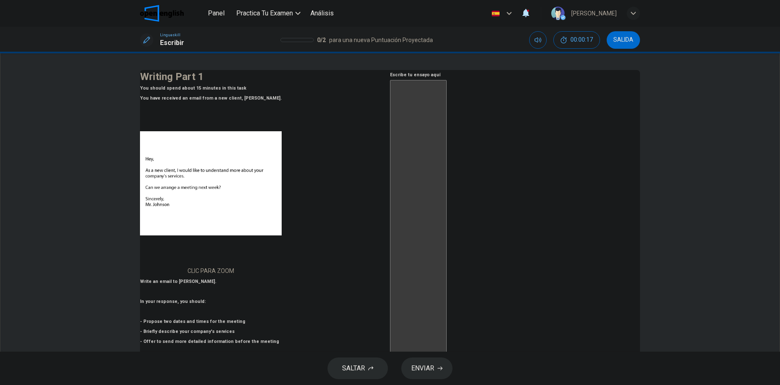
click at [447, 180] on textarea at bounding box center [418, 235] width 57 height 311
type textarea "*"
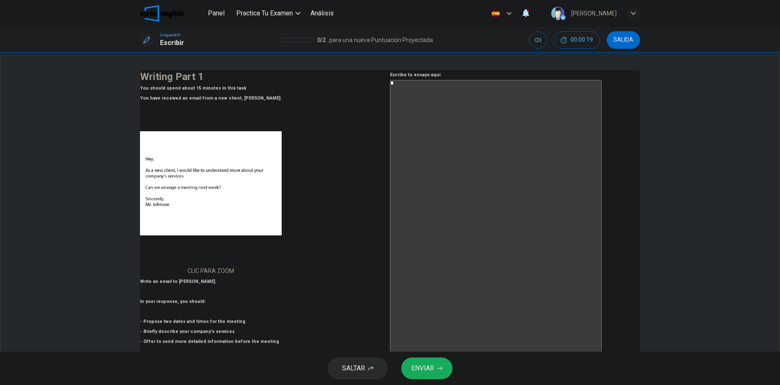
type textarea "**"
type textarea "*"
type textarea "**"
type textarea "*"
type textarea "****"
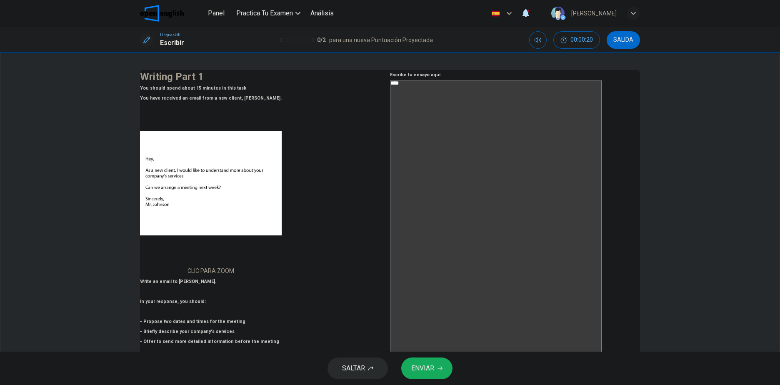
type textarea "*"
type textarea "*****"
type textarea "*"
type textarea "******"
type textarea "*"
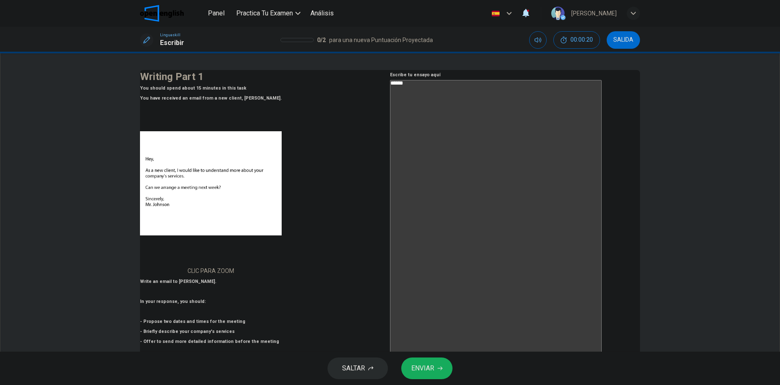
type textarea "*******"
type textarea "*"
type textarea "********"
type textarea "*"
type textarea "*********"
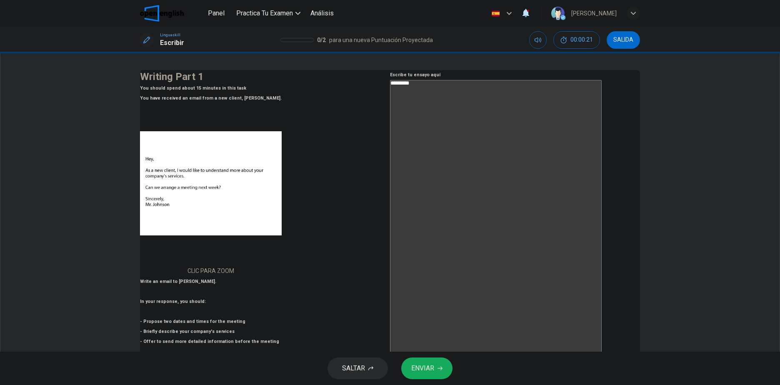
type textarea "*"
type textarea "*********"
type textarea "*"
type textarea "*********"
type textarea "*"
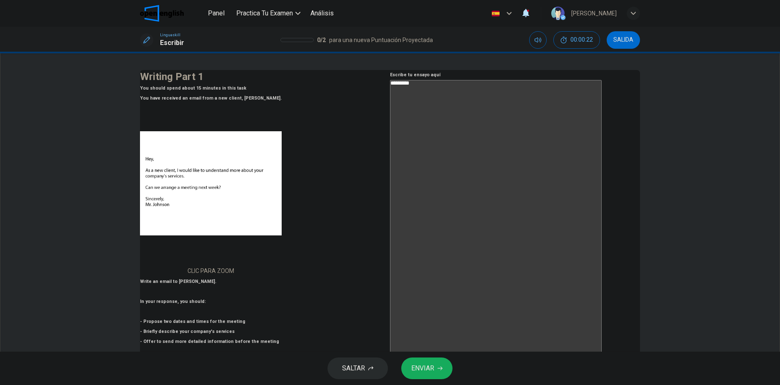
type textarea "**********"
type textarea "*"
type textarea "**********"
type textarea "*"
type textarea "**********"
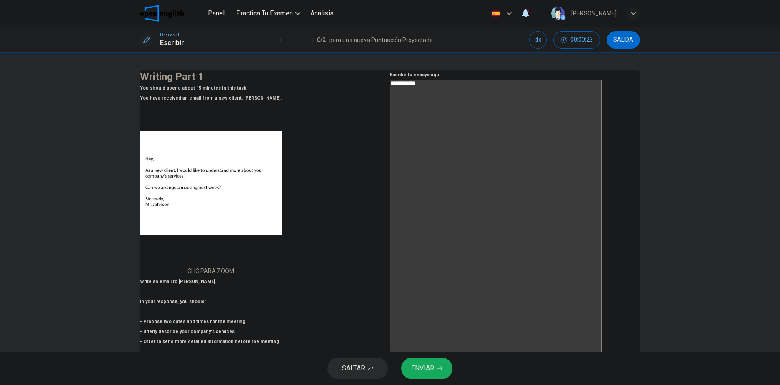
type textarea "*"
type textarea "**********"
type textarea "*"
type textarea "**********"
type textarea "*"
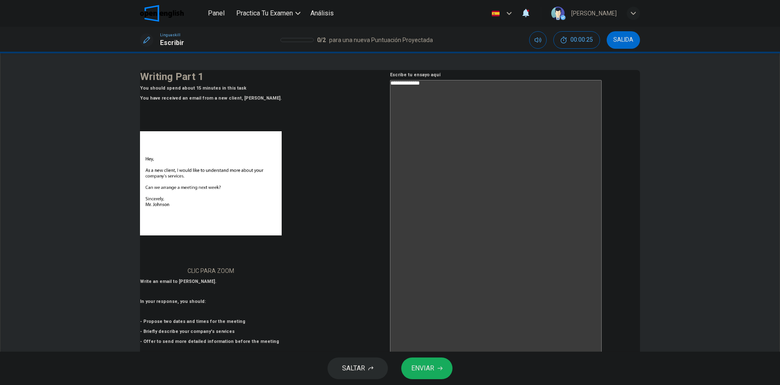
type textarea "**********"
type textarea "*"
type textarea "**********"
type textarea "*"
type textarea "**********"
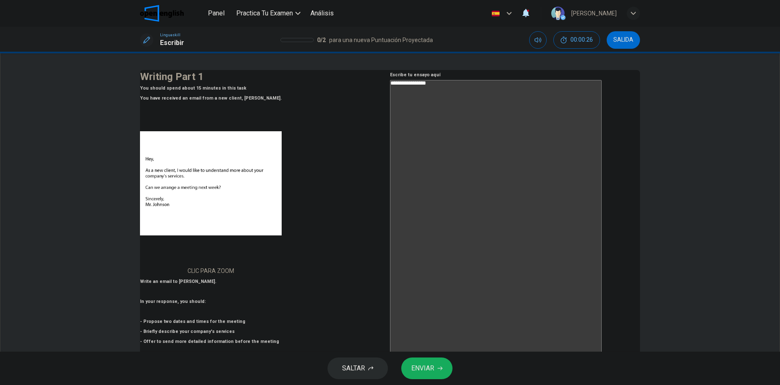
type textarea "*"
type textarea "**********"
type textarea "*"
type textarea "**********"
type textarea "*"
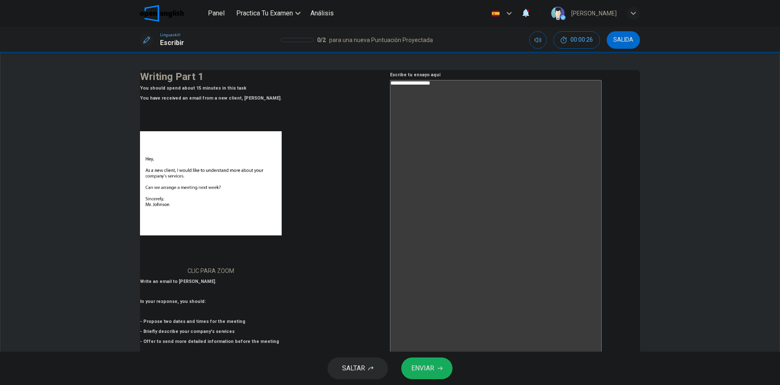
type textarea "**********"
type textarea "*"
type textarea "**********"
type textarea "*"
type textarea "**********"
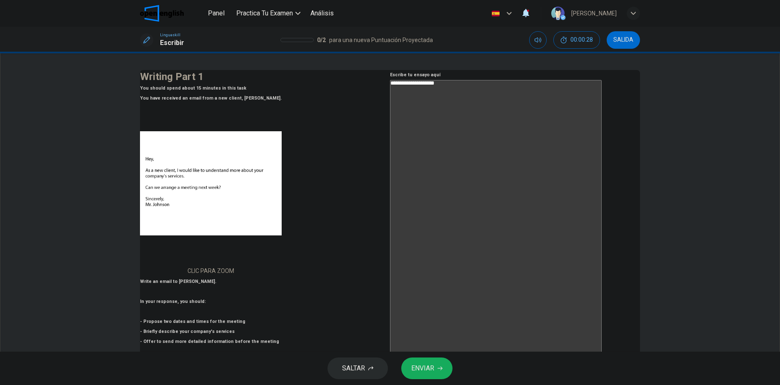
type textarea "*"
type textarea "**********"
type textarea "*"
type textarea "**********"
type textarea "*"
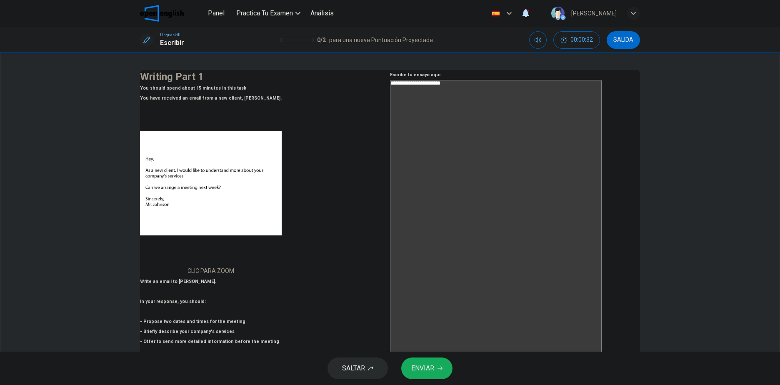
type textarea "**********"
type textarea "*"
type textarea "**********"
type textarea "*"
type textarea "**********"
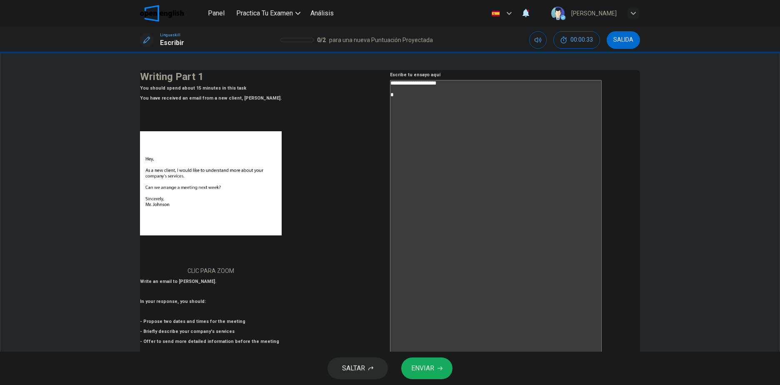
type textarea "*"
type textarea "**********"
type textarea "*"
type textarea "**********"
type textarea "*"
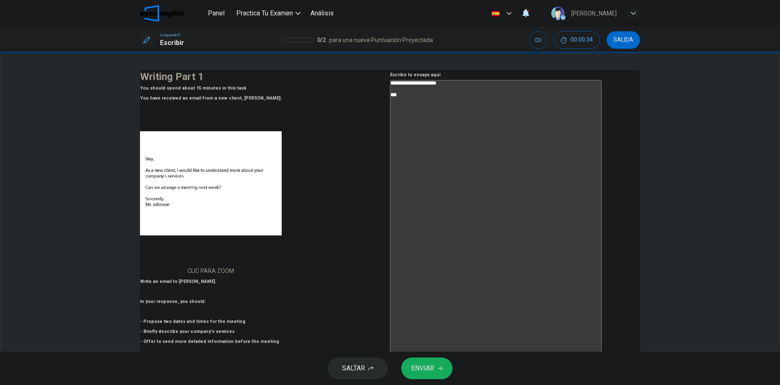
type textarea "**********"
type textarea "*"
type textarea "**********"
type textarea "*"
type textarea "**********"
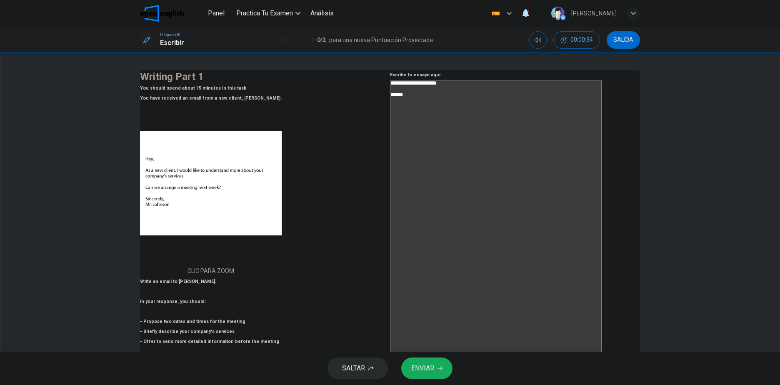
type textarea "*"
type textarea "**********"
type textarea "*"
type textarea "**********"
type textarea "*"
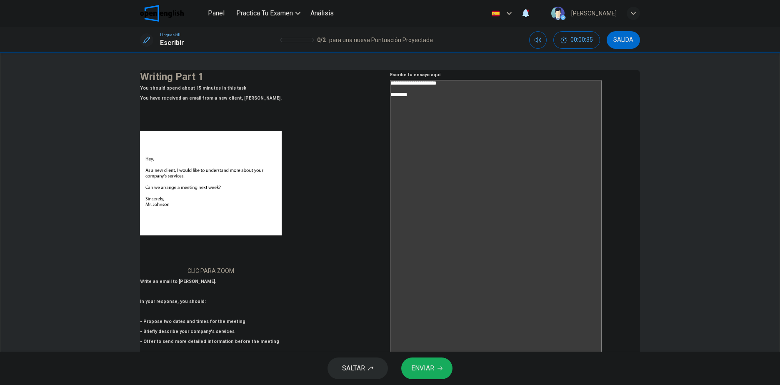
type textarea "**********"
type textarea "*"
type textarea "**********"
type textarea "*"
type textarea "**********"
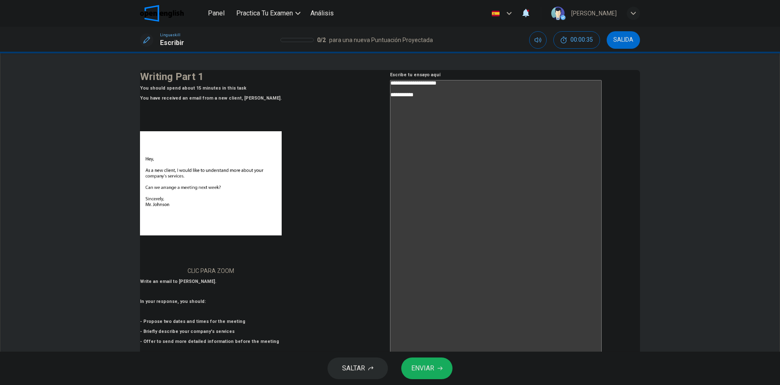
type textarea "*"
type textarea "**********"
type textarea "*"
type textarea "**********"
type textarea "*"
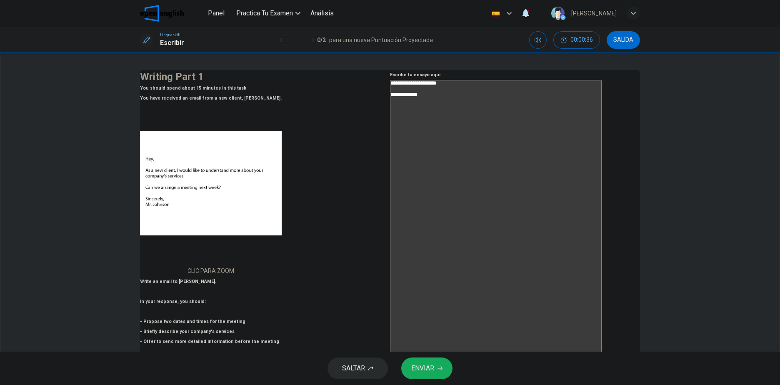
type textarea "**********"
type textarea "*"
type textarea "**********"
type textarea "*"
type textarea "**********"
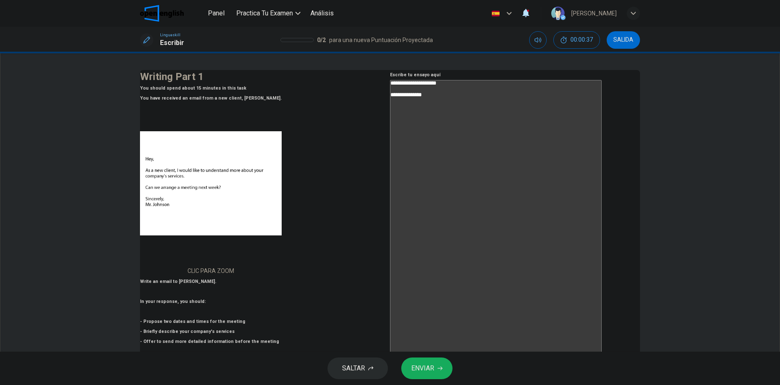
type textarea "*"
type textarea "**********"
type textarea "*"
type textarea "**********"
type textarea "*"
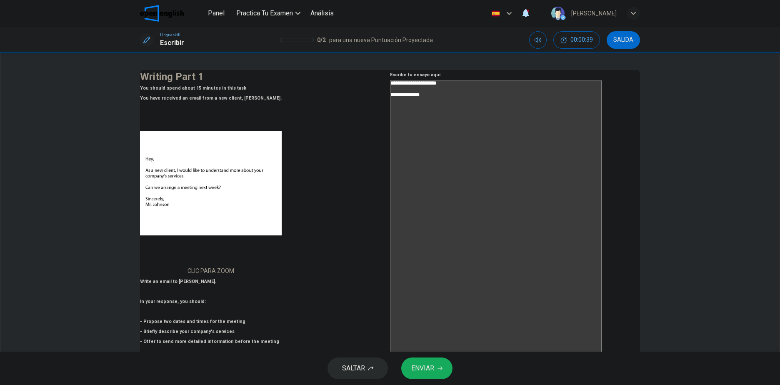
type textarea "**********"
type textarea "*"
type textarea "**********"
type textarea "*"
type textarea "**********"
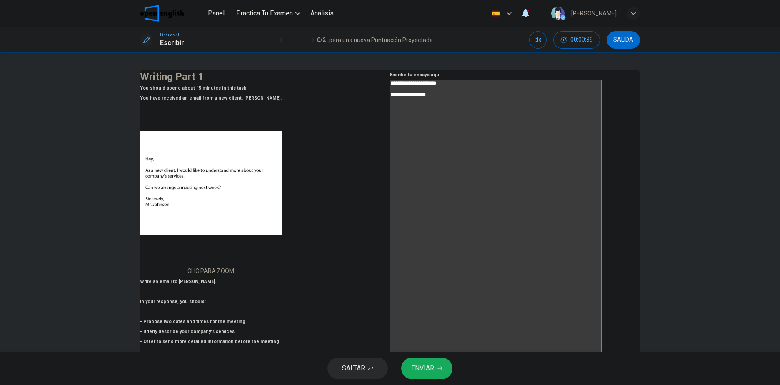
type textarea "*"
type textarea "**********"
type textarea "*"
type textarea "**********"
type textarea "*"
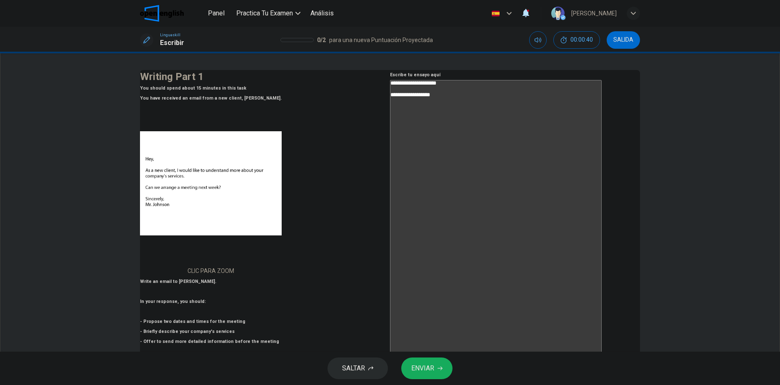
type textarea "**********"
type textarea "*"
type textarea "**********"
type textarea "*"
type textarea "**********"
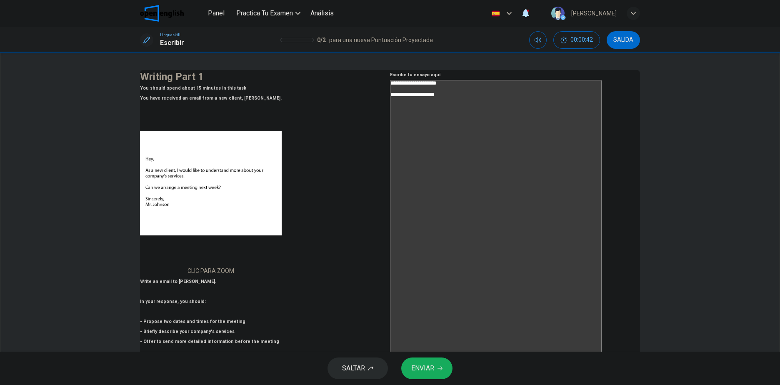
type textarea "*"
type textarea "**********"
type textarea "*"
type textarea "**********"
type textarea "*"
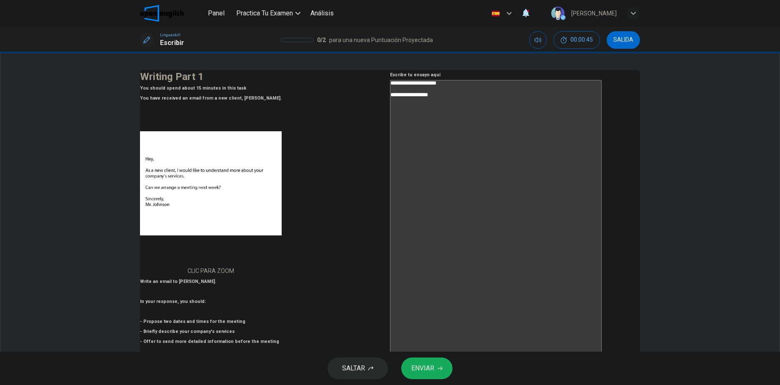
type textarea "**********"
type textarea "*"
type textarea "**********"
type textarea "*"
type textarea "**********"
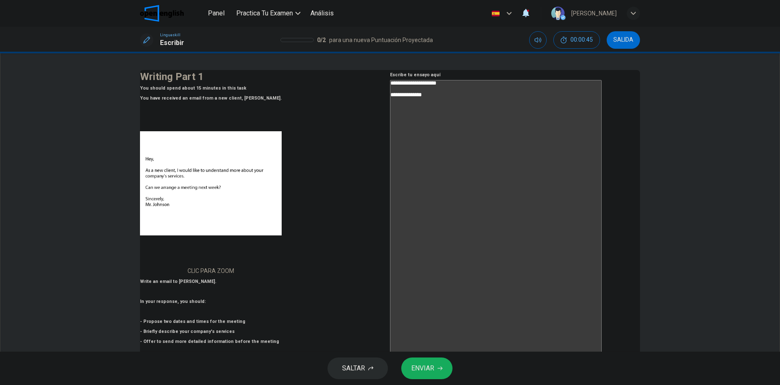
type textarea "*"
type textarea "**********"
type textarea "*"
type textarea "**********"
type textarea "*"
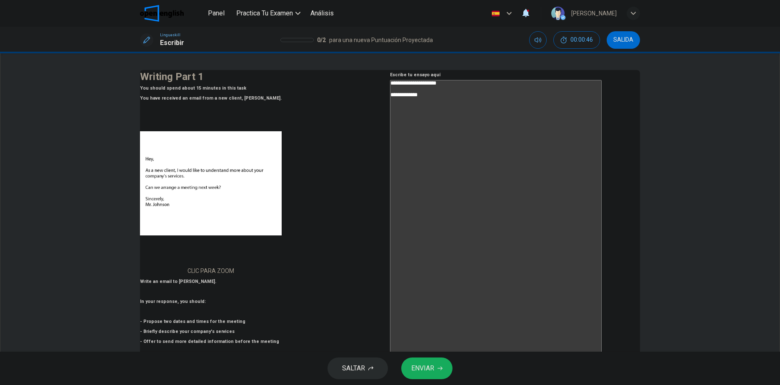
type textarea "**********"
type textarea "*"
type textarea "**********"
type textarea "*"
type textarea "**********"
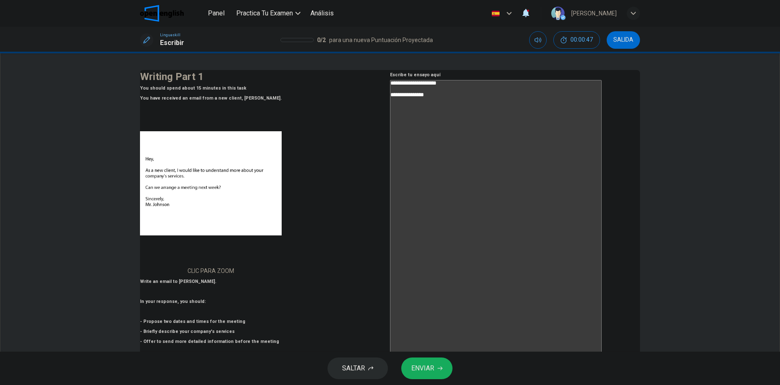
type textarea "*"
type textarea "**********"
type textarea "*"
type textarea "**********"
type textarea "*"
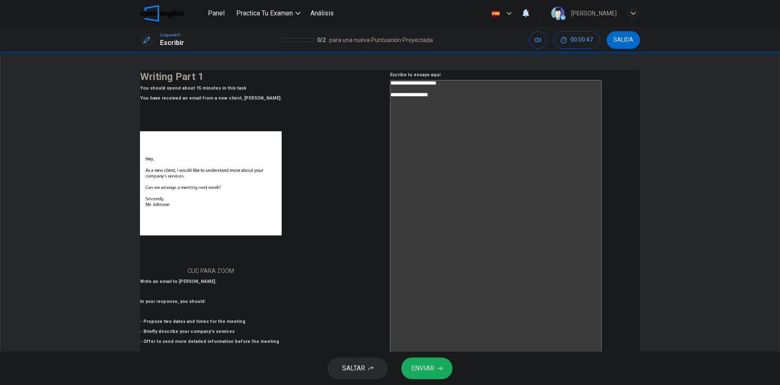
type textarea "**********"
type textarea "*"
type textarea "**********"
type textarea "*"
type textarea "**********"
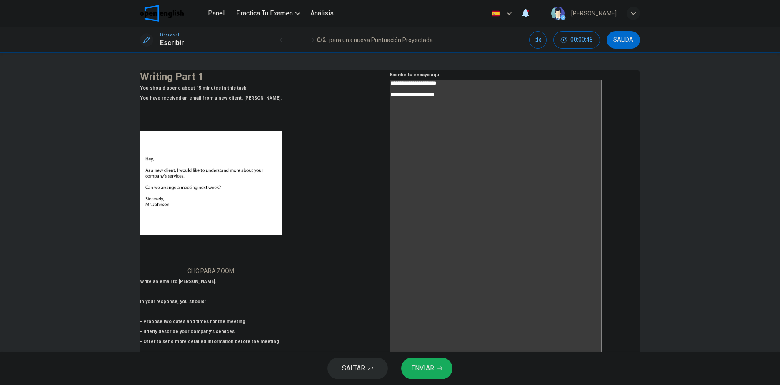
type textarea "*"
type textarea "**********"
type textarea "*"
type textarea "**********"
type textarea "*"
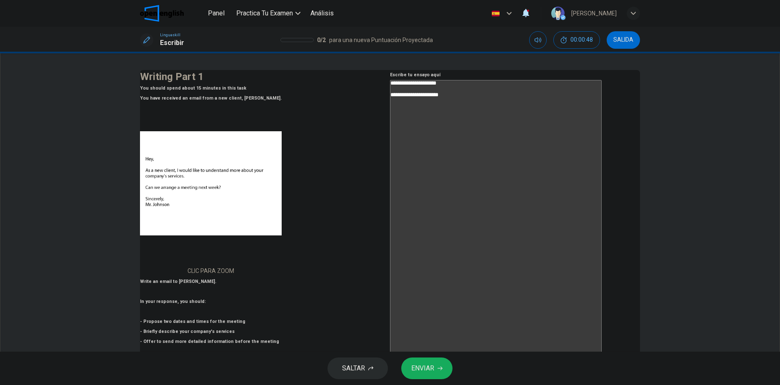
type textarea "**********"
type textarea "*"
type textarea "**********"
type textarea "*"
type textarea "**********"
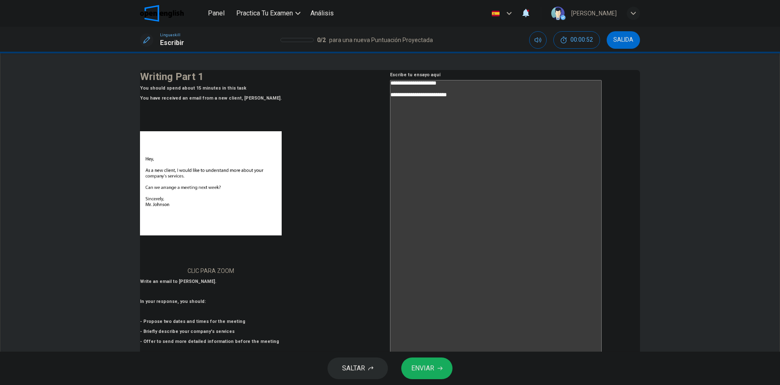
type textarea "*"
type textarea "**********"
type textarea "*"
type textarea "**********"
type textarea "*"
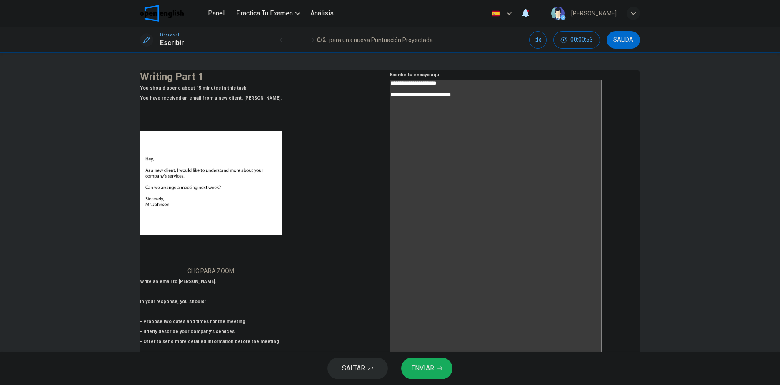
type textarea "**********"
type textarea "*"
type textarea "**********"
type textarea "*"
type textarea "**********"
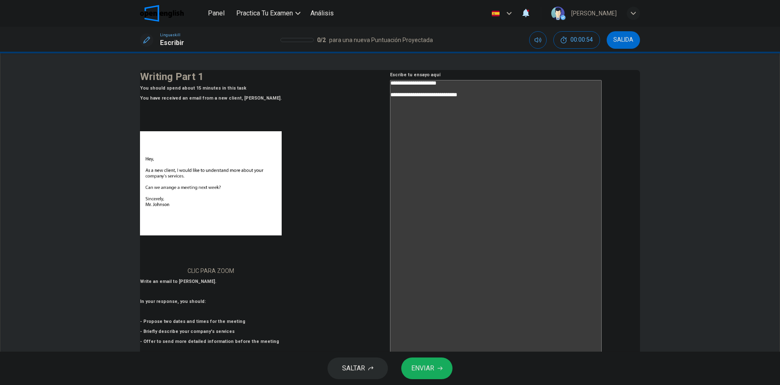
type textarea "*"
type textarea "**********"
type textarea "*"
type textarea "**********"
type textarea "*"
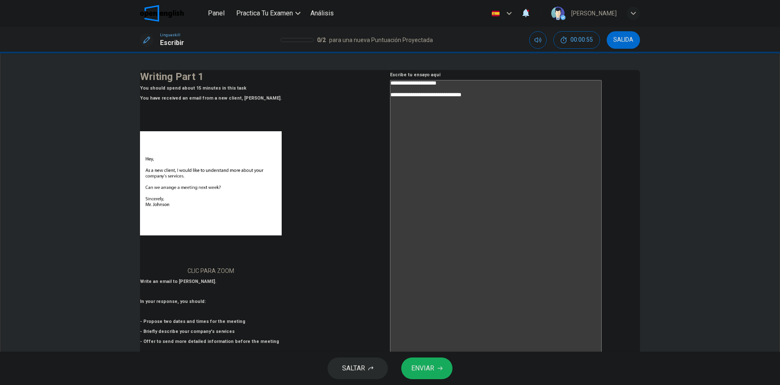
type textarea "**********"
type textarea "*"
type textarea "**********"
type textarea "*"
type textarea "**********"
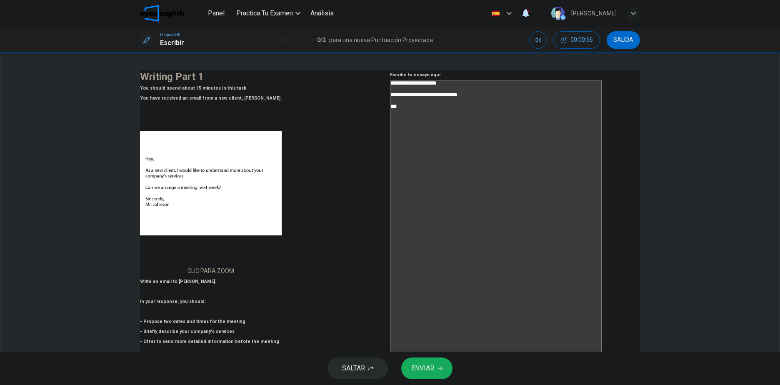
type textarea "*"
type textarea "**********"
type textarea "*"
type textarea "**********"
type textarea "*"
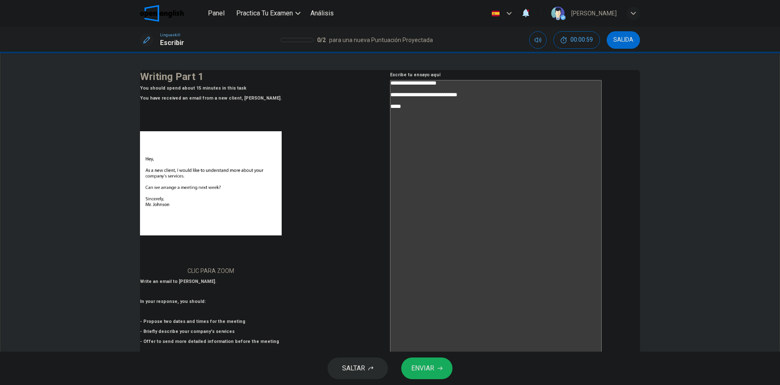
type textarea "**********"
type textarea "*"
type textarea "**********"
type textarea "*"
type textarea "**********"
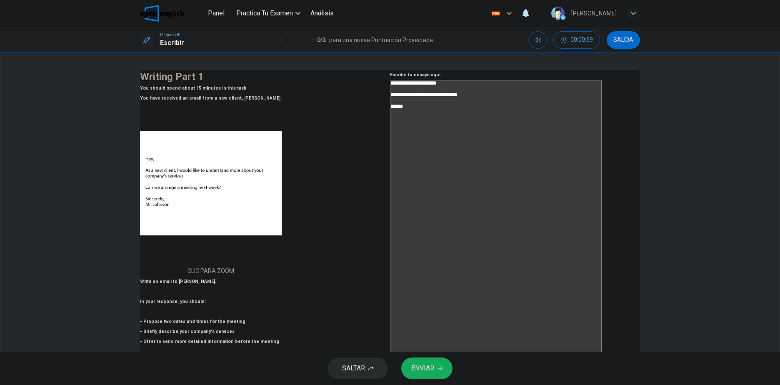
type textarea "*"
type textarea "**********"
type textarea "*"
type textarea "**********"
type textarea "*"
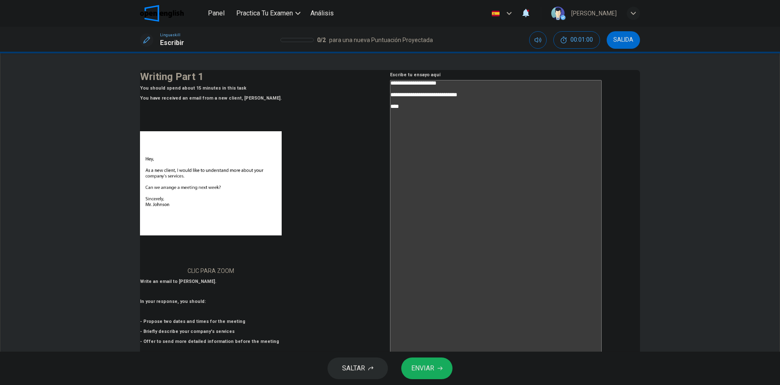
type textarea "**********"
type textarea "*"
type textarea "**********"
type textarea "*"
type textarea "**********"
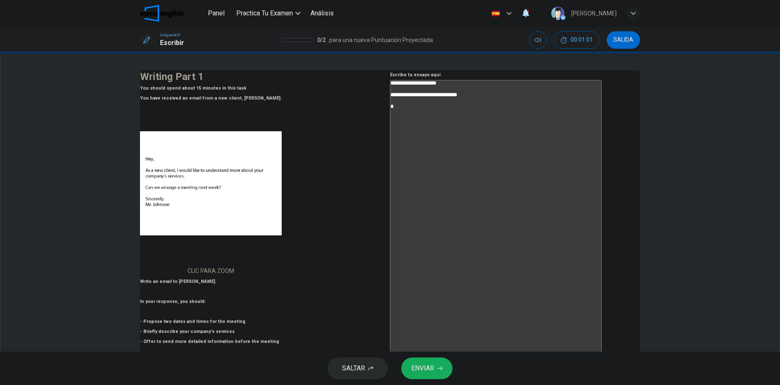
type textarea "*"
type textarea "**********"
type textarea "*"
type textarea "**********"
type textarea "*"
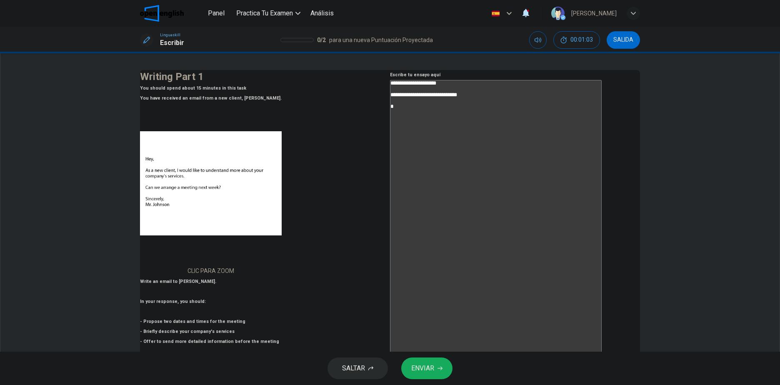
type textarea "**********"
type textarea "*"
type textarea "**********"
type textarea "*"
type textarea "**********"
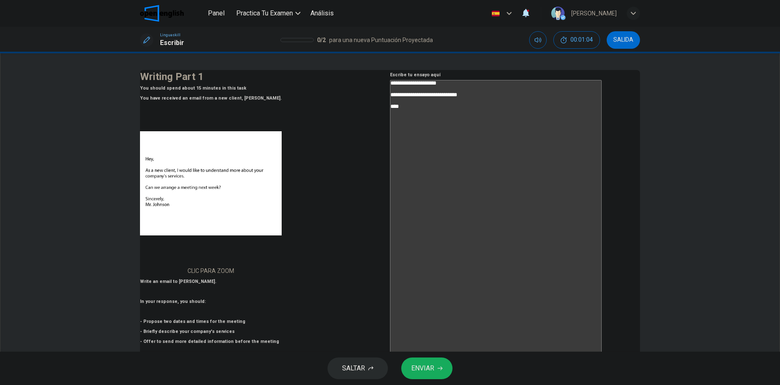
type textarea "*"
type textarea "**********"
type textarea "*"
click at [431, 366] on span "ENVIAR" at bounding box center [422, 369] width 23 height 12
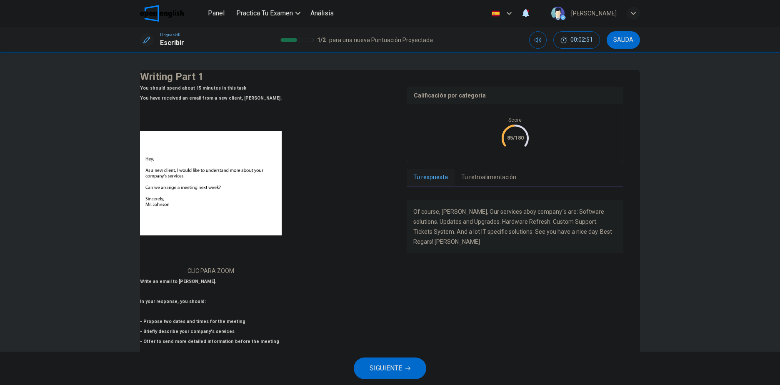
click at [406, 364] on button "SIGUIENTE" at bounding box center [390, 369] width 73 height 22
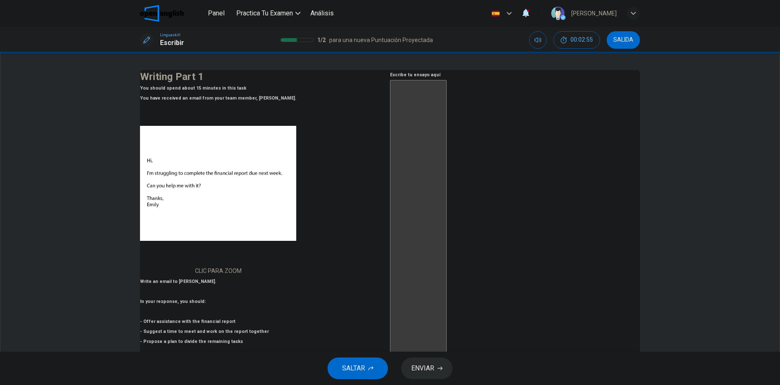
click at [447, 178] on textarea at bounding box center [418, 235] width 57 height 311
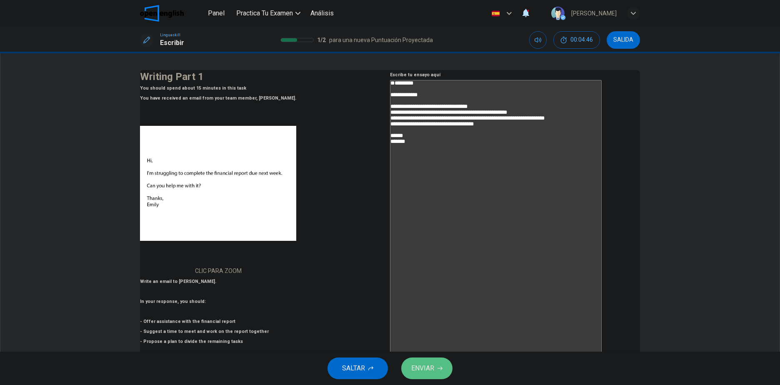
click at [406, 366] on button "ENVIAR" at bounding box center [426, 369] width 51 height 22
